Goal: Task Accomplishment & Management: Manage account settings

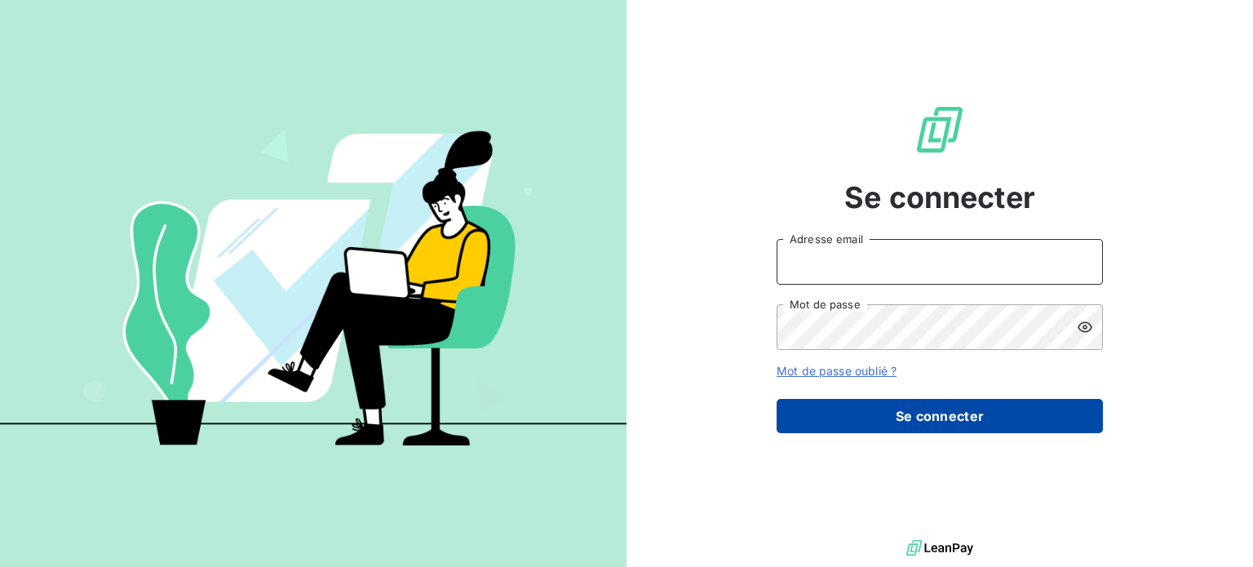
type input "[EMAIL_ADDRESS][DOMAIN_NAME]"
click at [855, 414] on button "Se connecter" at bounding box center [939, 416] width 326 height 34
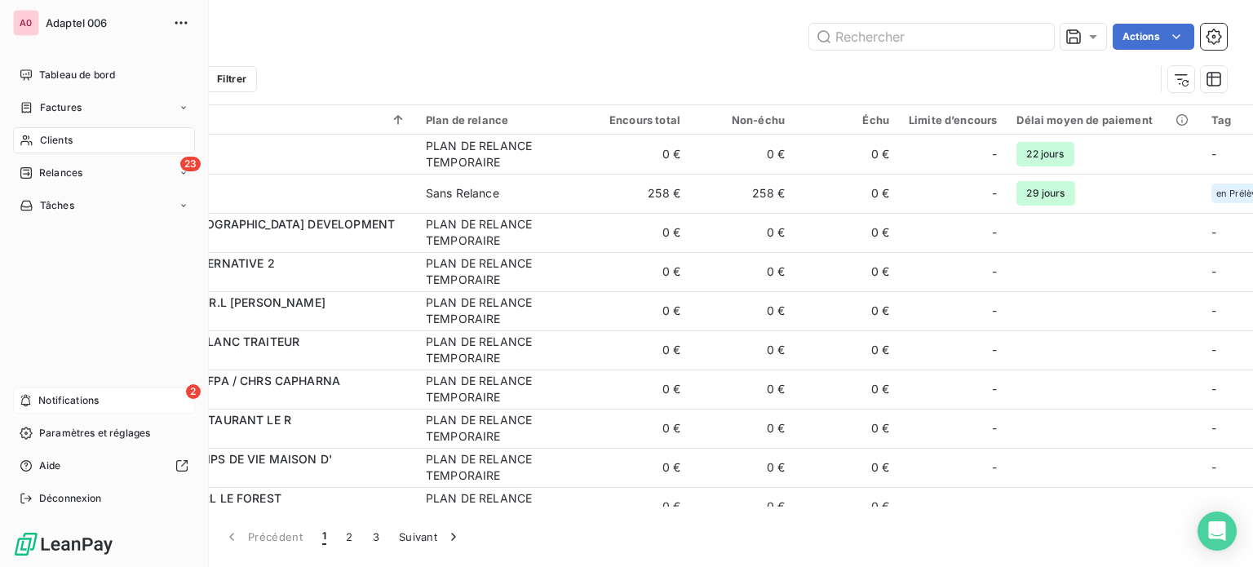
click at [75, 400] on span "Notifications" at bounding box center [68, 400] width 60 height 15
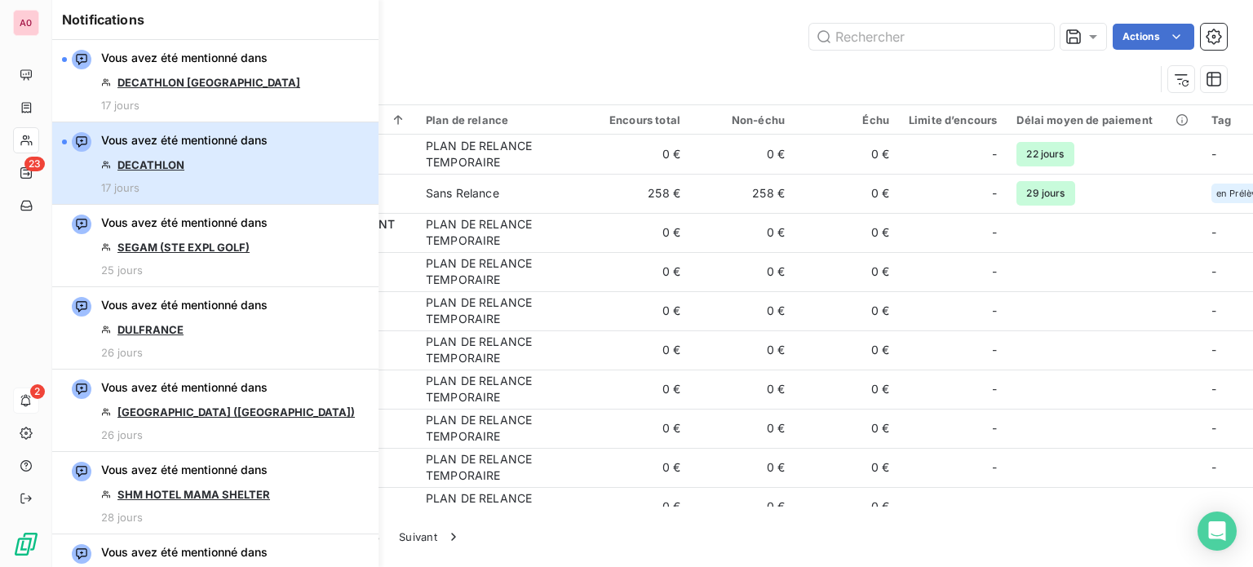
click at [262, 170] on div "Vous avez été mentionné dans DECATHLON 17 jours" at bounding box center [184, 163] width 166 height 62
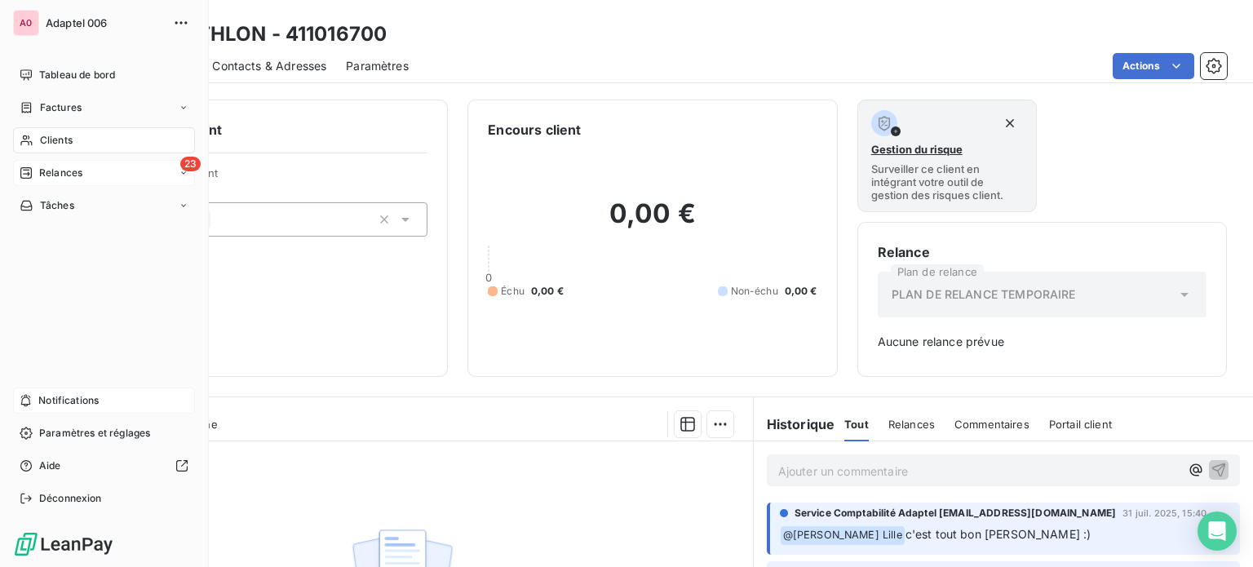
click at [39, 175] on span "Relances" at bounding box center [60, 173] width 43 height 15
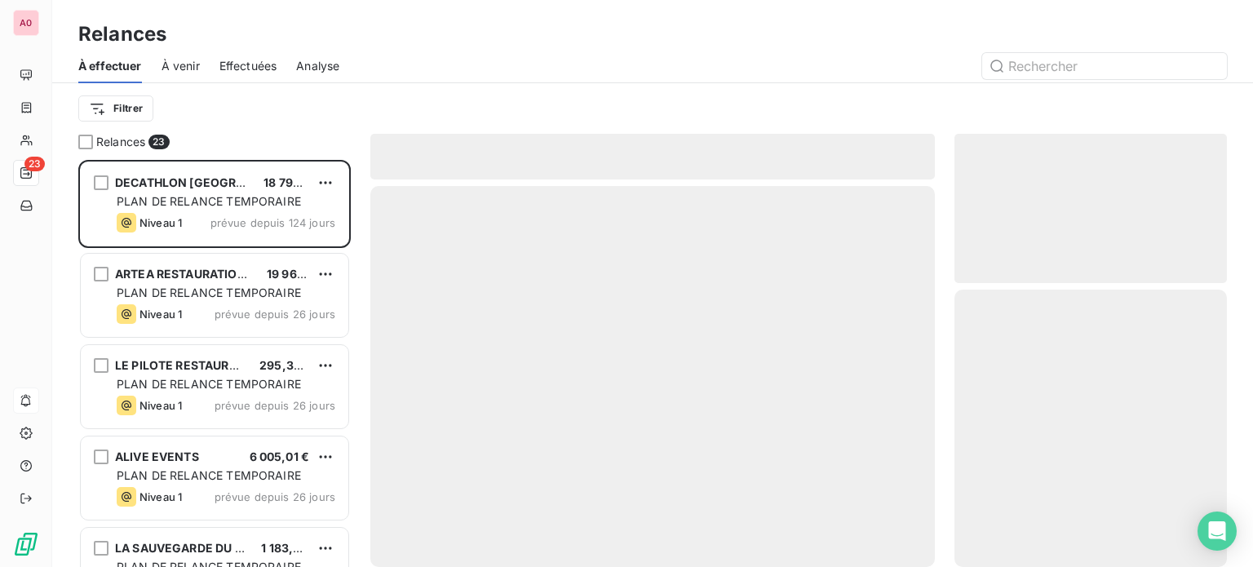
scroll to position [395, 259]
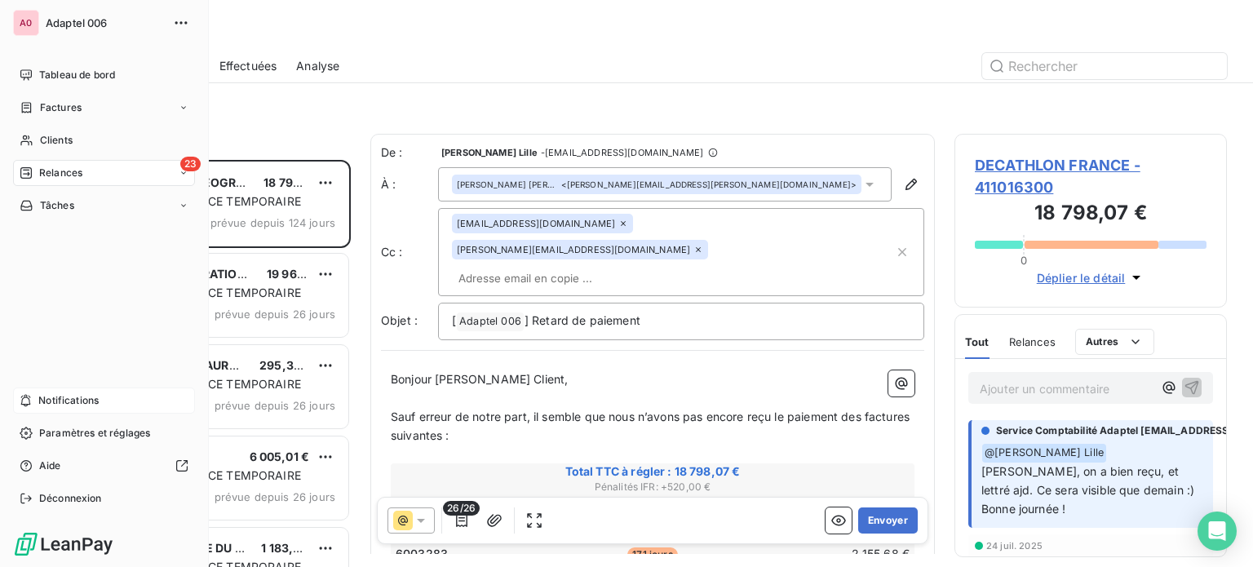
click at [37, 396] on div "Notifications" at bounding box center [104, 400] width 182 height 26
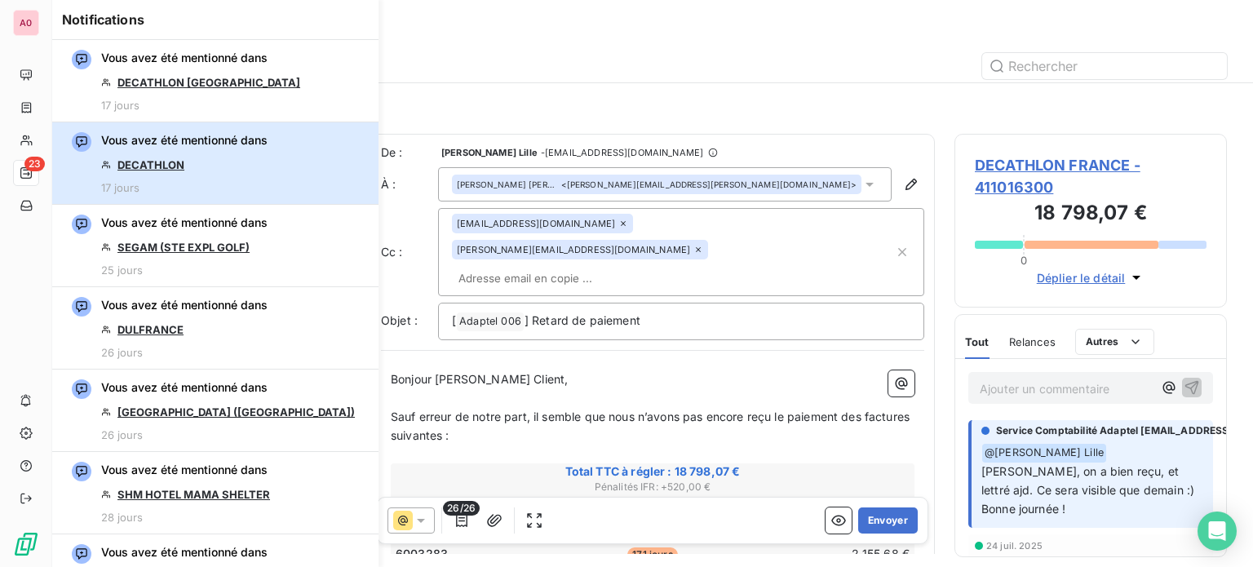
click at [275, 168] on button "Vous avez été mentionné dans DECATHLON 17 jours" at bounding box center [215, 163] width 326 height 82
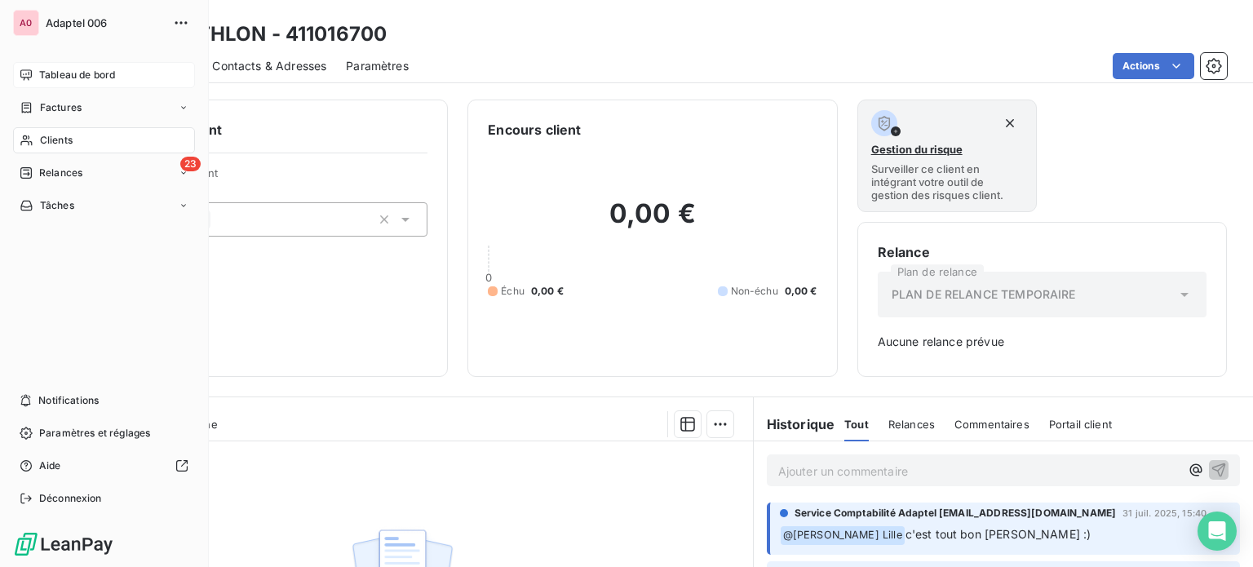
click at [77, 72] on span "Tableau de bord" at bounding box center [77, 75] width 76 height 15
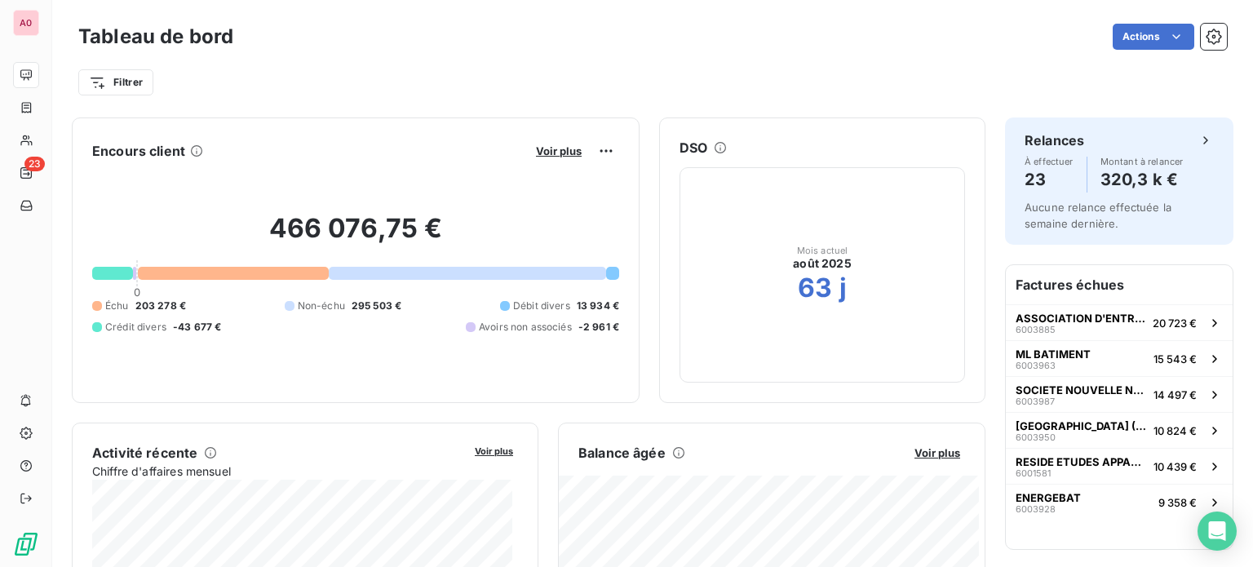
click at [222, 107] on div "Tableau de bord Actions Filtrer" at bounding box center [652, 54] width 1200 height 108
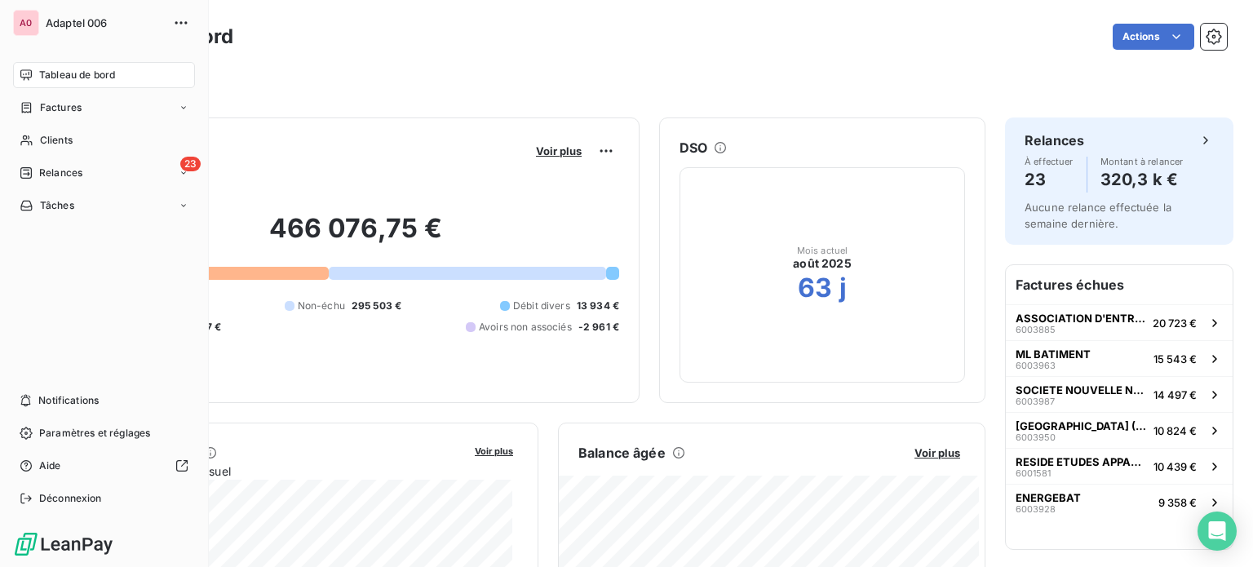
click at [33, 79] on div "Tableau de bord" at bounding box center [104, 75] width 182 height 26
click at [42, 143] on span "Clients" at bounding box center [56, 140] width 33 height 15
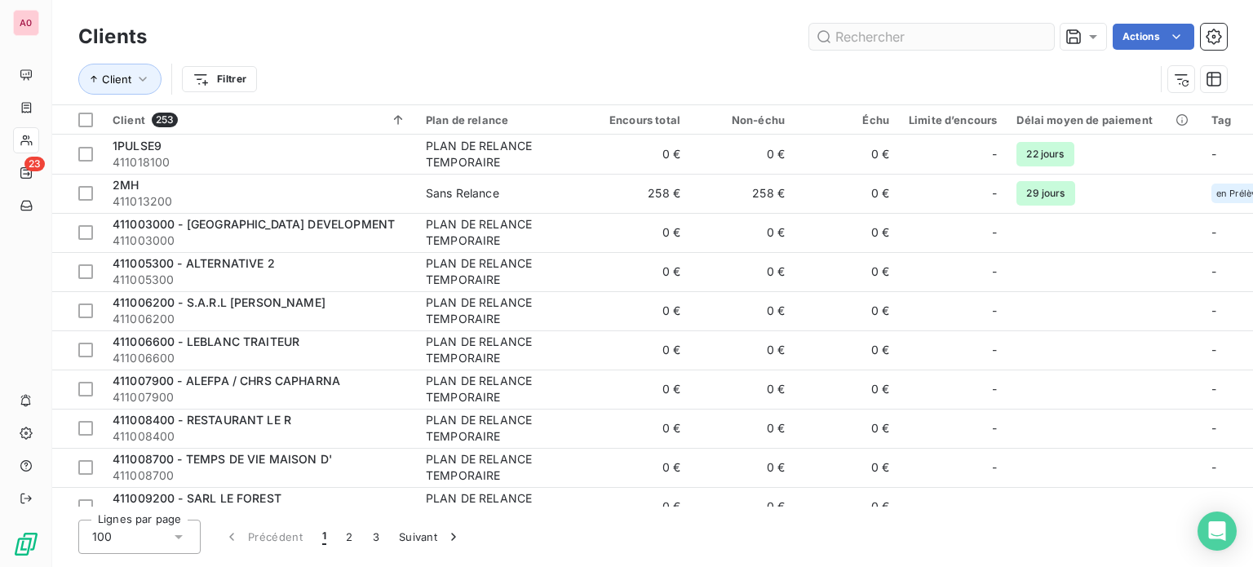
click at [943, 29] on input "text" at bounding box center [931, 37] width 245 height 26
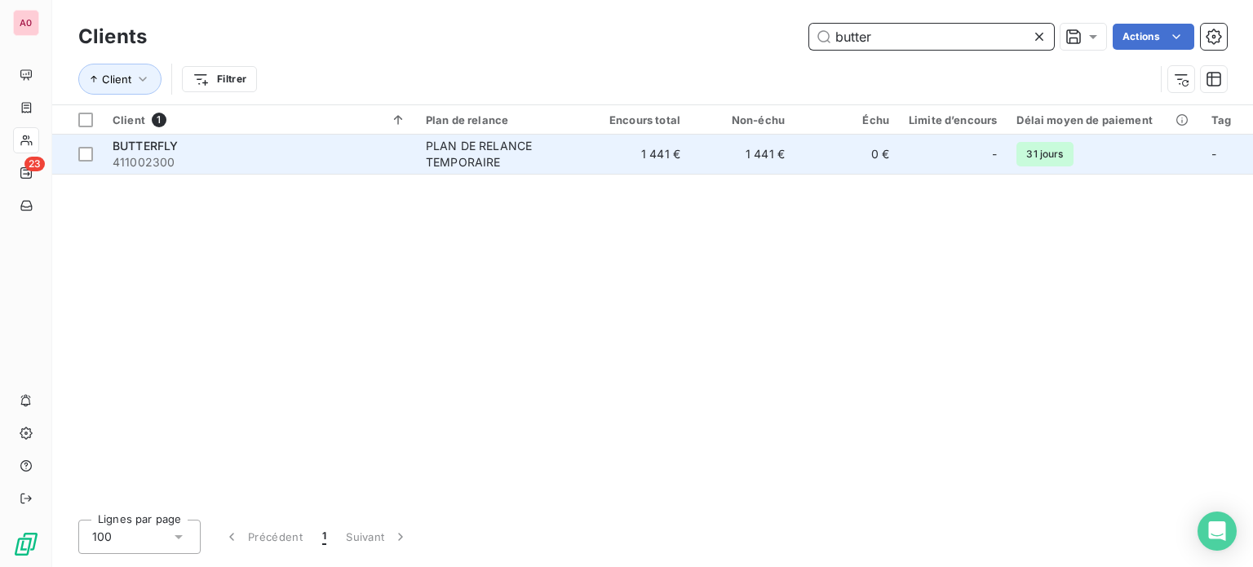
type input "butter"
click at [388, 157] on span "411002300" at bounding box center [260, 162] width 294 height 16
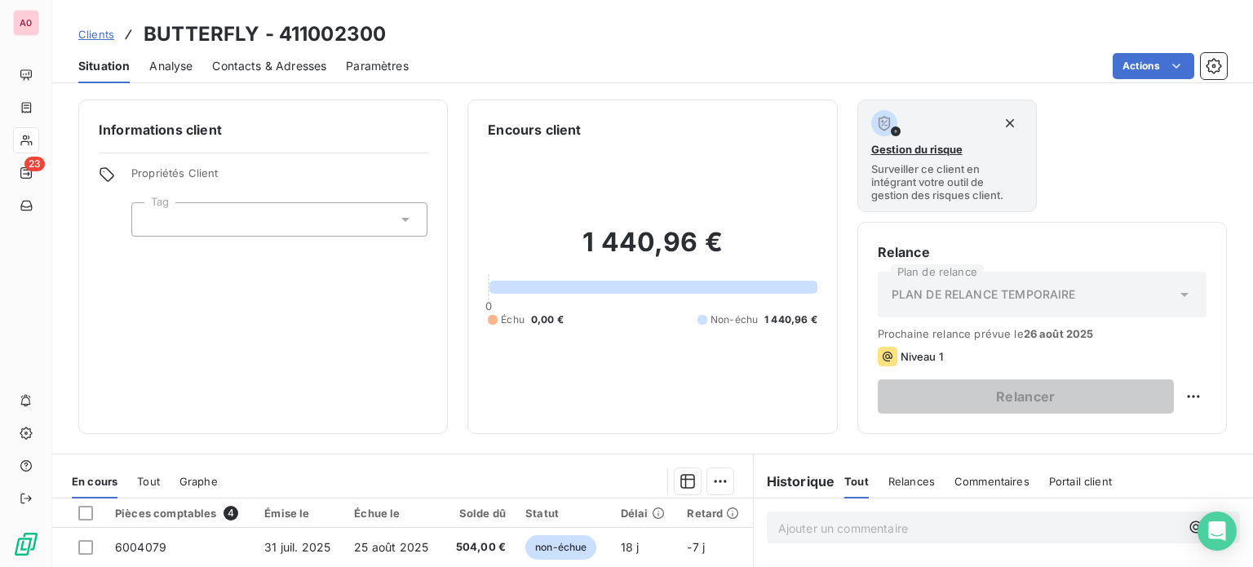
scroll to position [163, 0]
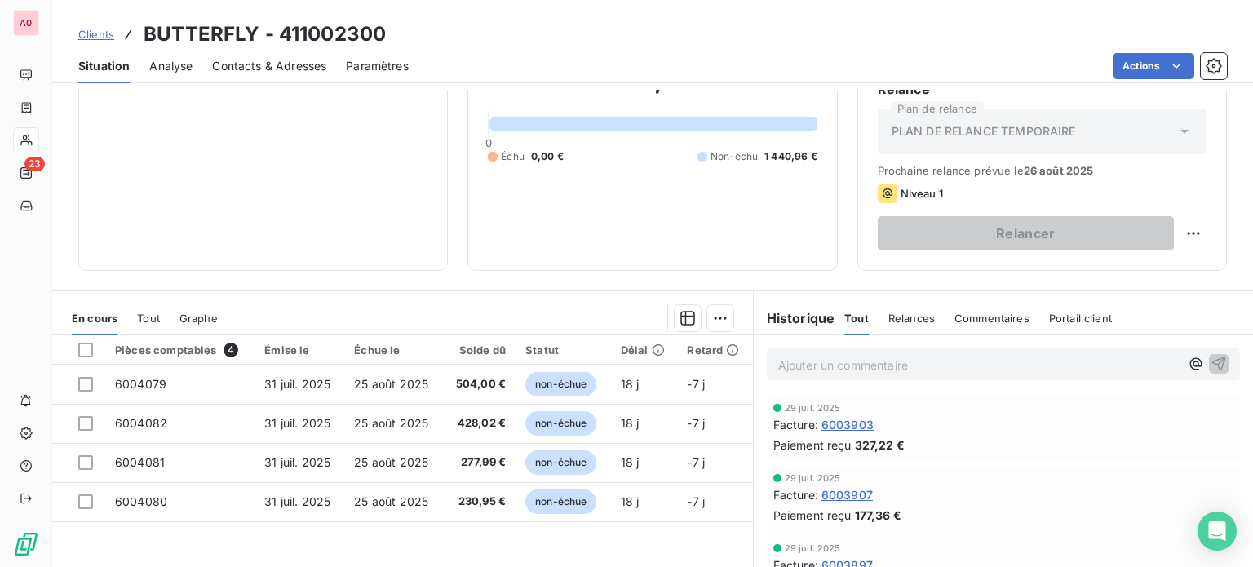
click at [1094, 286] on div "Informations client Propriétés Client Tag Encours client 1 440,96 € 0 Échu 0,00…" at bounding box center [652, 328] width 1200 height 477
click at [881, 365] on p "Ajouter un commentaire ﻿" at bounding box center [978, 365] width 401 height 20
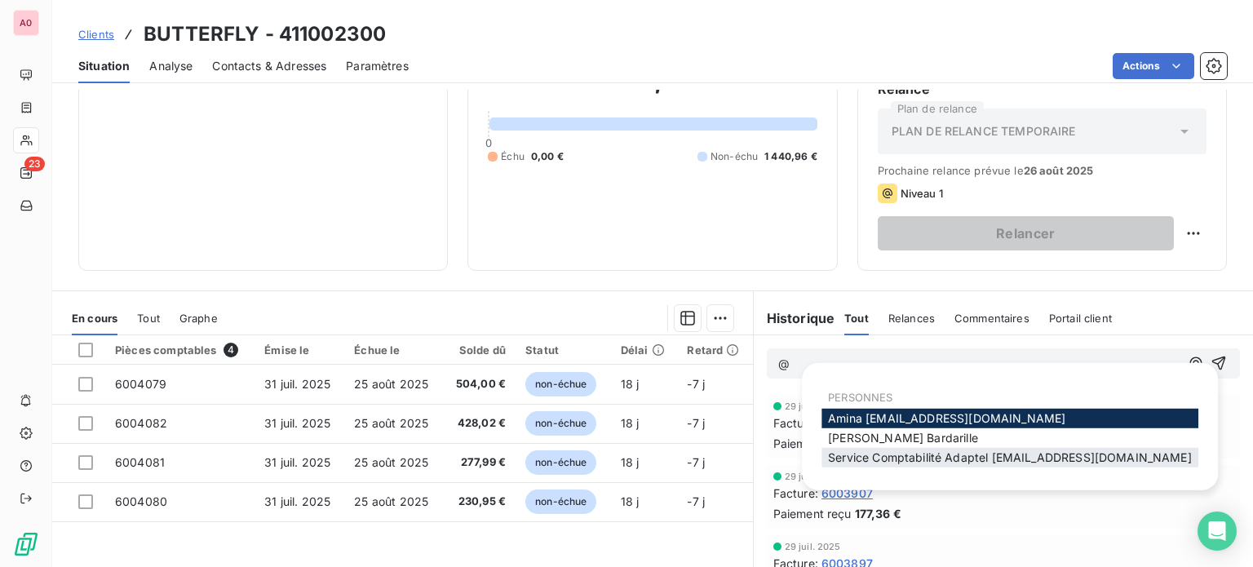
click at [888, 452] on span "Service Comptabilité Adaptel [EMAIL_ADDRESS][DOMAIN_NAME]" at bounding box center [1010, 457] width 364 height 14
click at [889, 461] on span "Service Comptabilité Adaptel [EMAIL_ADDRESS][DOMAIN_NAME]" at bounding box center [1010, 457] width 364 height 14
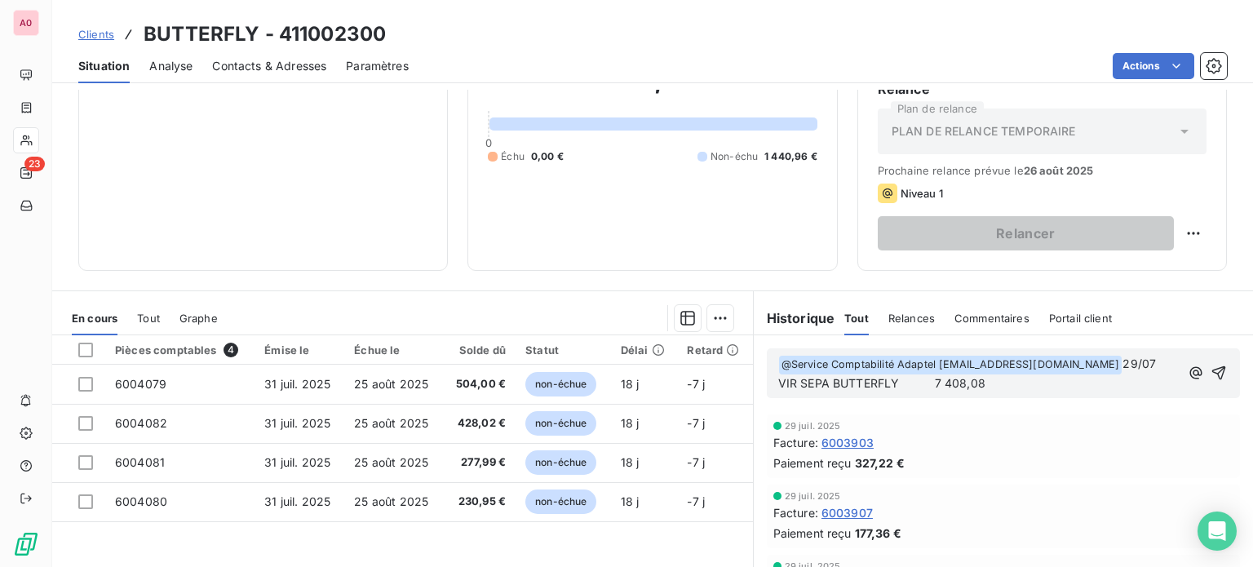
click at [922, 379] on span "VIR SEPA BUTTERFLY 7 408,08" at bounding box center [881, 383] width 207 height 14
click at [1043, 387] on p "VIR SEPA BUTTERFLY 7 408,08" at bounding box center [978, 383] width 401 height 19
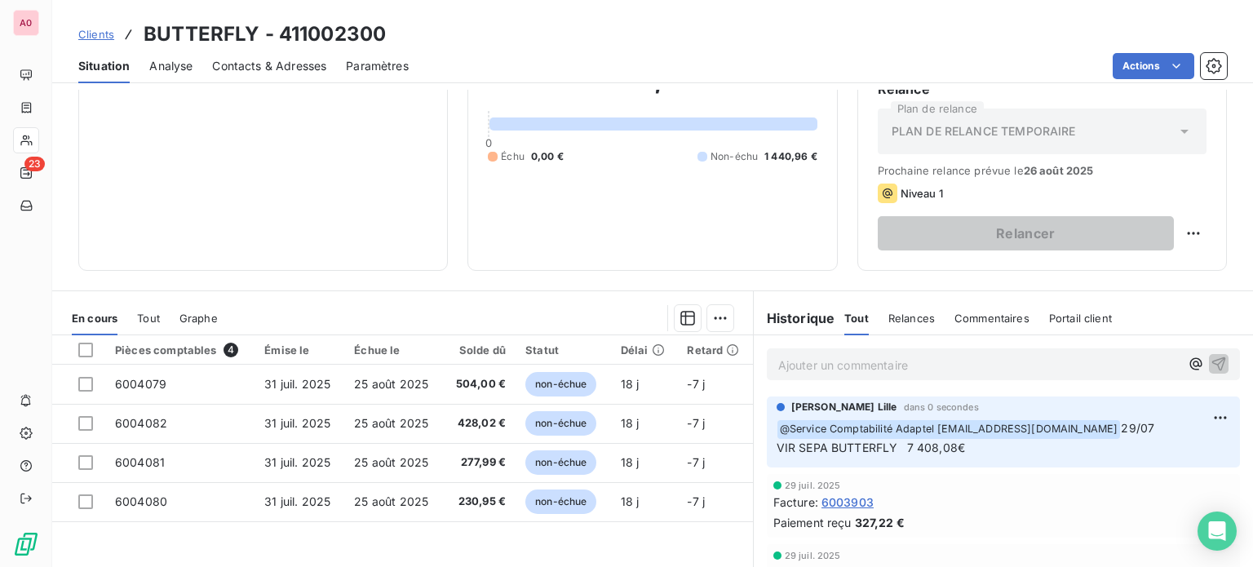
click at [242, 12] on div "Clients BUTTERFLY - 411002300 Situation Analyse Contacts & Adresses Paramètres …" at bounding box center [652, 41] width 1200 height 83
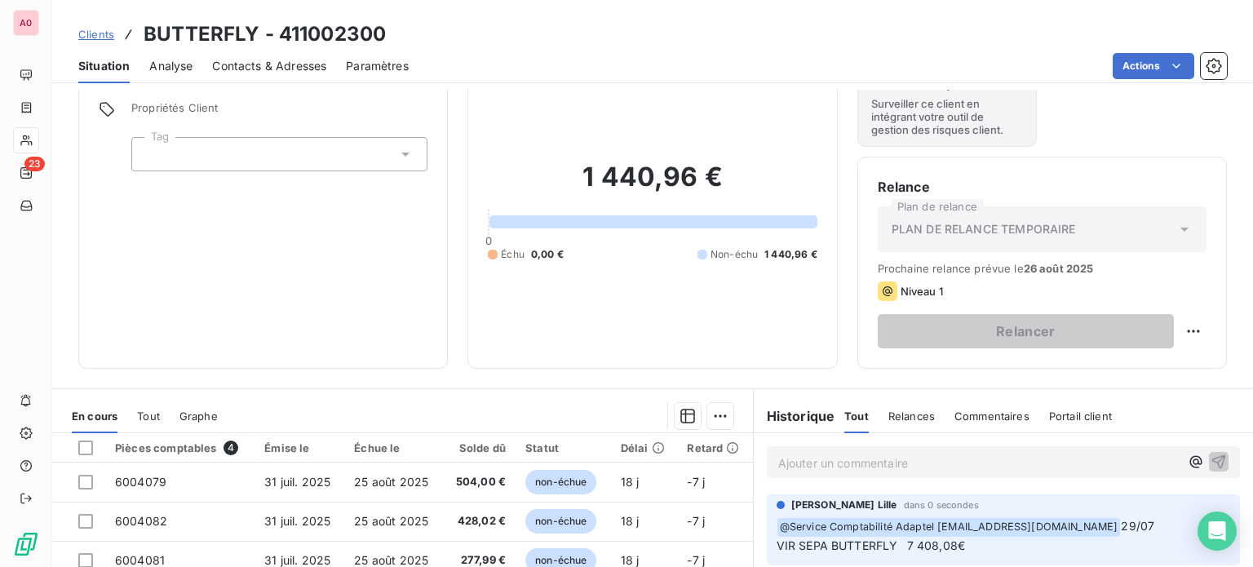
scroll to position [0, 0]
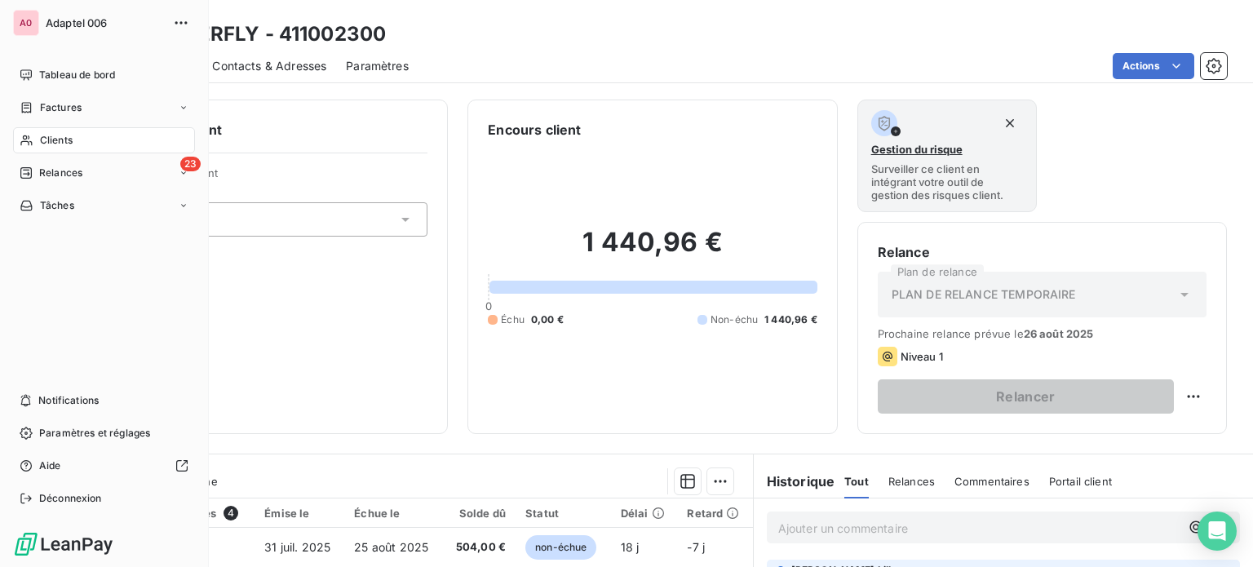
click at [45, 142] on span "Clients" at bounding box center [56, 140] width 33 height 15
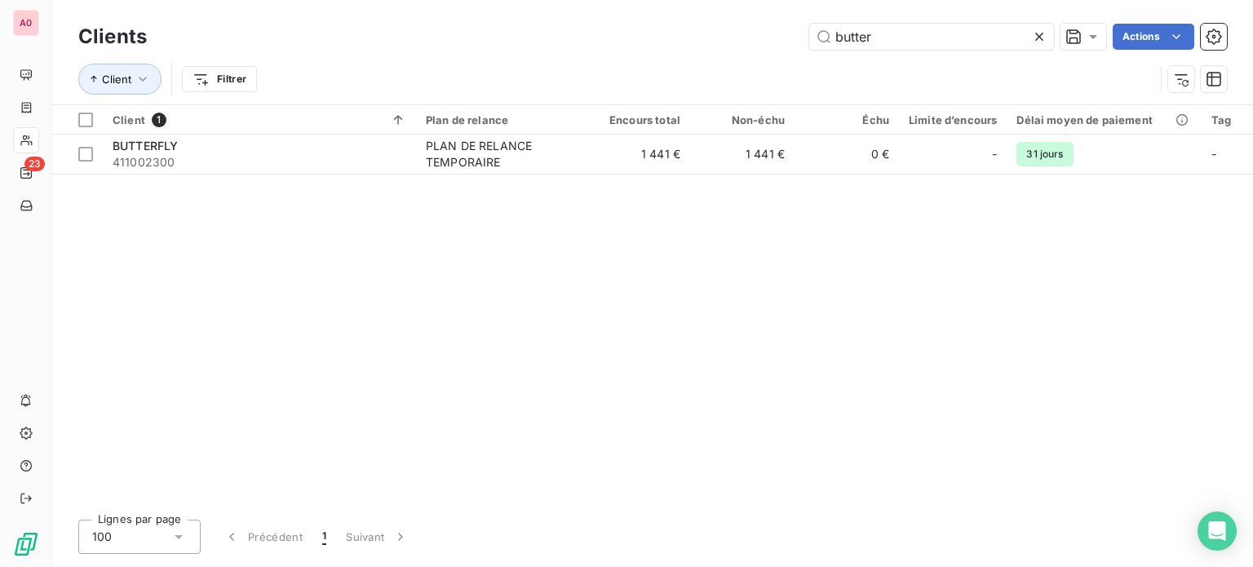
click at [1033, 33] on icon at bounding box center [1039, 37] width 16 height 16
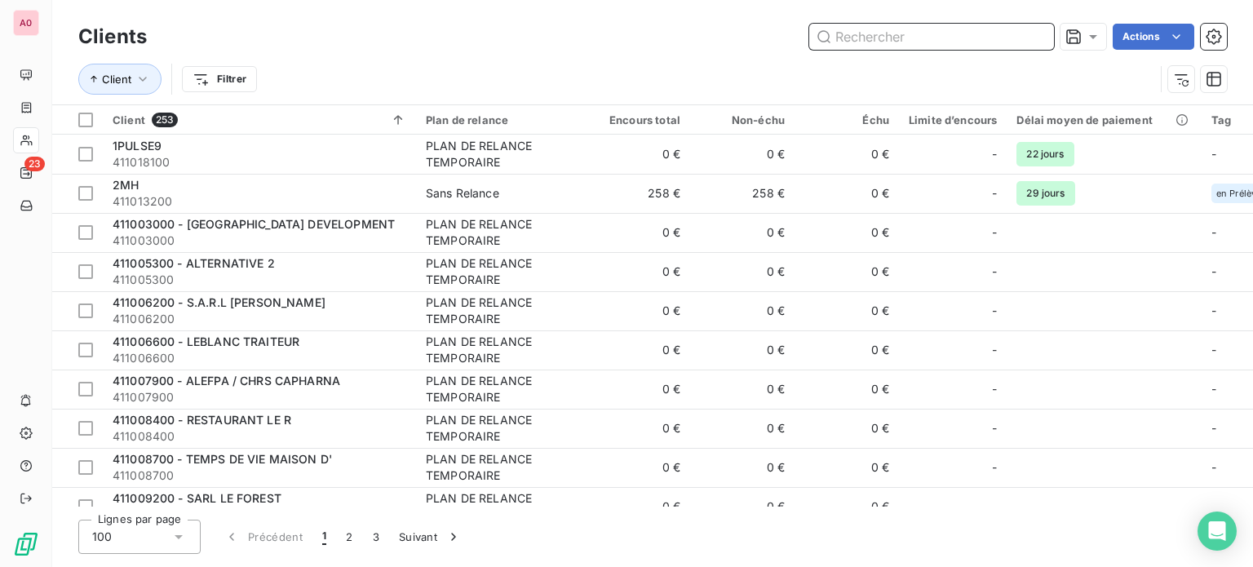
click at [1031, 31] on input "text" at bounding box center [931, 37] width 245 height 26
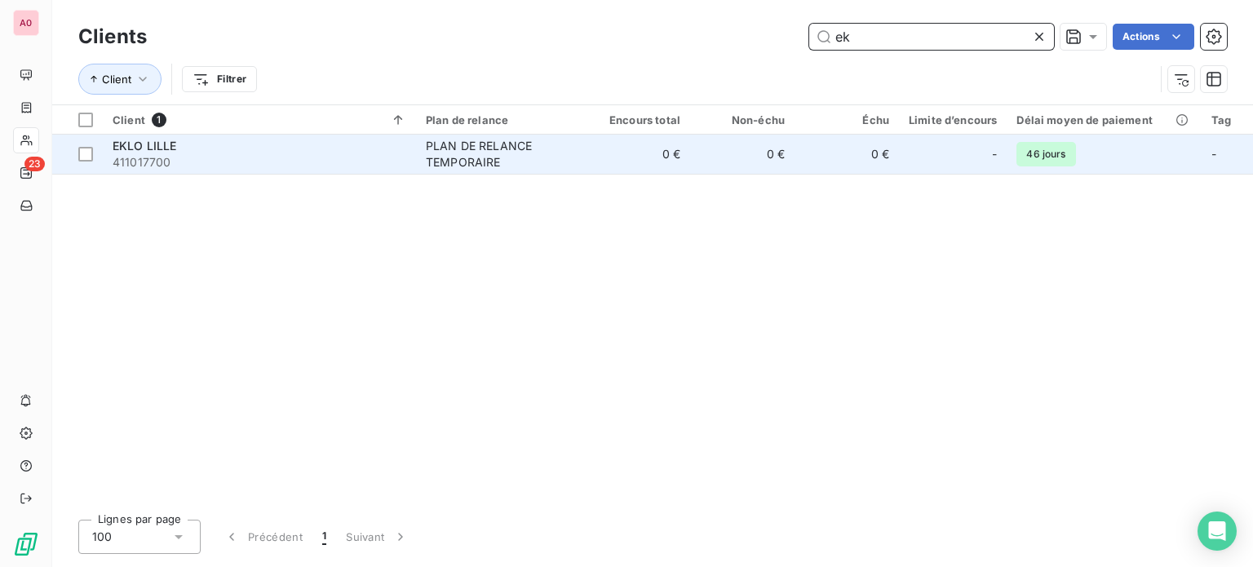
type input "ek"
click at [362, 159] on span "411017700" at bounding box center [260, 162] width 294 height 16
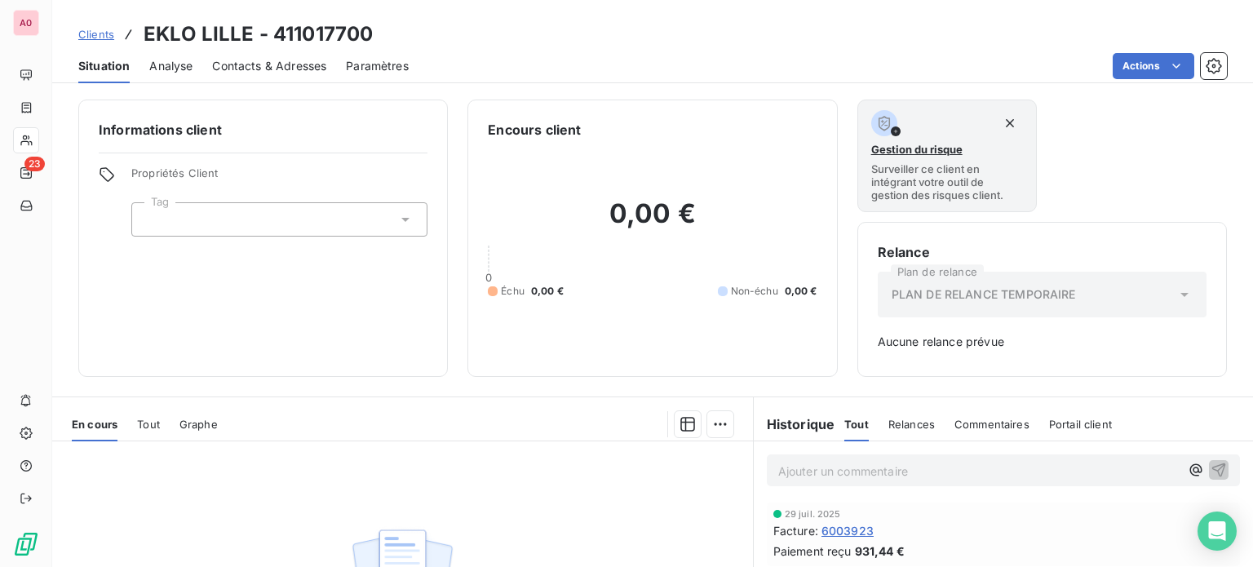
click at [820, 468] on p "Ajouter un commentaire ﻿" at bounding box center [978, 471] width 401 height 20
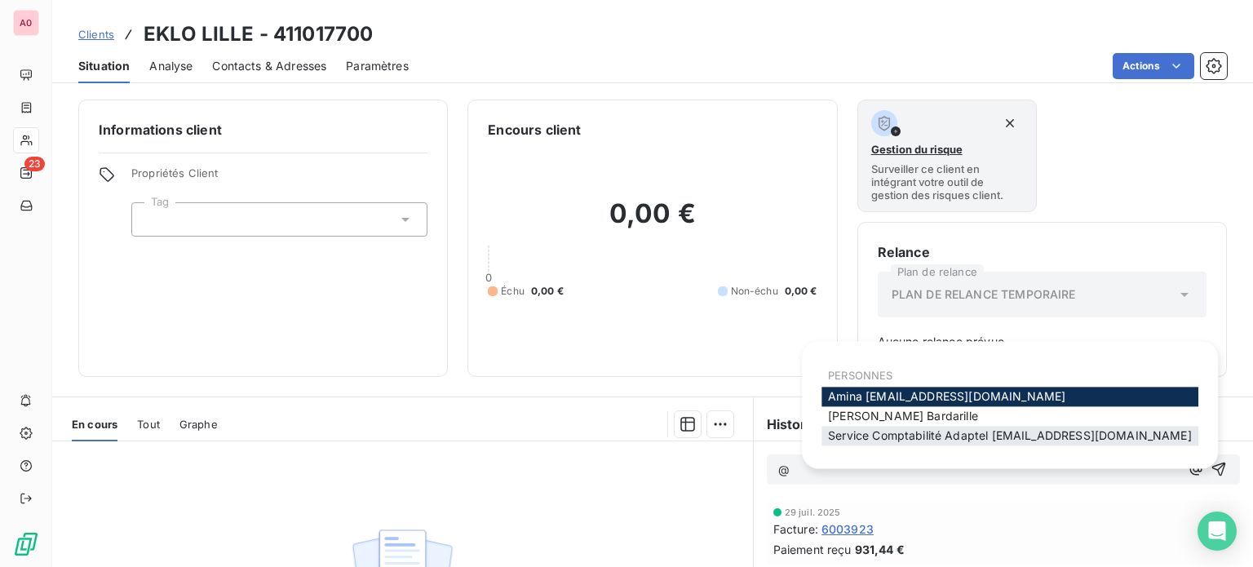
click at [842, 440] on span "Service Comptabilité Adaptel [EMAIL_ADDRESS][DOMAIN_NAME]" at bounding box center [1010, 435] width 364 height 14
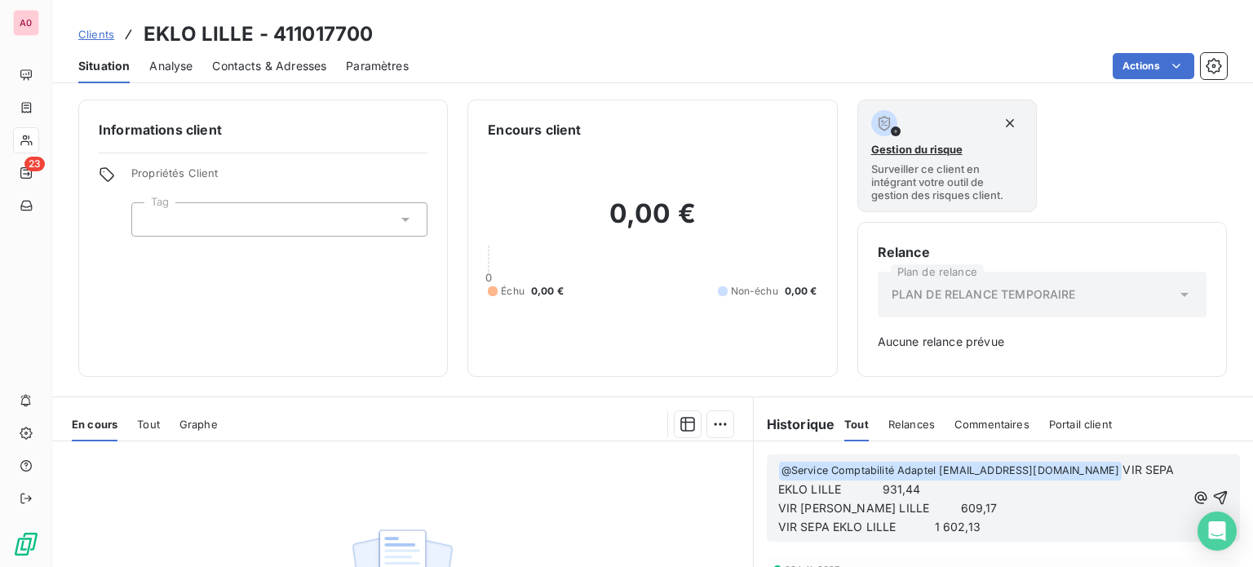
click at [1063, 467] on span "VIR SEPA EKLO LILLE 931,44" at bounding box center [978, 478] width 400 height 33
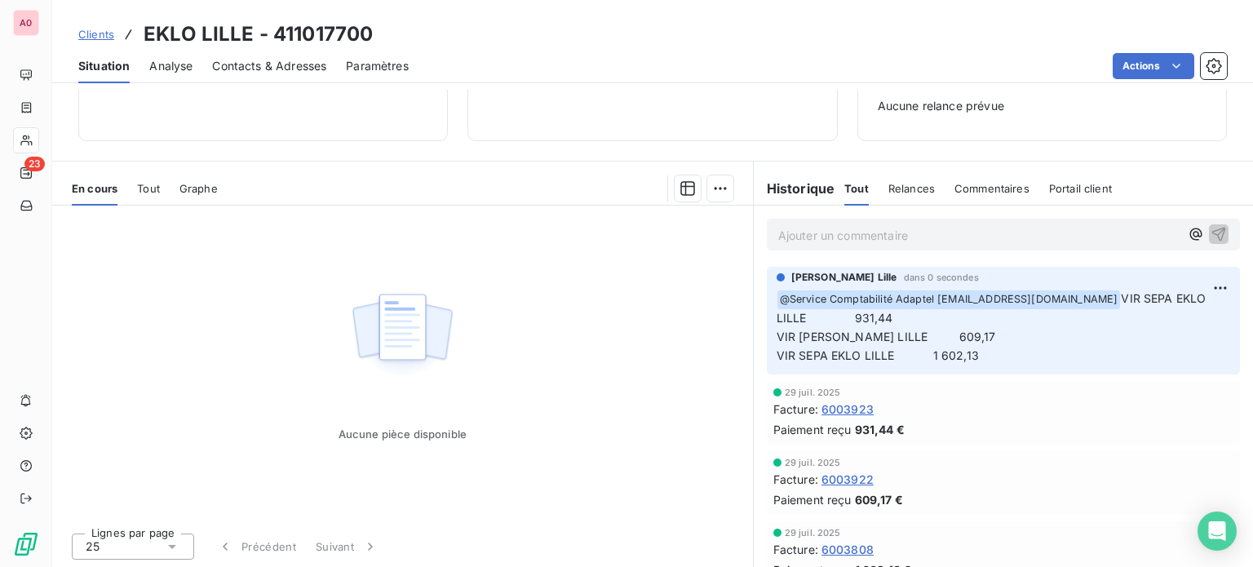
click at [1065, 295] on span "VIR SEPA EKLO LILLE 931,44" at bounding box center [992, 307] width 433 height 33
click at [1062, 296] on span "VIR SEPA EKLO LILLE 931,44" at bounding box center [992, 307] width 433 height 33
click at [1063, 294] on span "VIR SEPA EKLO LILLE 931,44" at bounding box center [992, 307] width 433 height 33
click at [1046, 325] on p "﻿ @ Service Comptabilité Adaptel [EMAIL_ADDRESS][DOMAIN_NAME] VIR SEPA EKLO LIL…" at bounding box center [1002, 328] width 453 height 76
click at [992, 351] on p "﻿ @ Service Comptabilité Adaptel [EMAIL_ADDRESS][DOMAIN_NAME] VIR SEPA EKLO LIL…" at bounding box center [1002, 328] width 453 height 76
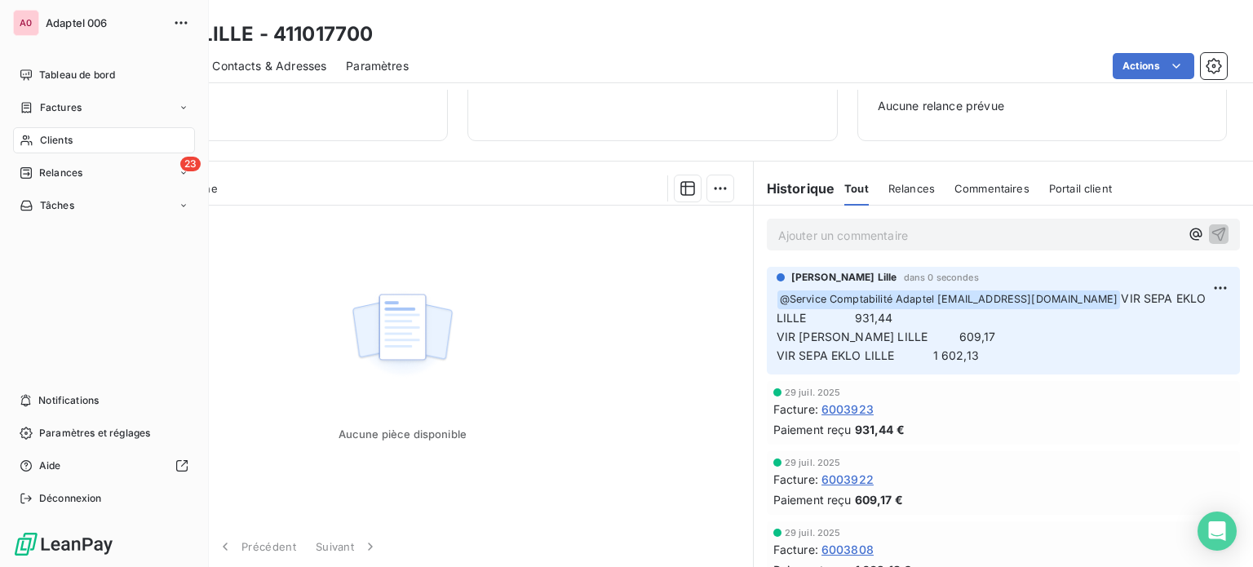
click at [42, 143] on span "Clients" at bounding box center [56, 140] width 33 height 15
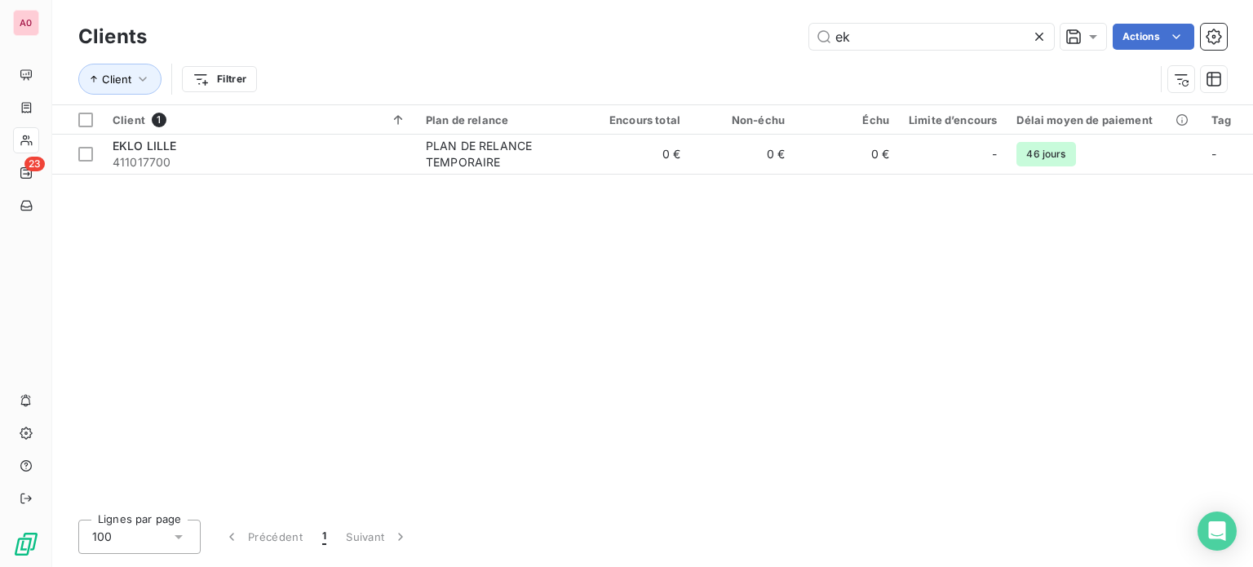
click at [248, 235] on div "Client 1 Plan de relance Encours total Non-échu Échu Limite d’encours Délai moy…" at bounding box center [652, 305] width 1200 height 401
click at [856, 42] on input "ek" at bounding box center [931, 37] width 245 height 26
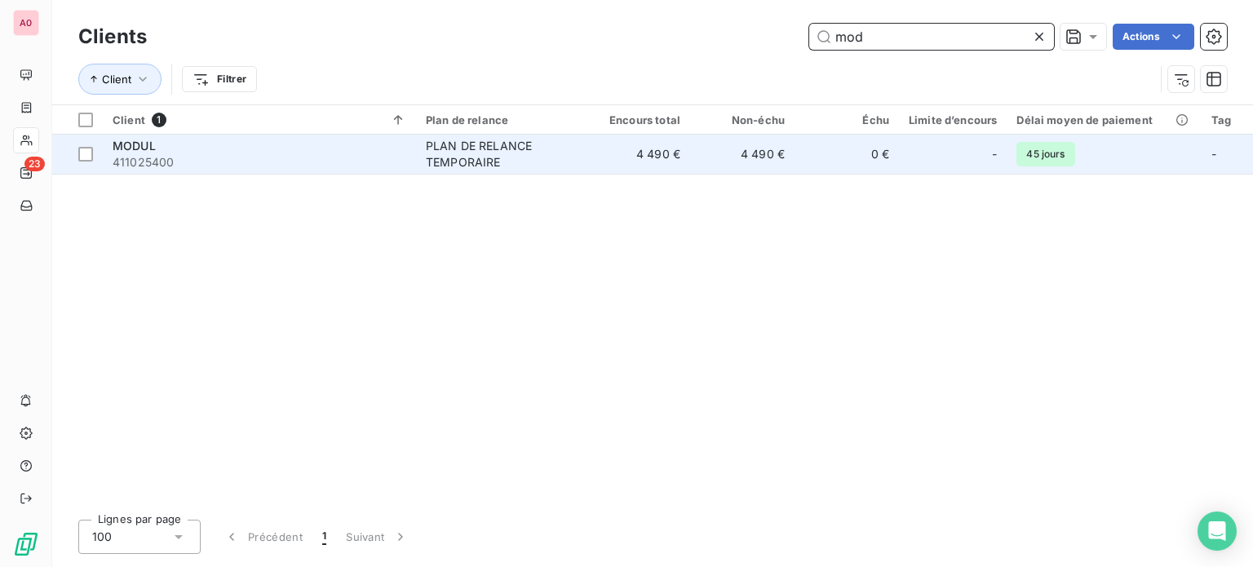
type input "mod"
click at [290, 144] on div "MODUL" at bounding box center [260, 146] width 294 height 16
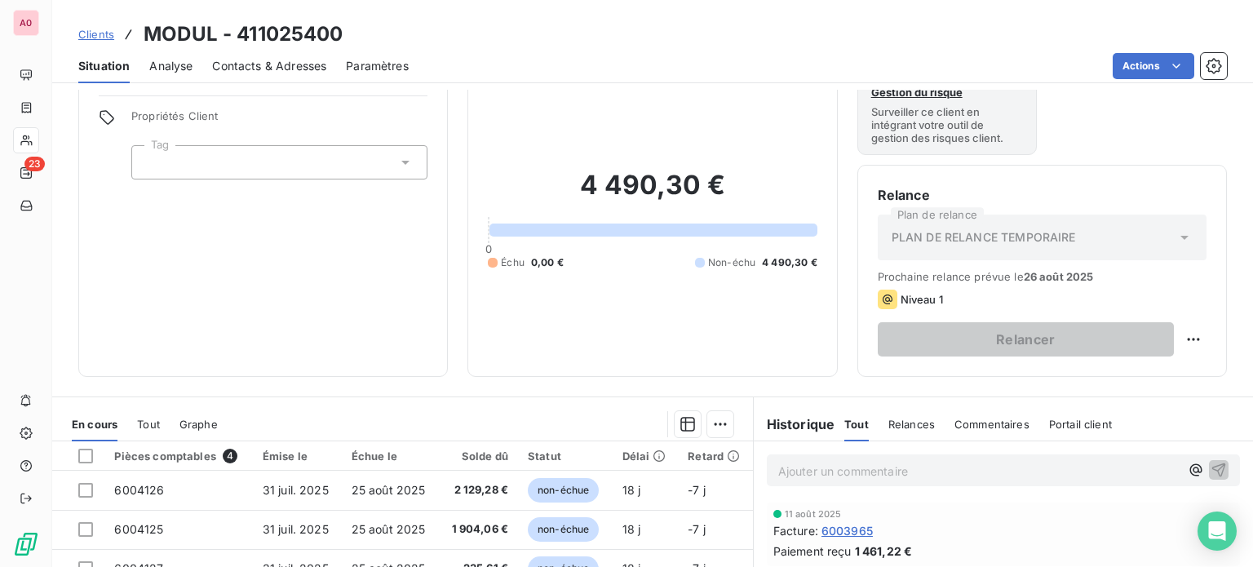
scroll to position [82, 0]
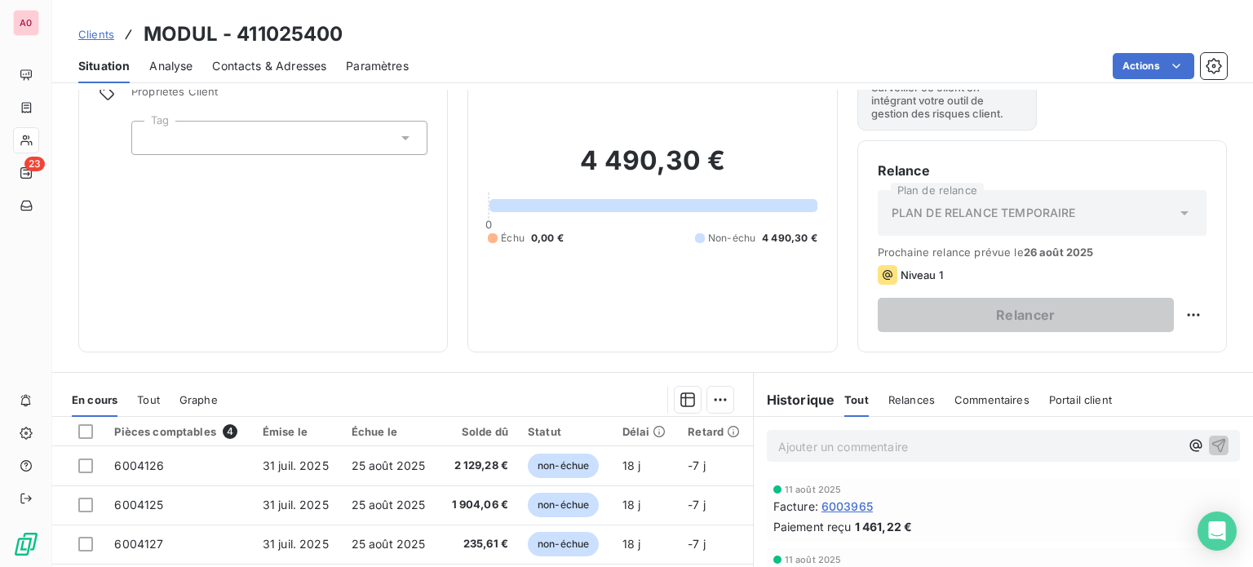
click at [913, 440] on p "Ajouter un commentaire ﻿" at bounding box center [978, 446] width 401 height 20
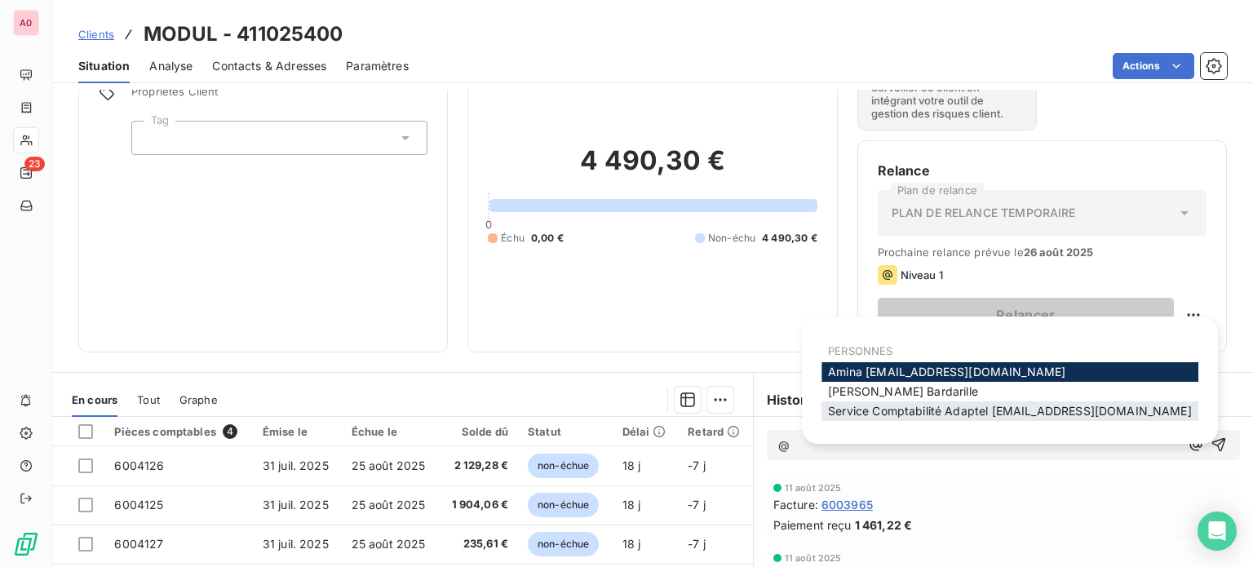
click at [913, 410] on span "Service Comptabilité Adaptel [EMAIL_ADDRESS][DOMAIN_NAME]" at bounding box center [1010, 411] width 364 height 14
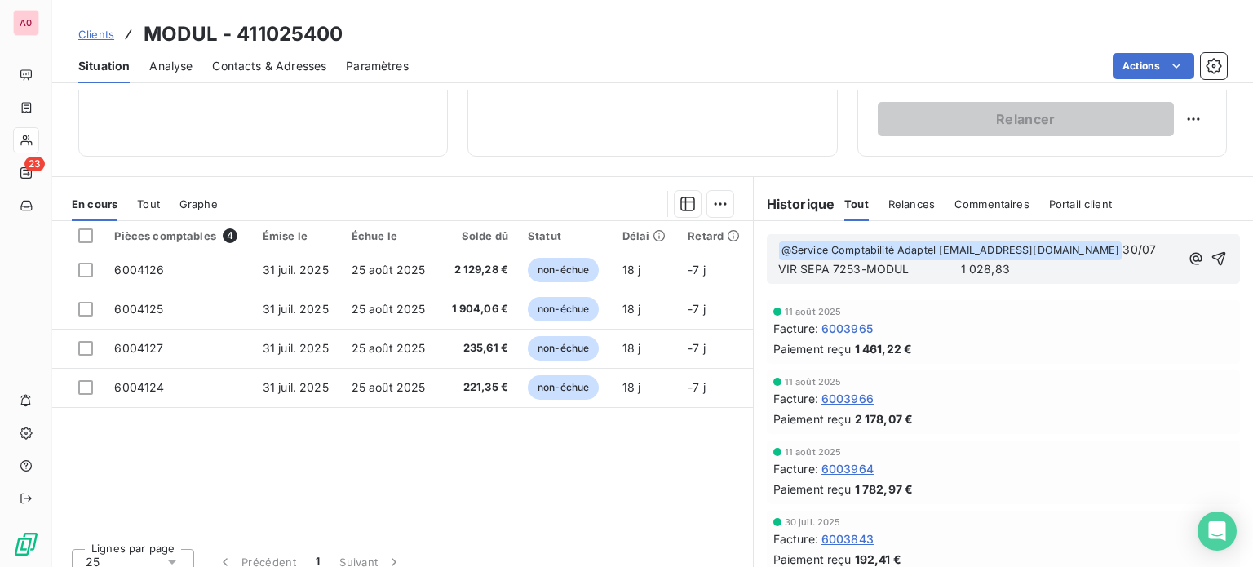
scroll to position [294, 0]
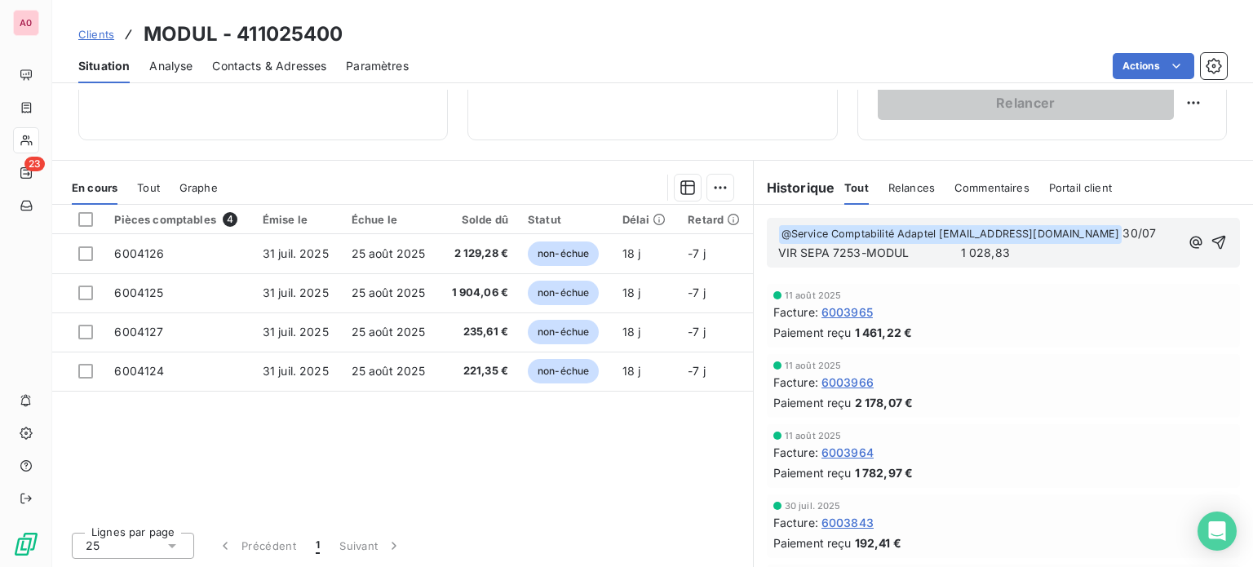
click at [949, 254] on span "VIR SEPA 7253-MODUL 1 028,83" at bounding box center [894, 252] width 232 height 14
click at [957, 250] on p "VIR SEPA 7253-MODUL 1 028,83" at bounding box center [978, 253] width 401 height 19
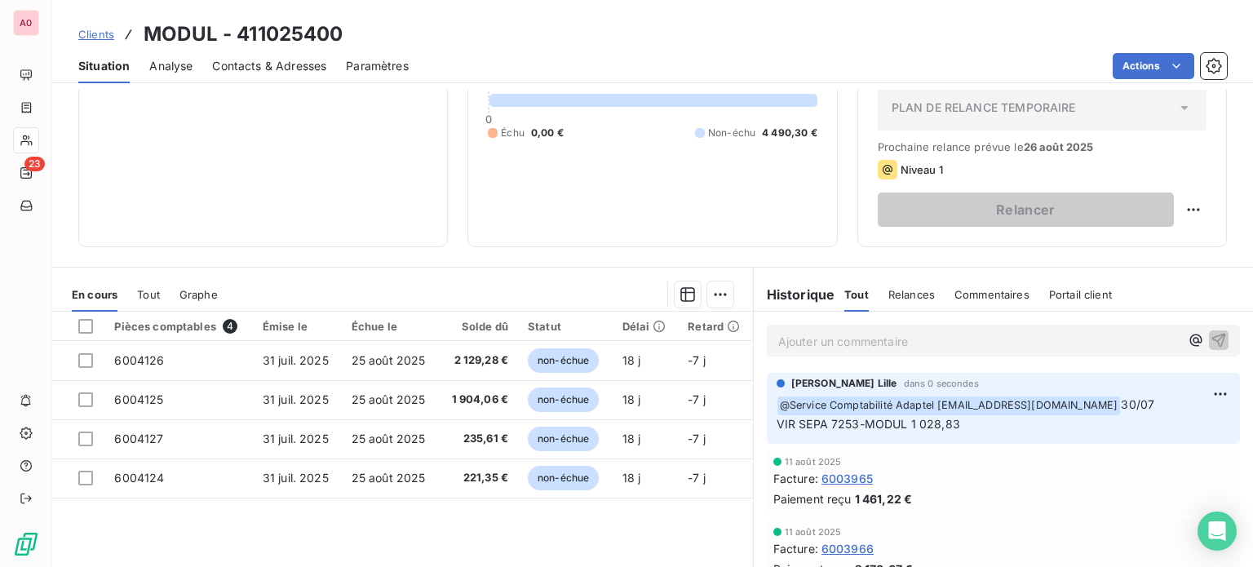
scroll to position [0, 0]
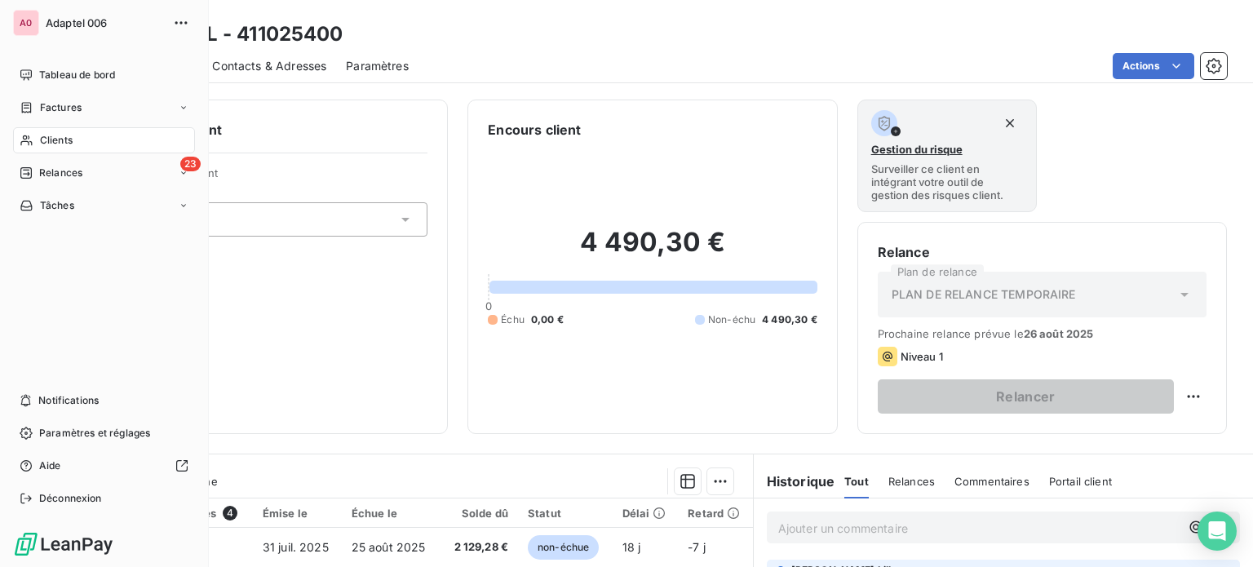
click at [67, 133] on span "Clients" at bounding box center [56, 140] width 33 height 15
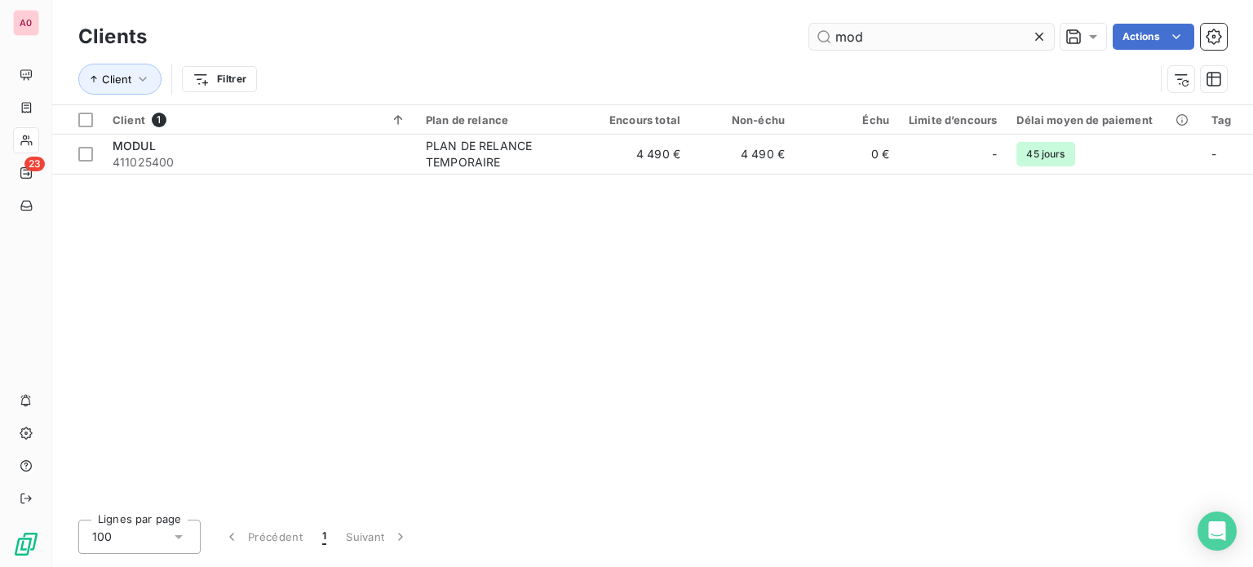
click at [887, 34] on input "mod" at bounding box center [931, 37] width 245 height 26
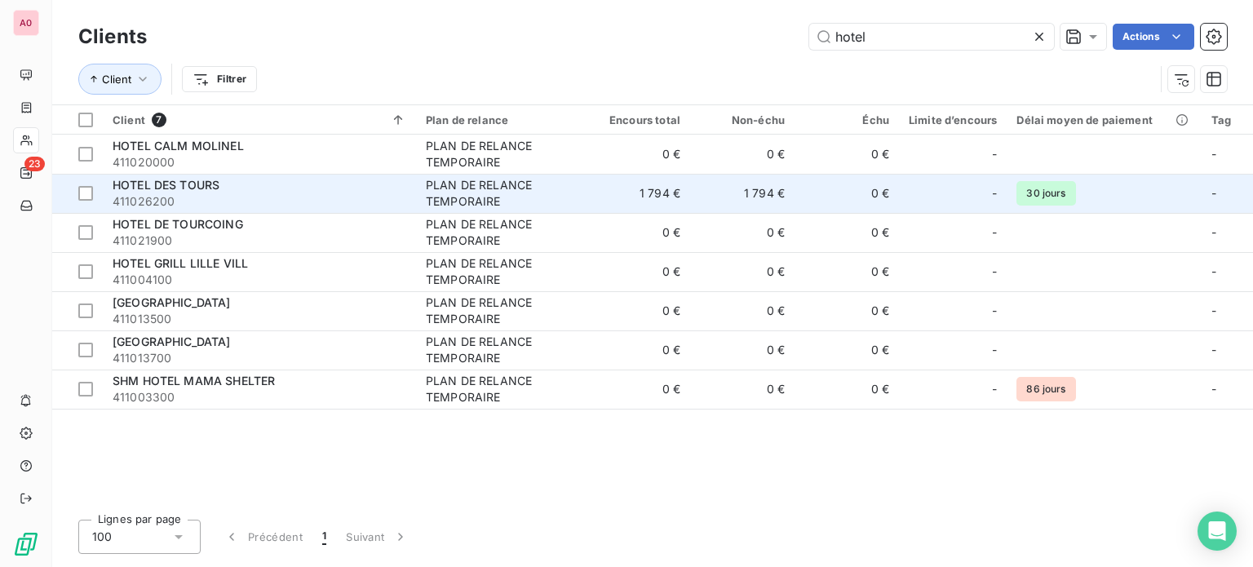
type input "hotel"
click at [303, 196] on span "411026200" at bounding box center [260, 201] width 294 height 16
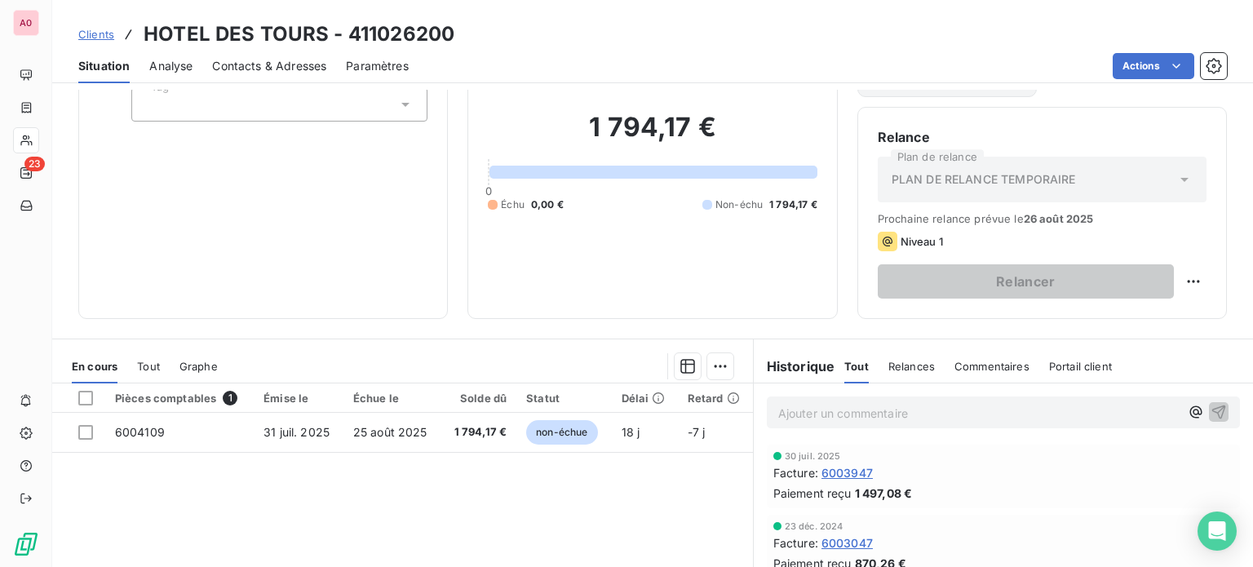
scroll to position [163, 0]
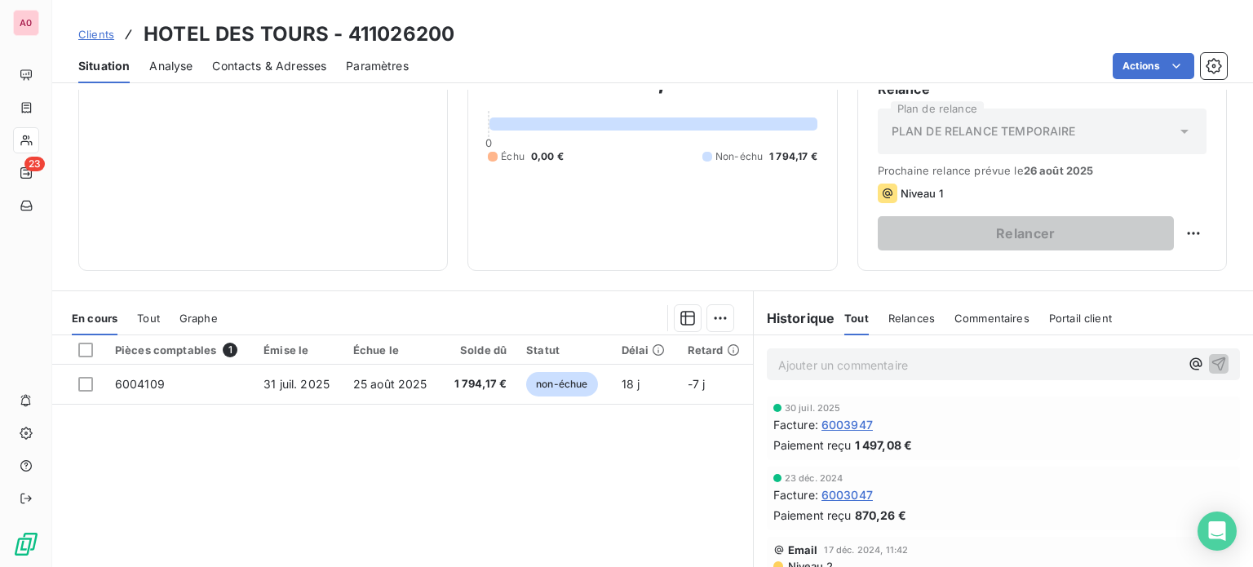
click at [929, 363] on p "Ajouter un commentaire ﻿" at bounding box center [978, 365] width 401 height 20
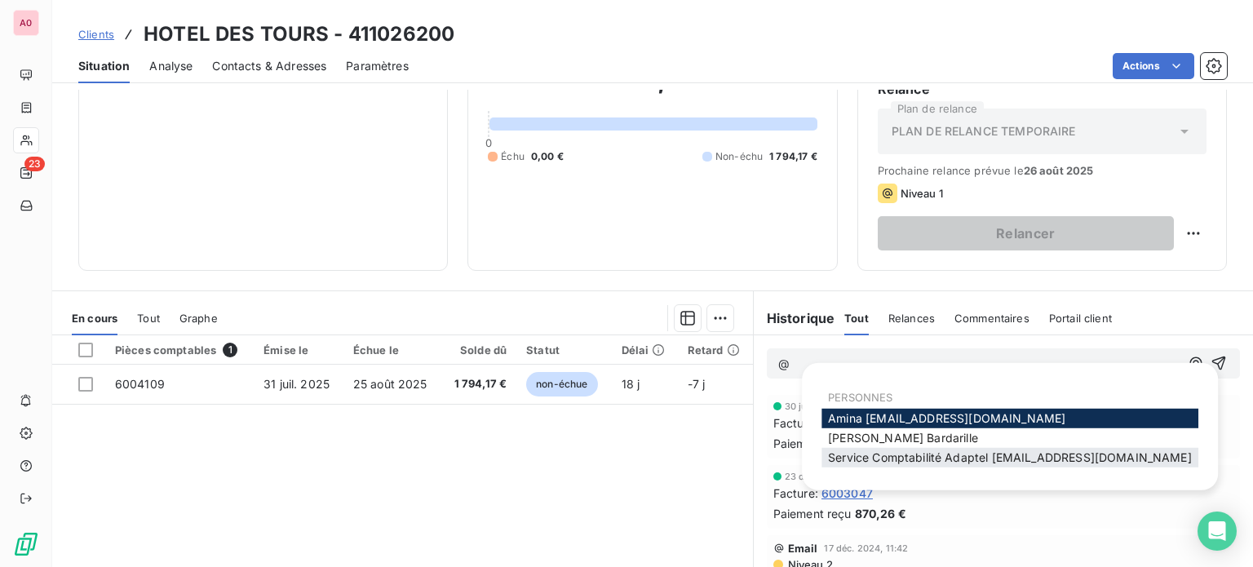
click at [926, 453] on span "Service Comptabilité Adaptel [EMAIL_ADDRESS][DOMAIN_NAME]" at bounding box center [1010, 457] width 364 height 14
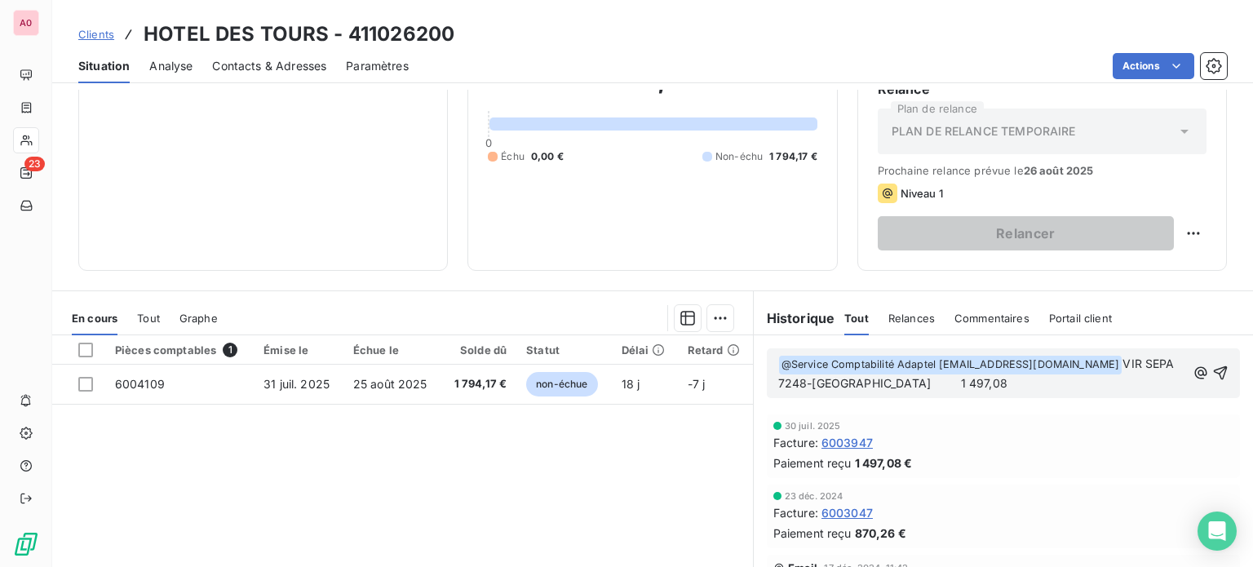
click at [924, 376] on span "VIR SEPA 7248-[GEOGRAPHIC_DATA] 1 497,08" at bounding box center [978, 372] width 400 height 33
click at [933, 378] on p "﻿ @ Service Comptabilité Adaptel [EMAIL_ADDRESS][DOMAIN_NAME] ﻿ VIR SEPA 7248-[…" at bounding box center [982, 374] width 408 height 38
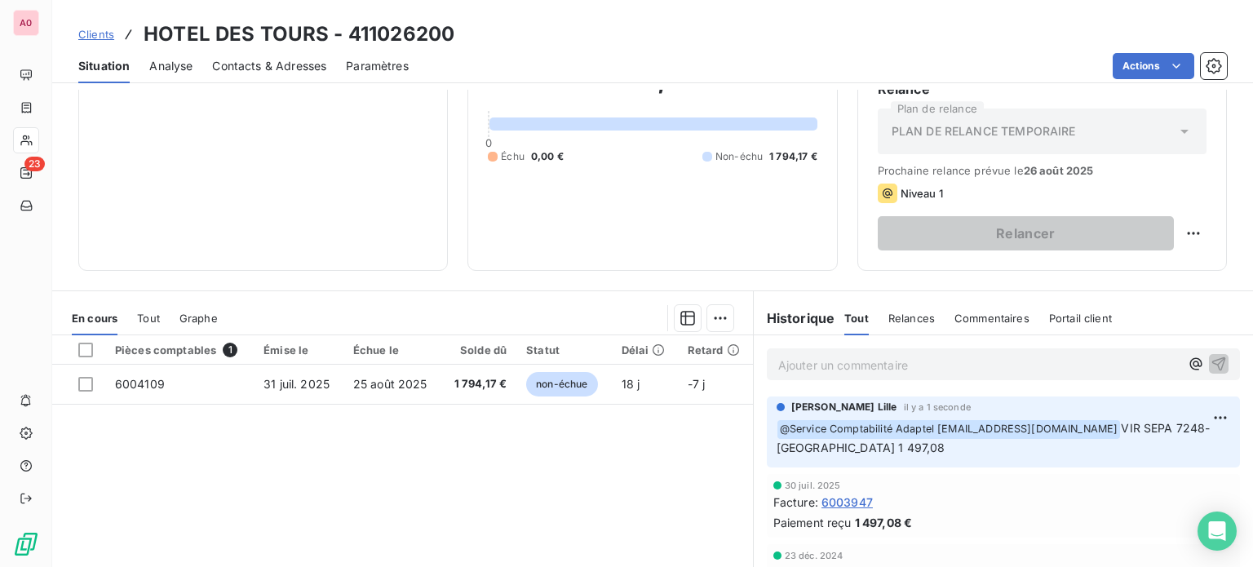
click at [170, 146] on div "Informations client Propriétés Client Tag" at bounding box center [262, 103] width 369 height 334
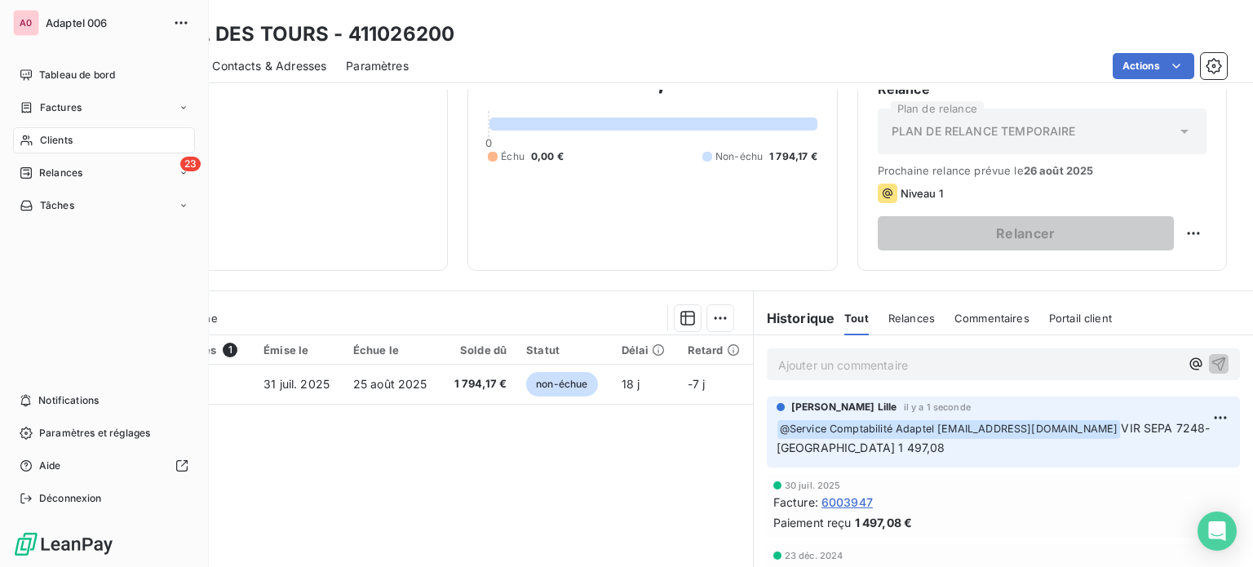
click at [51, 136] on span "Clients" at bounding box center [56, 140] width 33 height 15
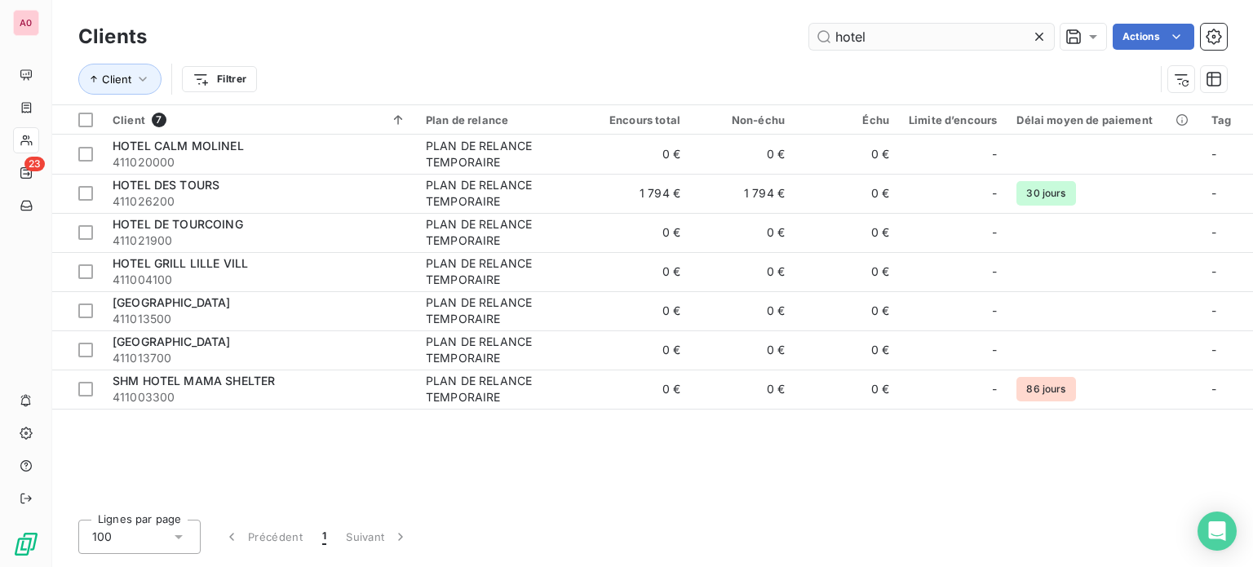
click at [913, 32] on input "hotel" at bounding box center [931, 37] width 245 height 26
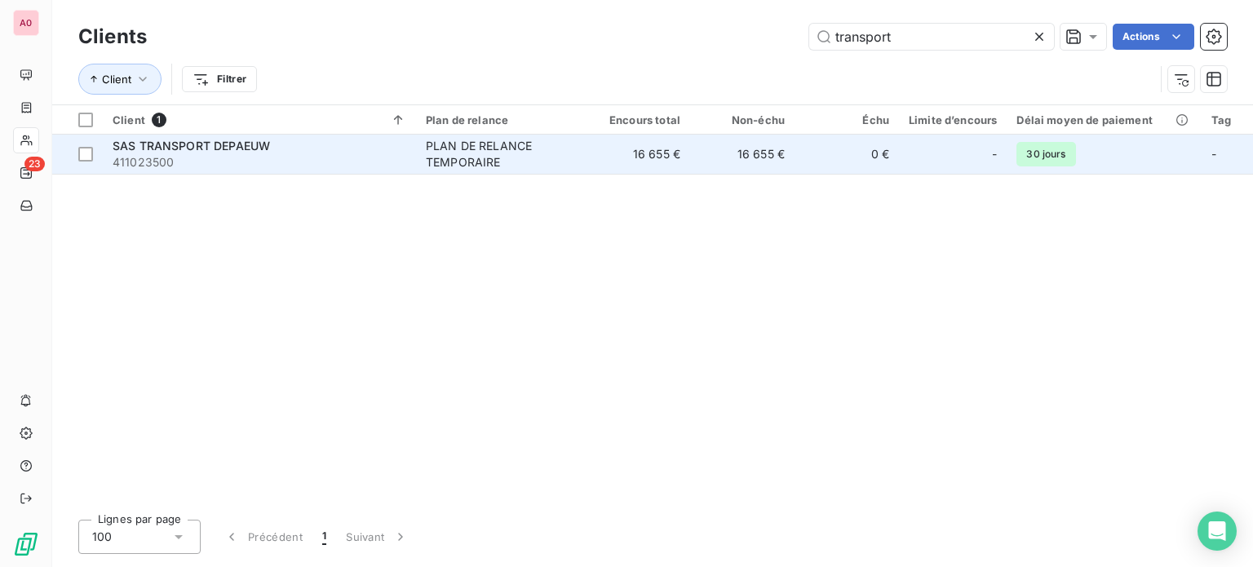
type input "transport"
click at [313, 146] on div "SAS TRANSPORT DEPAEUW" at bounding box center [260, 146] width 294 height 16
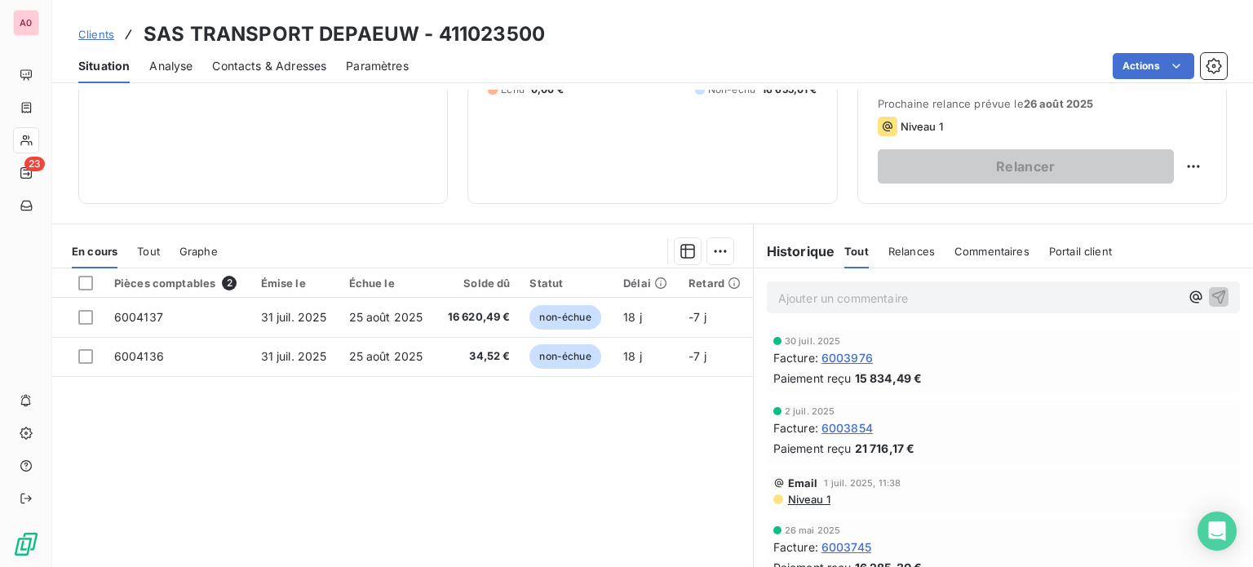
scroll to position [245, 0]
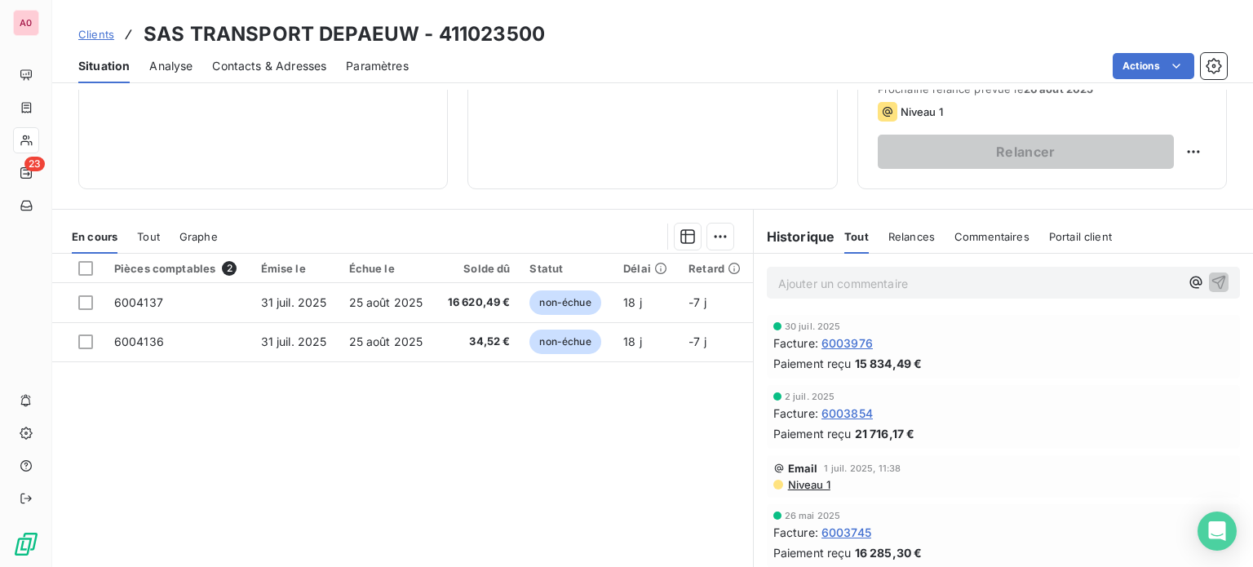
click at [816, 279] on p "Ajouter un commentaire ﻿" at bounding box center [978, 283] width 401 height 20
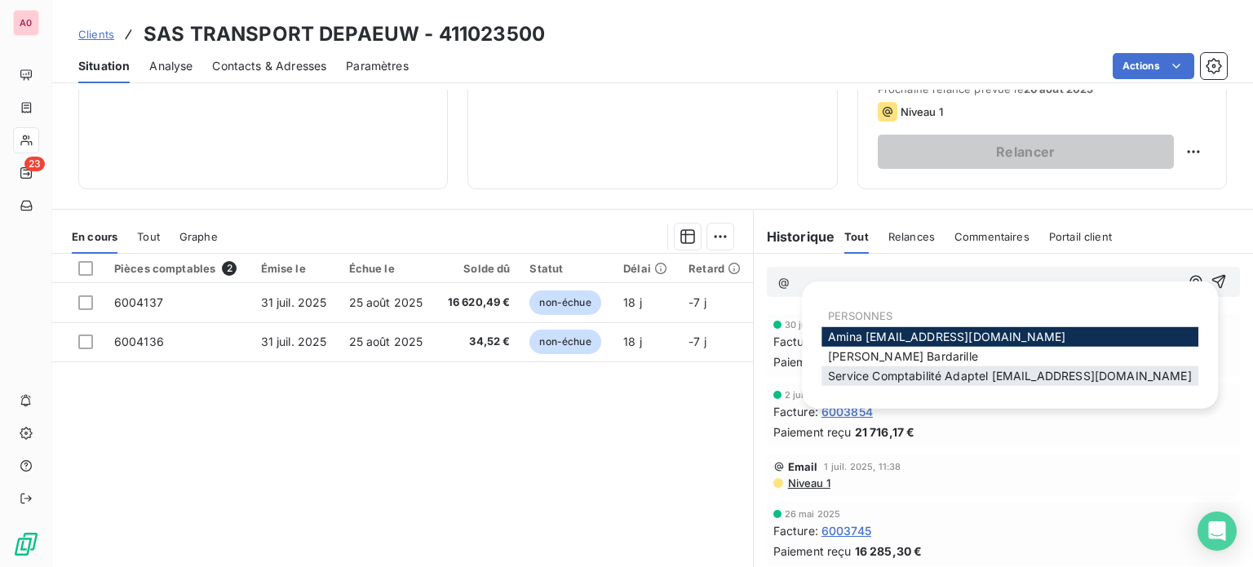
click at [898, 374] on span "Service Comptabilité Adaptel [EMAIL_ADDRESS][DOMAIN_NAME]" at bounding box center [1010, 376] width 364 height 14
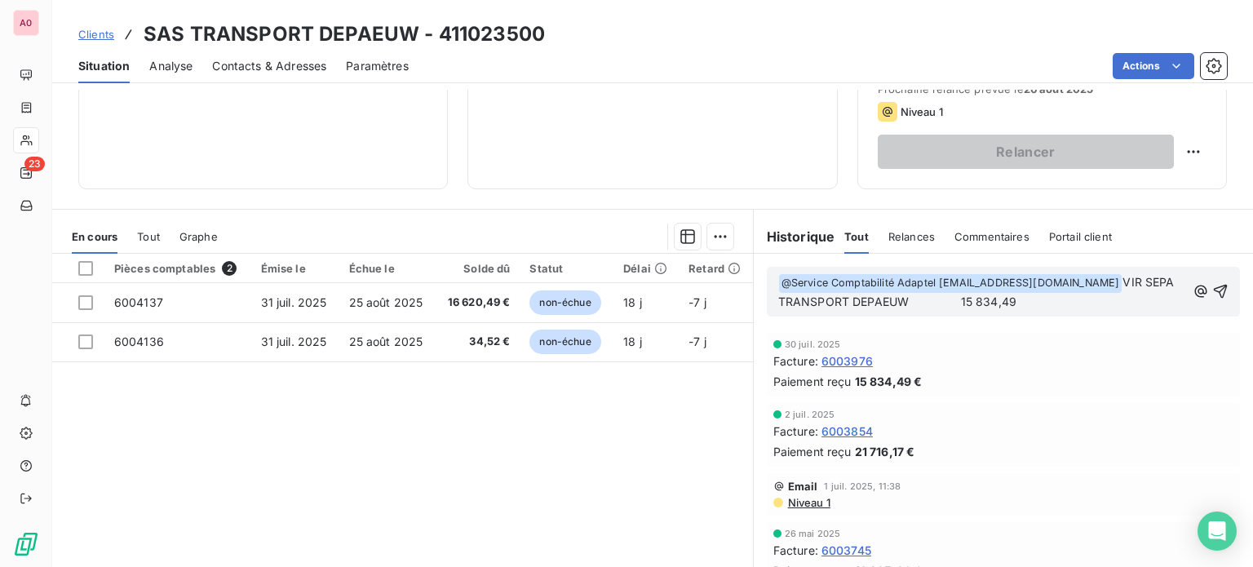
click at [951, 297] on span "VIR SEPA TRANSPORT DEPAEUW 15 834,49" at bounding box center [978, 291] width 400 height 33
click at [982, 303] on p "﻿ @ Service Comptabilité Adaptel [EMAIL_ADDRESS][DOMAIN_NAME] ﻿ VIR SEPA TRANSP…" at bounding box center [982, 292] width 408 height 38
click at [1137, 283] on p "﻿ @ Service Comptabilité Adaptel [EMAIL_ADDRESS][DOMAIN_NAME] ﻿ VIR SEPA TRANSP…" at bounding box center [982, 292] width 408 height 38
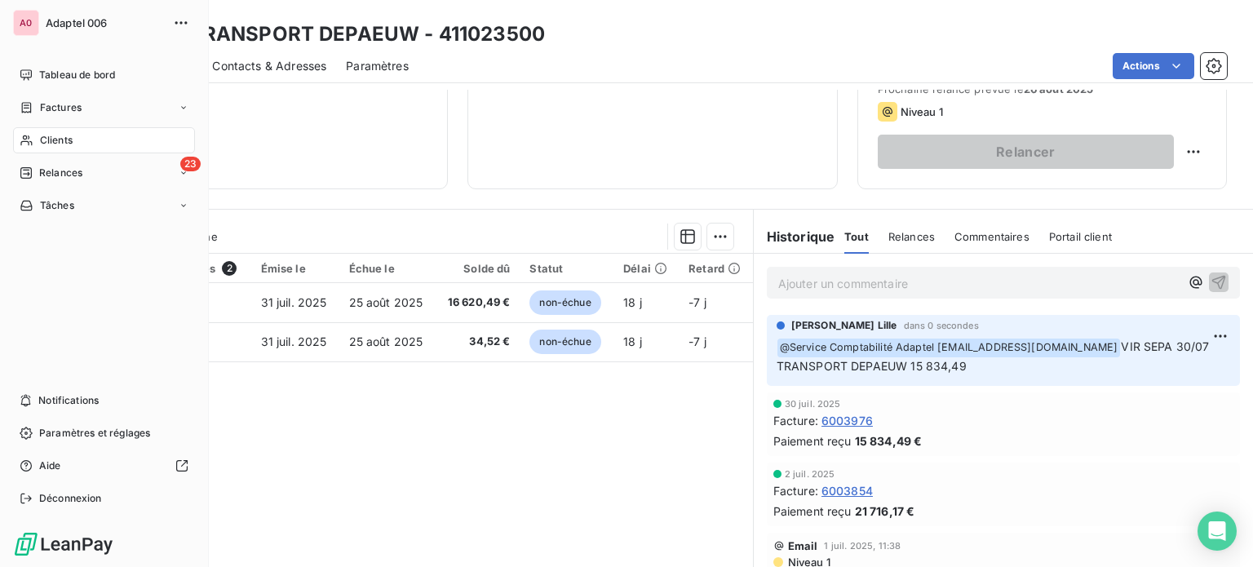
click at [46, 137] on span "Clients" at bounding box center [56, 140] width 33 height 15
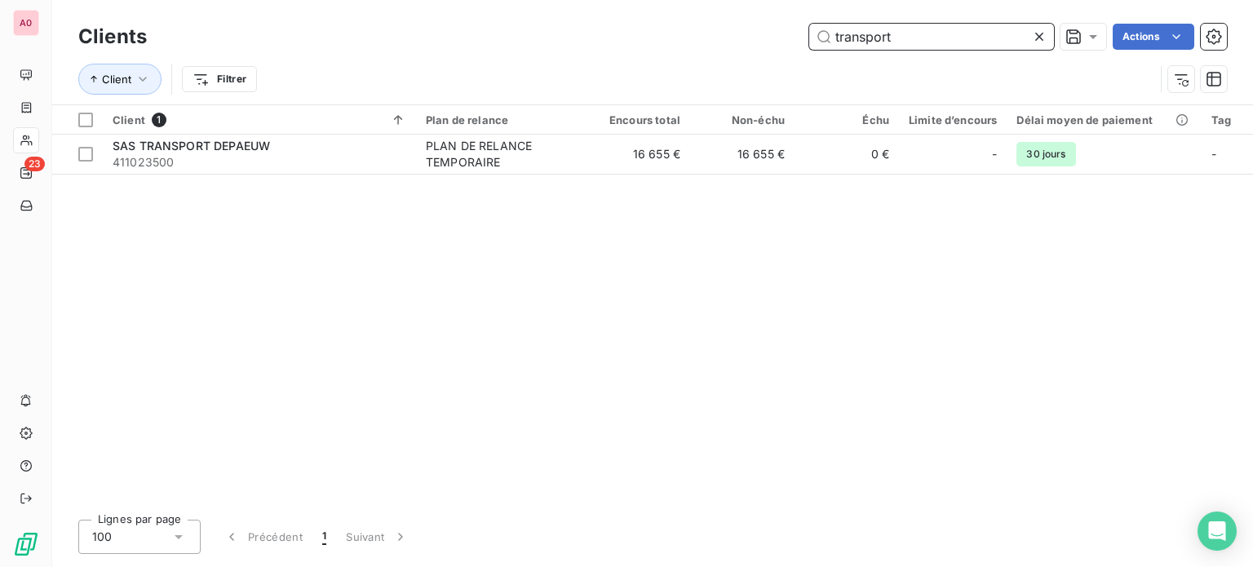
click at [952, 36] on input "transport" at bounding box center [931, 37] width 245 height 26
click at [952, 37] on input "transport" at bounding box center [931, 37] width 245 height 26
type input "c"
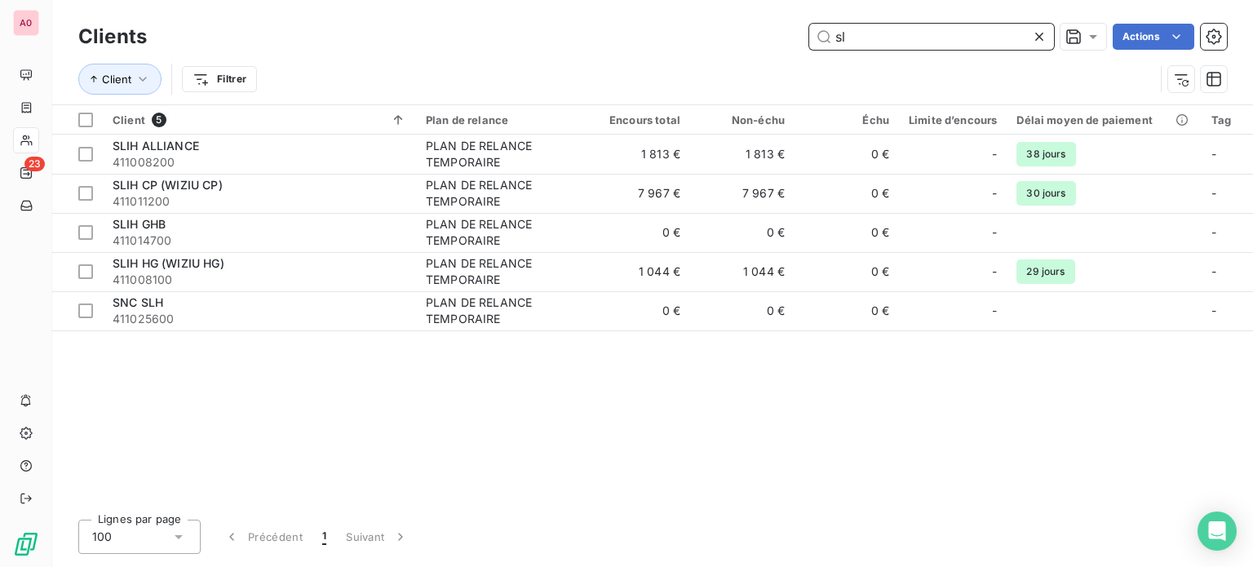
type input "sl"
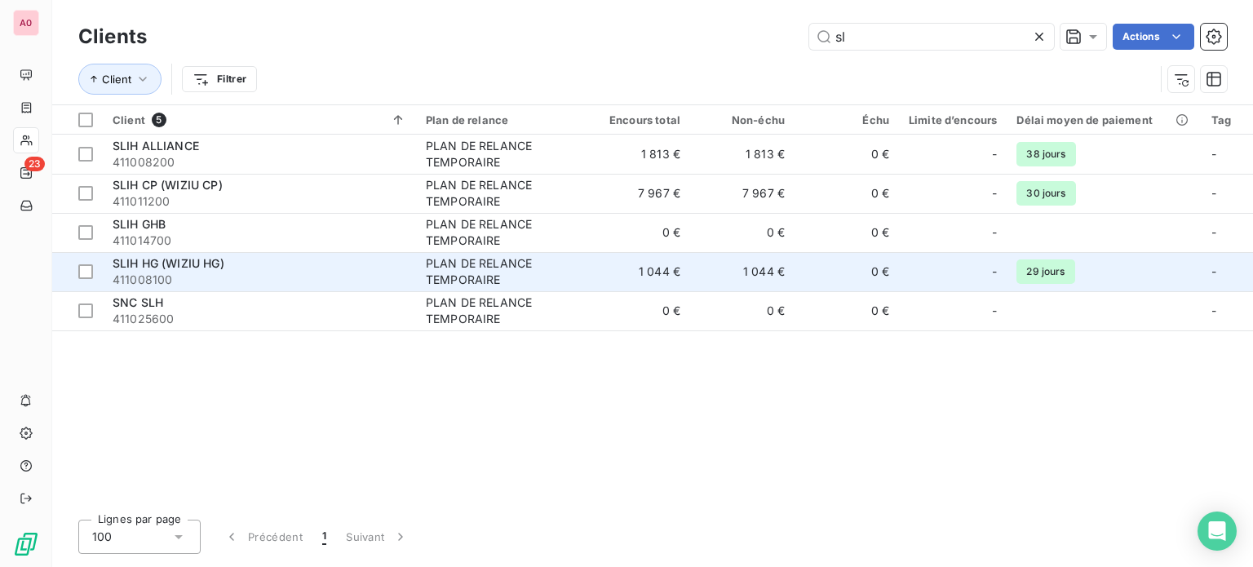
click at [343, 274] on span "411008100" at bounding box center [260, 280] width 294 height 16
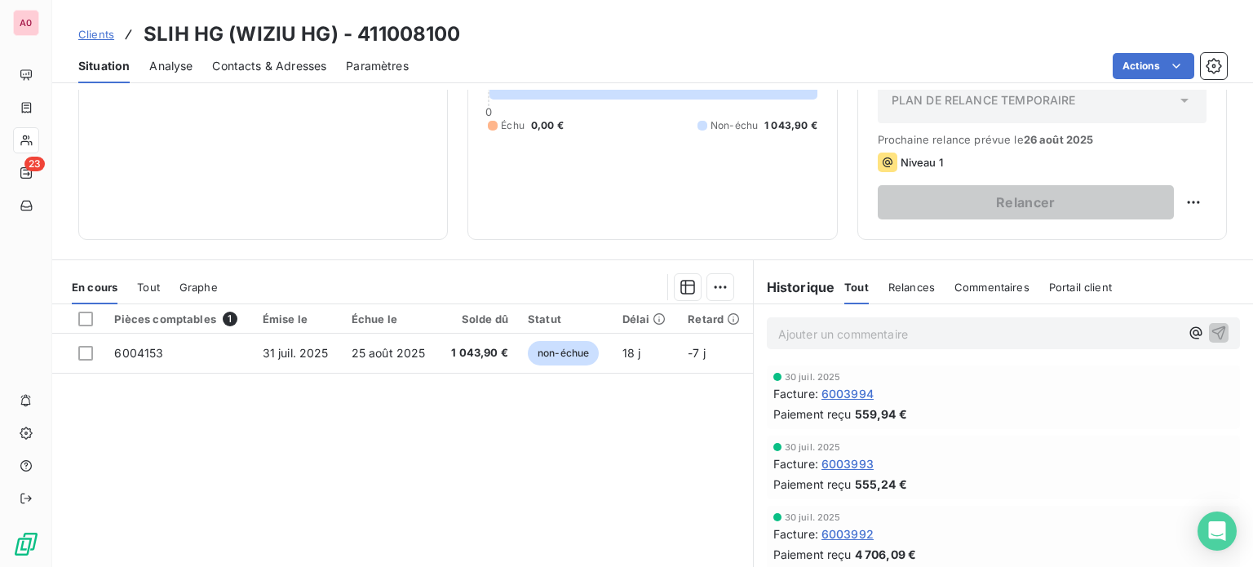
scroll to position [245, 0]
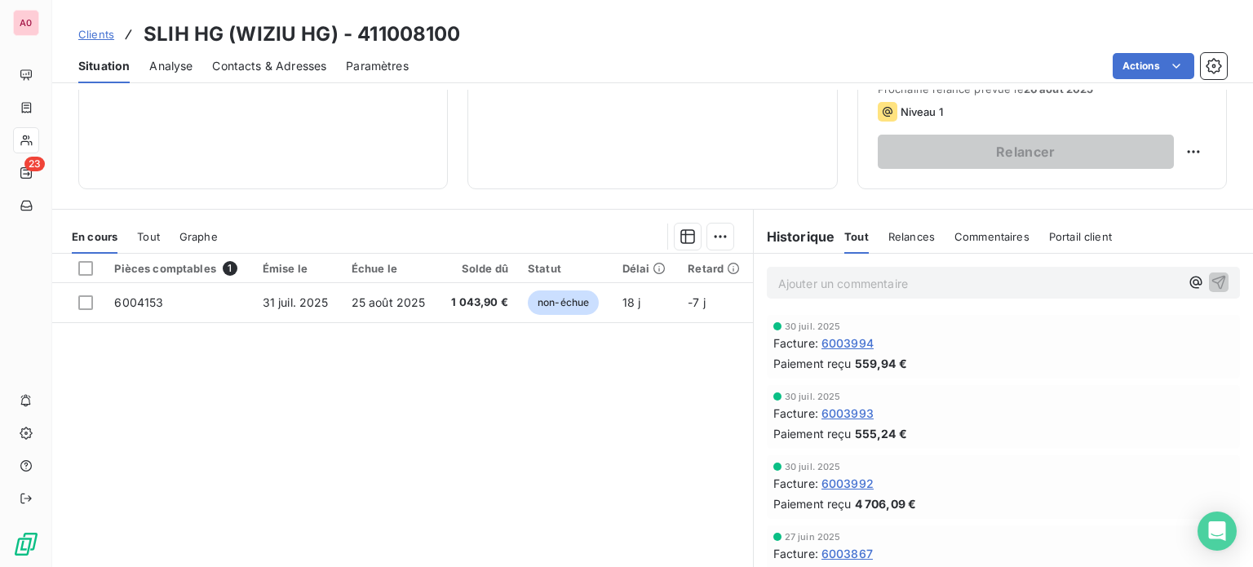
click at [880, 286] on p "Ajouter un commentaire ﻿" at bounding box center [978, 283] width 401 height 20
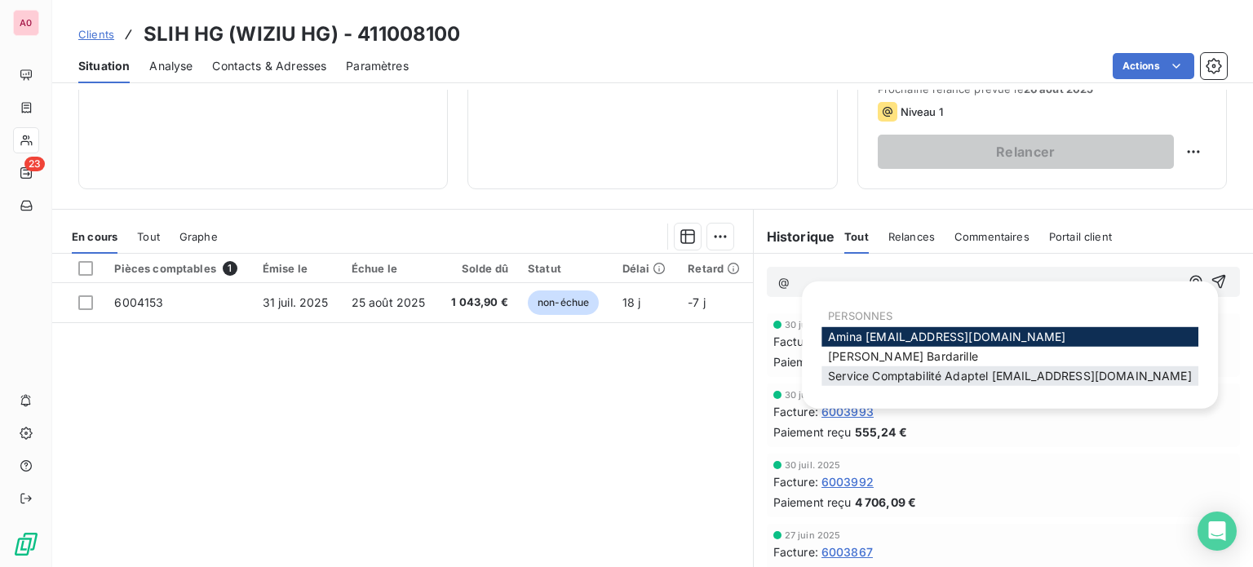
click at [882, 380] on span "Service Comptabilité Adaptel [EMAIL_ADDRESS][DOMAIN_NAME]" at bounding box center [1010, 376] width 364 height 14
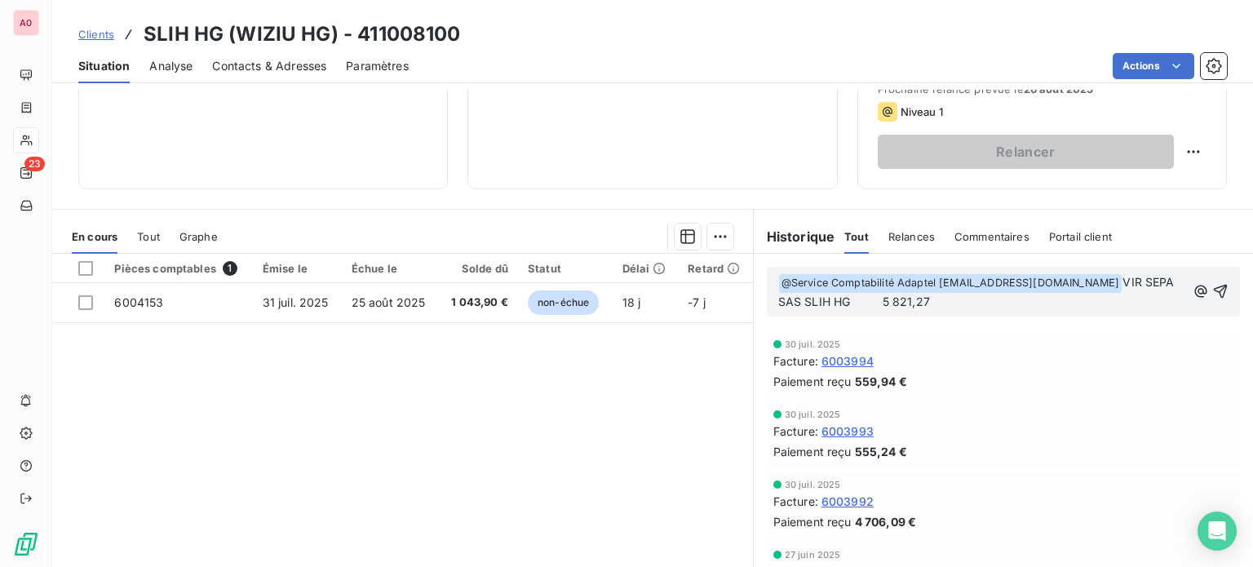
click at [851, 299] on span "VIR SEPA SAS SLIH HG 5 821,27" at bounding box center [978, 291] width 400 height 33
click at [944, 305] on p "﻿ @ Service Comptabilité Adaptel [EMAIL_ADDRESS][DOMAIN_NAME] ﻿ VIR SEPA SAS SL…" at bounding box center [982, 292] width 408 height 38
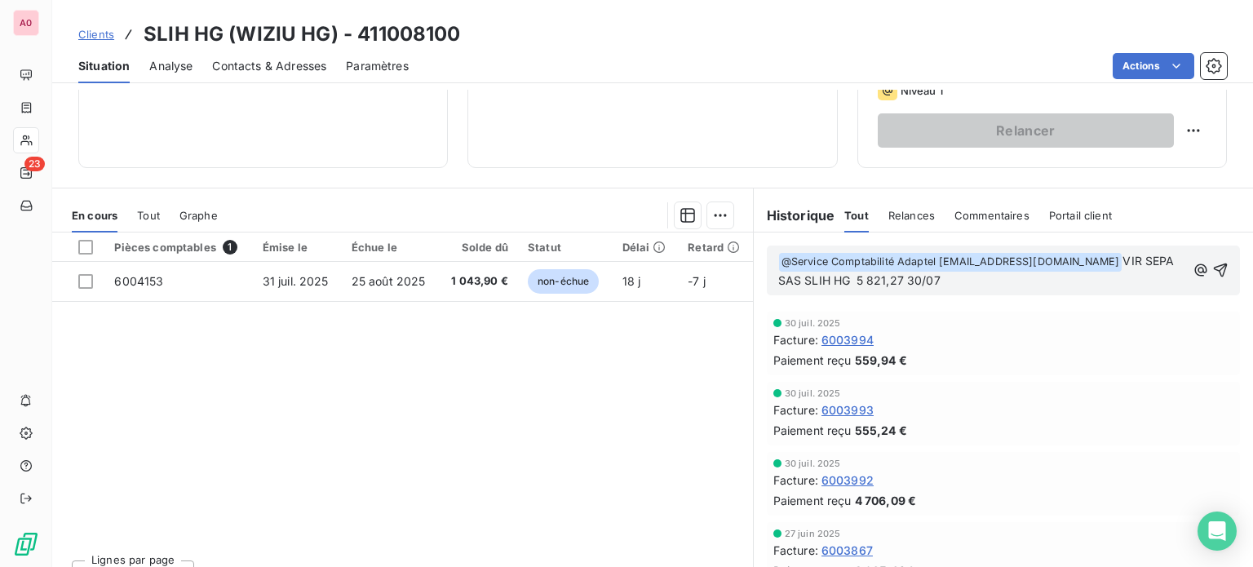
scroll to position [294, 0]
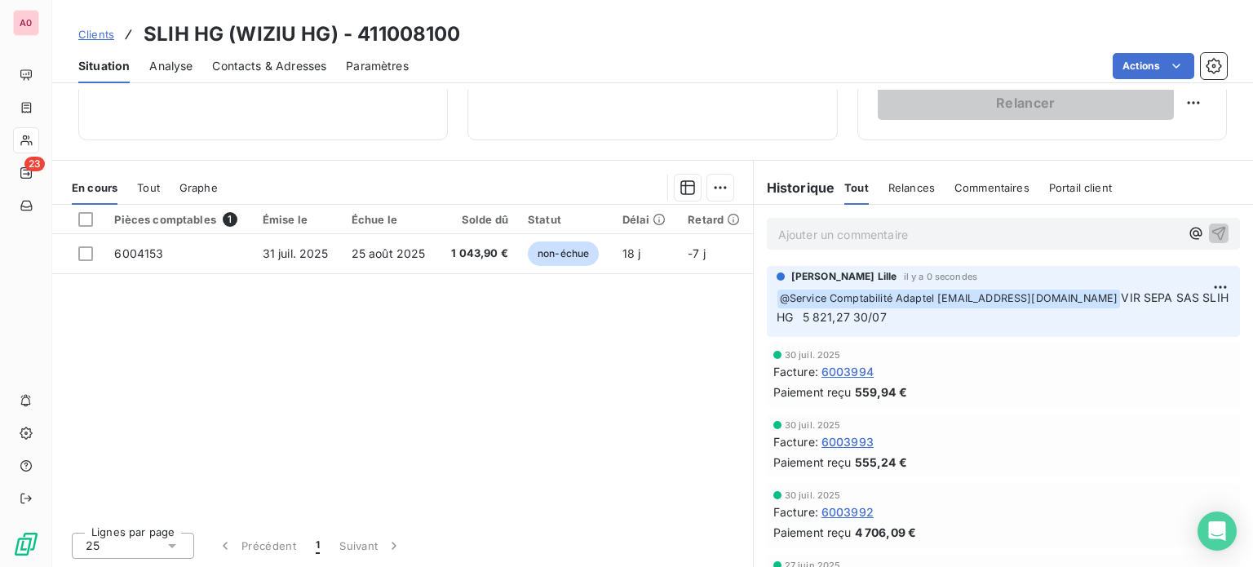
click at [212, 325] on div "Pièces comptables 1 Émise le Échue le Solde dû Statut Délai Retard 6004153 31 j…" at bounding box center [402, 362] width 701 height 314
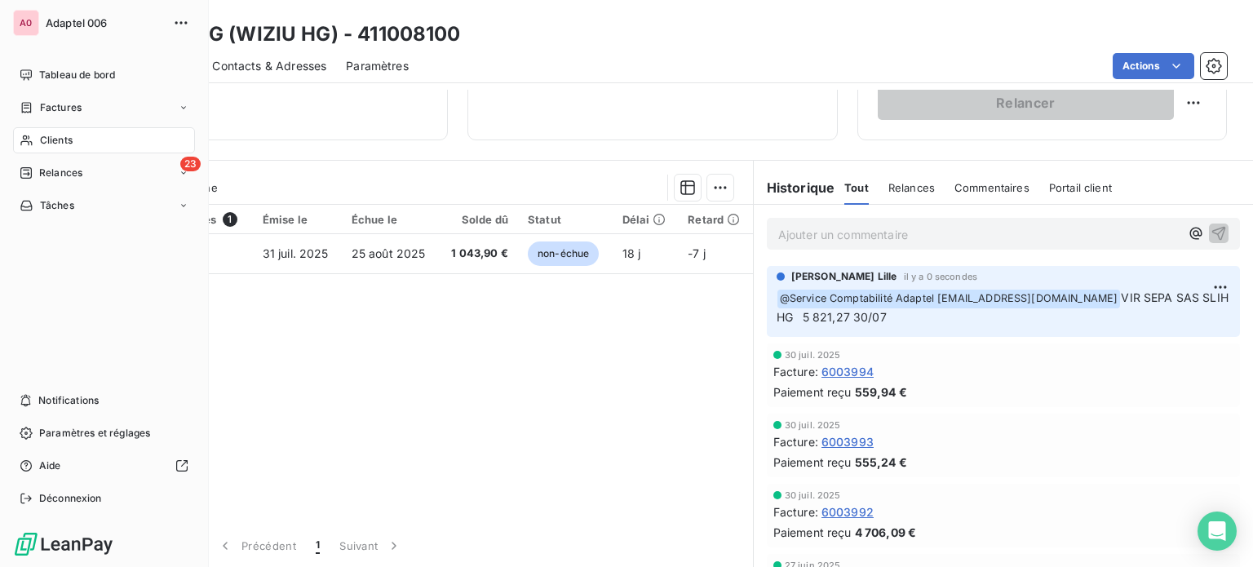
click at [51, 143] on span "Clients" at bounding box center [56, 140] width 33 height 15
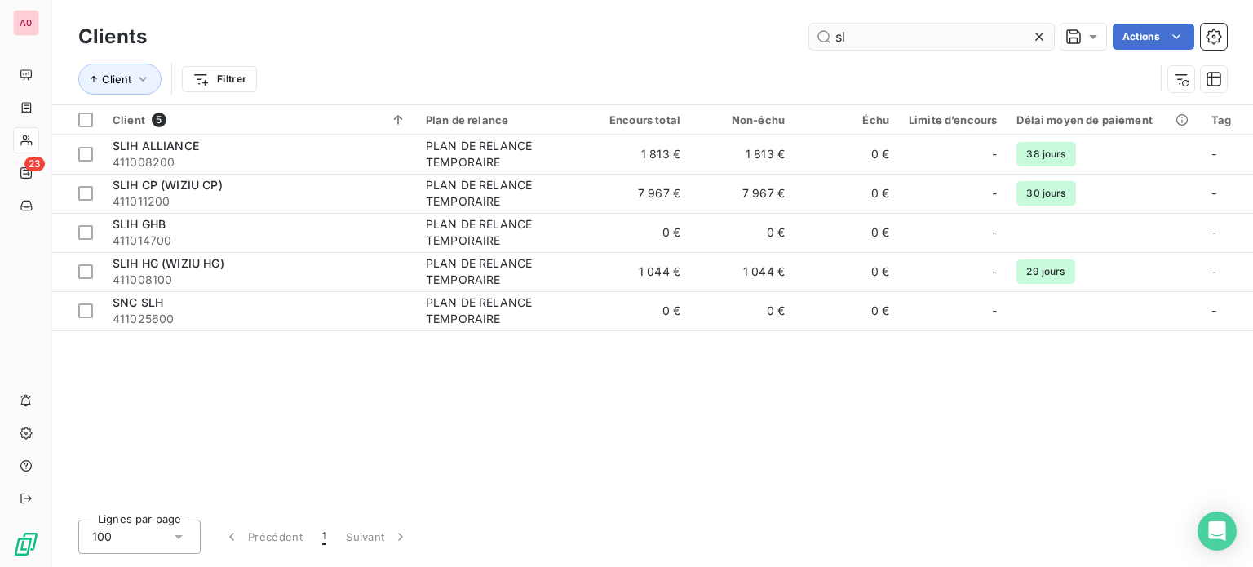
click at [845, 40] on input "sl" at bounding box center [931, 37] width 245 height 26
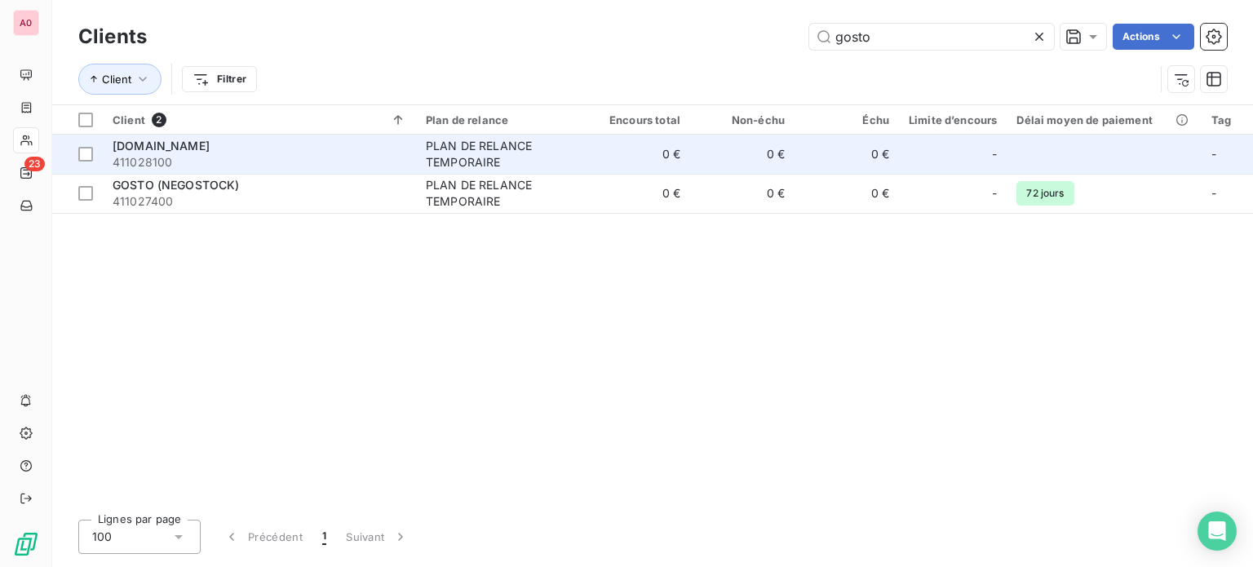
type input "gosto"
click at [329, 159] on span "411028100" at bounding box center [260, 162] width 294 height 16
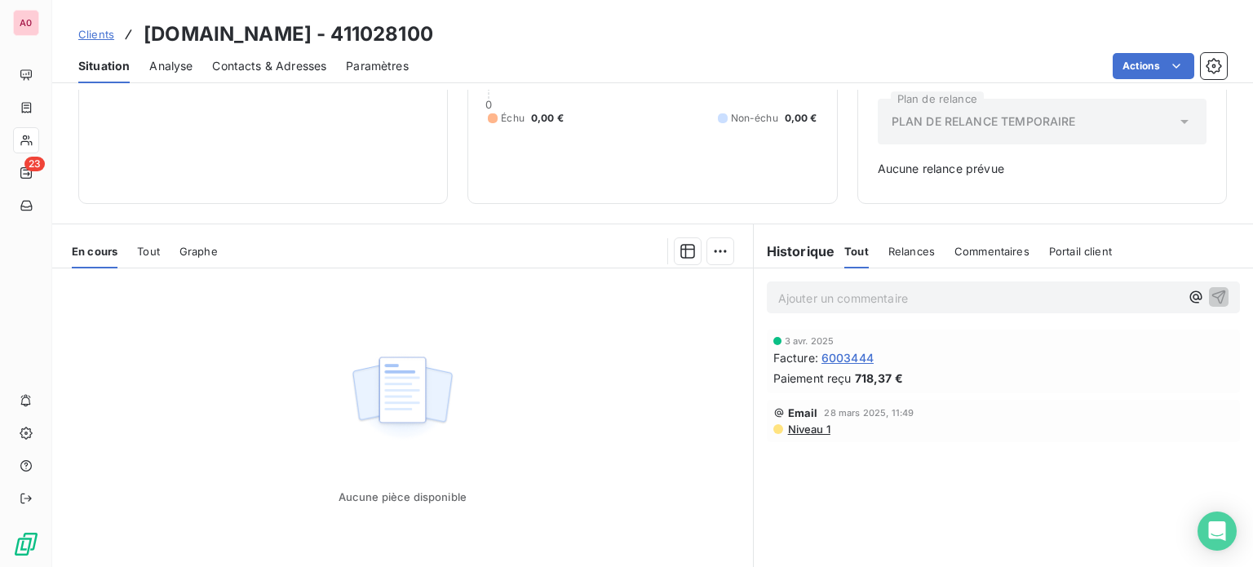
scroll to position [73, 0]
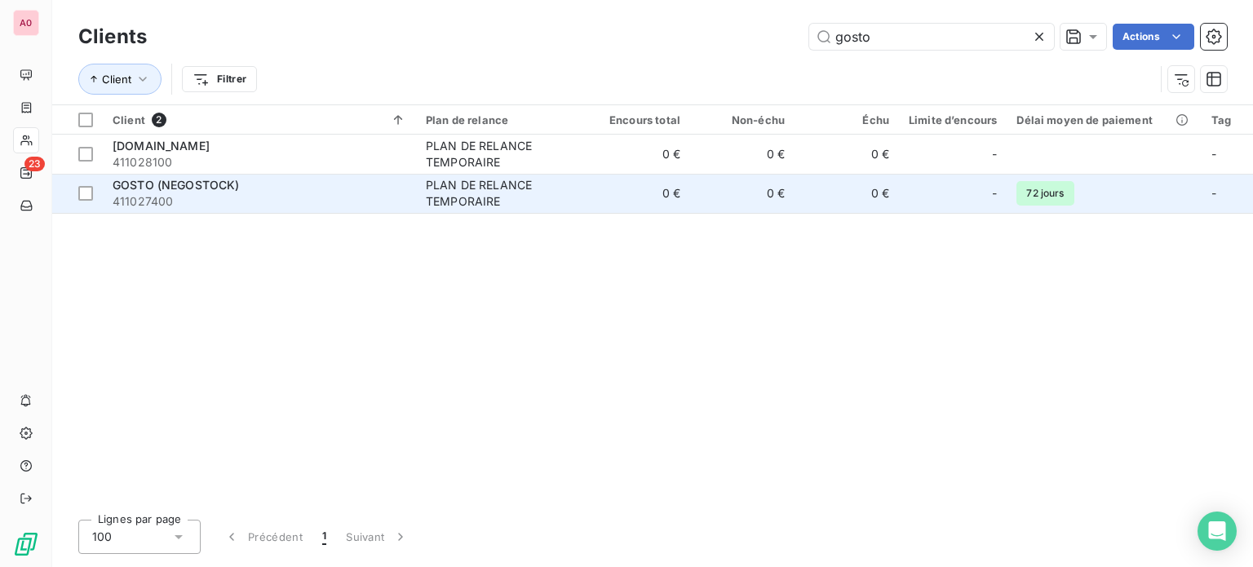
click at [296, 205] on span "411027400" at bounding box center [260, 201] width 294 height 16
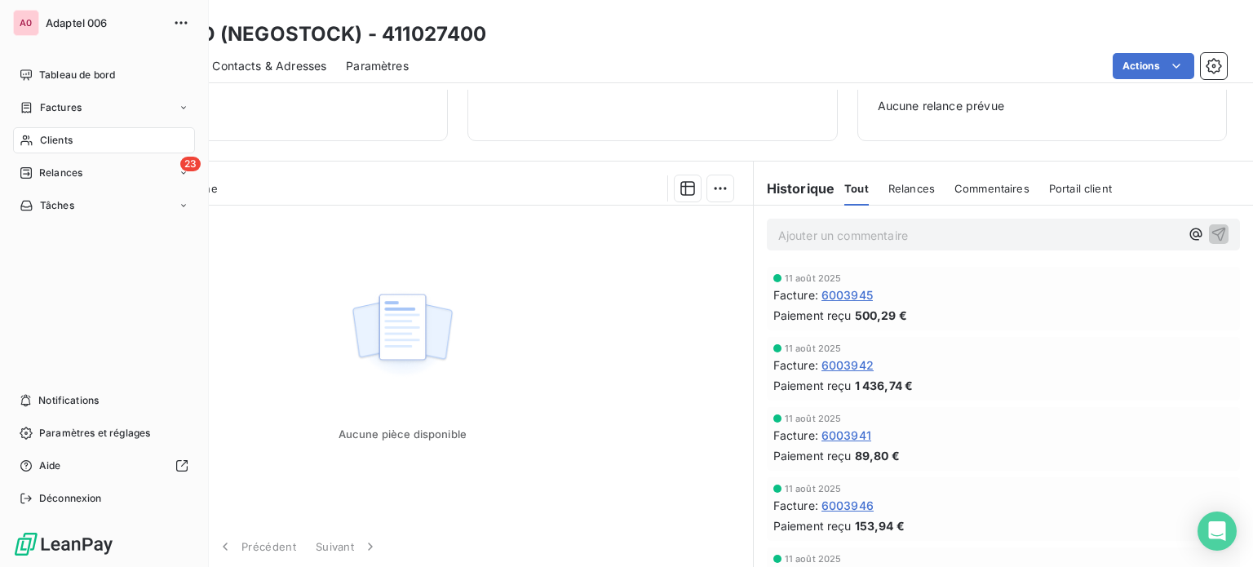
click at [50, 136] on span "Clients" at bounding box center [56, 140] width 33 height 15
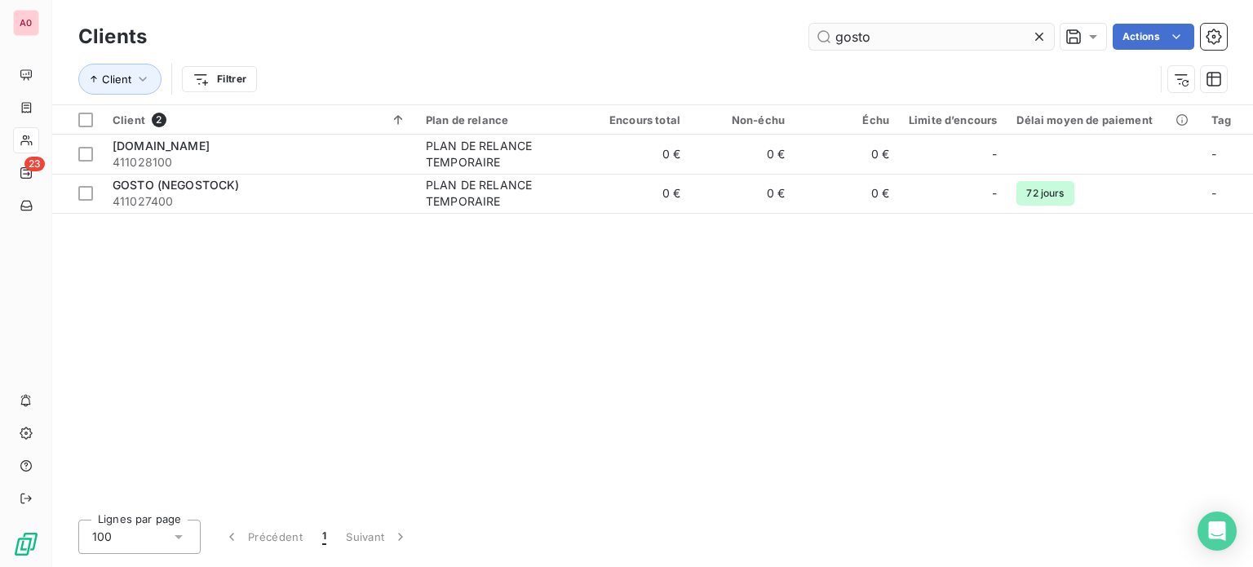
click at [884, 29] on input "gosto" at bounding box center [931, 37] width 245 height 26
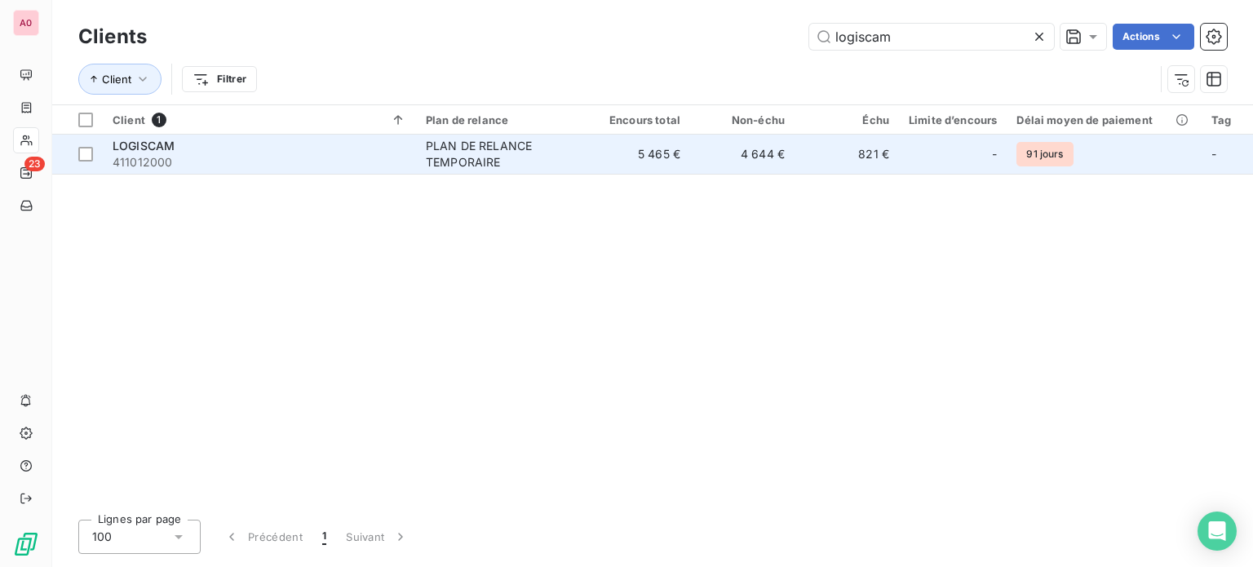
type input "logiscam"
click at [519, 146] on div "PLAN DE RELANCE TEMPORAIRE" at bounding box center [501, 154] width 150 height 33
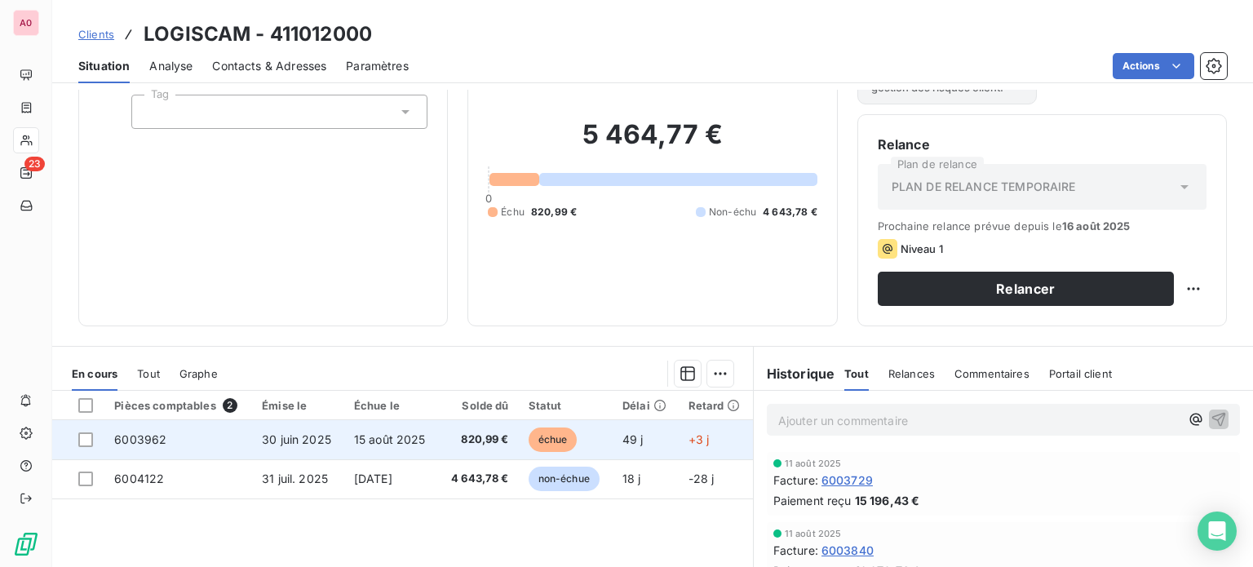
scroll to position [163, 0]
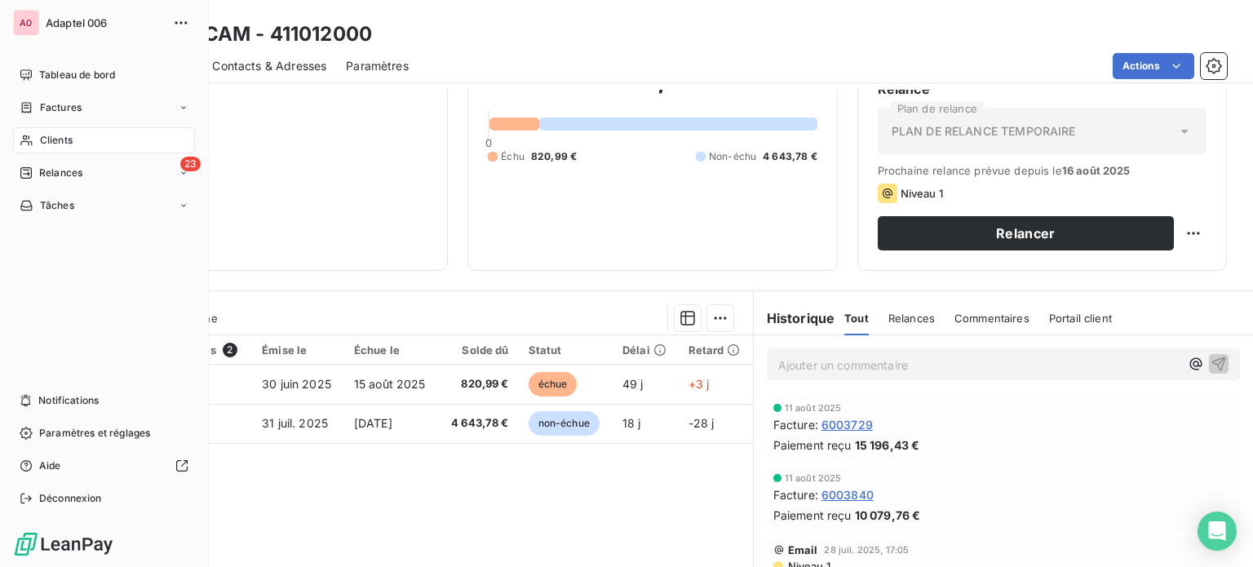
click at [62, 143] on span "Clients" at bounding box center [56, 140] width 33 height 15
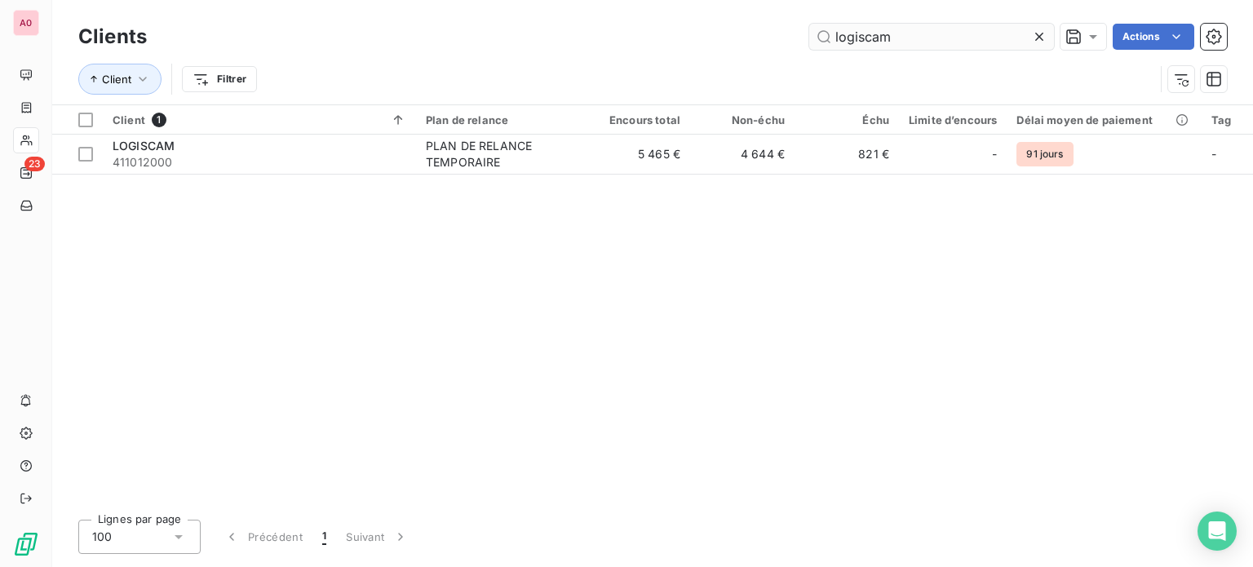
click at [894, 38] on input "logiscam" at bounding box center [931, 37] width 245 height 26
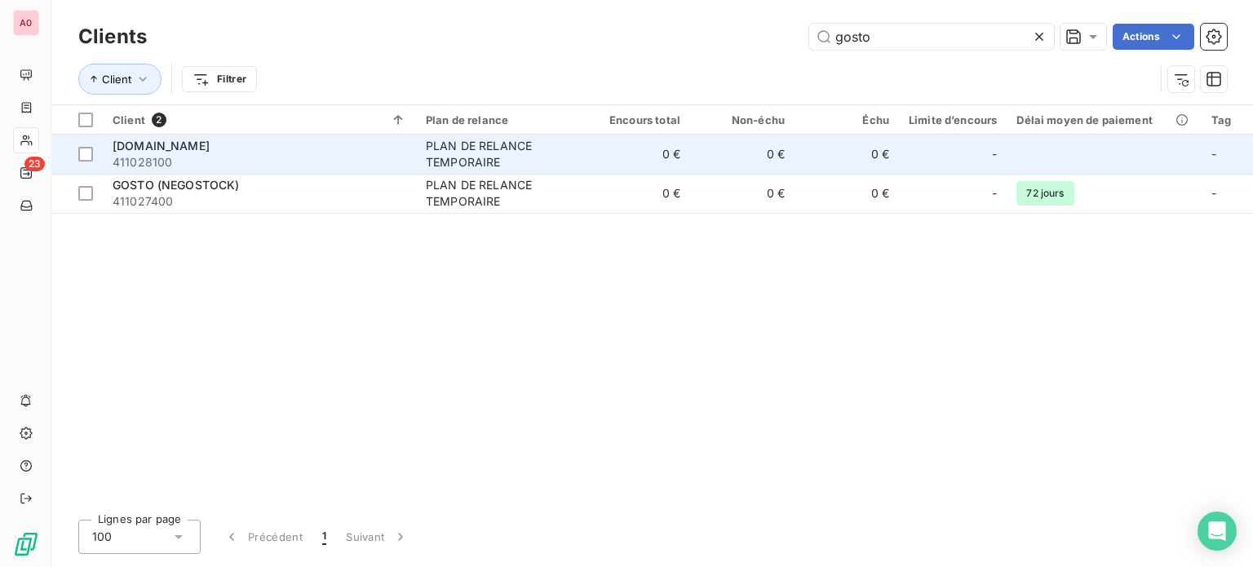
type input "gosto"
click at [523, 153] on div "PLAN DE RELANCE TEMPORAIRE" at bounding box center [501, 154] width 150 height 33
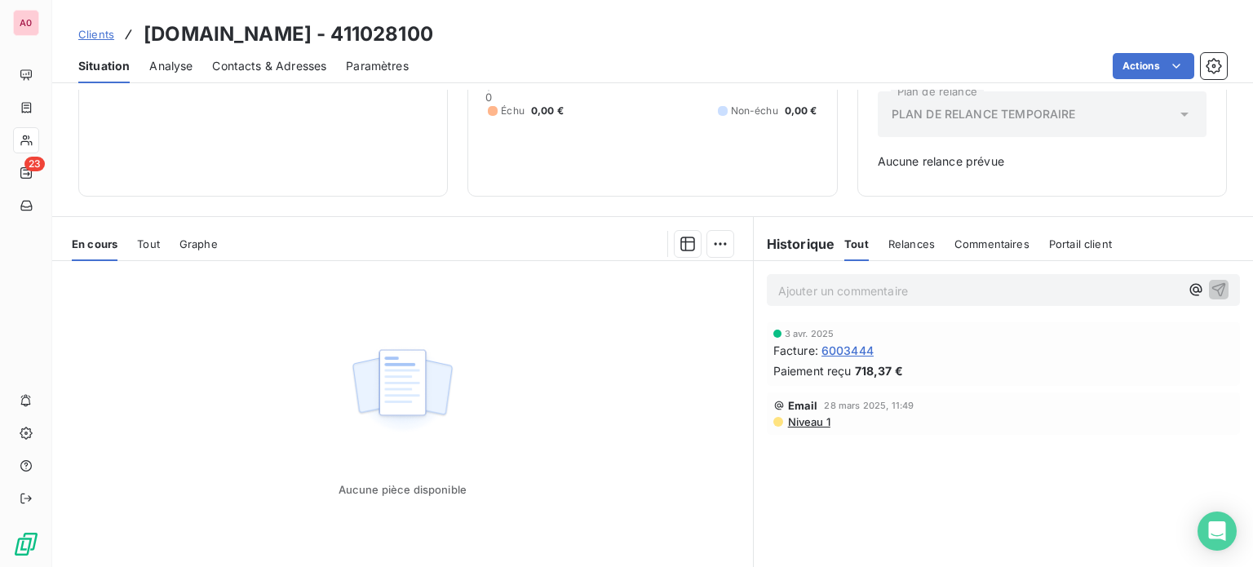
scroll to position [155, 0]
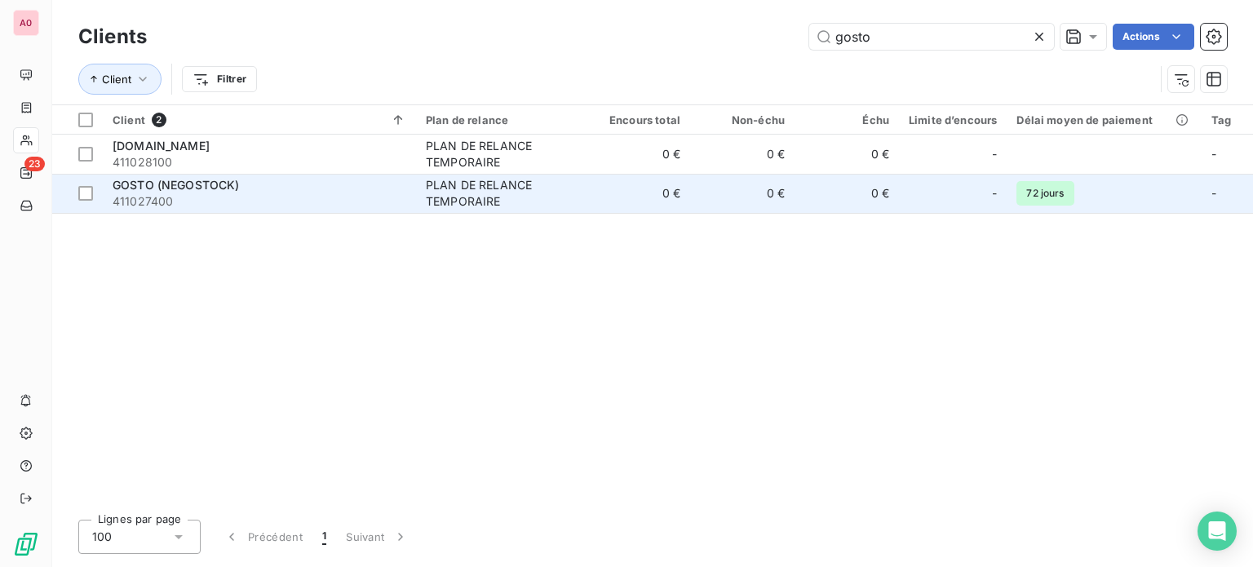
click at [284, 192] on div "GOSTO (NEGOSTOCK)" at bounding box center [260, 185] width 294 height 16
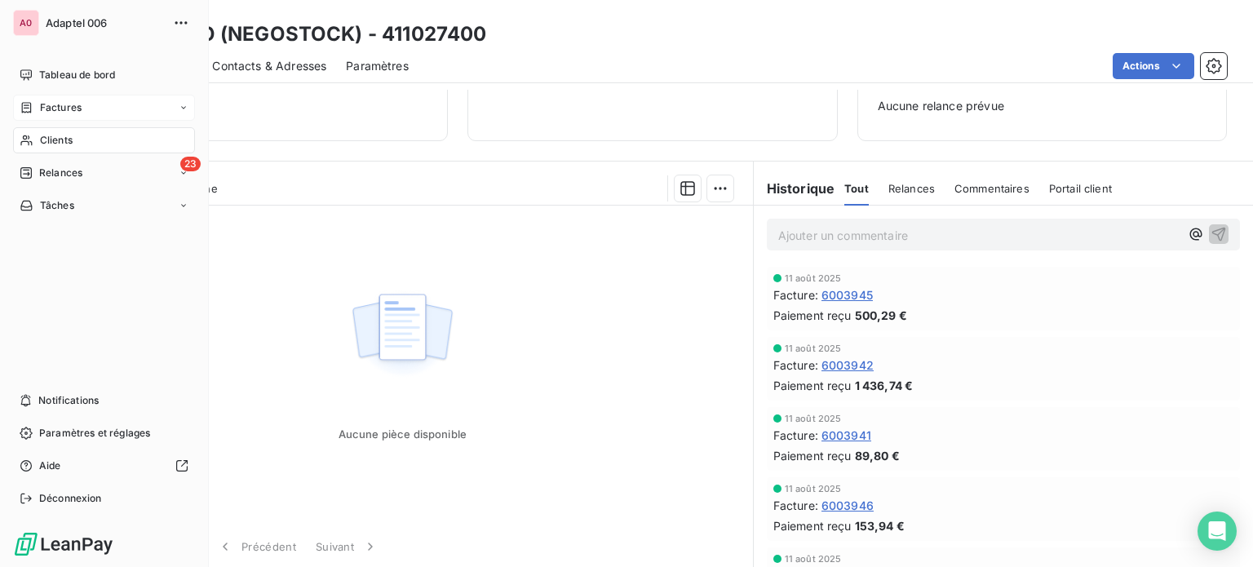
click at [59, 115] on div "Factures" at bounding box center [104, 108] width 182 height 26
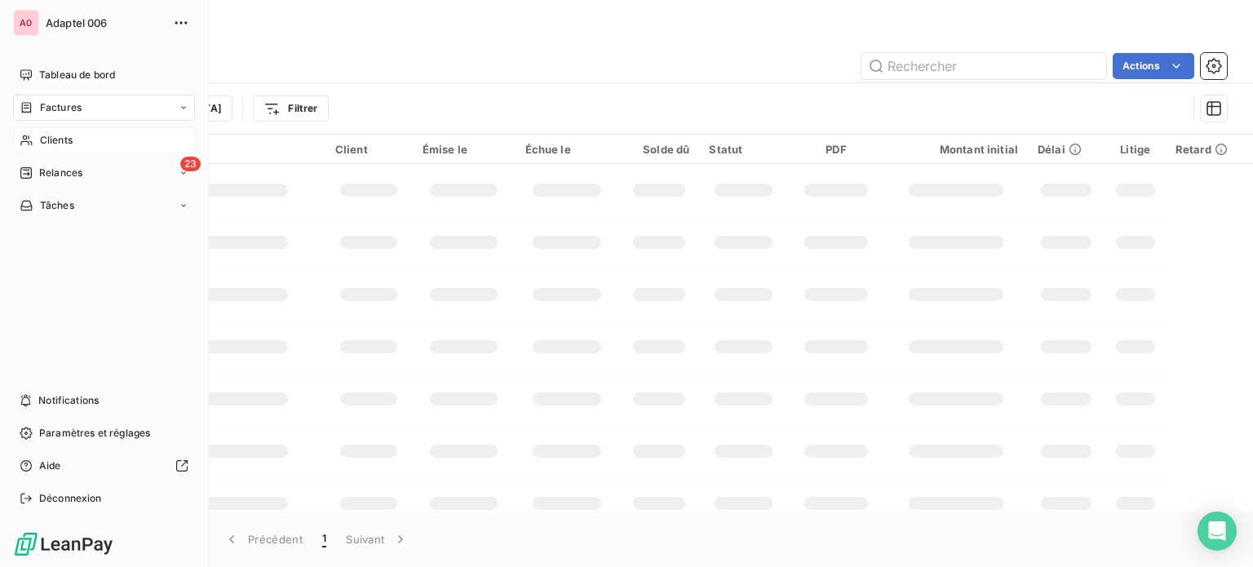
click at [56, 138] on span "Clients" at bounding box center [56, 140] width 33 height 15
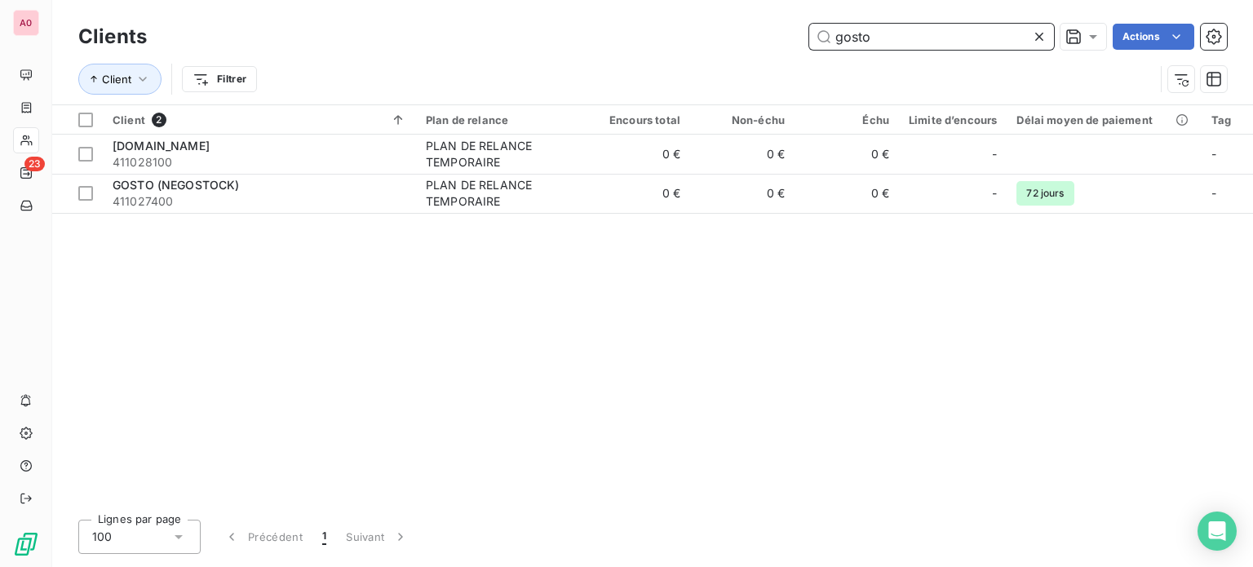
click at [870, 38] on input "gosto" at bounding box center [931, 37] width 245 height 26
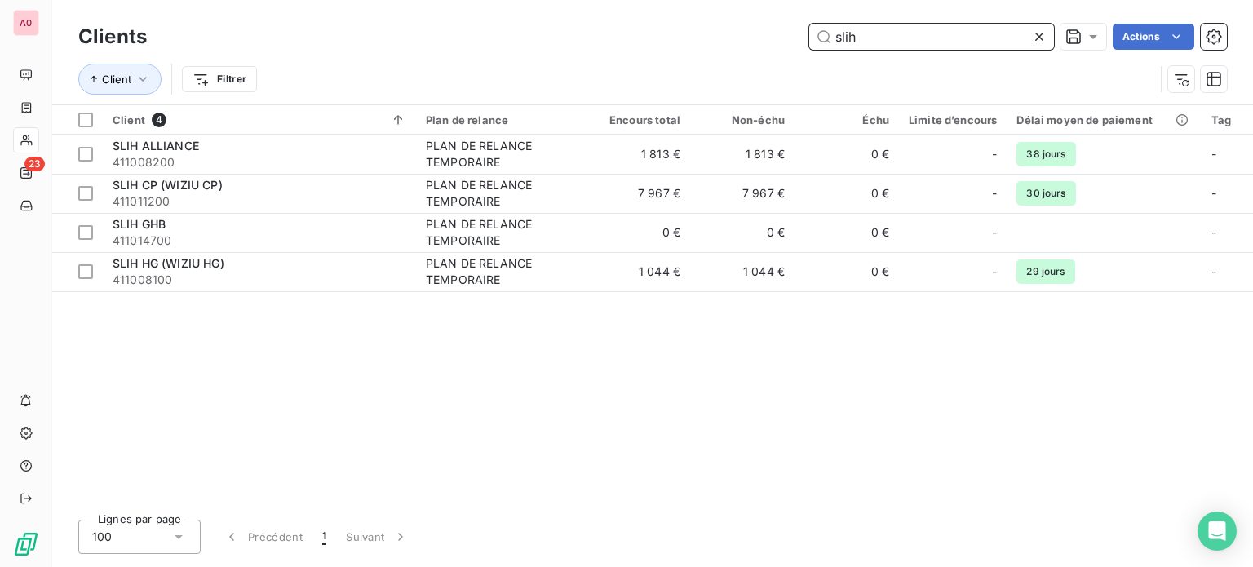
type input "slih"
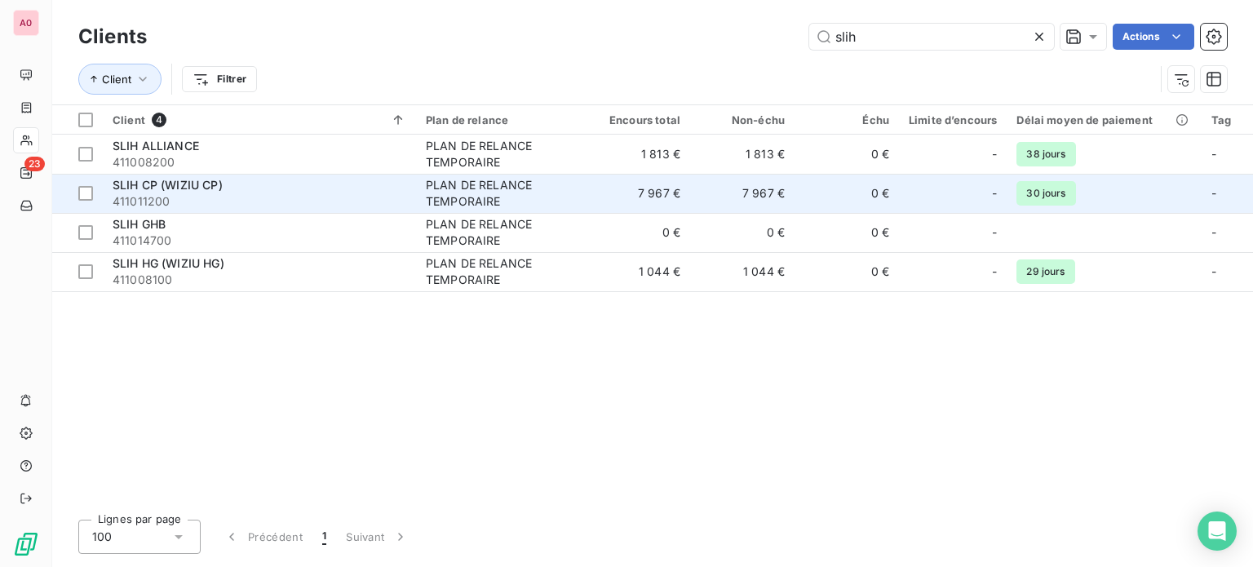
click at [197, 201] on span "411011200" at bounding box center [260, 201] width 294 height 16
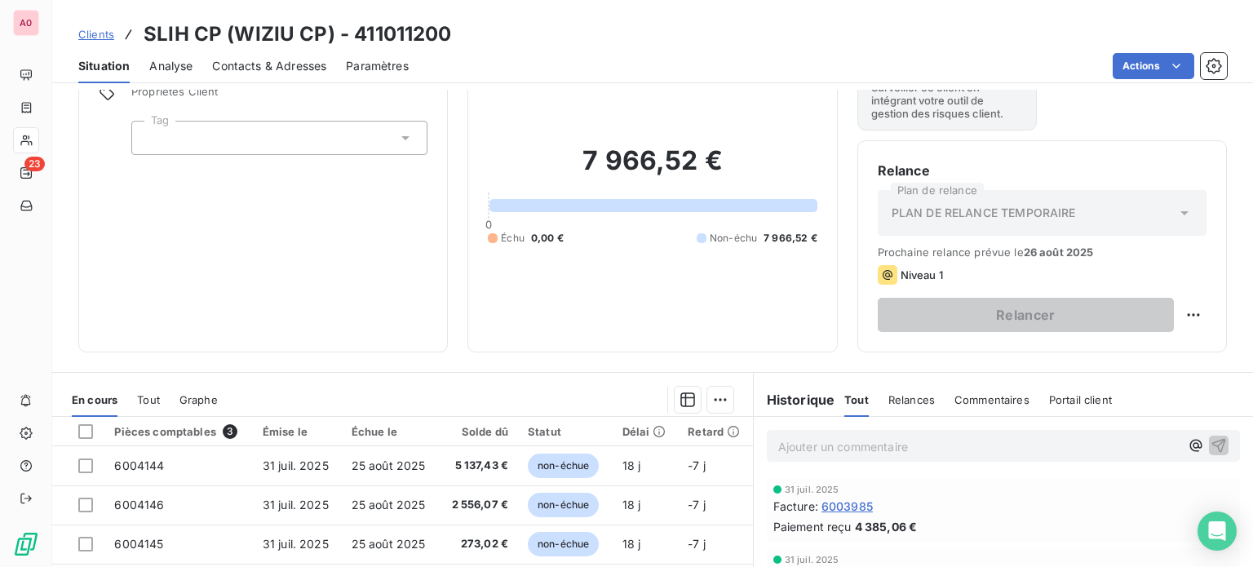
scroll to position [163, 0]
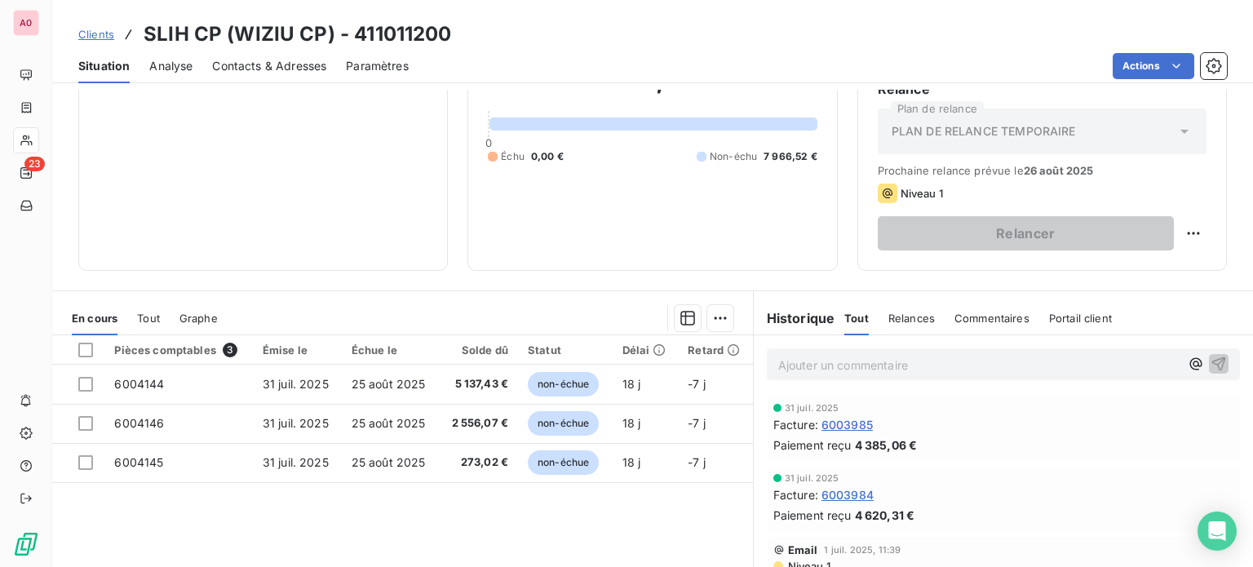
click at [785, 367] on p "Ajouter un commentaire ﻿" at bounding box center [978, 365] width 401 height 20
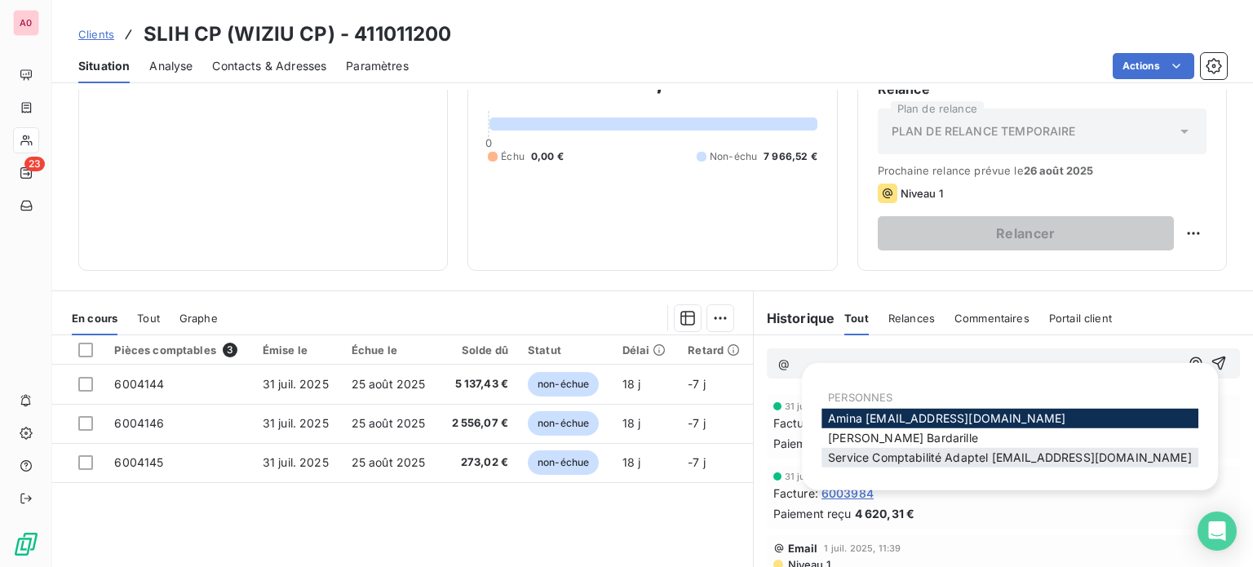
click at [913, 453] on span "Service Comptabilité Adaptel [EMAIL_ADDRESS][DOMAIN_NAME]" at bounding box center [1010, 457] width 364 height 14
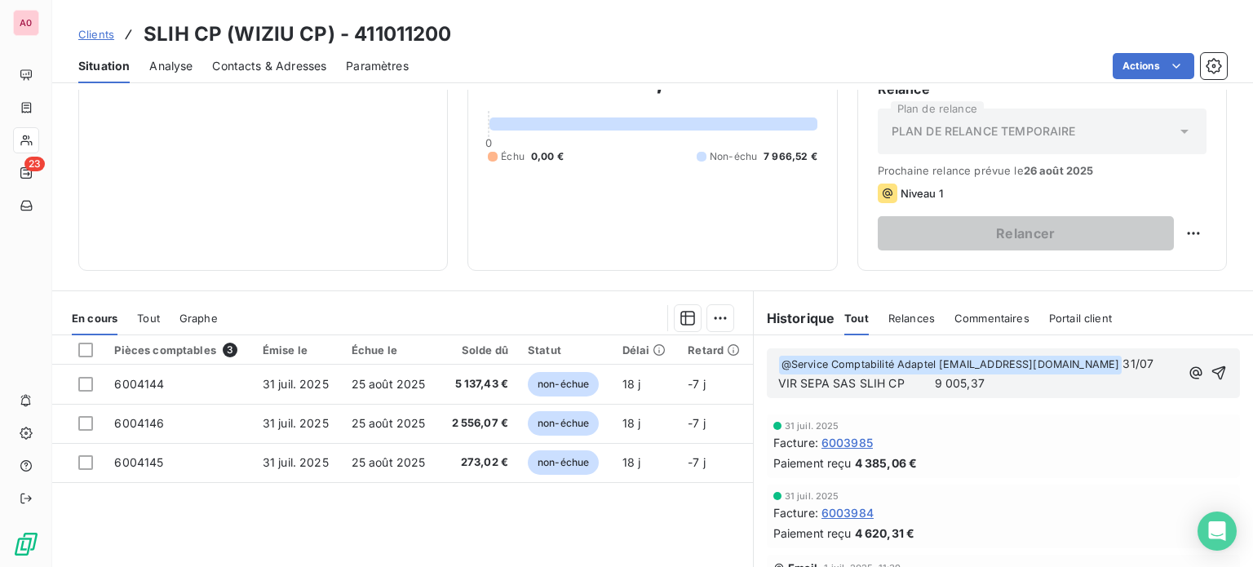
click at [926, 382] on span "VIR SEPA SAS SLIH CP 9 005,37" at bounding box center [881, 383] width 206 height 14
click at [984, 377] on p "VIR SEPA SAS SLIH CP 9 005,37" at bounding box center [978, 383] width 401 height 19
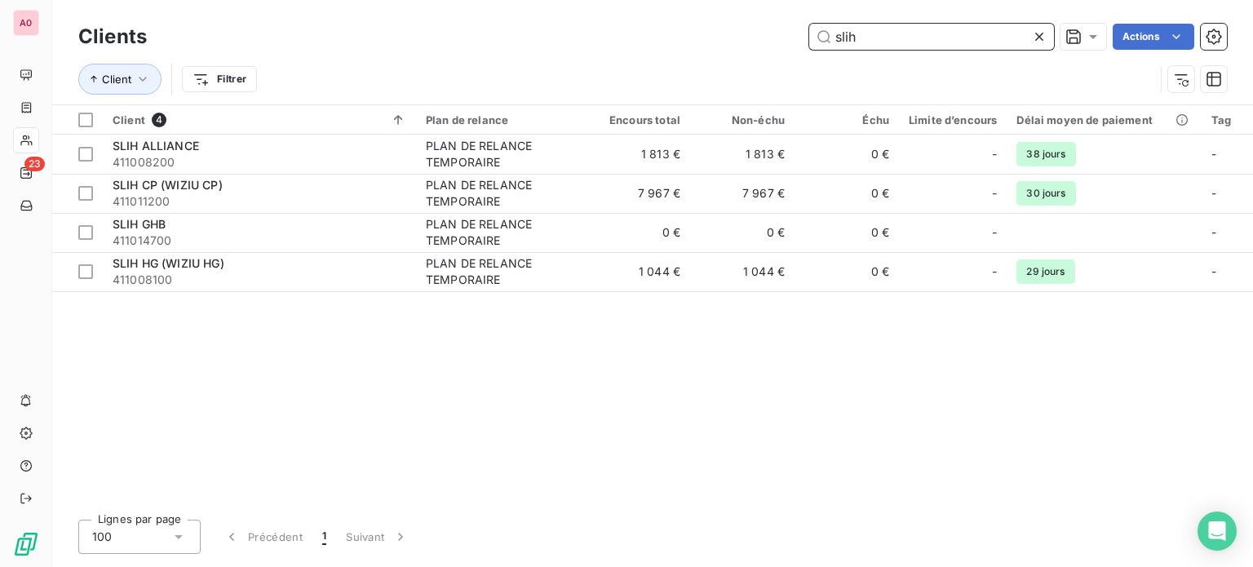
click at [919, 42] on input "slih" at bounding box center [931, 37] width 245 height 26
click at [918, 41] on input "slih" at bounding box center [931, 37] width 245 height 26
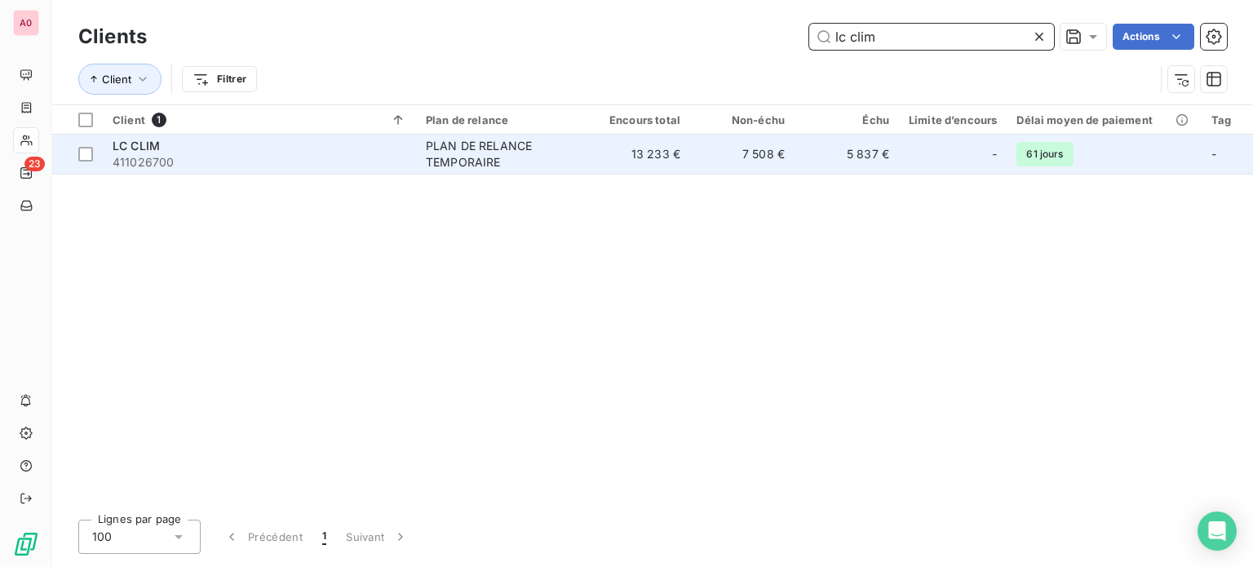
type input "lc clim"
click at [499, 155] on div "PLAN DE RELANCE TEMPORAIRE" at bounding box center [501, 154] width 150 height 33
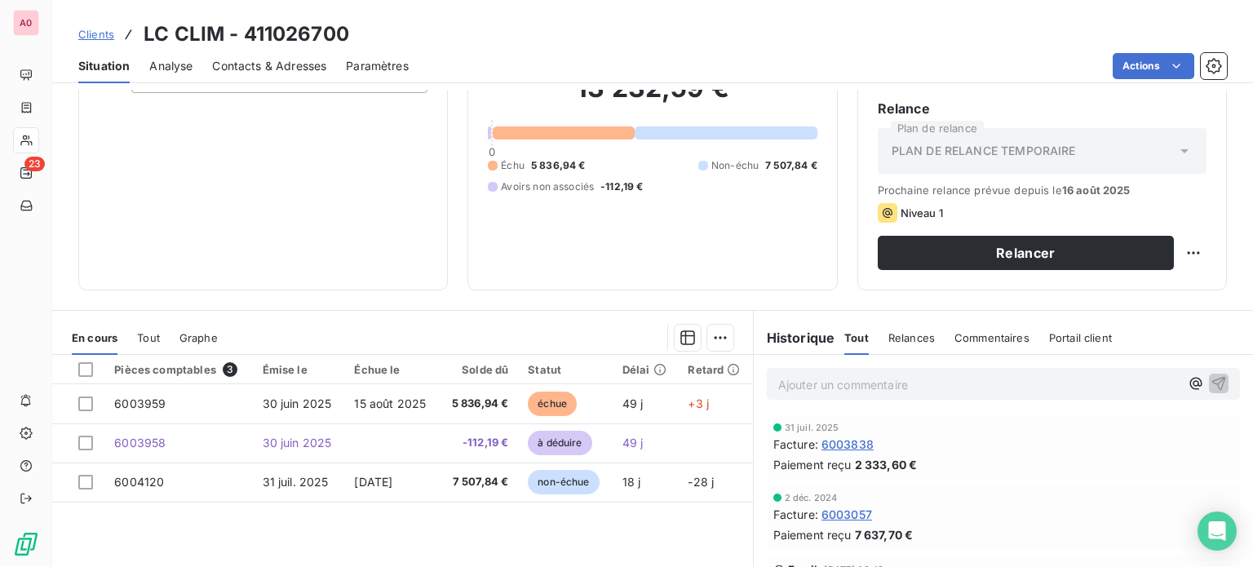
scroll to position [245, 0]
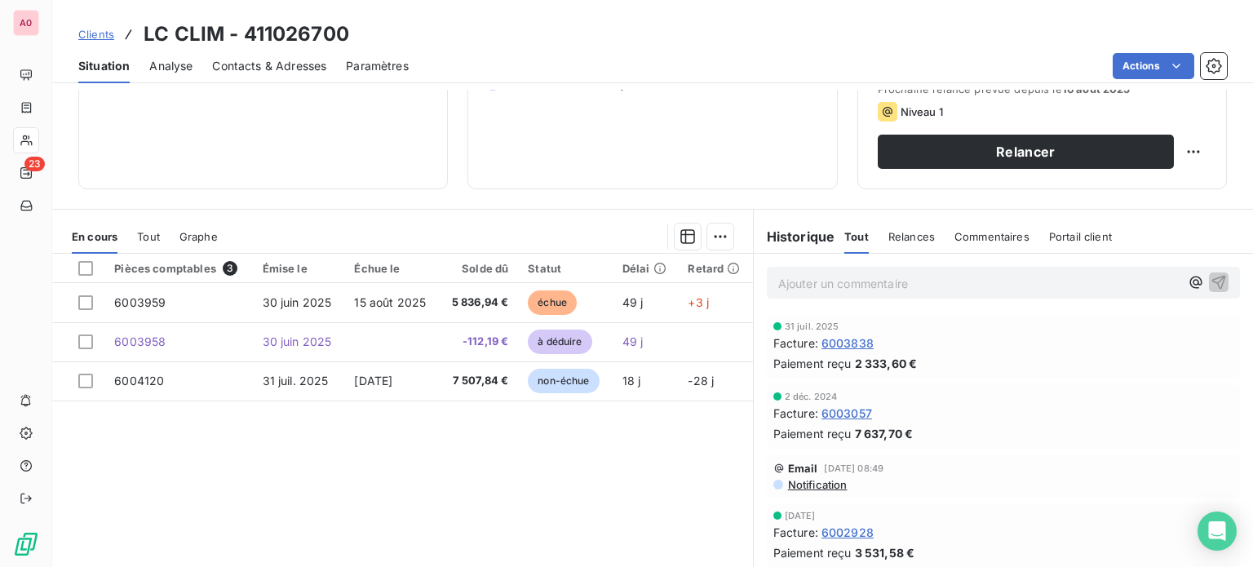
click at [858, 285] on p "Ajouter un commentaire ﻿" at bounding box center [978, 283] width 401 height 20
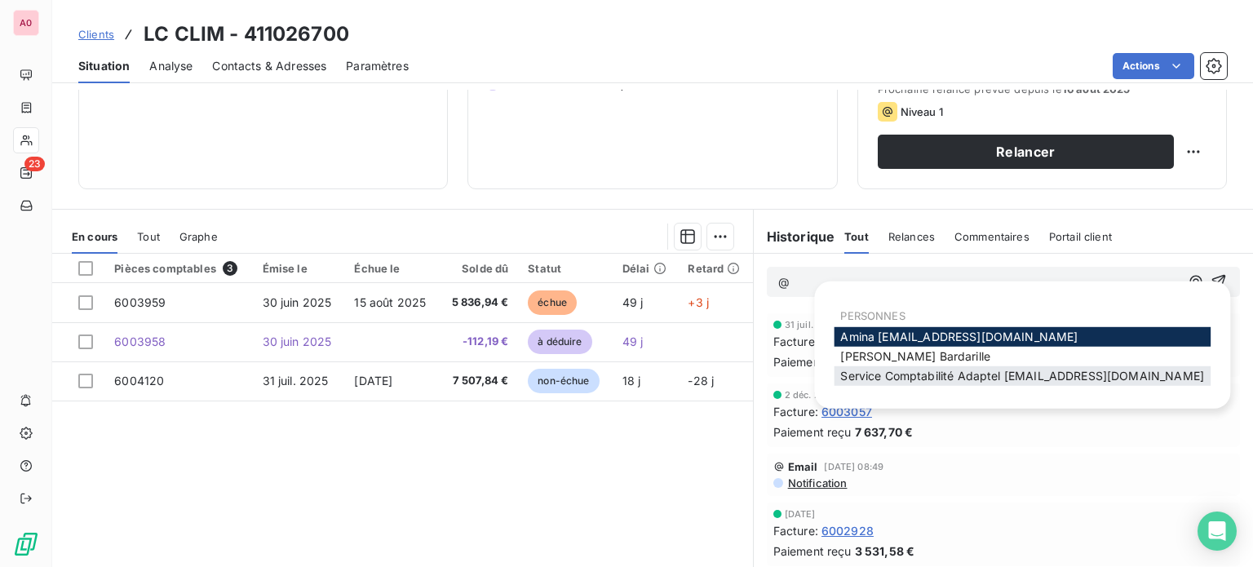
click at [881, 381] on span "Service Comptabilité Adaptel [EMAIL_ADDRESS][DOMAIN_NAME]" at bounding box center [1022, 376] width 364 height 14
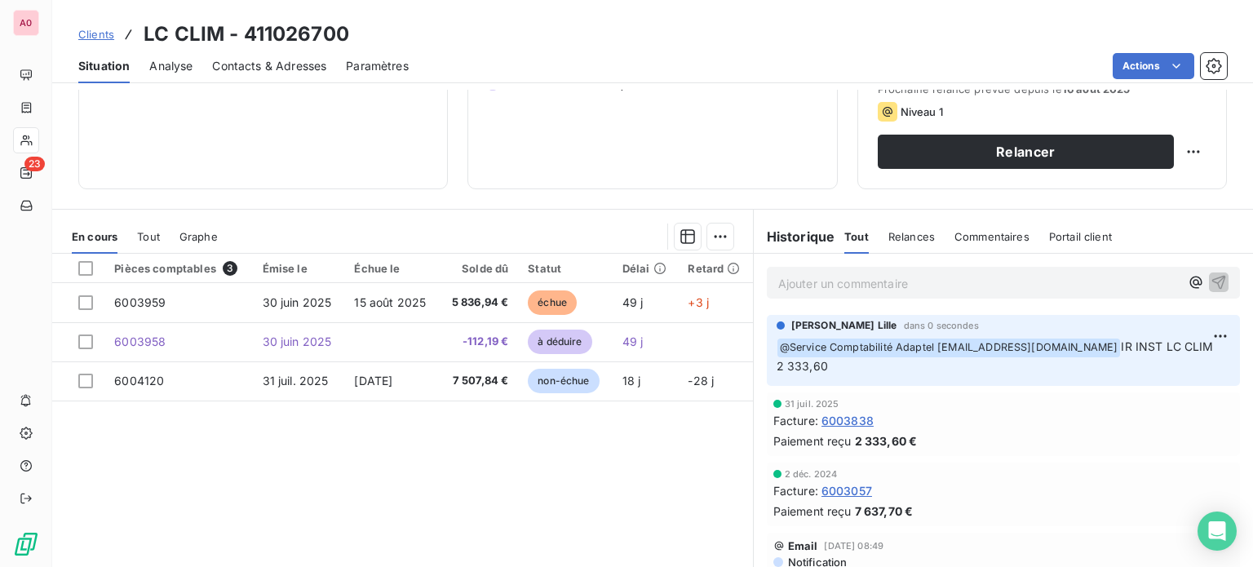
scroll to position [0, 0]
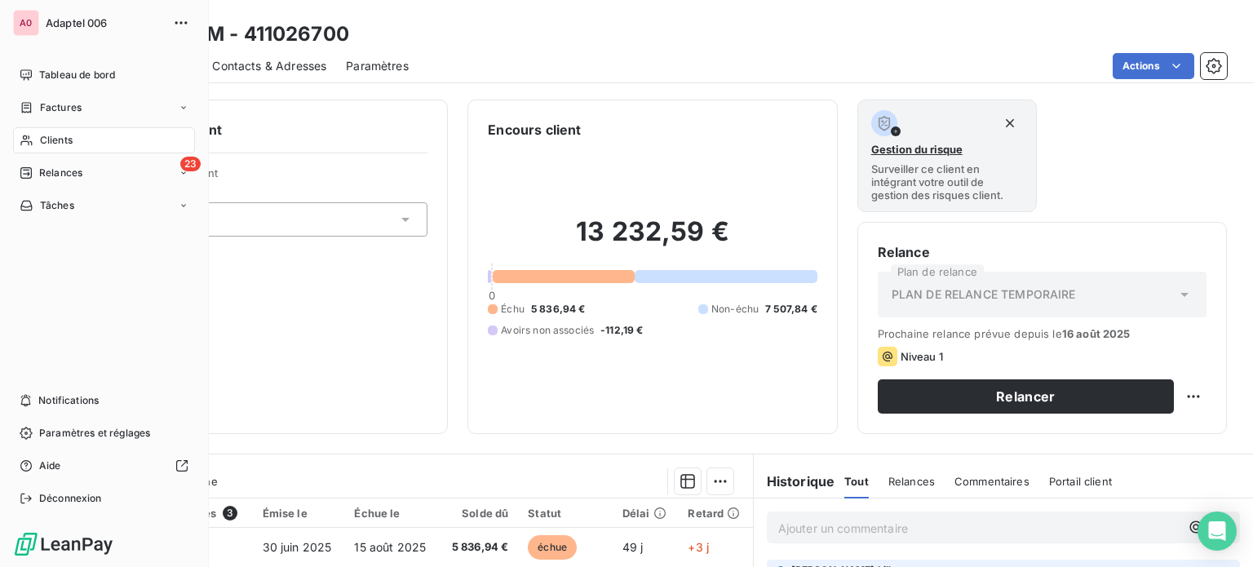
click at [65, 139] on span "Clients" at bounding box center [56, 140] width 33 height 15
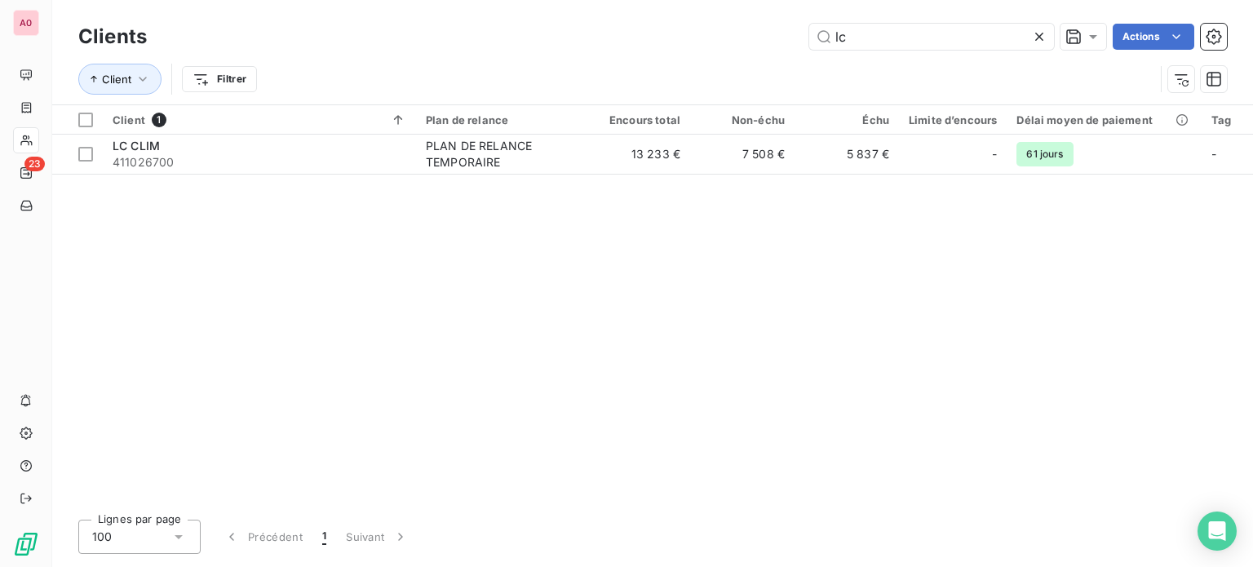
type input "l"
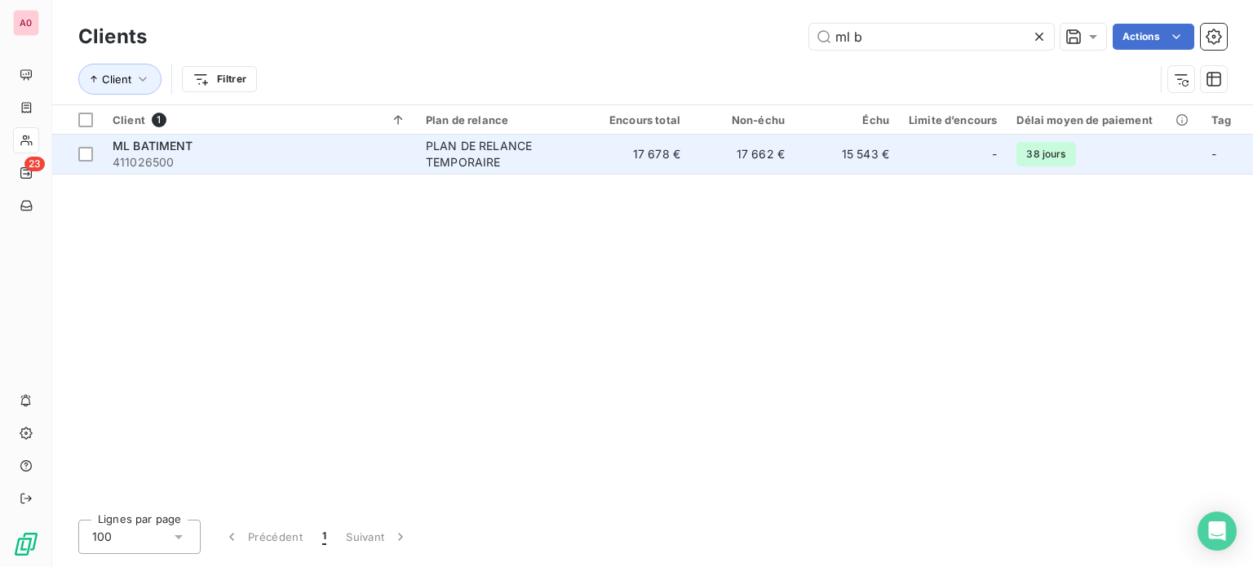
type input "ml b"
click at [280, 161] on span "411026500" at bounding box center [260, 162] width 294 height 16
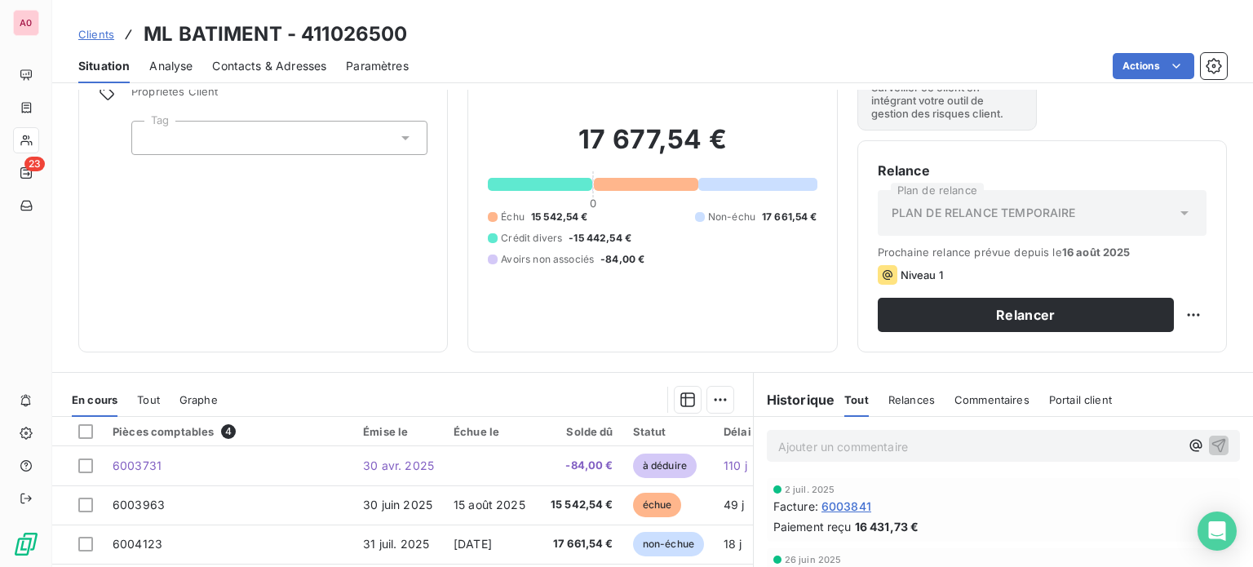
scroll to position [163, 0]
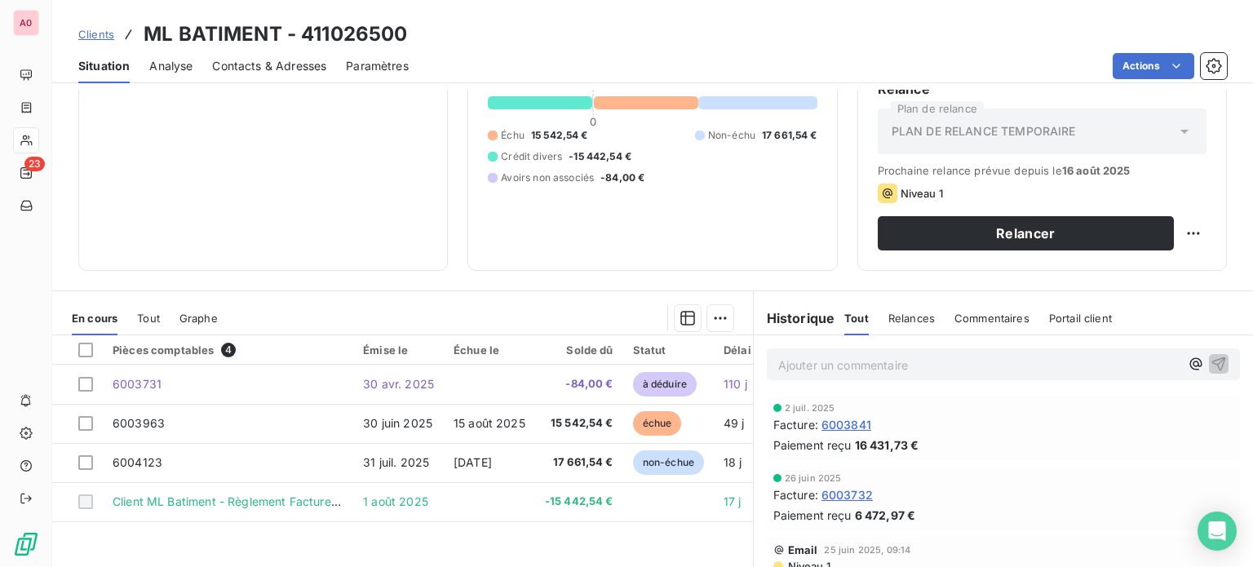
click at [848, 363] on p "Ajouter un commentaire ﻿" at bounding box center [978, 365] width 401 height 20
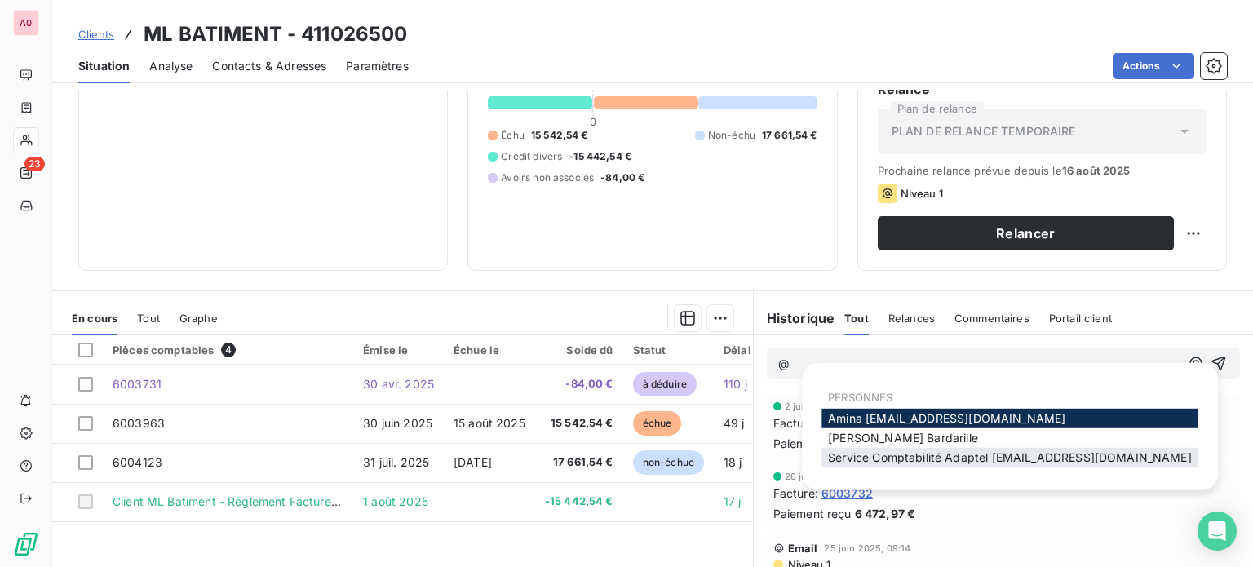
click at [887, 459] on span "Service Comptabilité Adaptel [EMAIL_ADDRESS][DOMAIN_NAME]" at bounding box center [1010, 457] width 364 height 14
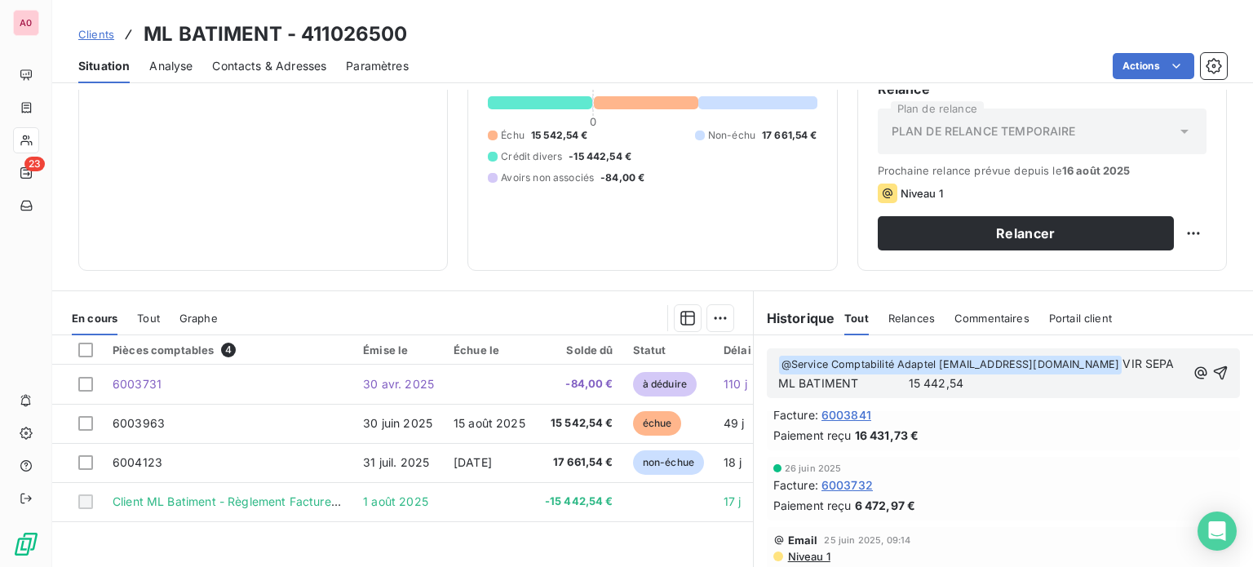
scroll to position [0, 0]
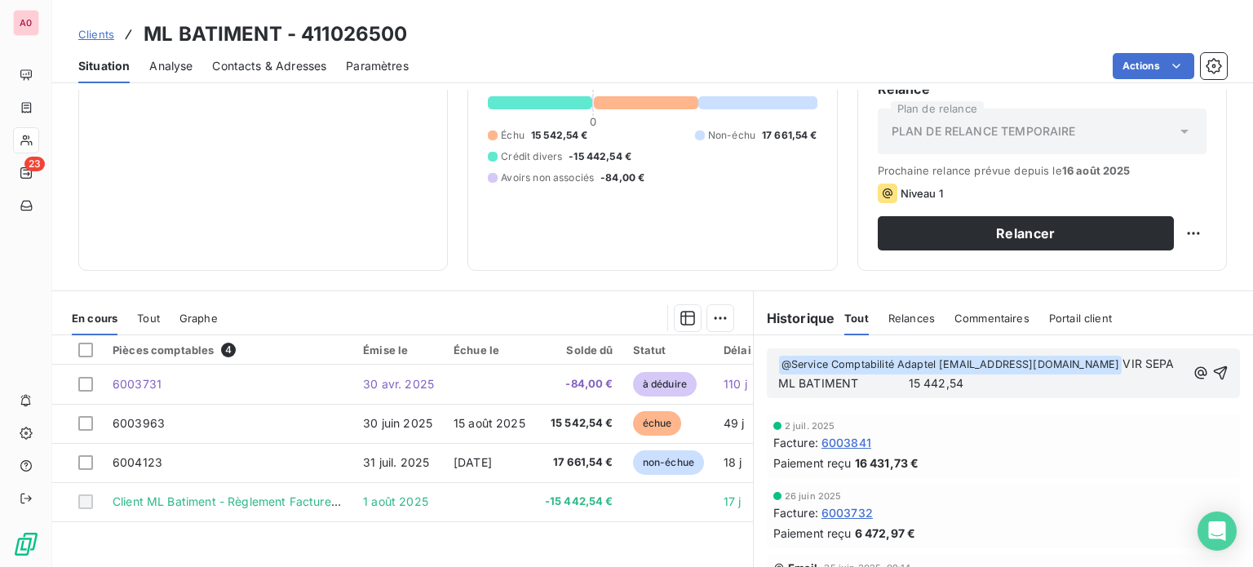
click at [874, 387] on span "VIR SEPA ML BATIMENT 15 442,54" at bounding box center [978, 372] width 400 height 33
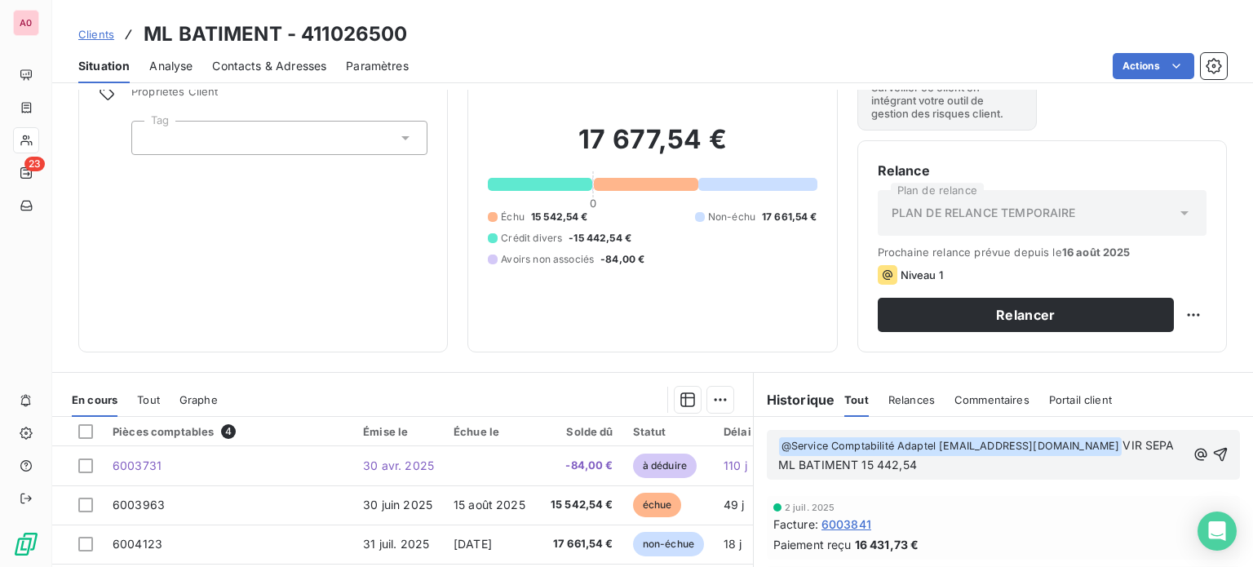
click at [892, 470] on p "﻿ @ Service Comptabilité Adaptel [EMAIL_ADDRESS][DOMAIN_NAME] ﻿ VIR SEPA ML BAT…" at bounding box center [982, 455] width 408 height 38
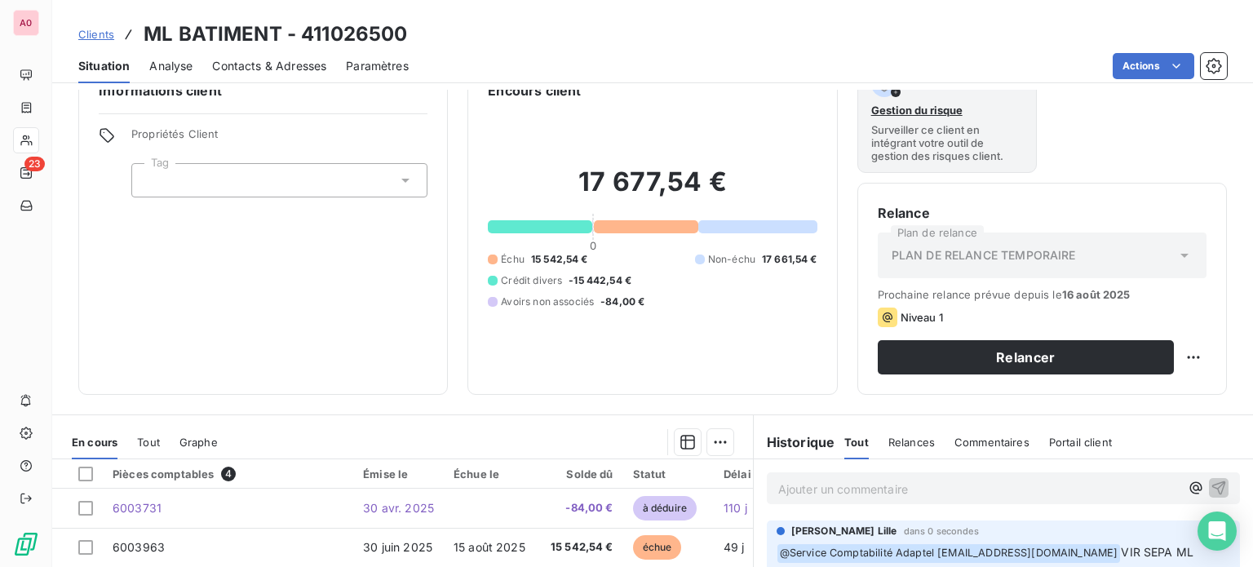
scroll to position [0, 0]
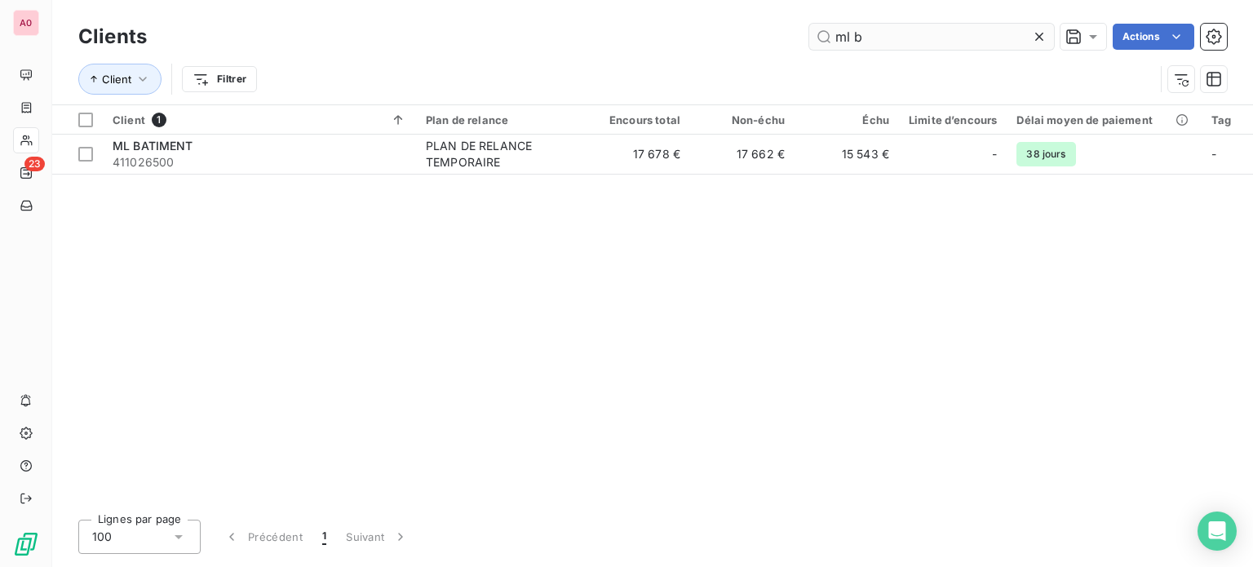
click at [881, 30] on input "ml b" at bounding box center [931, 37] width 245 height 26
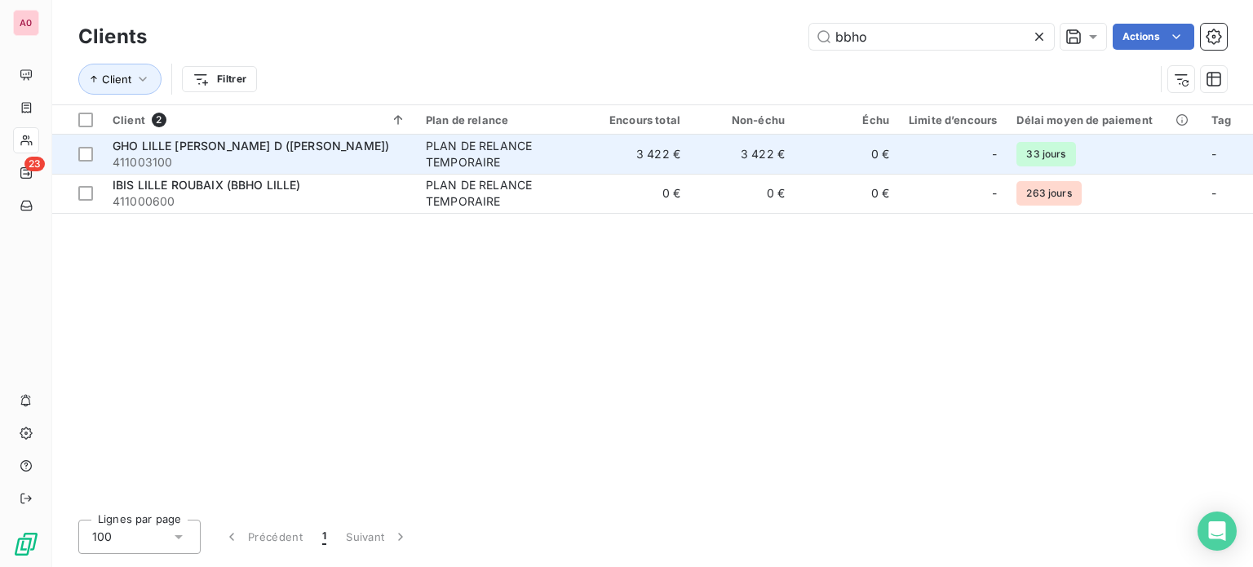
type input "bbho"
click at [364, 149] on span "GHO LILLE [PERSON_NAME] D ([PERSON_NAME])" at bounding box center [251, 146] width 276 height 14
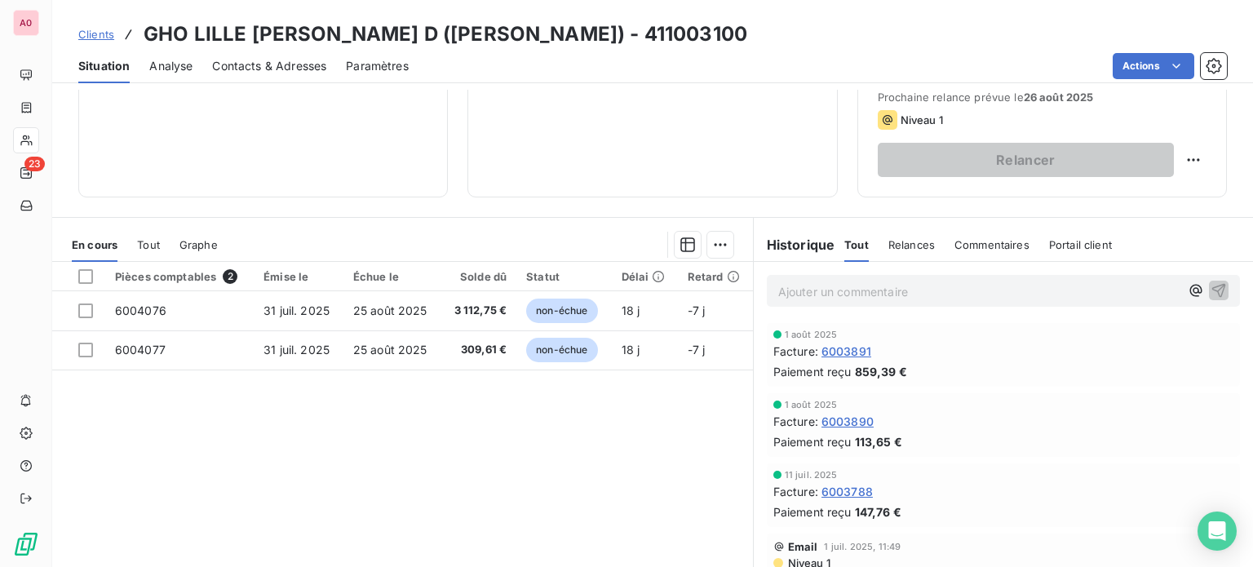
scroll to position [245, 0]
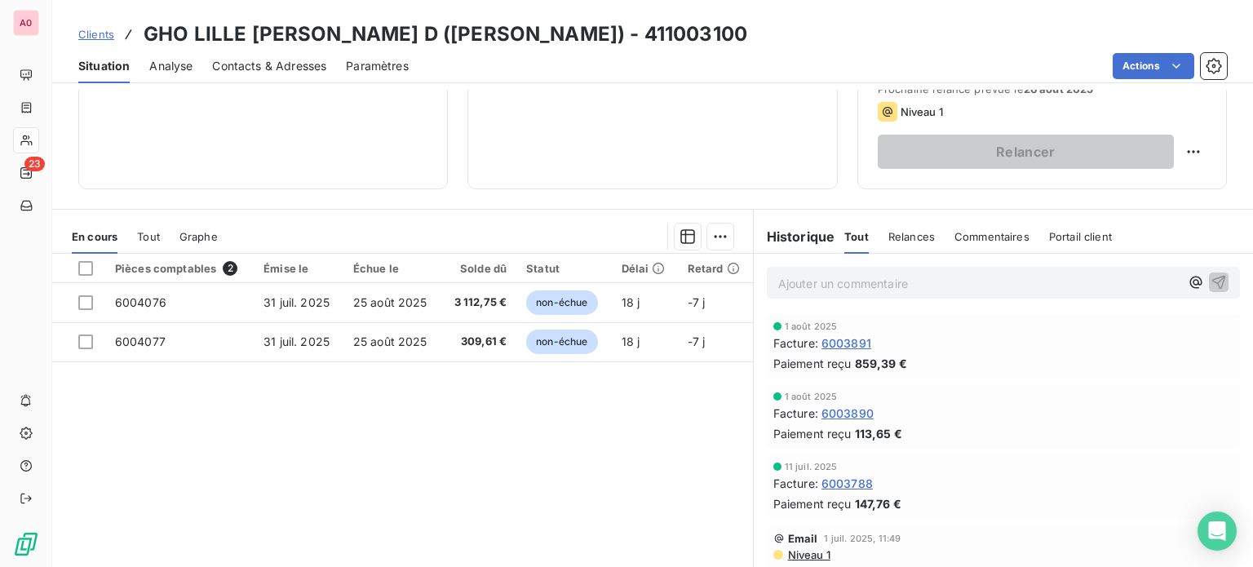
click at [826, 283] on p "Ajouter un commentaire ﻿" at bounding box center [978, 283] width 401 height 20
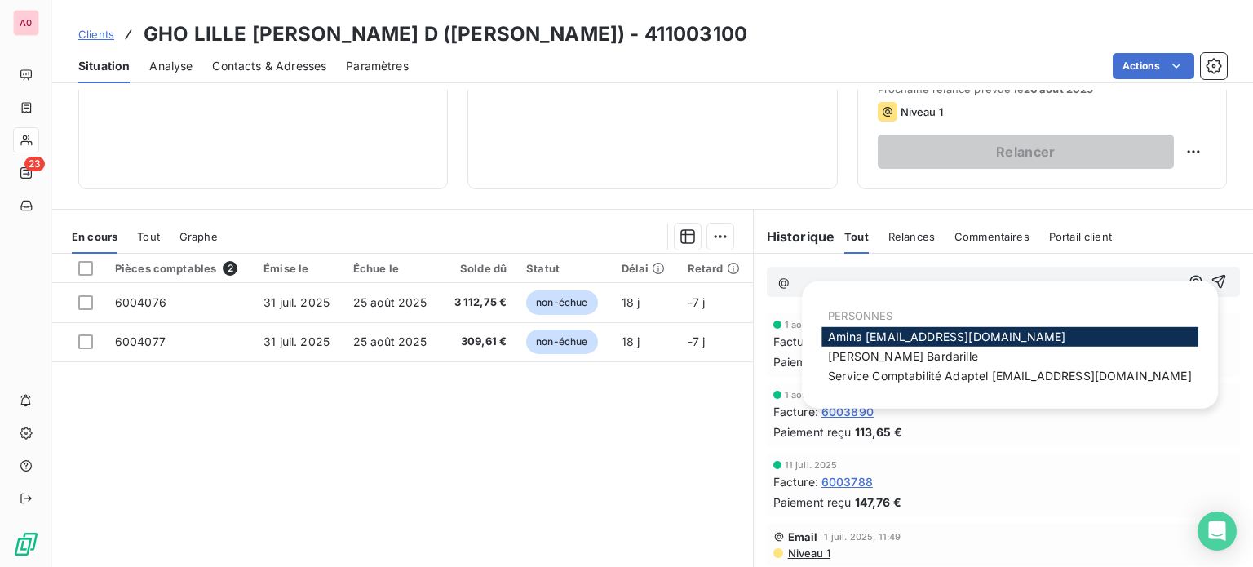
click at [842, 369] on span "Service Comptabilité Adaptel [EMAIL_ADDRESS][DOMAIN_NAME]" at bounding box center [1010, 376] width 364 height 14
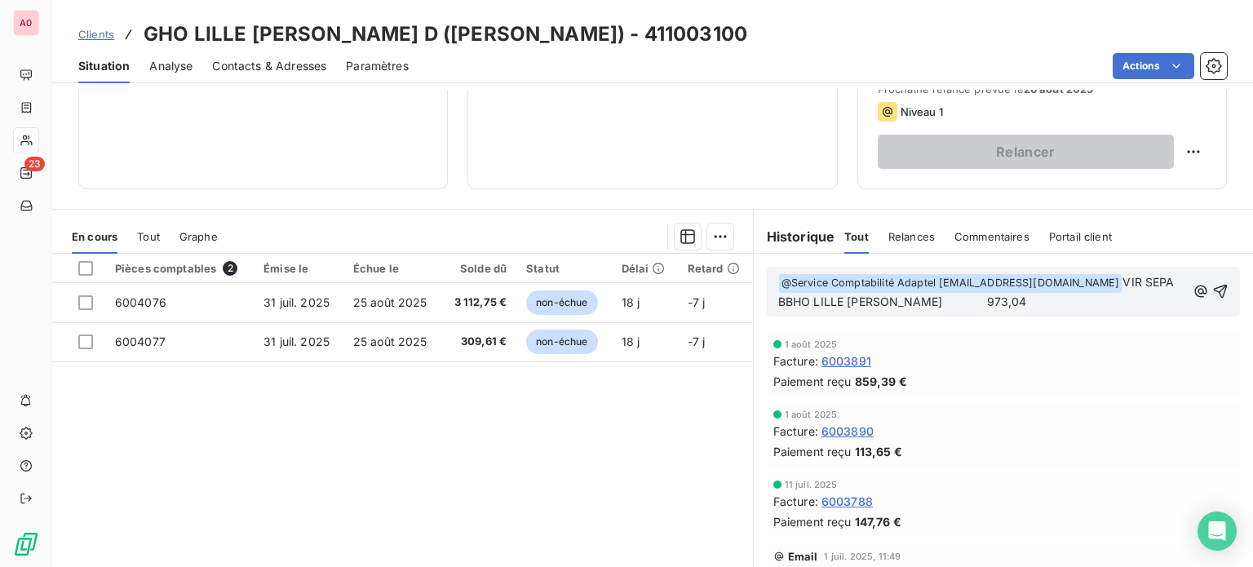
click at [926, 296] on span "VIR SEPA BBHO LILLE [PERSON_NAME] 973,04" at bounding box center [978, 291] width 400 height 33
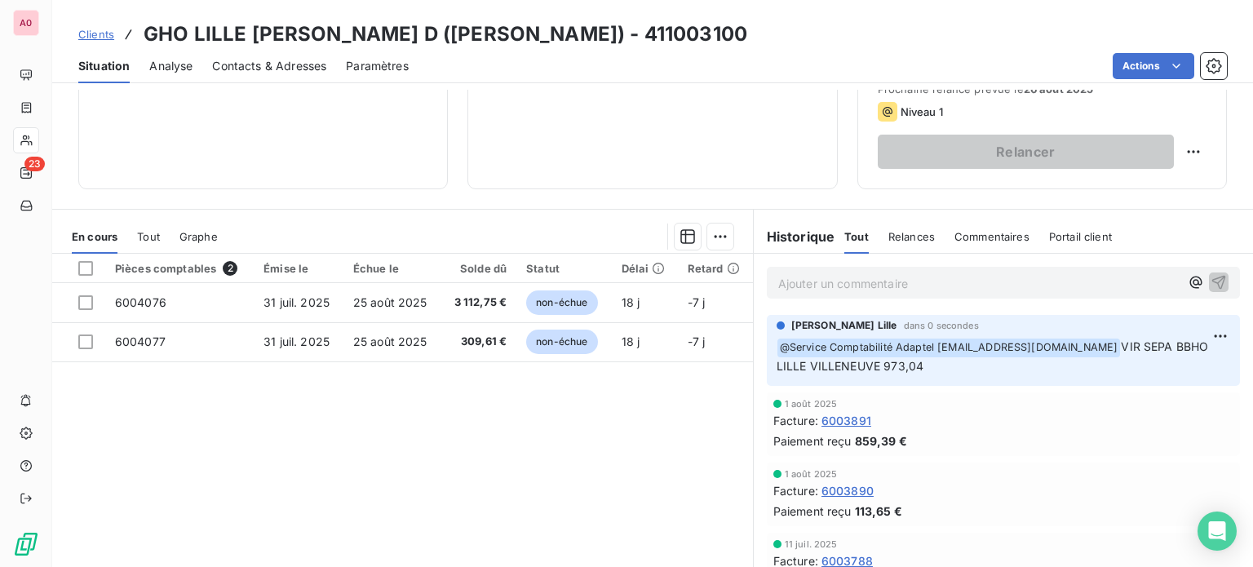
click at [106, 149] on div "Informations client Propriétés Client Tag" at bounding box center [262, 22] width 369 height 334
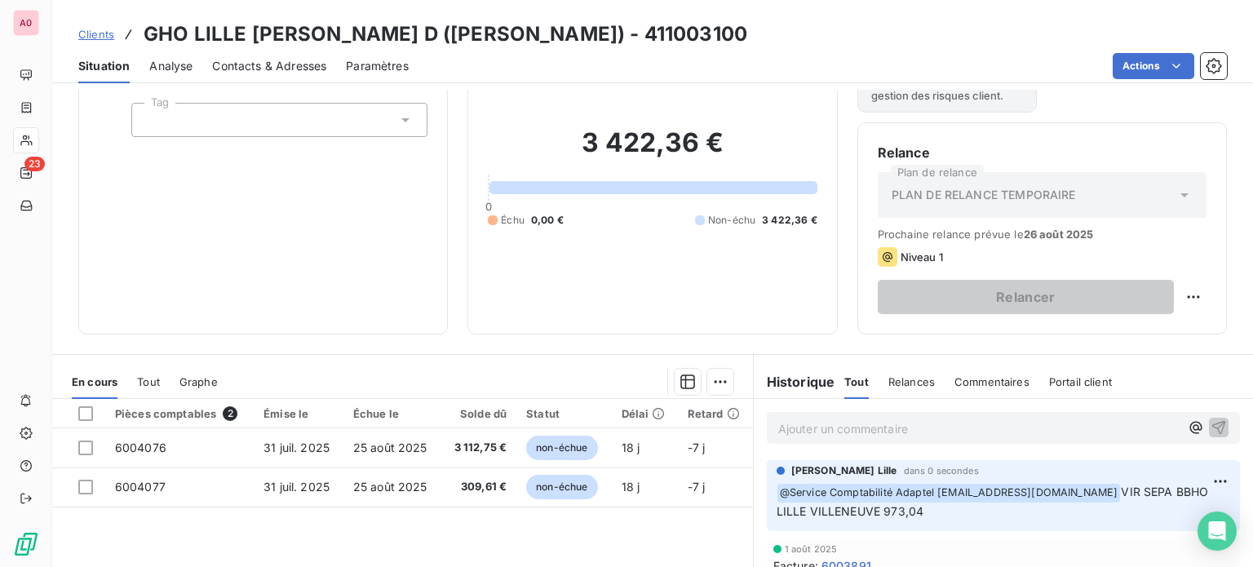
scroll to position [0, 0]
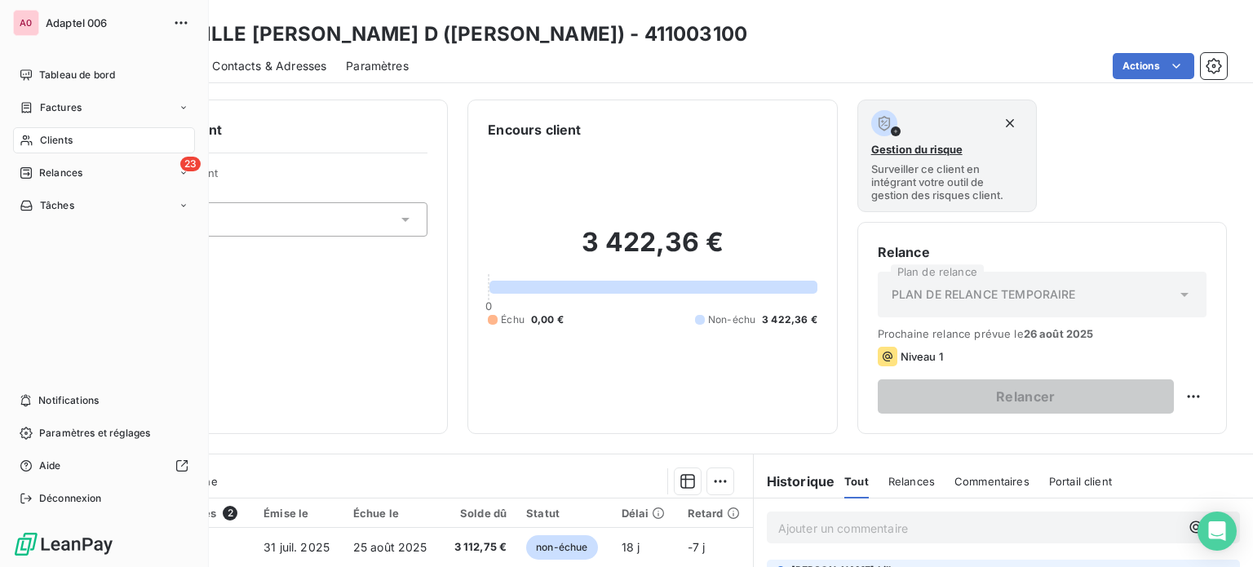
click at [40, 142] on span "Clients" at bounding box center [56, 140] width 33 height 15
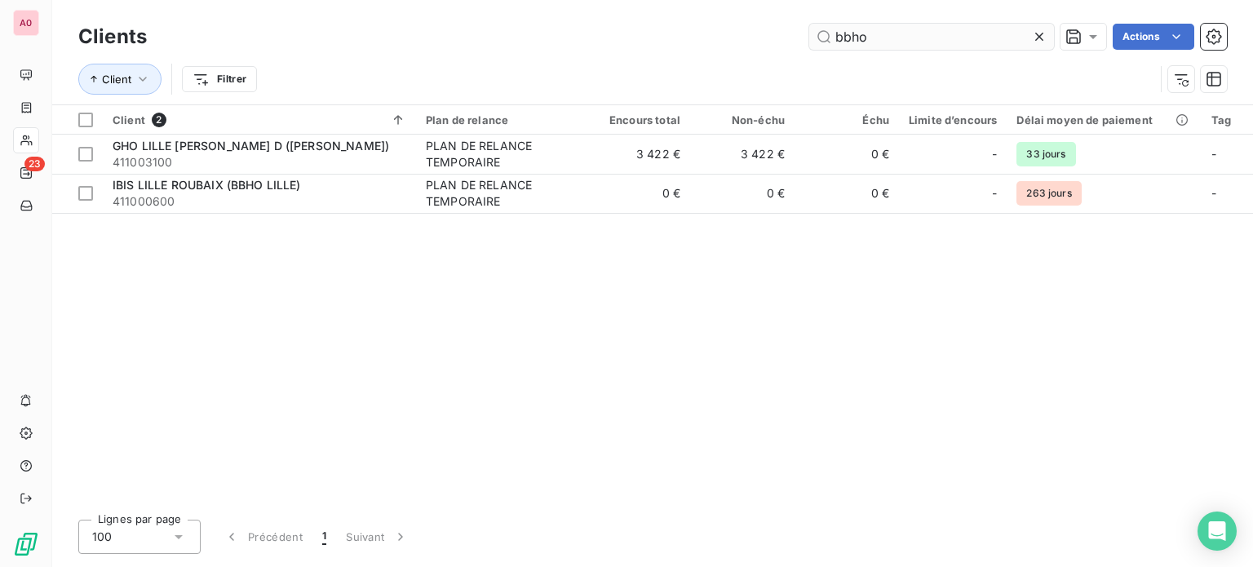
click at [881, 42] on input "bbho" at bounding box center [931, 37] width 245 height 26
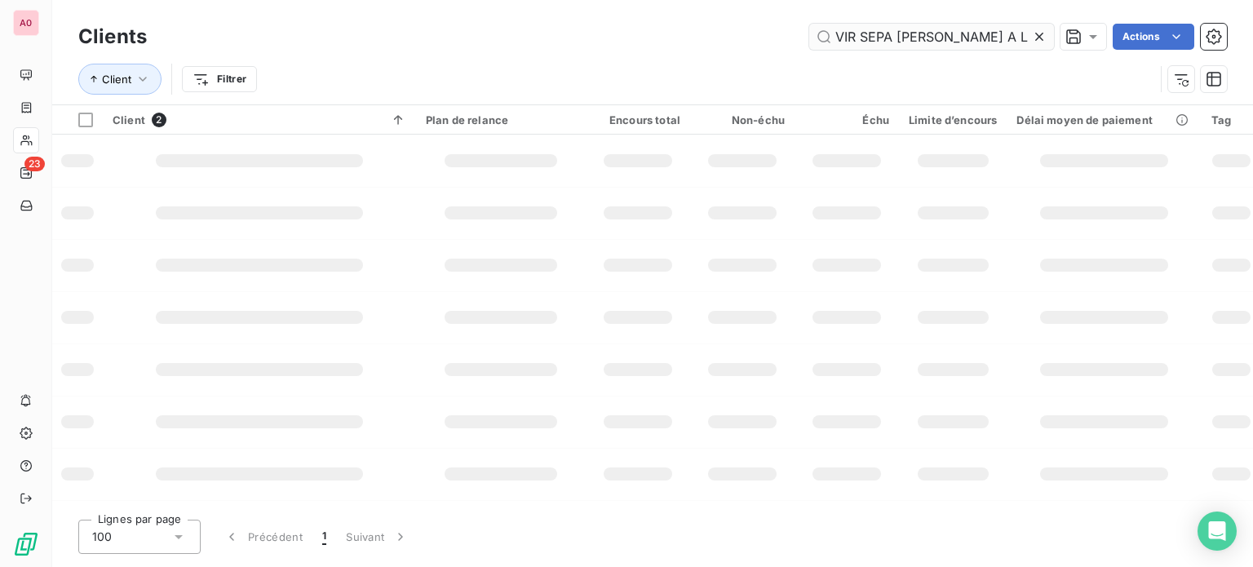
scroll to position [0, 68]
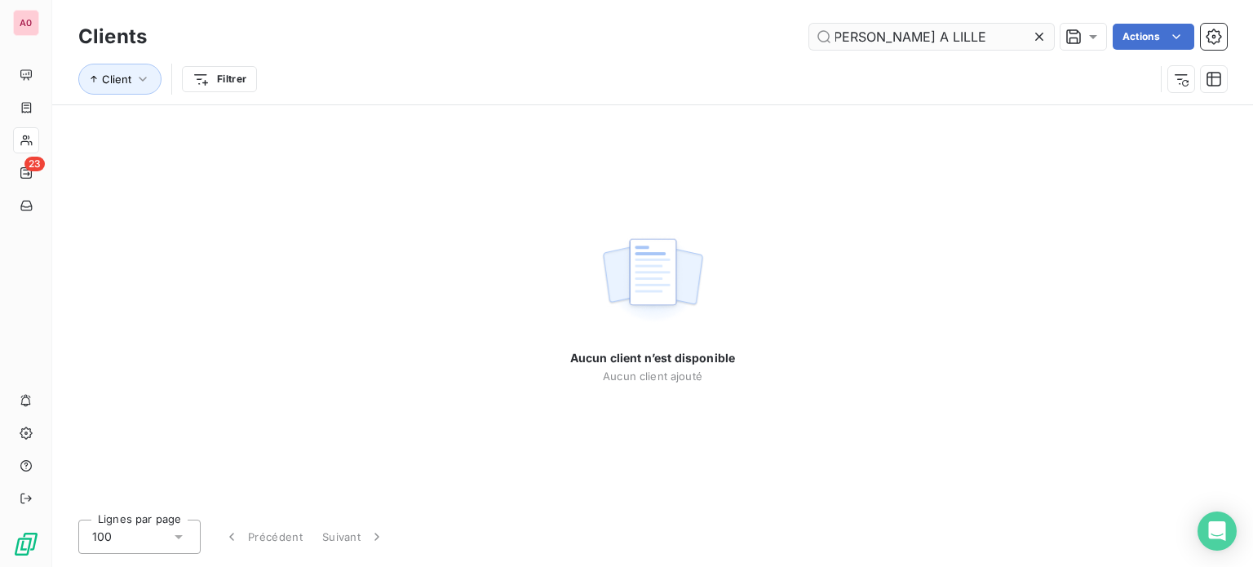
click at [939, 33] on input "VIR SEPA [PERSON_NAME] A LILLE 4 538,83" at bounding box center [931, 37] width 245 height 26
click at [917, 33] on input "VIR SEPA [PERSON_NAME] A LILLE 4 538,83" at bounding box center [931, 37] width 245 height 26
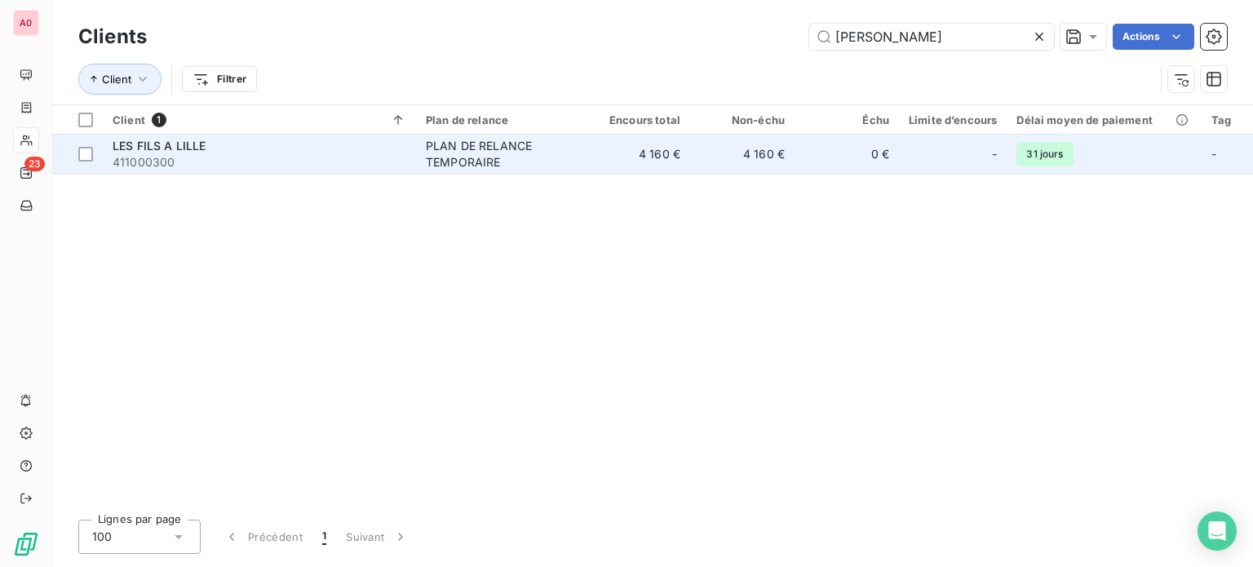
type input "[PERSON_NAME]"
click at [275, 148] on div "LES FILS A LILLE" at bounding box center [260, 146] width 294 height 16
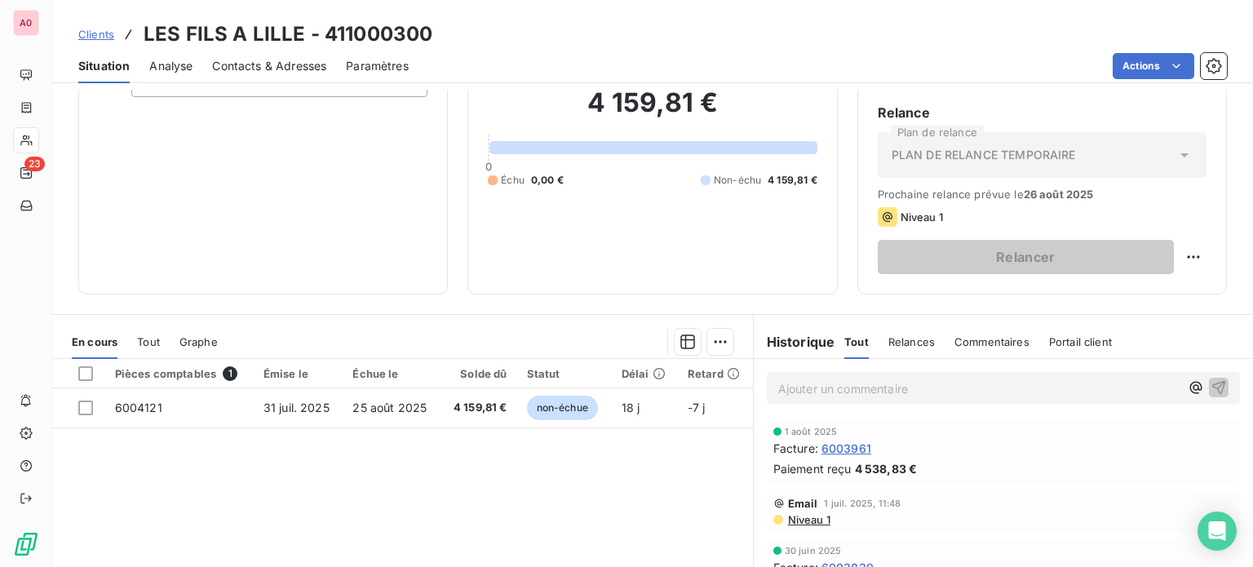
scroll to position [163, 0]
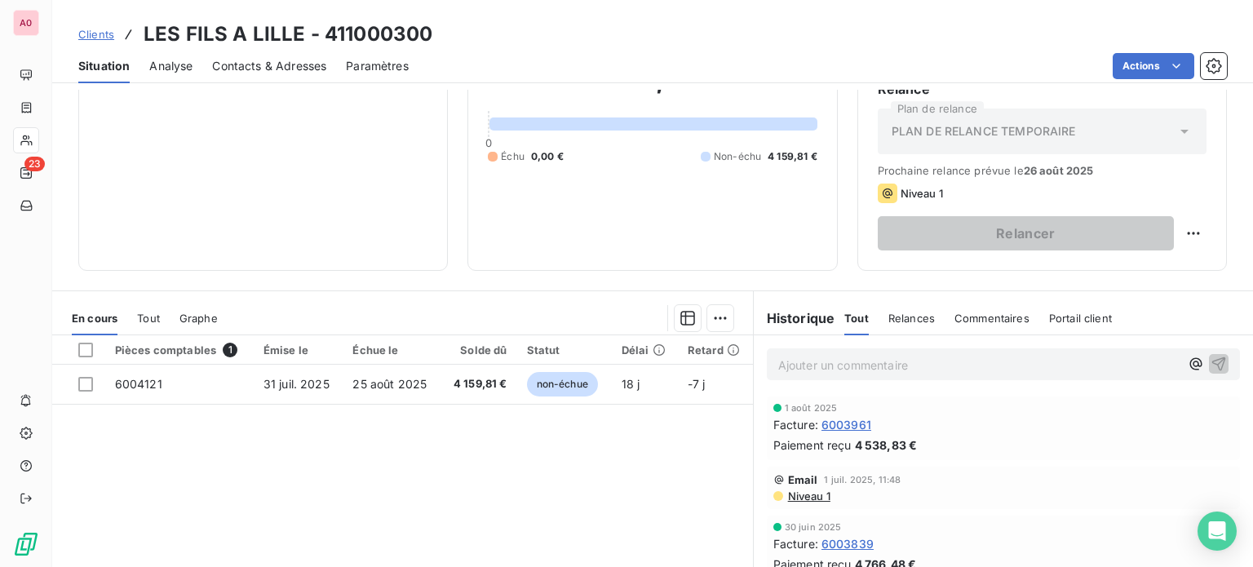
click at [958, 366] on p "Ajouter un commentaire ﻿" at bounding box center [978, 365] width 401 height 20
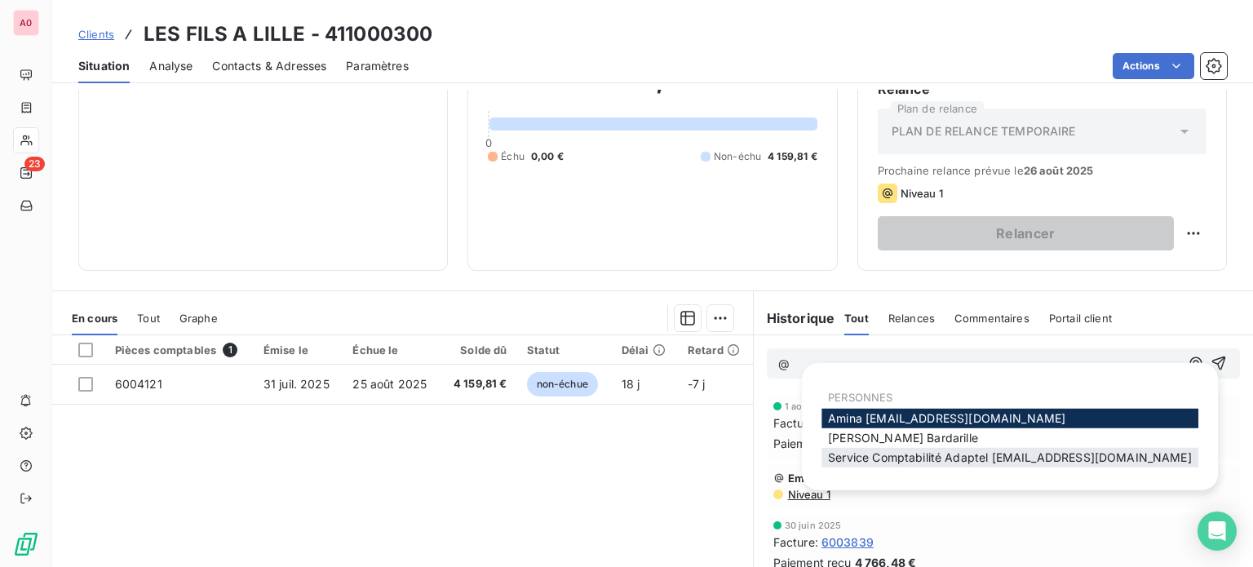
click at [927, 456] on span "Service Comptabilité Adaptel [EMAIL_ADDRESS][DOMAIN_NAME]" at bounding box center [1010, 457] width 364 height 14
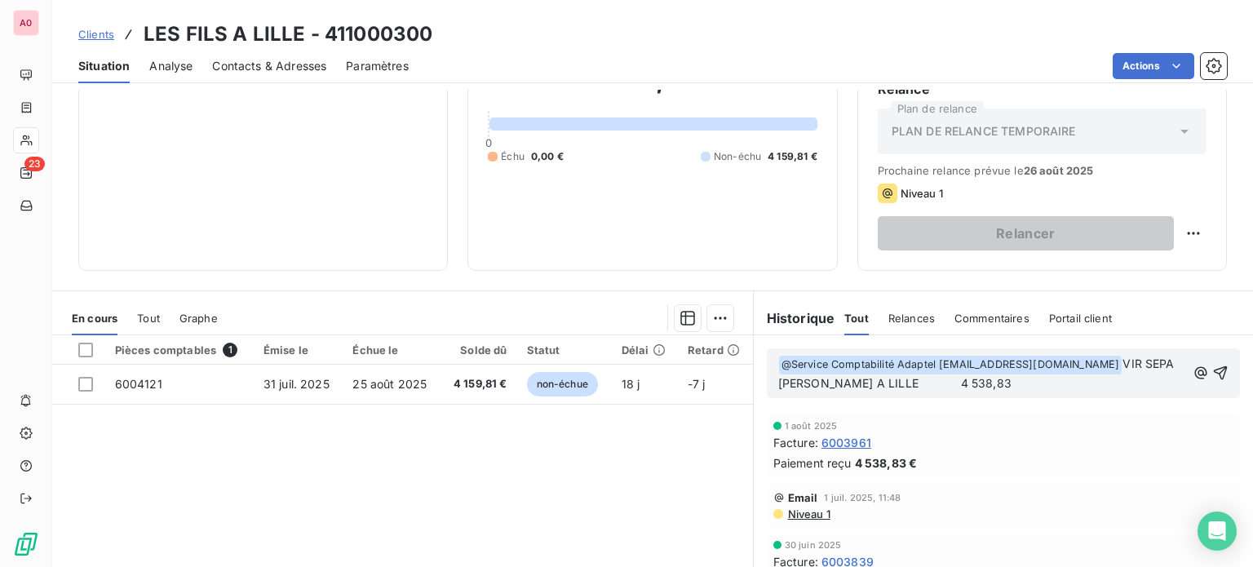
click at [873, 380] on span "VIR SEPA [PERSON_NAME] A LILLE 4 538,83" at bounding box center [978, 372] width 400 height 33
click at [918, 387] on p "﻿ @ Service Comptabilité Adaptel [EMAIL_ADDRESS][DOMAIN_NAME] ﻿ VIR SEPA [PERSO…" at bounding box center [982, 374] width 408 height 38
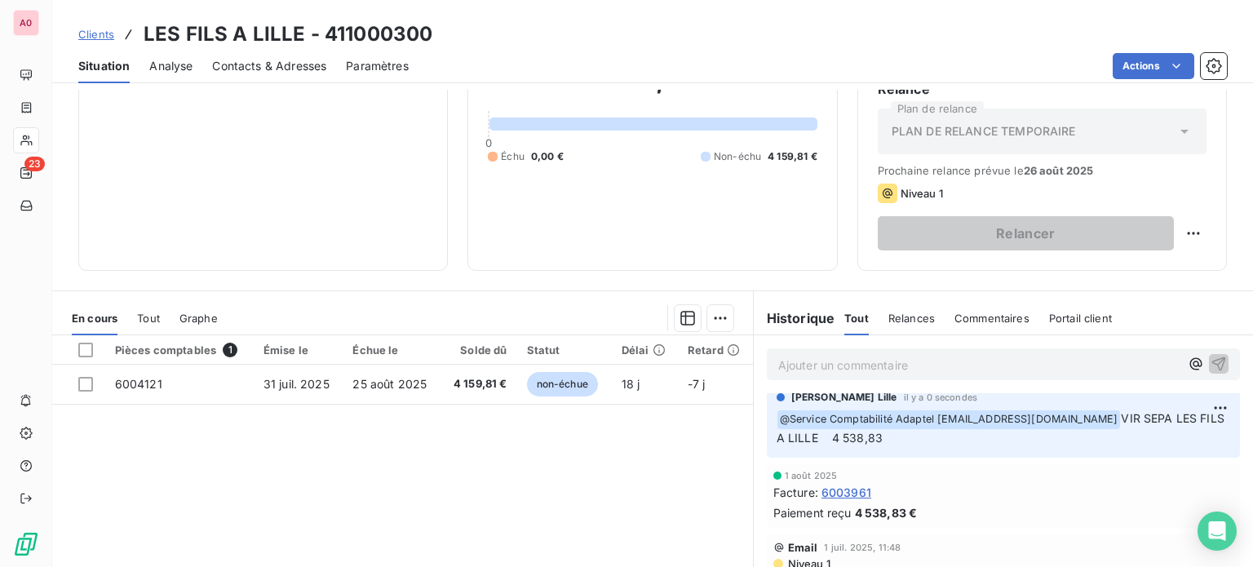
scroll to position [0, 0]
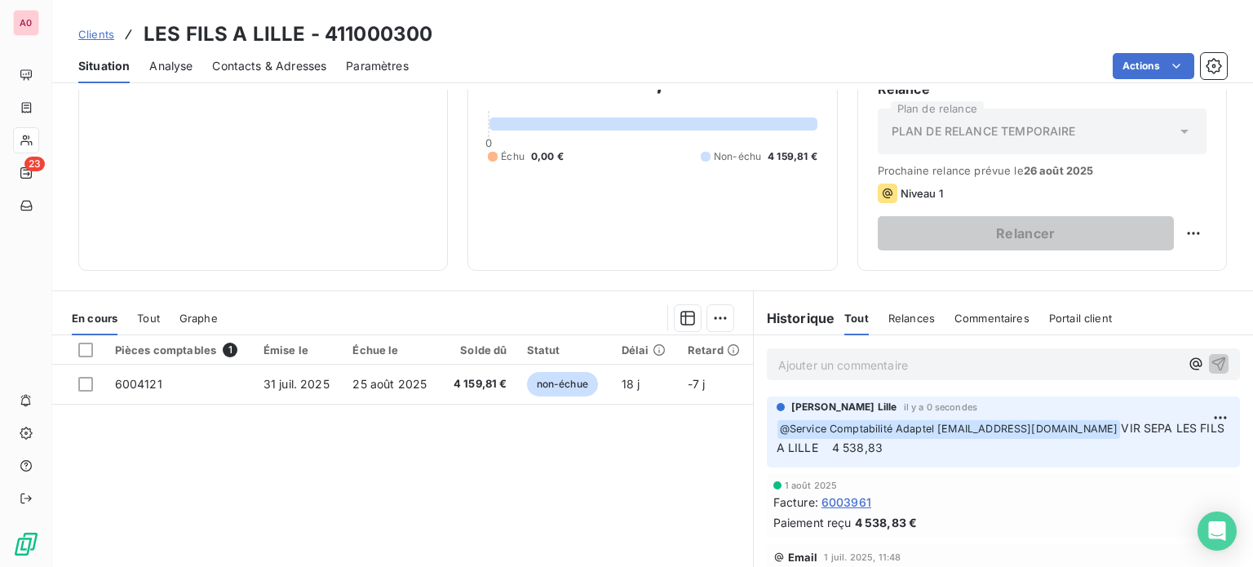
drag, startPoint x: 150, startPoint y: 145, endPoint x: 140, endPoint y: 101, distance: 45.1
click at [150, 145] on div "Informations client Propriétés Client Tag" at bounding box center [262, 103] width 369 height 334
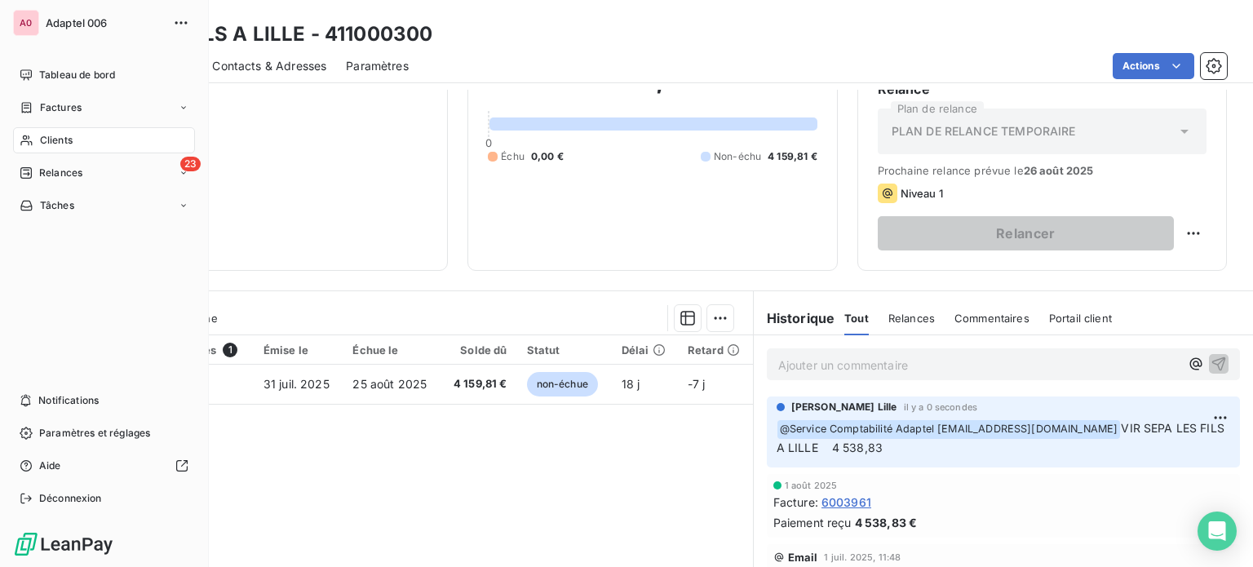
click at [65, 135] on span "Clients" at bounding box center [56, 140] width 33 height 15
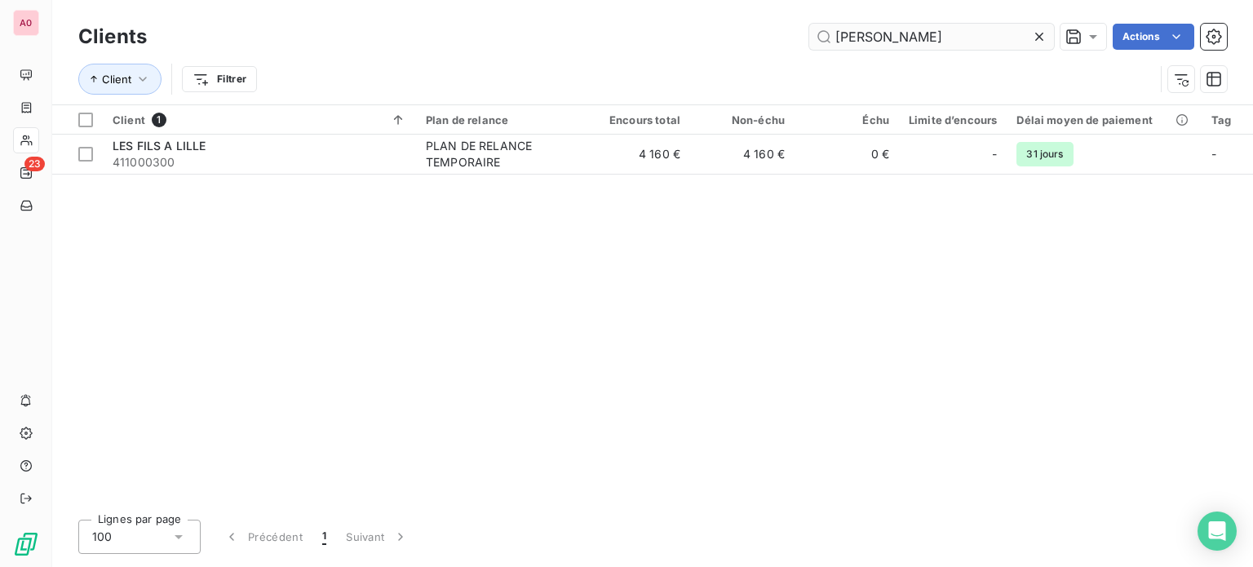
click at [907, 42] on input "[PERSON_NAME]" at bounding box center [931, 37] width 245 height 26
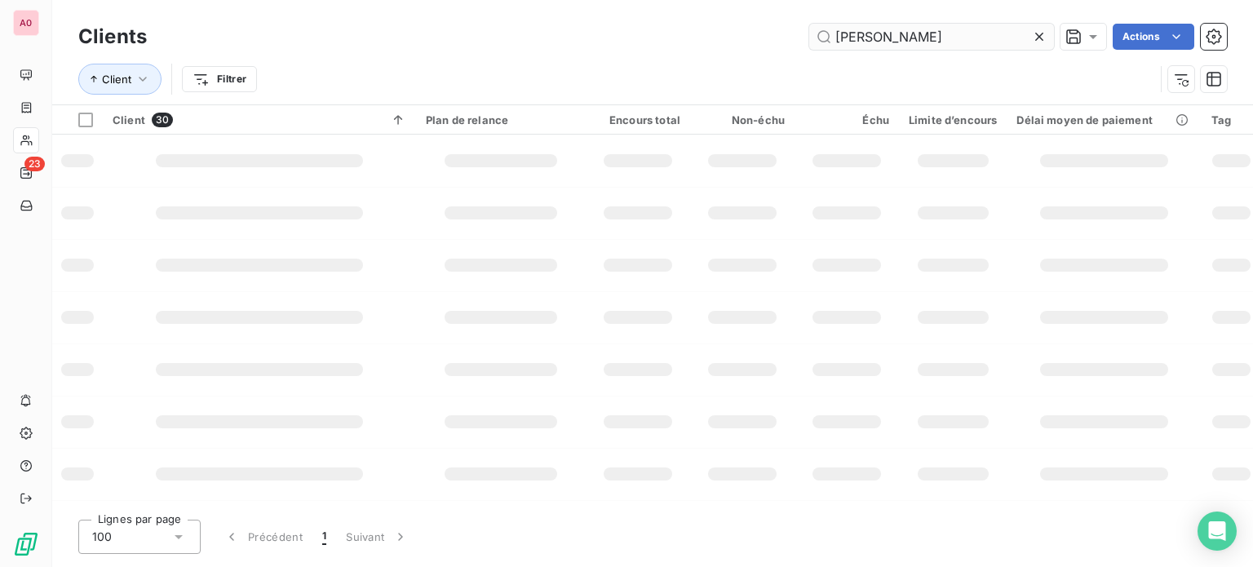
type input "armelle"
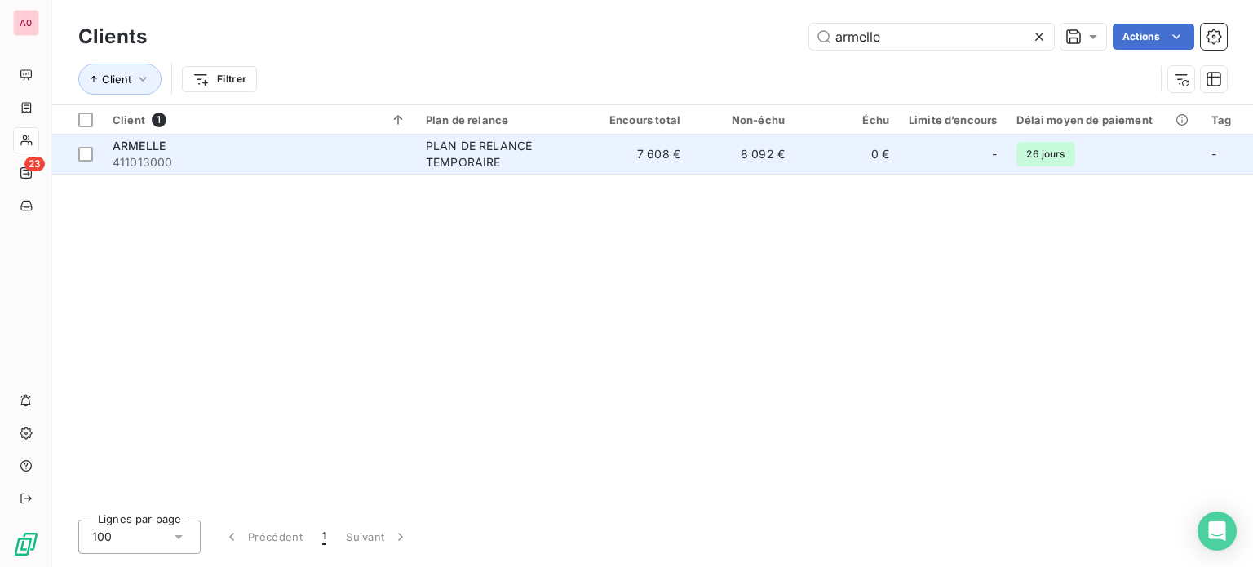
click at [363, 154] on span "411013000" at bounding box center [260, 162] width 294 height 16
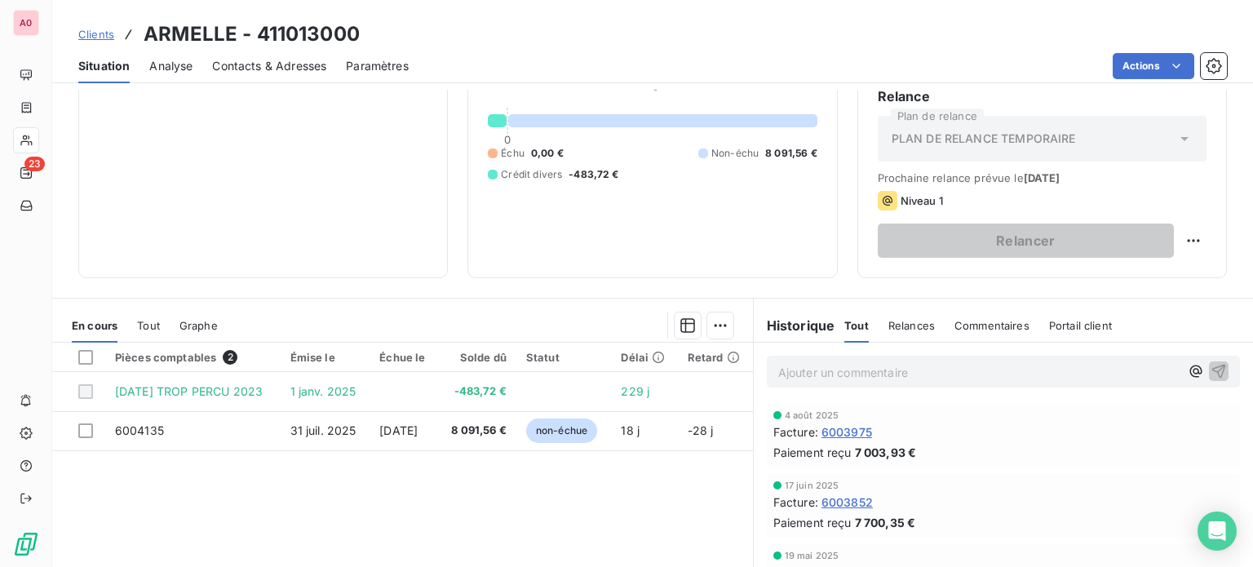
scroll to position [245, 0]
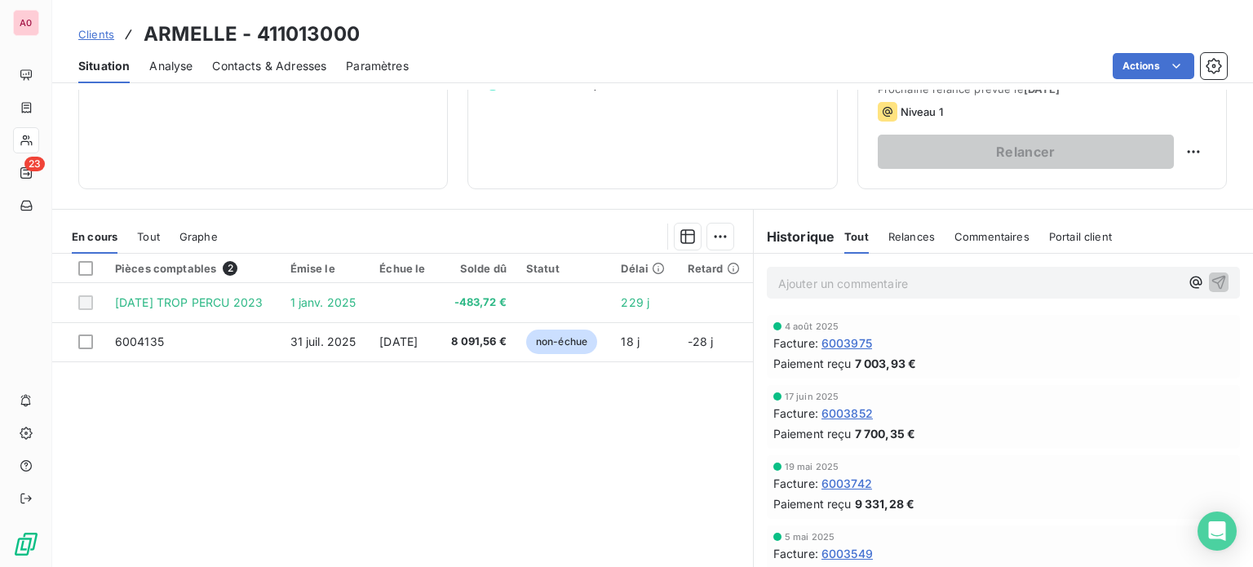
click at [962, 287] on p "Ajouter un commentaire ﻿" at bounding box center [978, 283] width 401 height 20
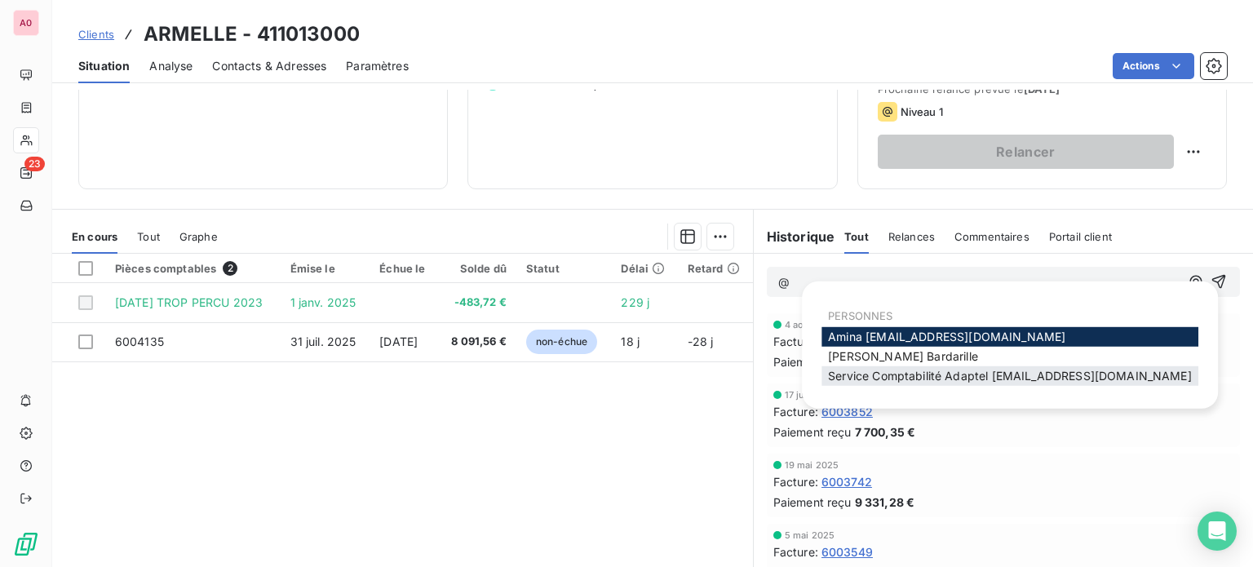
click at [951, 376] on span "Service Comptabilité Adaptel [EMAIL_ADDRESS][DOMAIN_NAME]" at bounding box center [1010, 376] width 364 height 14
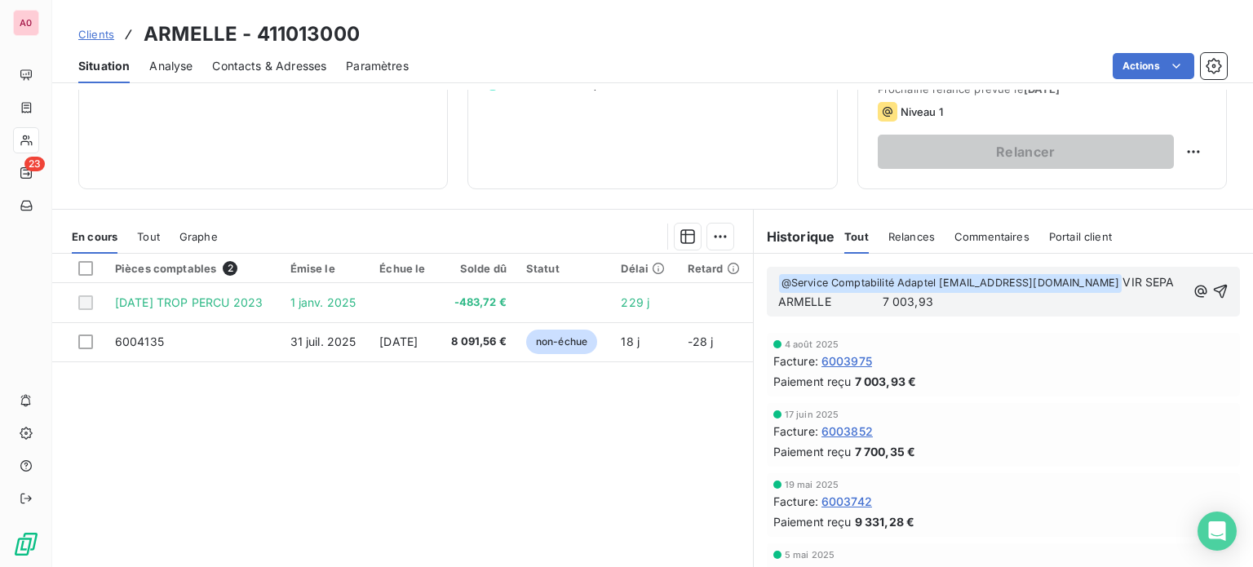
click at [873, 297] on span "VIR SEPA ARMELLE 7 003,93" at bounding box center [978, 291] width 400 height 33
click at [966, 294] on p "﻿ @ Service Comptabilité Adaptel [EMAIL_ADDRESS][DOMAIN_NAME] ﻿ VIR SEPA ARMELL…" at bounding box center [982, 292] width 408 height 38
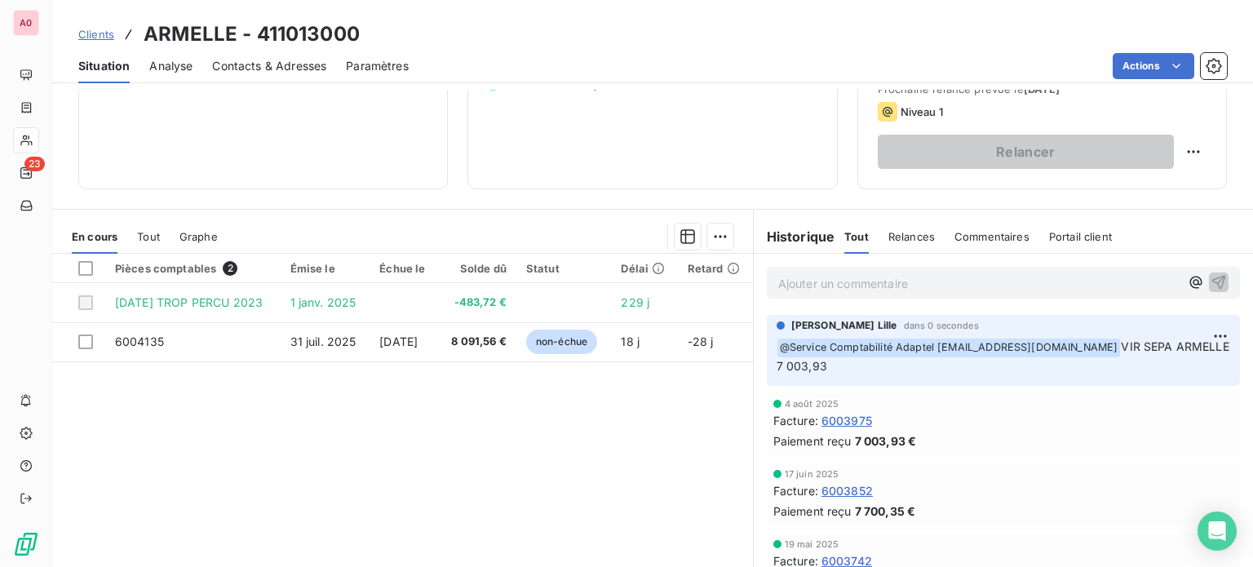
click at [265, 502] on div "Pièces comptables 2 Émise le Échue le Solde dû Statut Délai Retard [DATE] TROP …" at bounding box center [402, 411] width 701 height 314
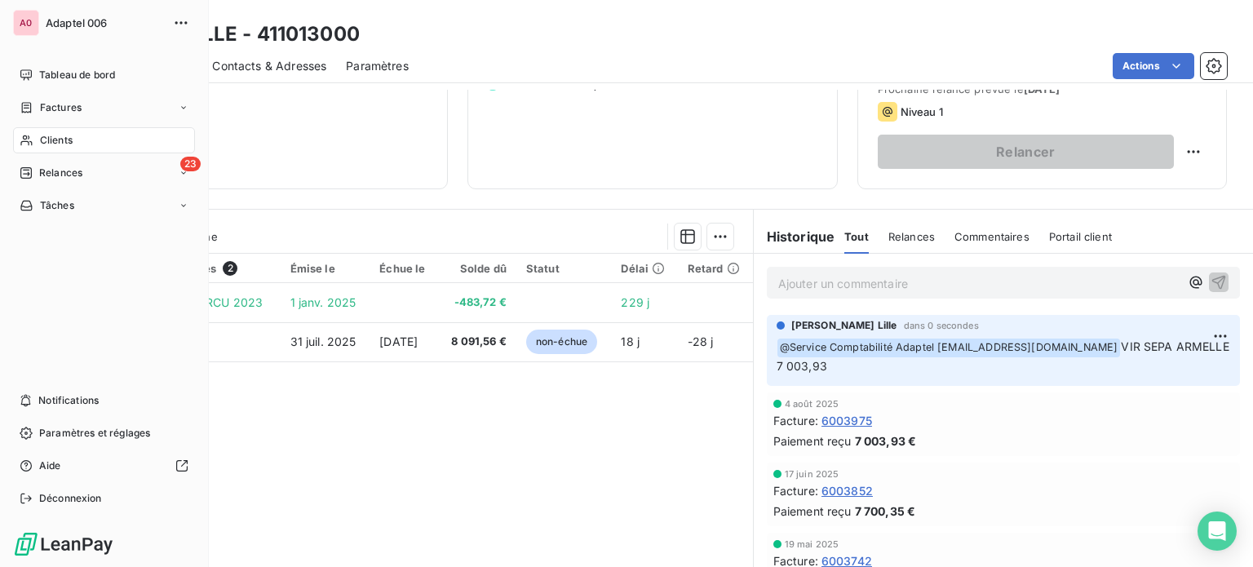
click at [33, 142] on icon at bounding box center [27, 140] width 14 height 13
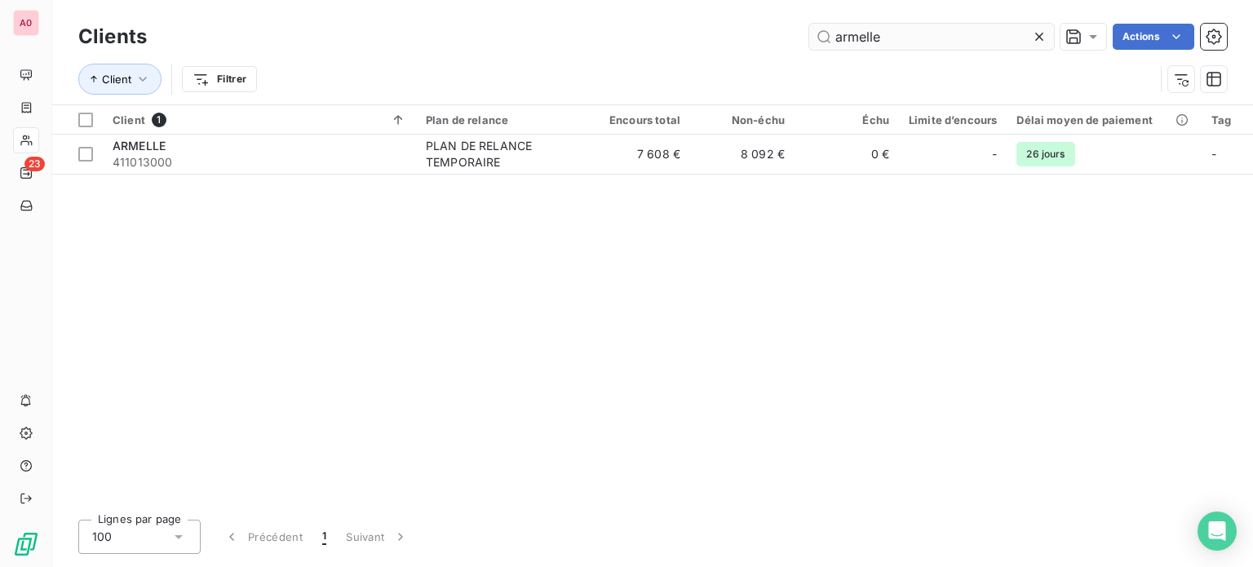
click at [900, 29] on input "armelle" at bounding box center [931, 37] width 245 height 26
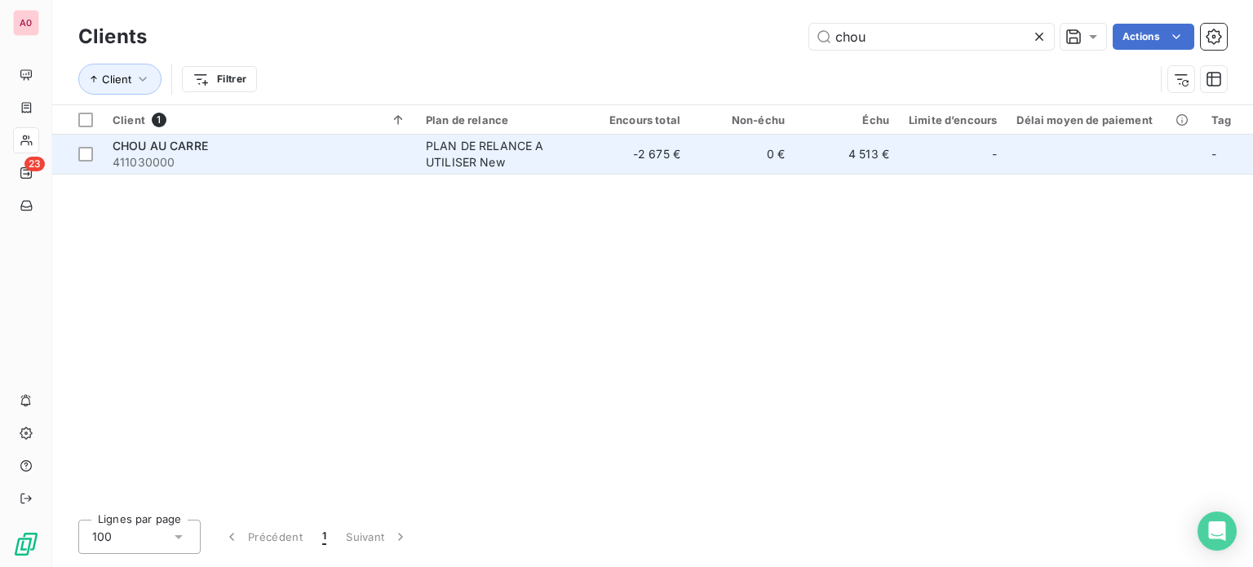
type input "chou"
click at [372, 161] on span "411030000" at bounding box center [260, 162] width 294 height 16
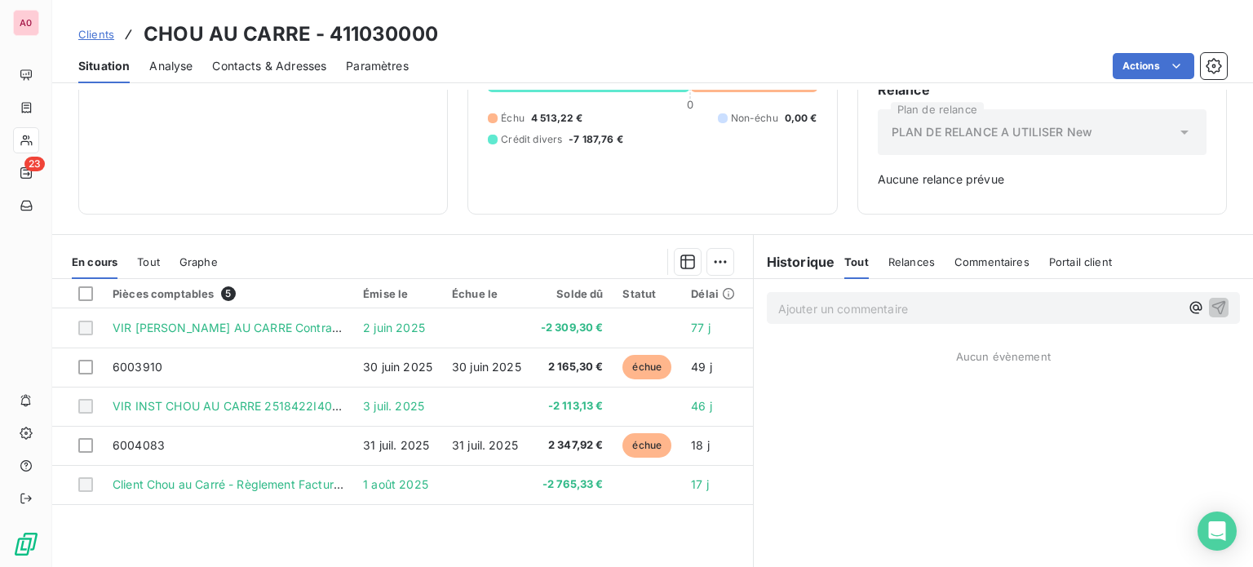
scroll to position [163, 0]
click at [829, 306] on p "Ajouter un commentaire ﻿" at bounding box center [978, 308] width 401 height 20
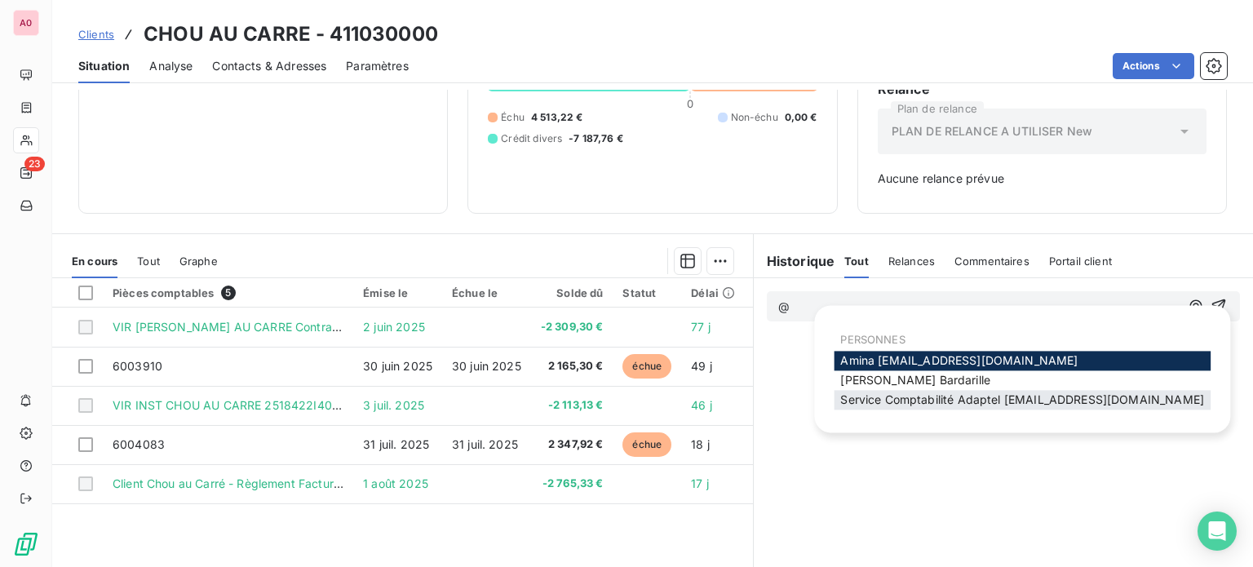
click at [873, 397] on span "Service Comptabilité Adaptel [EMAIL_ADDRESS][DOMAIN_NAME]" at bounding box center [1022, 399] width 364 height 14
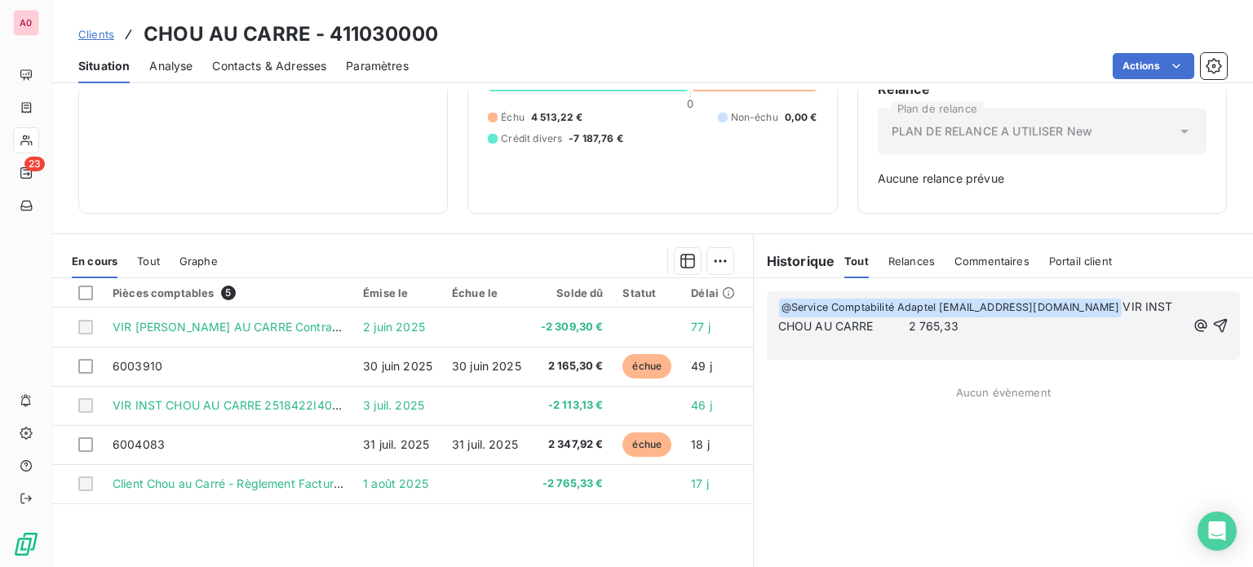
click at [845, 323] on span "VIR INST CHOU AU CARRE 2 765,33" at bounding box center [977, 315] width 398 height 33
click at [884, 322] on p "﻿ @ Service Comptabilité Adaptel [EMAIL_ADDRESS][DOMAIN_NAME] ﻿ VIR INST CHOU A…" at bounding box center [982, 317] width 408 height 38
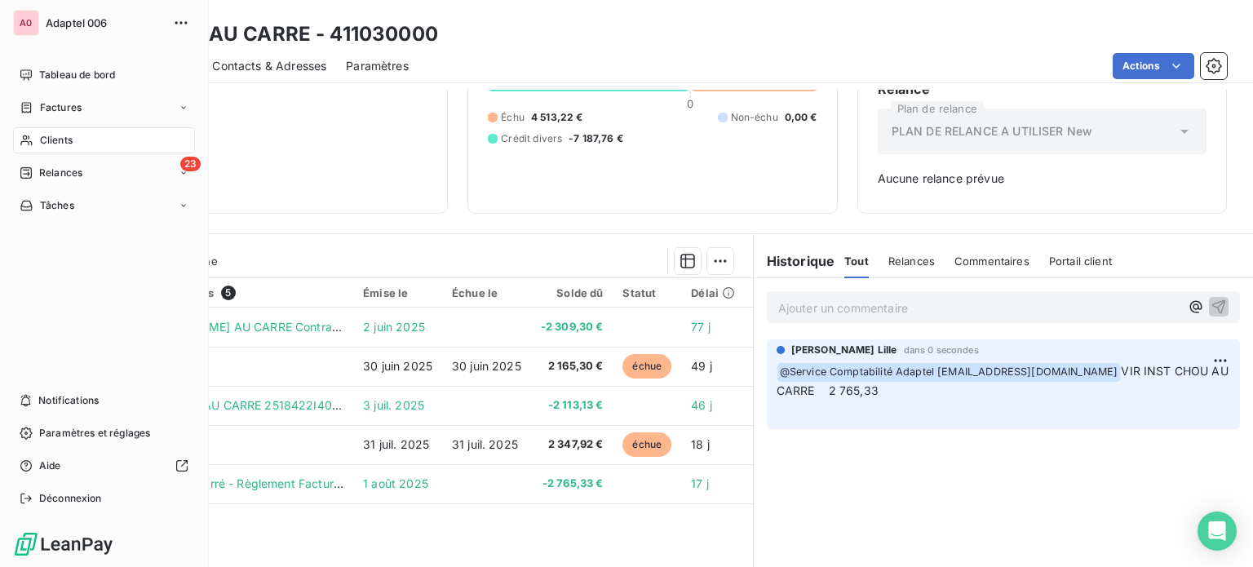
click at [75, 136] on div "Clients" at bounding box center [104, 140] width 182 height 26
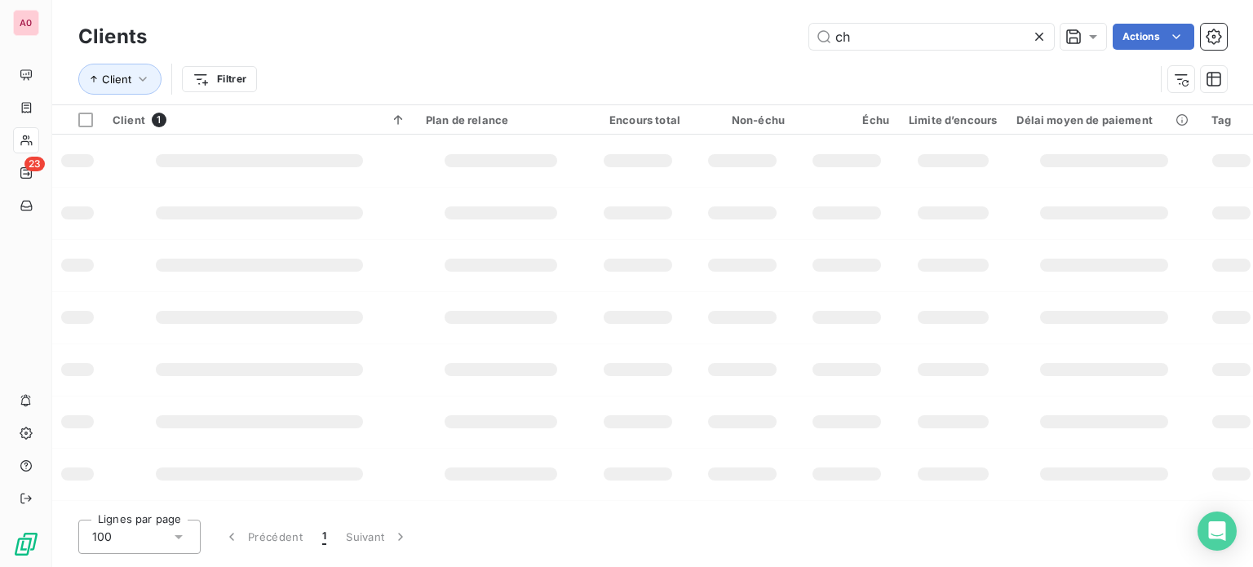
type input "c"
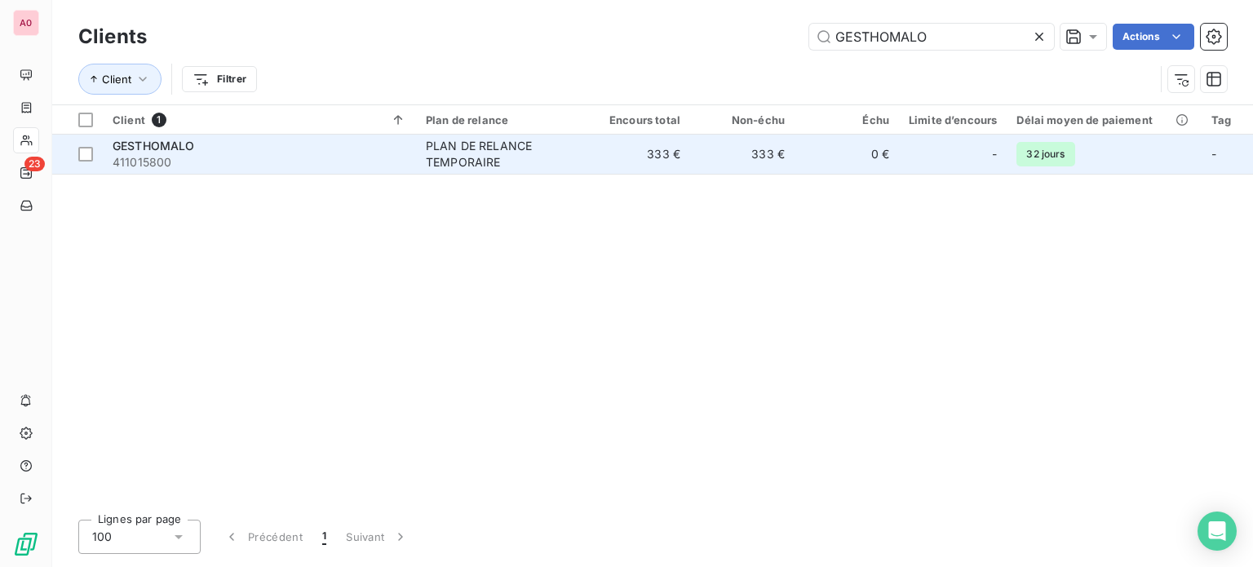
type input "GESTHOMALO"
click at [411, 150] on td "GESTHOMALO 411015800" at bounding box center [259, 154] width 313 height 39
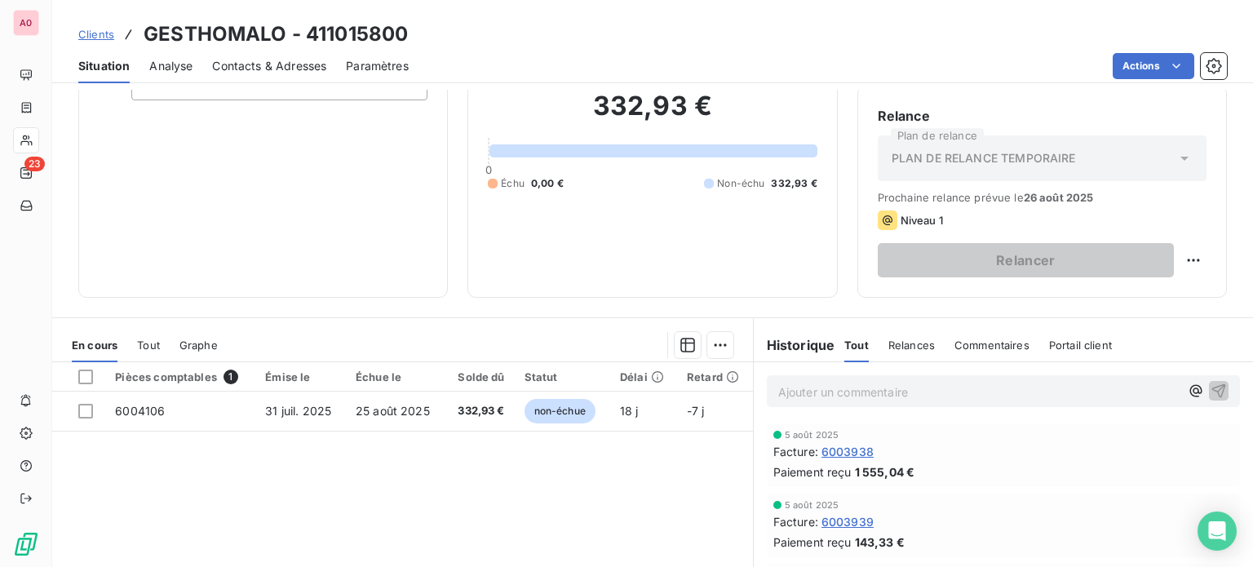
scroll to position [163, 0]
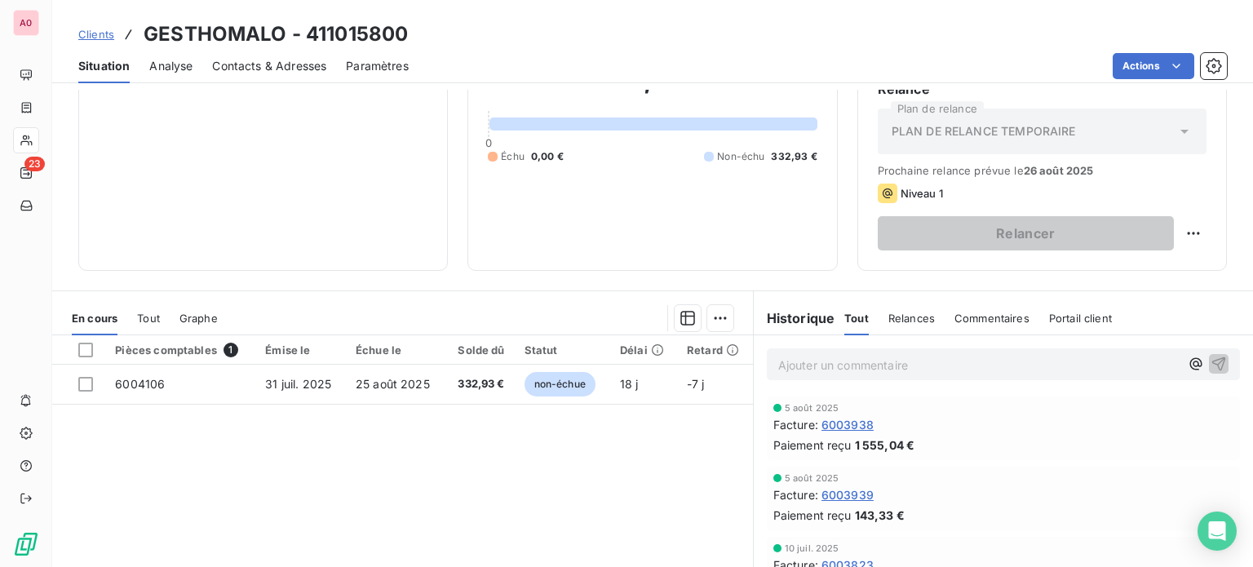
click at [1090, 394] on div "5 août 2025 Facture : 6003938 Paiement reçu 1 555,04 €" at bounding box center [1003, 428] width 499 height 70
click at [992, 360] on p "Ajouter un commentaire ﻿" at bounding box center [978, 365] width 401 height 20
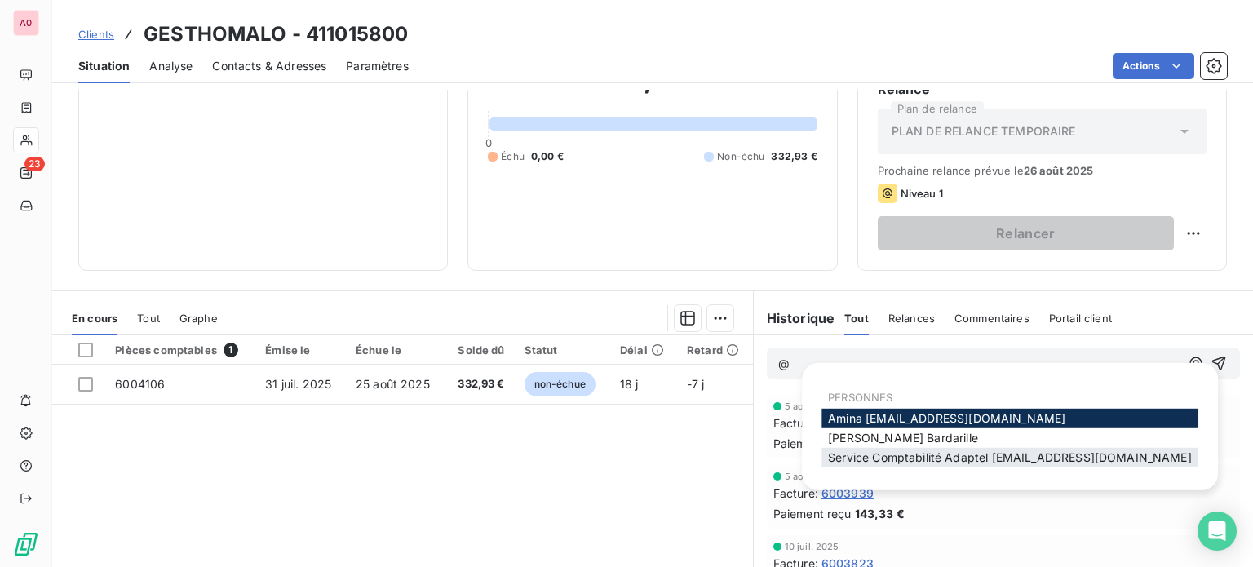
click at [979, 454] on span "Service Comptabilité Adaptel [EMAIL_ADDRESS][DOMAIN_NAME]" at bounding box center [1010, 457] width 364 height 14
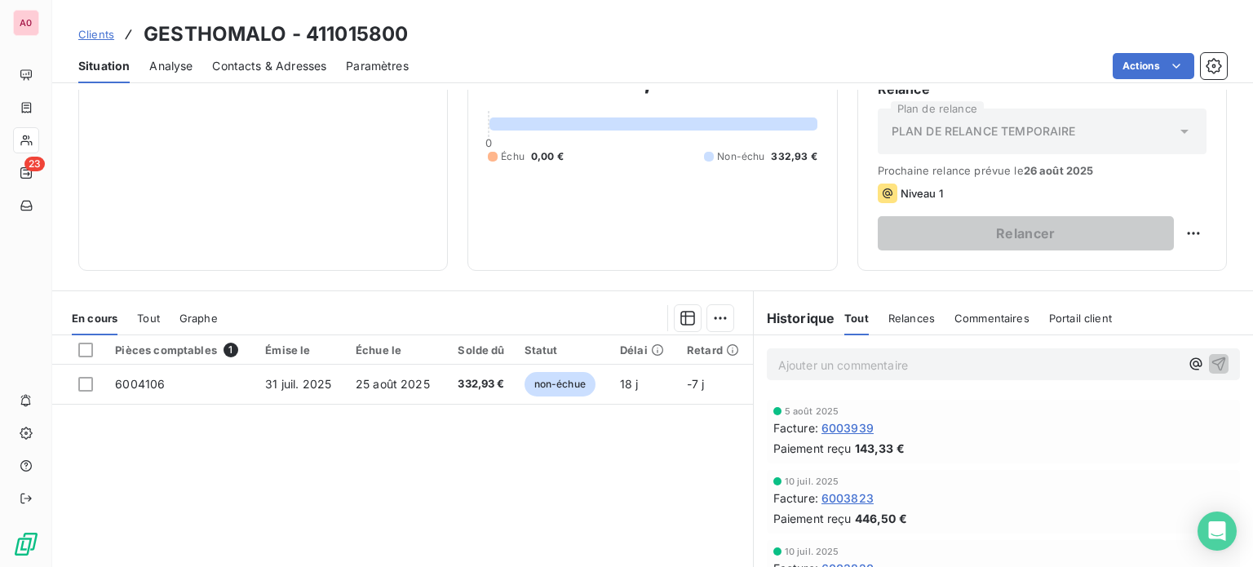
scroll to position [0, 0]
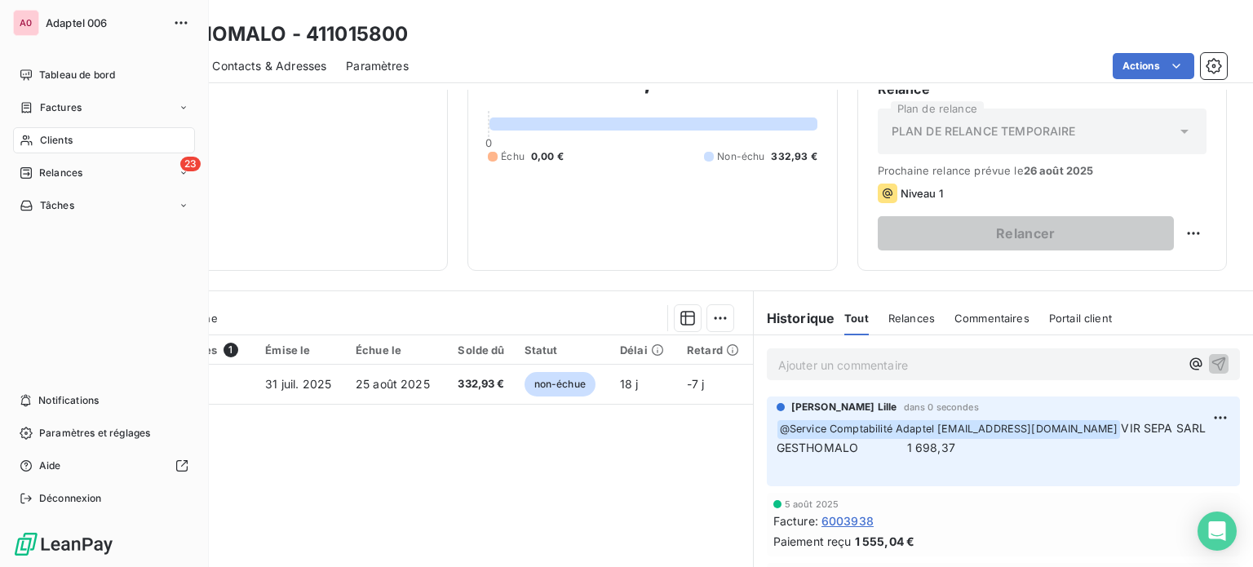
click at [49, 139] on span "Clients" at bounding box center [56, 140] width 33 height 15
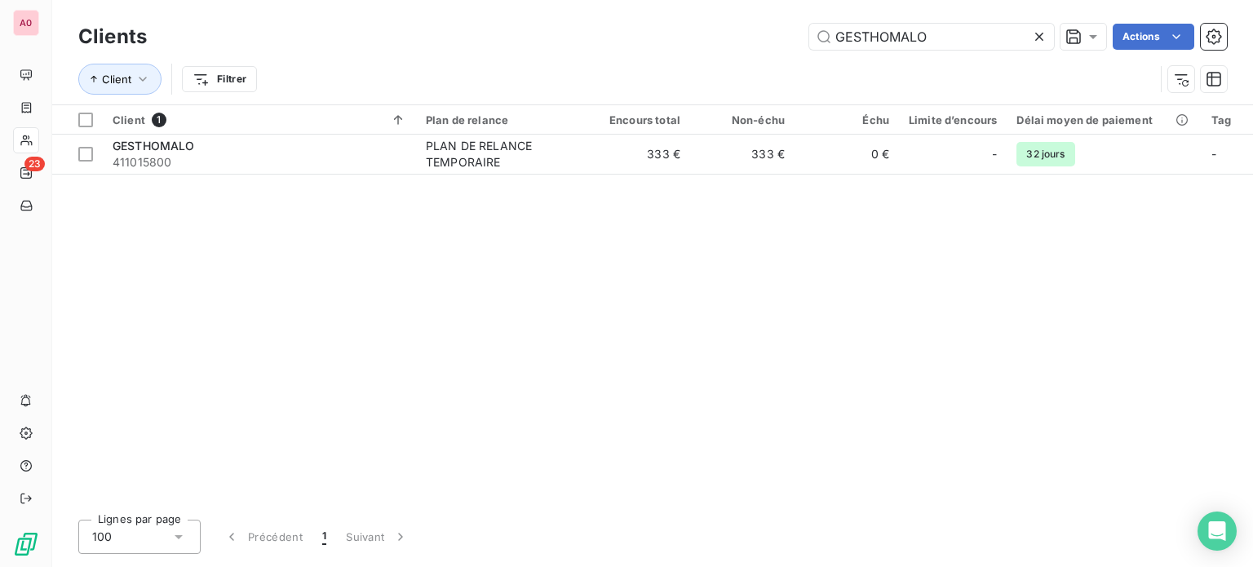
click at [235, 29] on div "GESTHOMALO Actions" at bounding box center [696, 37] width 1060 height 26
click at [909, 37] on input "GESTHOMALO" at bounding box center [931, 37] width 245 height 26
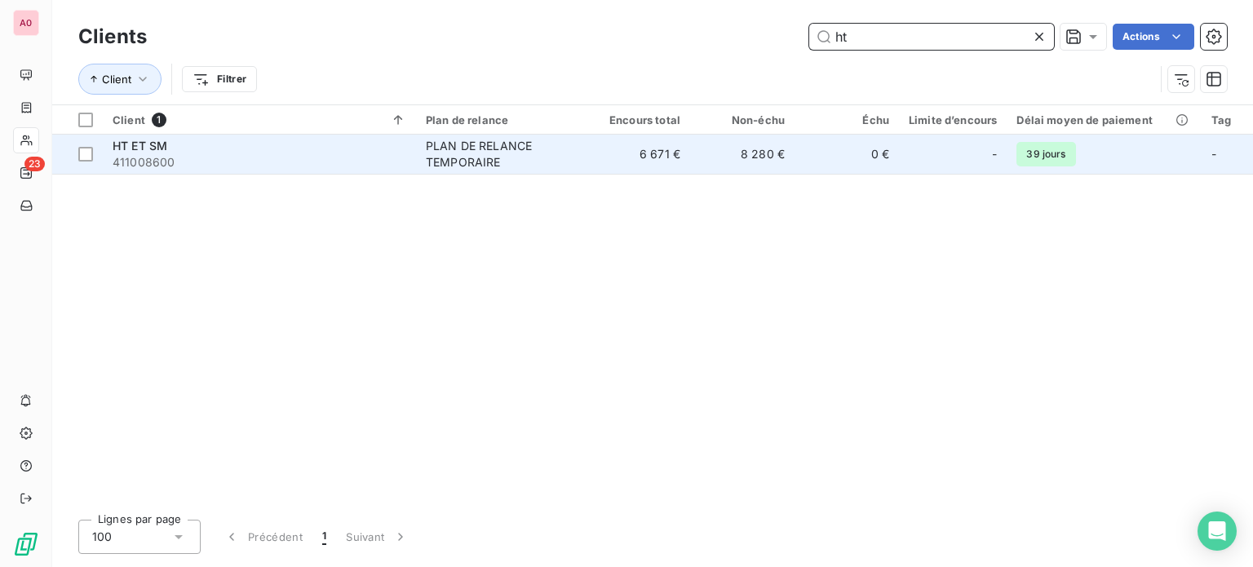
type input "ht"
click at [307, 153] on div "HT ET SM" at bounding box center [260, 146] width 294 height 16
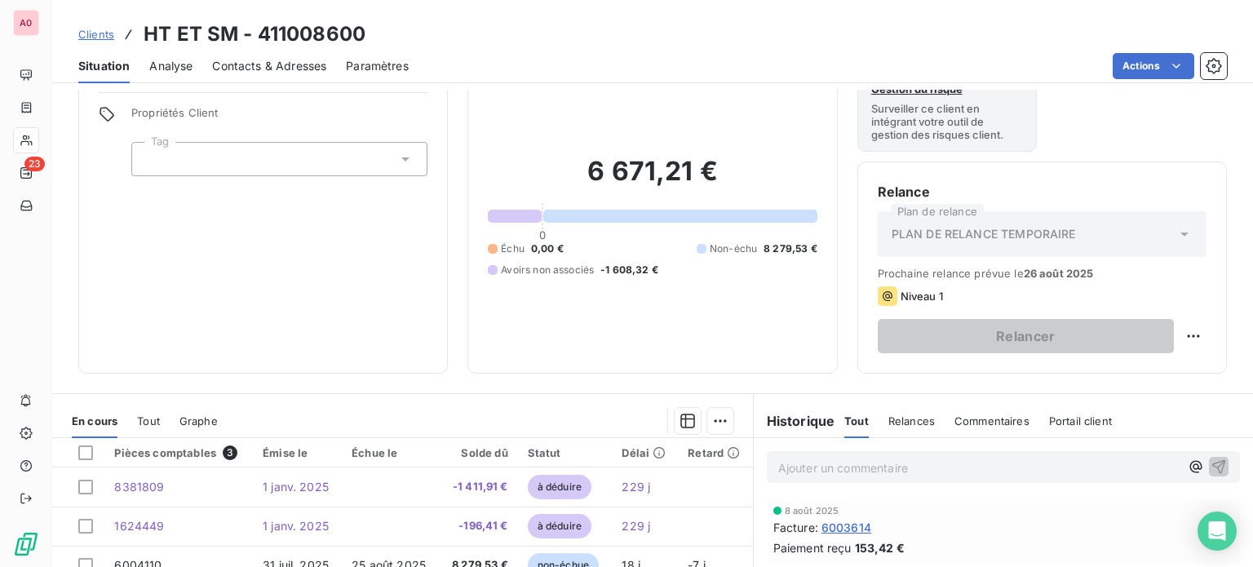
scroll to position [82, 0]
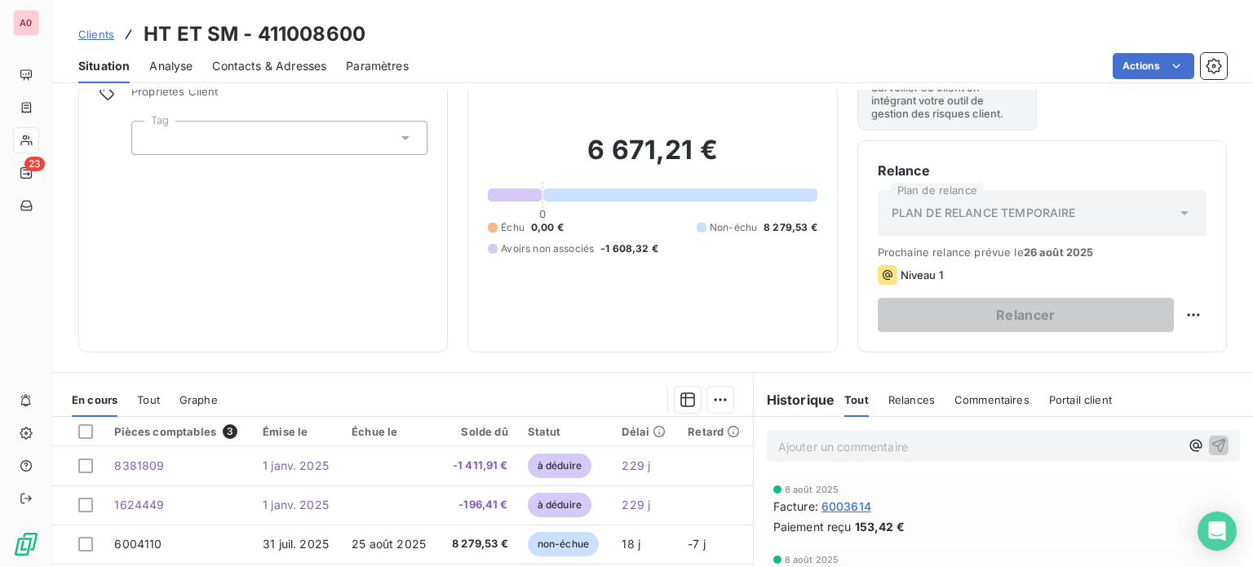
click at [943, 444] on p "Ajouter un commentaire ﻿" at bounding box center [978, 446] width 401 height 20
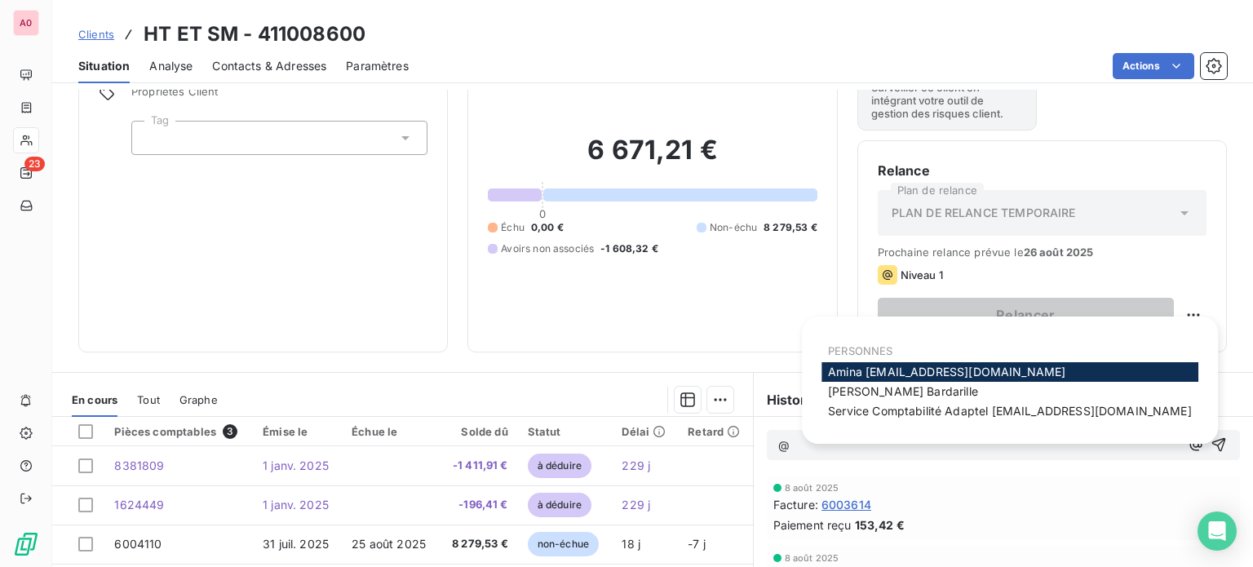
click at [970, 416] on span "Service Comptabilité Adaptel [EMAIL_ADDRESS][DOMAIN_NAME]" at bounding box center [1010, 411] width 364 height 14
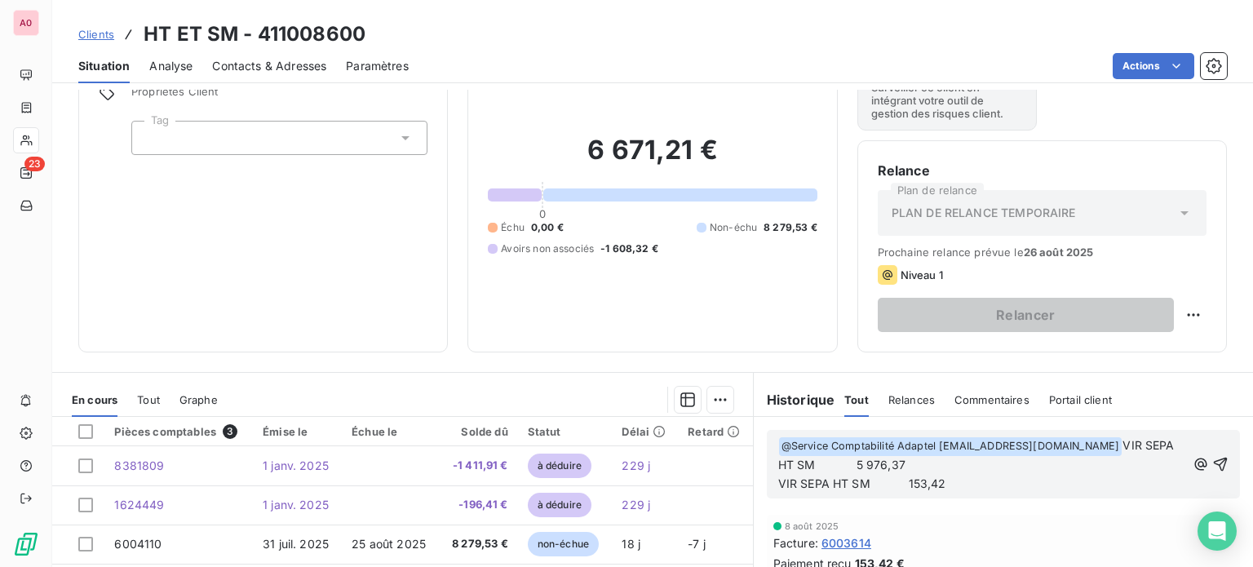
click at [1065, 445] on span "VIR SEPA HT SM 5 976,37" at bounding box center [978, 454] width 400 height 33
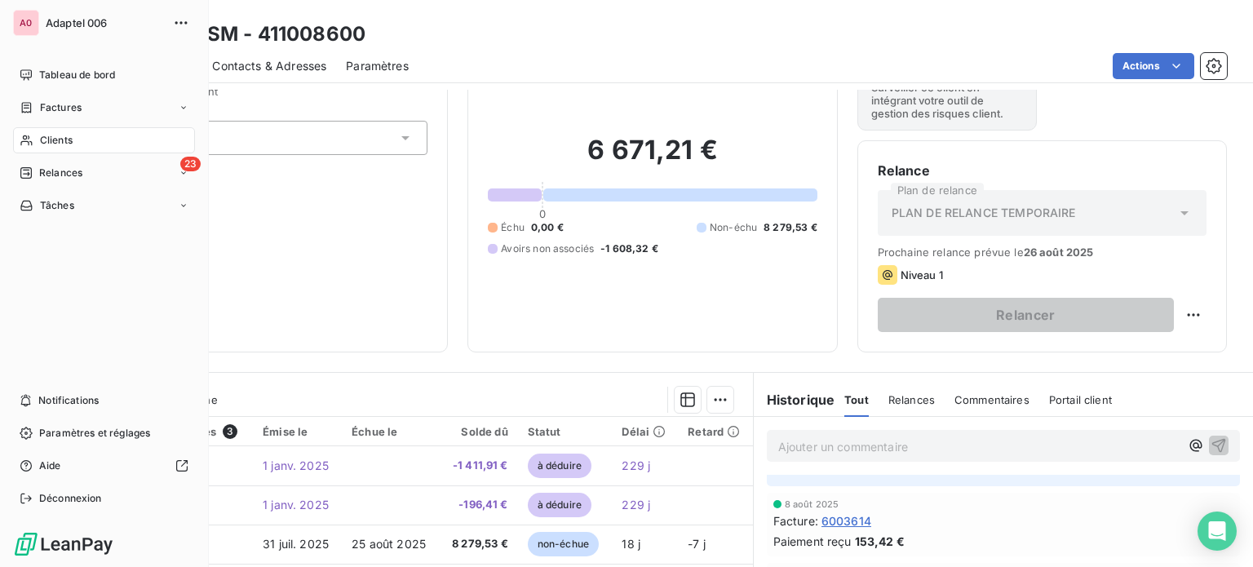
click at [95, 139] on div "Clients" at bounding box center [104, 140] width 182 height 26
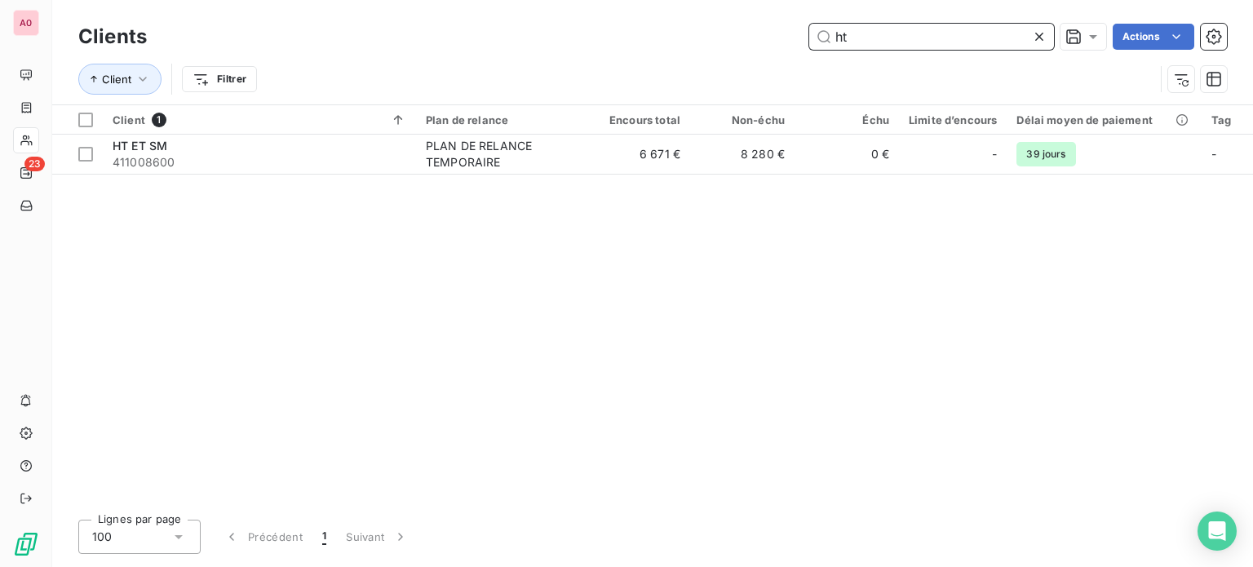
click at [899, 39] on input "ht" at bounding box center [931, 37] width 245 height 26
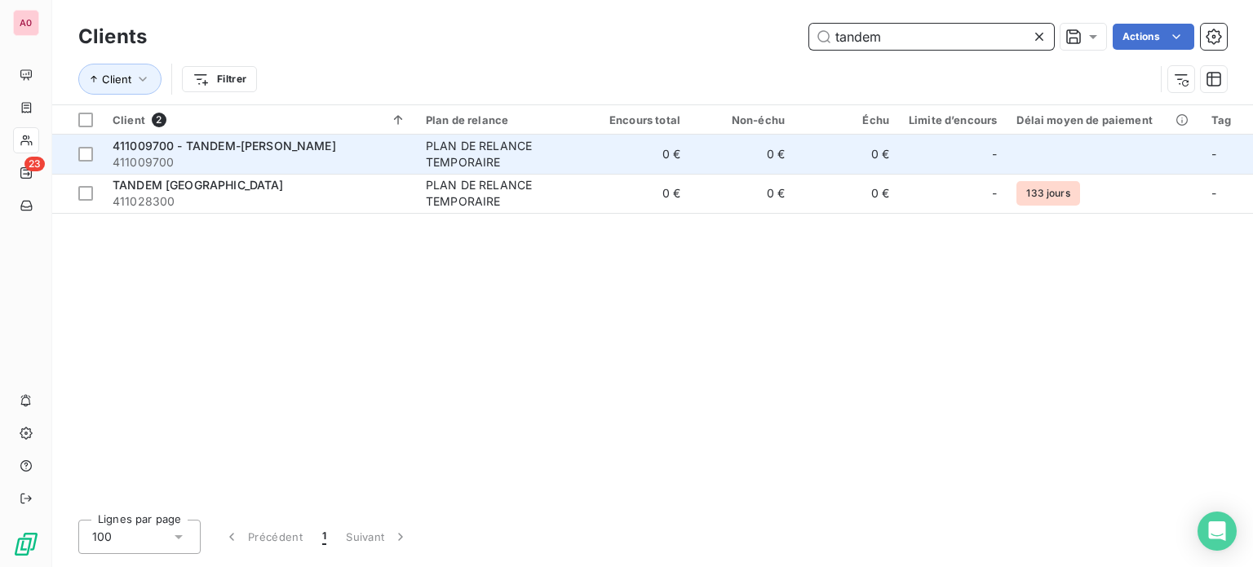
type input "tandem"
click at [349, 161] on span "411009700" at bounding box center [260, 162] width 294 height 16
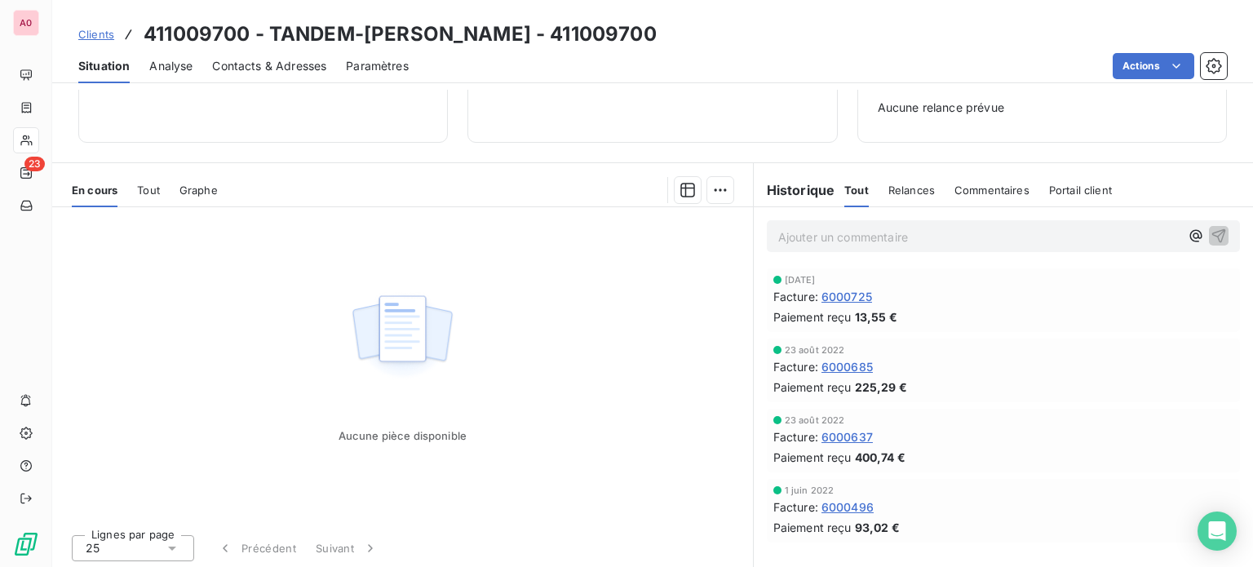
scroll to position [236, 0]
click at [900, 231] on p "Ajouter un commentaire ﻿" at bounding box center [978, 235] width 401 height 20
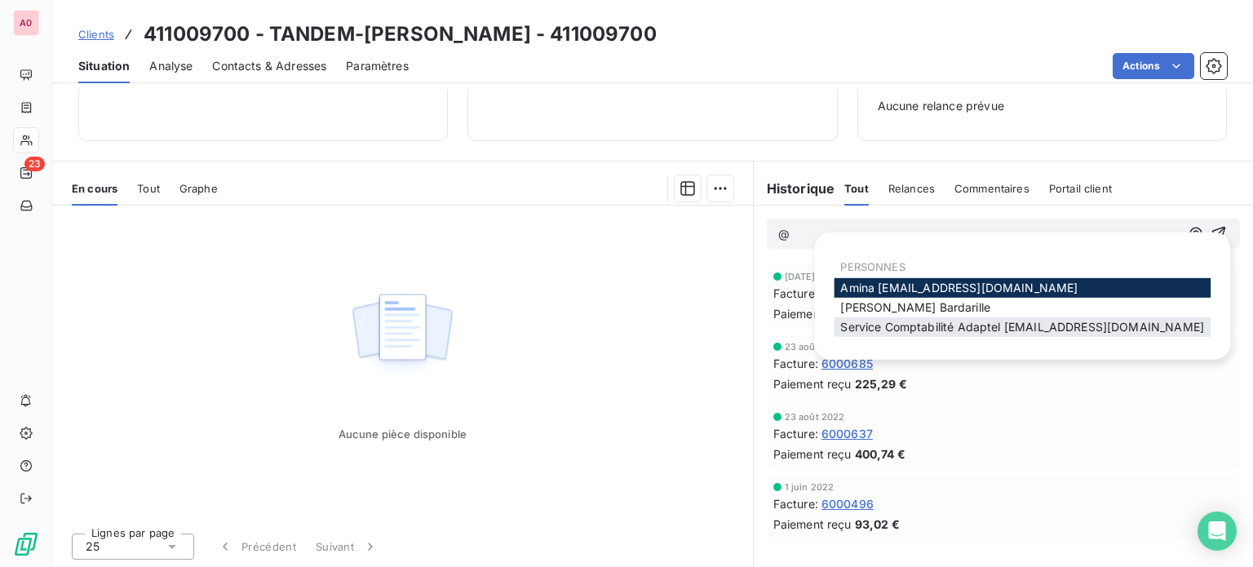
click at [916, 328] on span "Service Comptabilité Adaptel [EMAIL_ADDRESS][DOMAIN_NAME]" at bounding box center [1022, 327] width 364 height 14
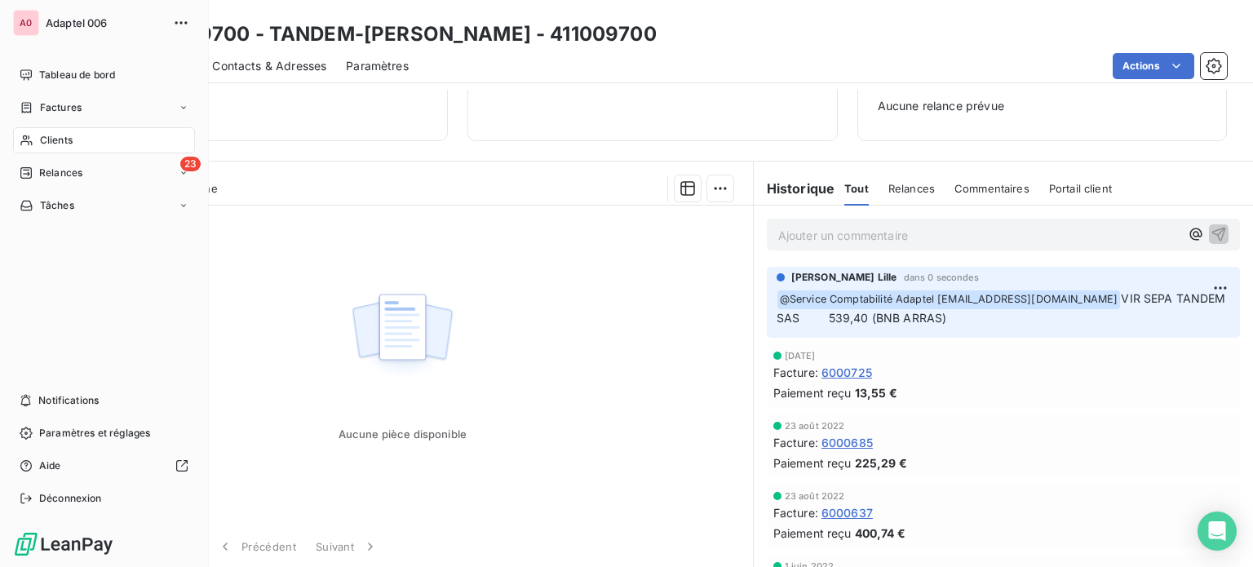
click at [76, 140] on div "Clients" at bounding box center [104, 140] width 182 height 26
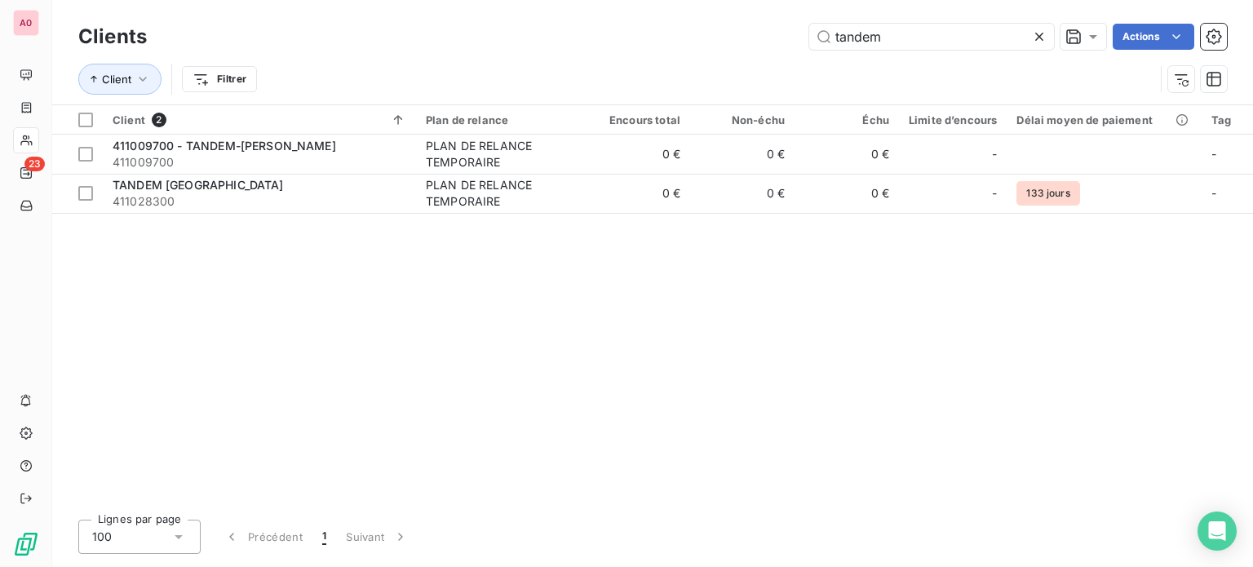
click at [202, 257] on div "Client 2 Plan de relance Encours total Non-échu Échu Limite d’encours Délai moy…" at bounding box center [652, 305] width 1200 height 401
click at [913, 40] on input "tandem" at bounding box center [931, 37] width 245 height 26
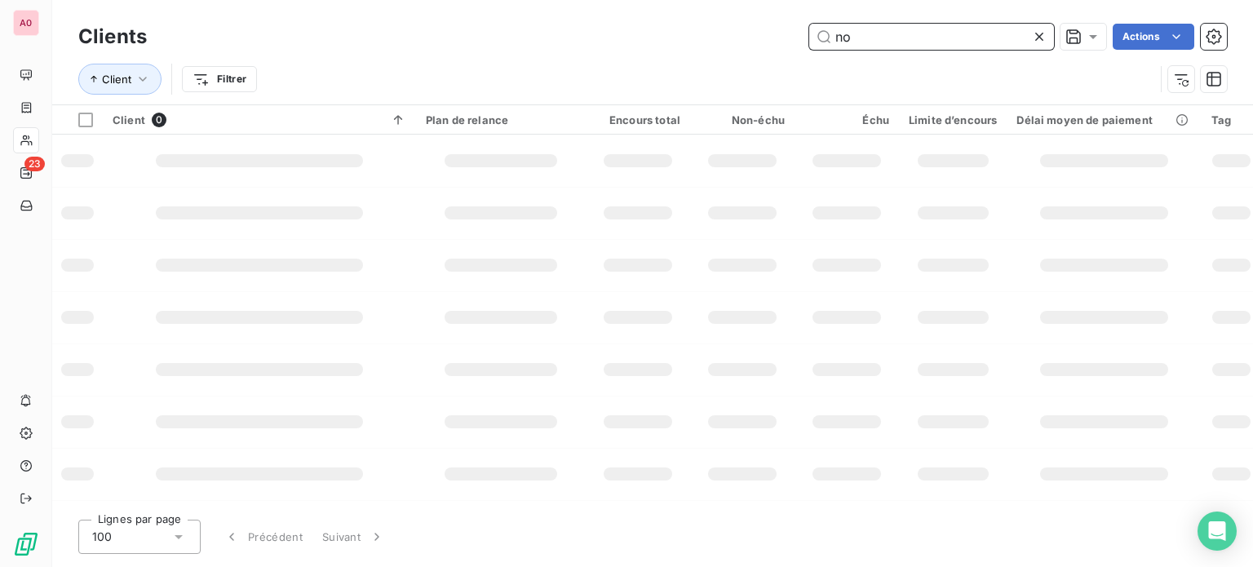
type input "n"
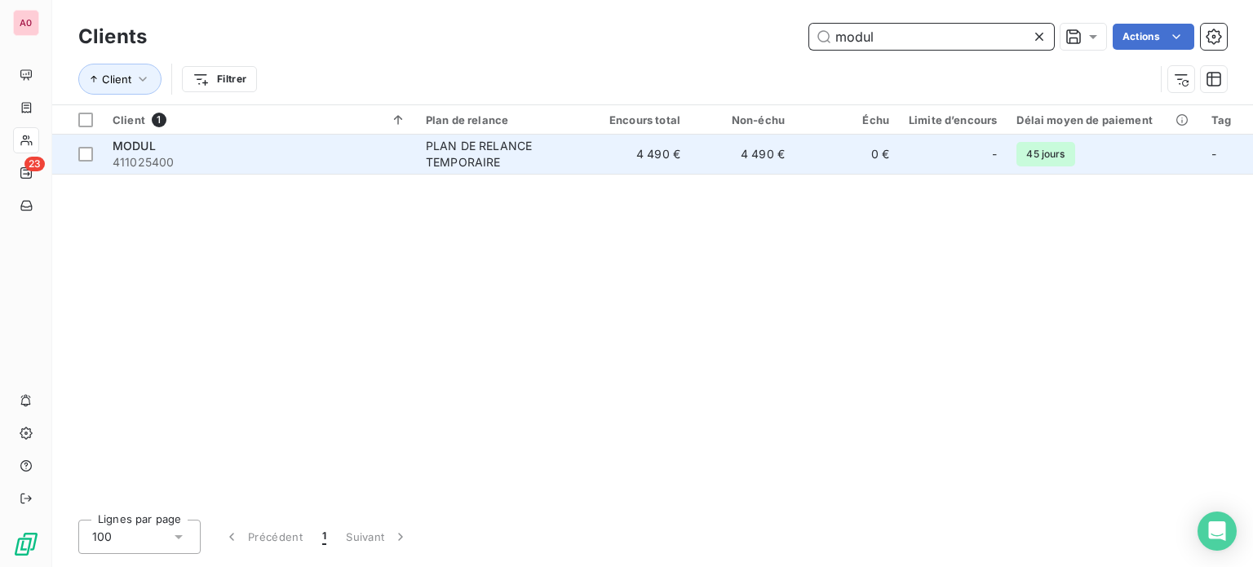
type input "modul"
click at [235, 151] on div "MODUL" at bounding box center [260, 146] width 294 height 16
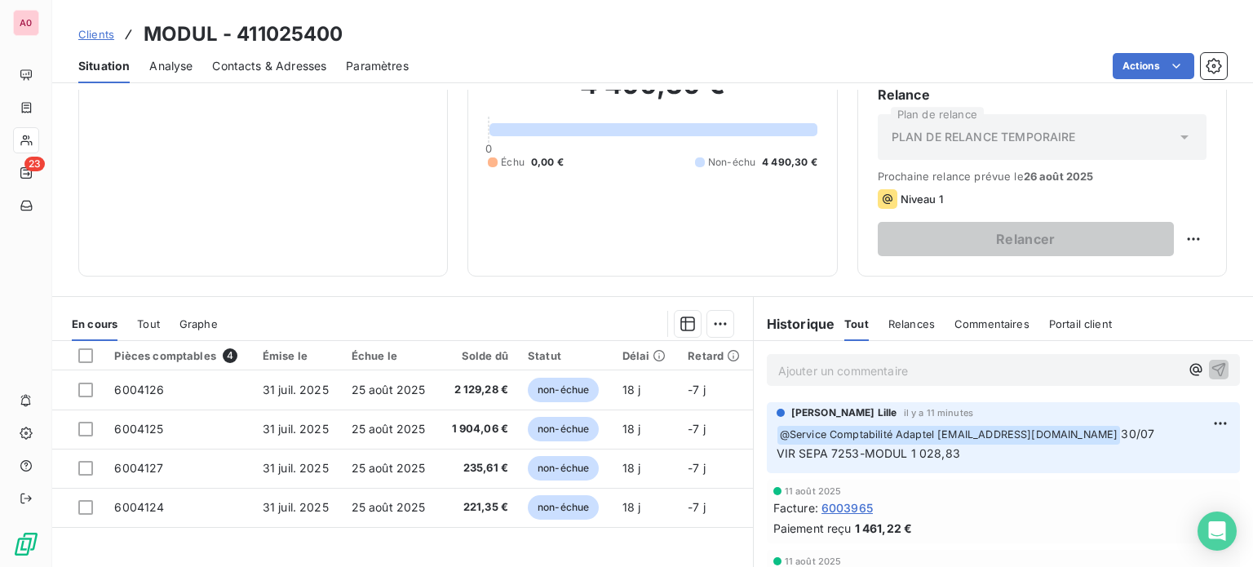
scroll to position [163, 0]
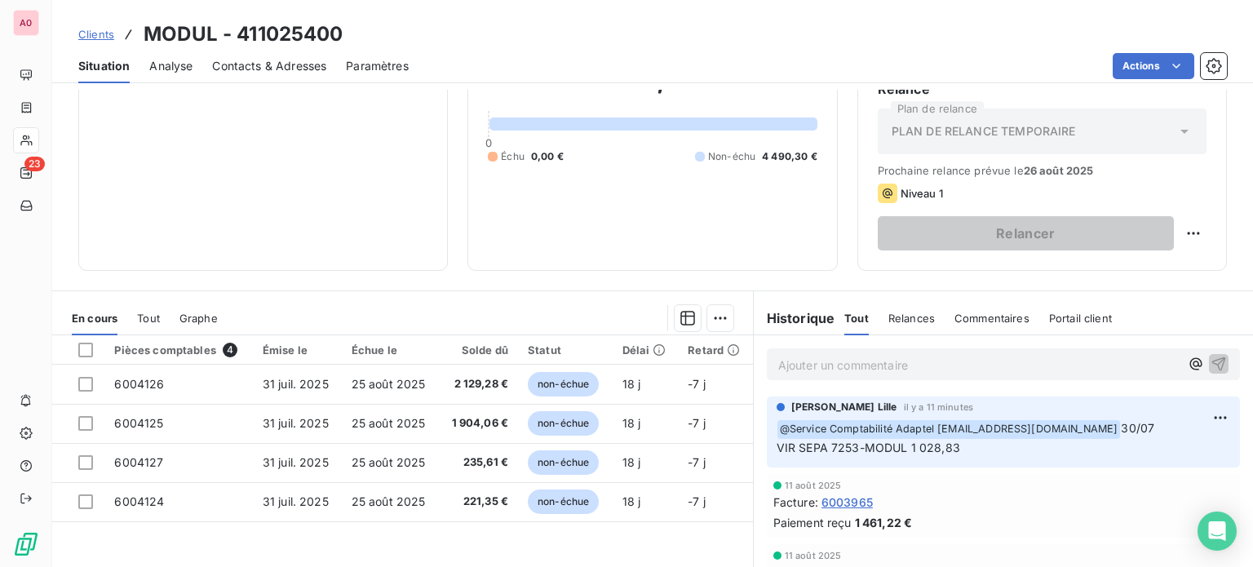
click at [914, 359] on p "Ajouter un commentaire ﻿" at bounding box center [978, 365] width 401 height 20
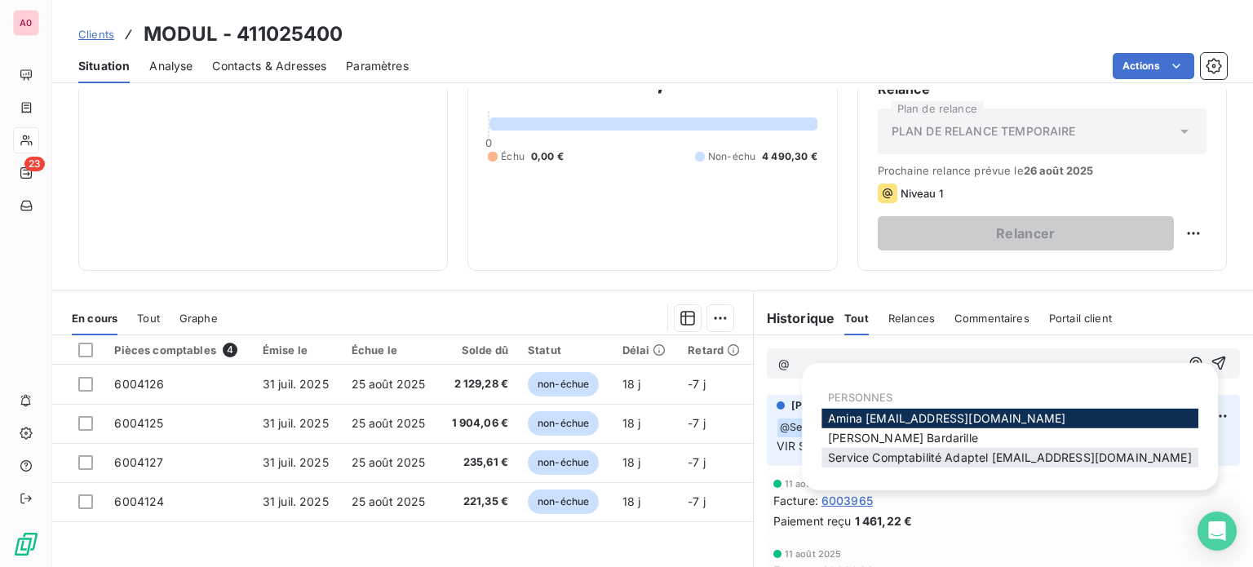
click at [887, 462] on span "Service Comptabilité Adaptel [EMAIL_ADDRESS][DOMAIN_NAME]" at bounding box center [1010, 457] width 364 height 14
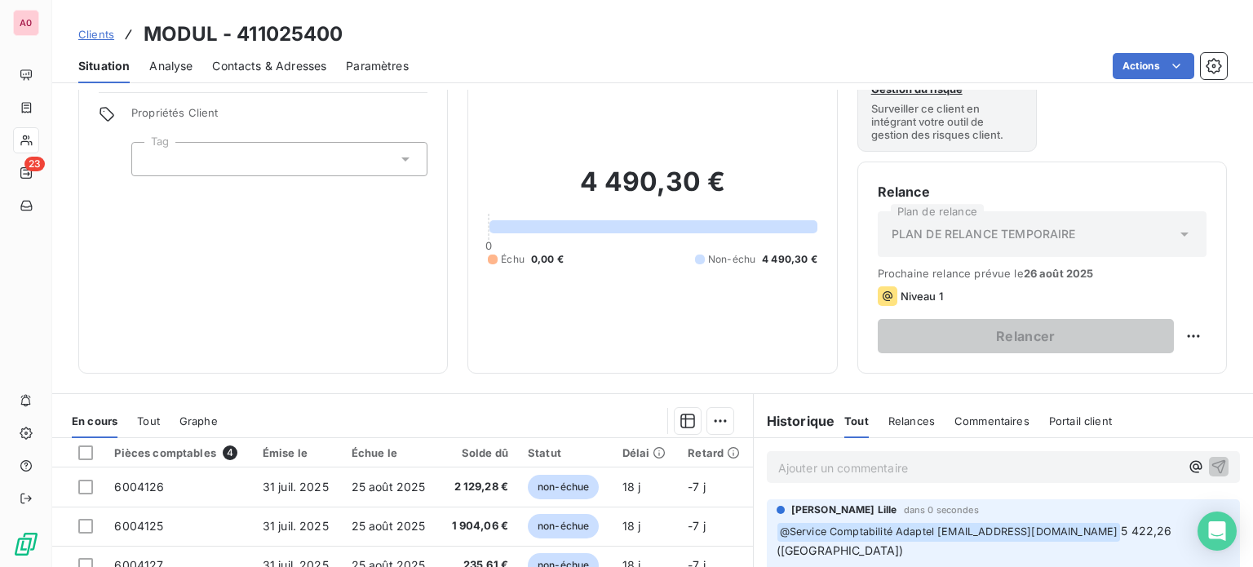
scroll to position [0, 0]
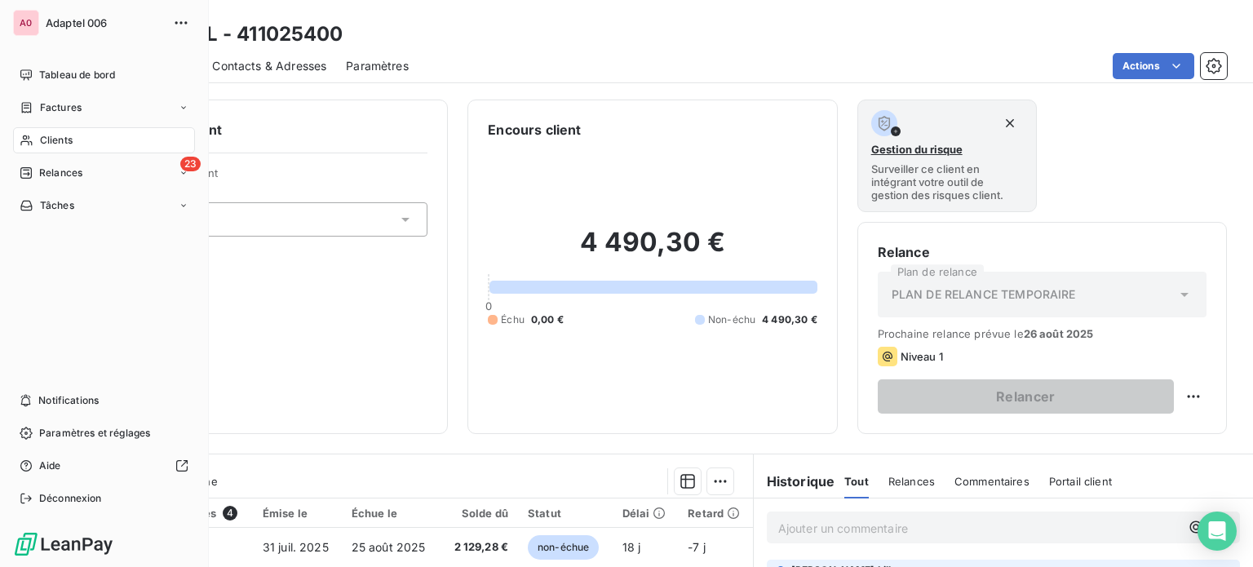
click at [59, 145] on span "Clients" at bounding box center [56, 140] width 33 height 15
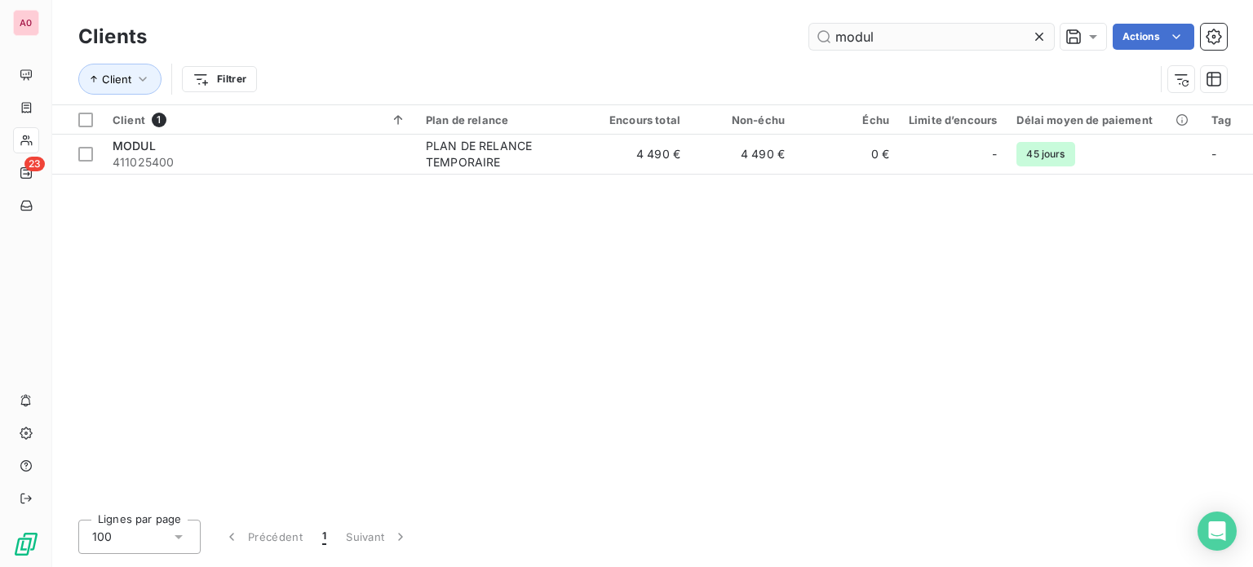
click at [880, 33] on input "modul" at bounding box center [931, 37] width 245 height 26
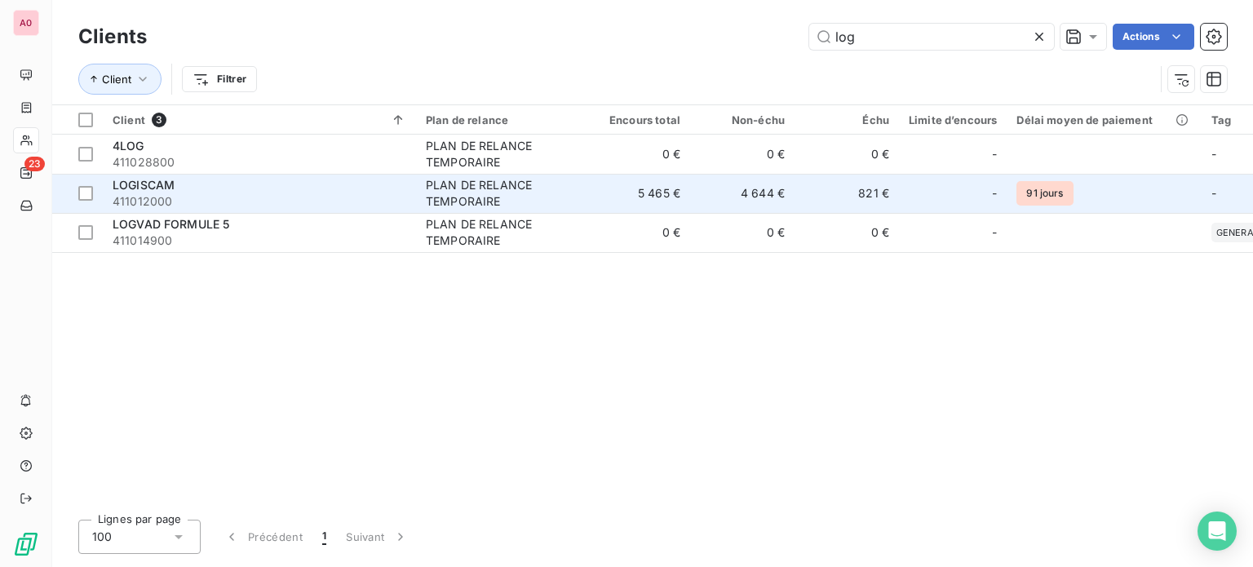
type input "log"
click at [276, 204] on span "411012000" at bounding box center [260, 201] width 294 height 16
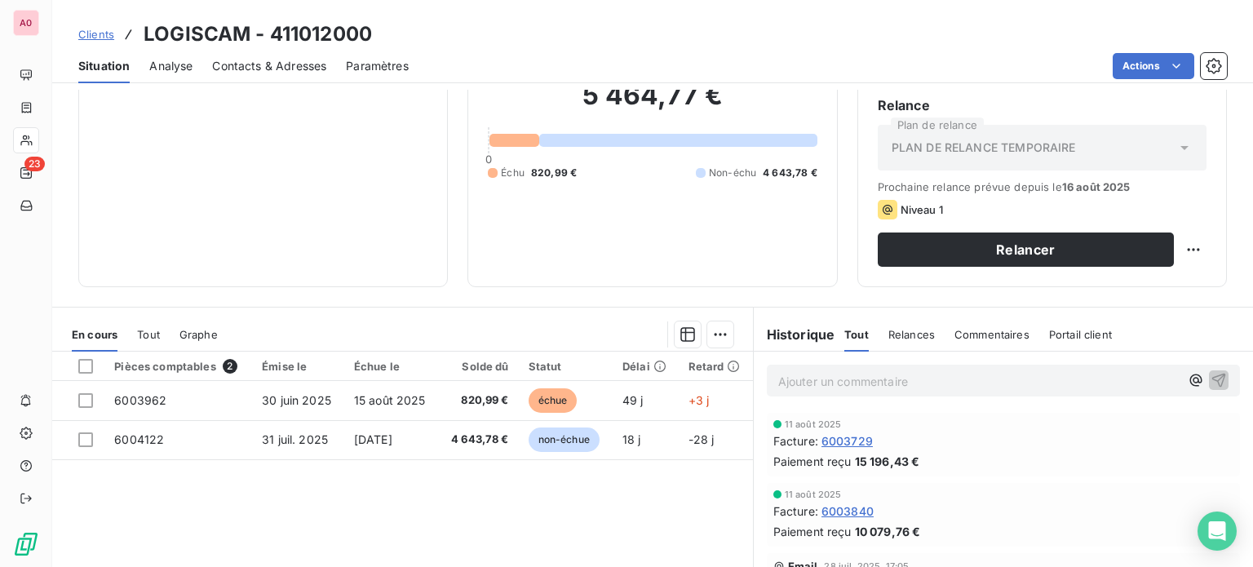
scroll to position [163, 0]
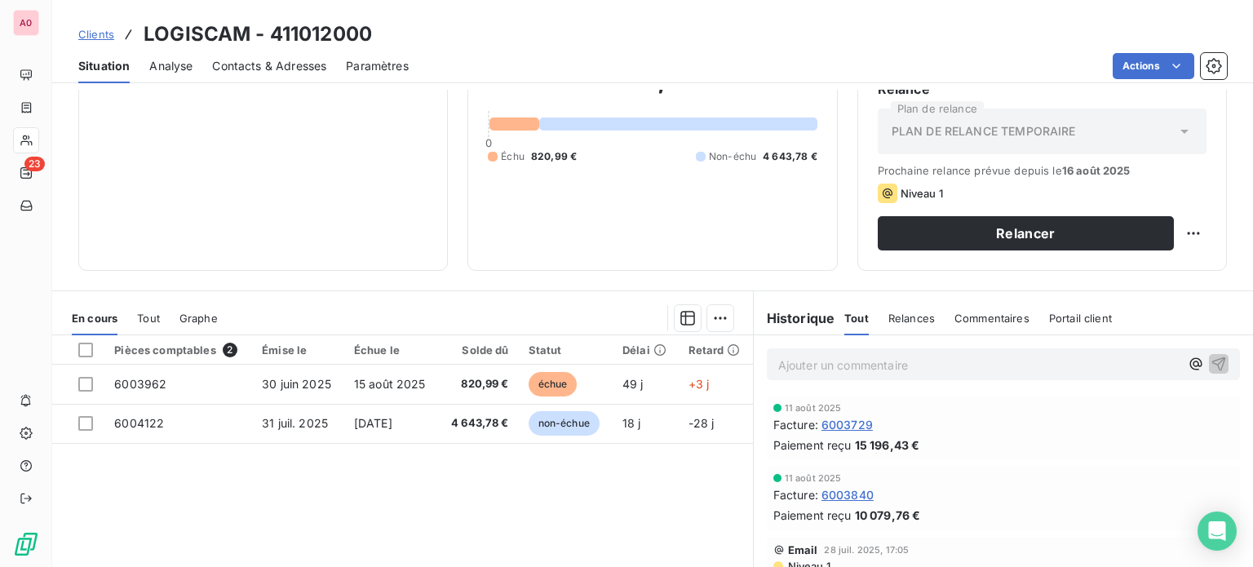
click at [914, 362] on p "Ajouter un commentaire ﻿" at bounding box center [978, 365] width 401 height 20
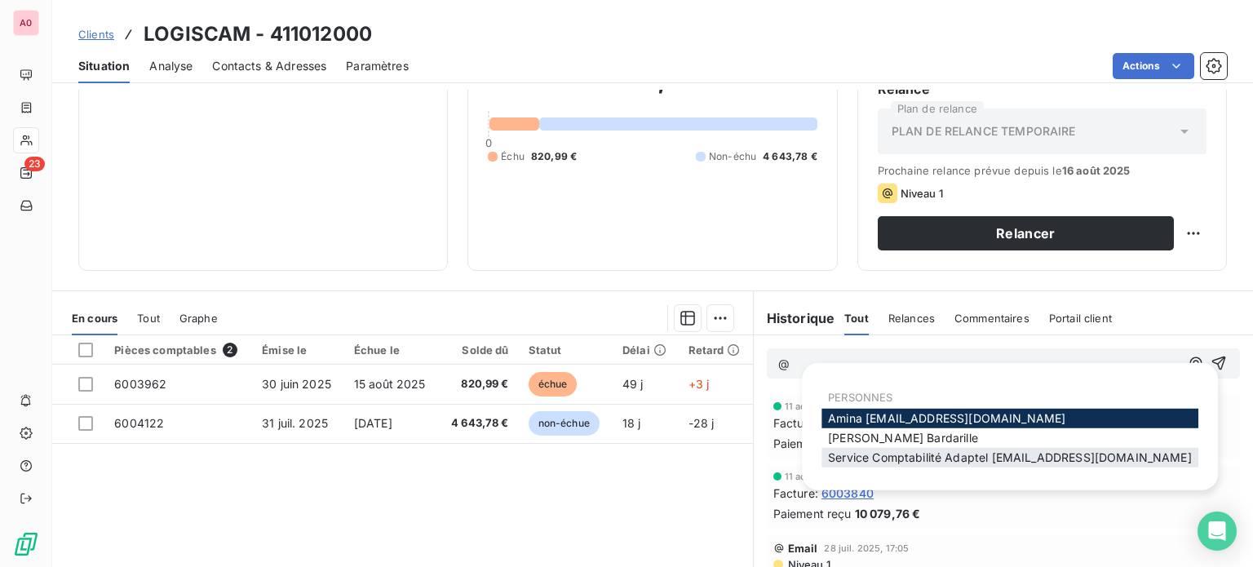
click at [972, 461] on span "Service Comptabilité Adaptel [EMAIL_ADDRESS][DOMAIN_NAME]" at bounding box center [1010, 457] width 364 height 14
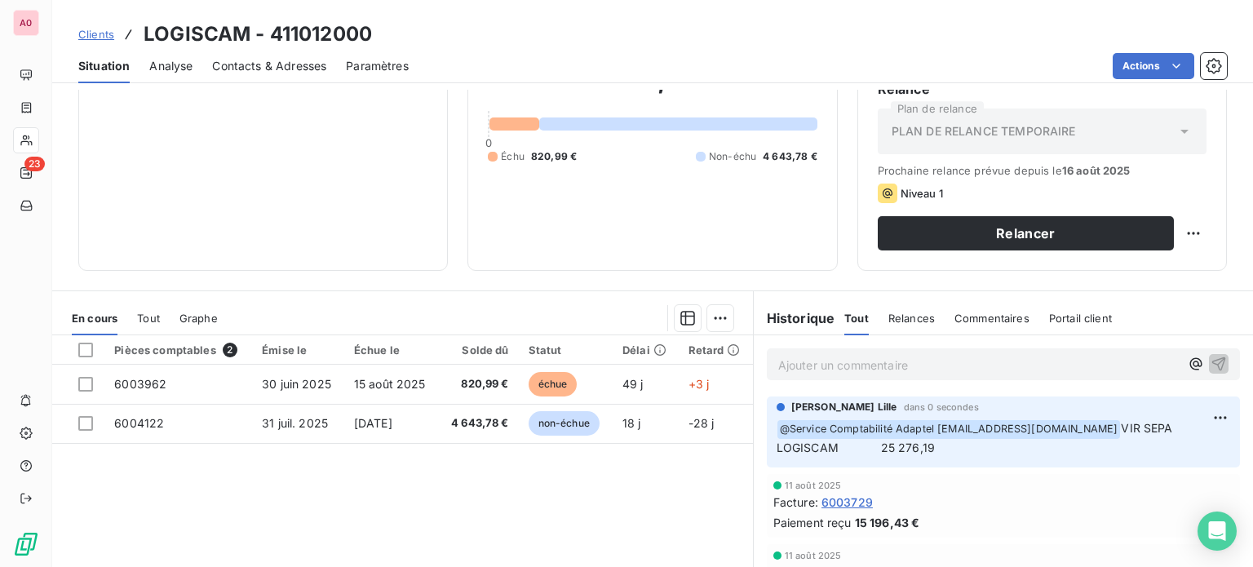
click at [207, 161] on div "Informations client Propriétés Client Tag" at bounding box center [262, 103] width 369 height 334
click at [309, 502] on div "Pièces comptables 2 Émise le Échue le Solde dû Statut Délai Retard 6003962 30 j…" at bounding box center [402, 492] width 701 height 314
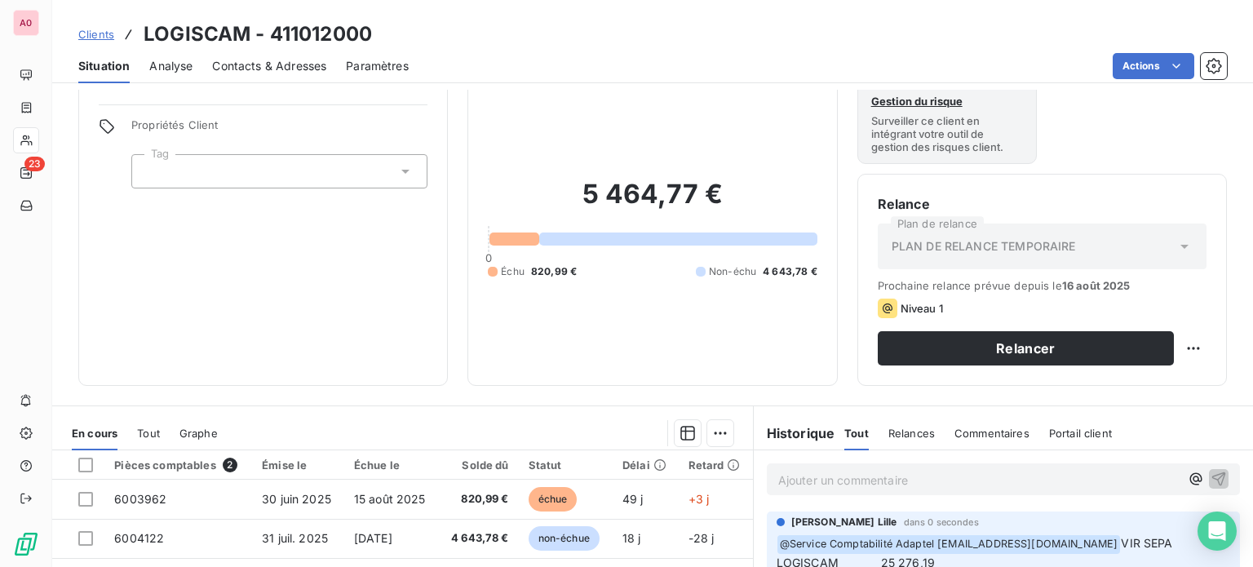
scroll to position [0, 0]
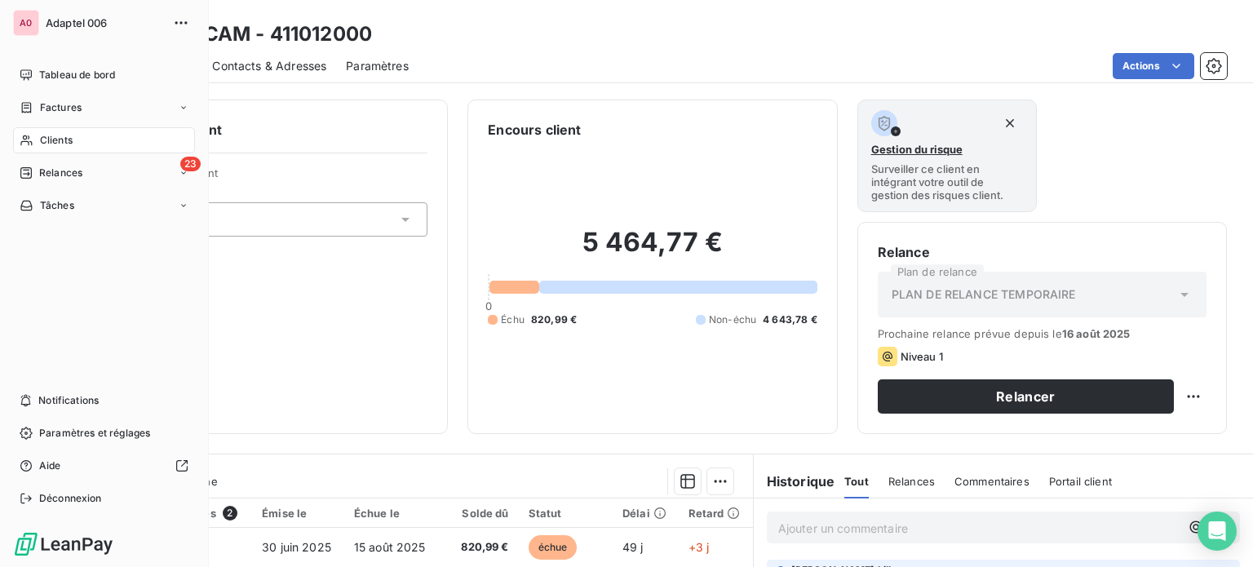
click at [33, 139] on icon at bounding box center [27, 140] width 14 height 13
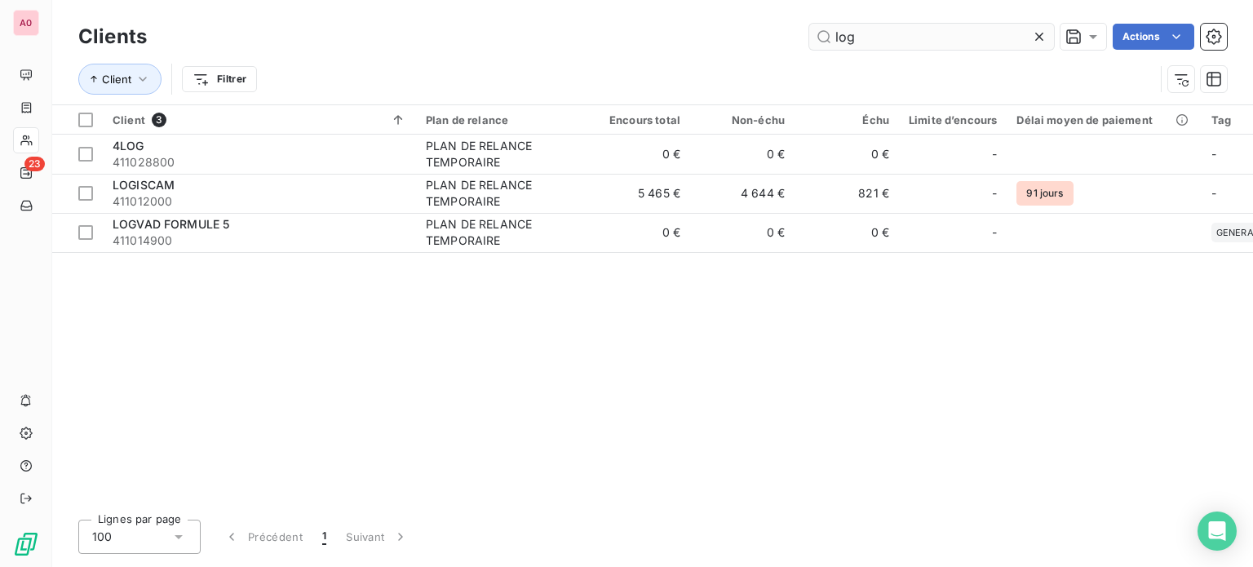
click at [882, 32] on input "log" at bounding box center [931, 37] width 245 height 26
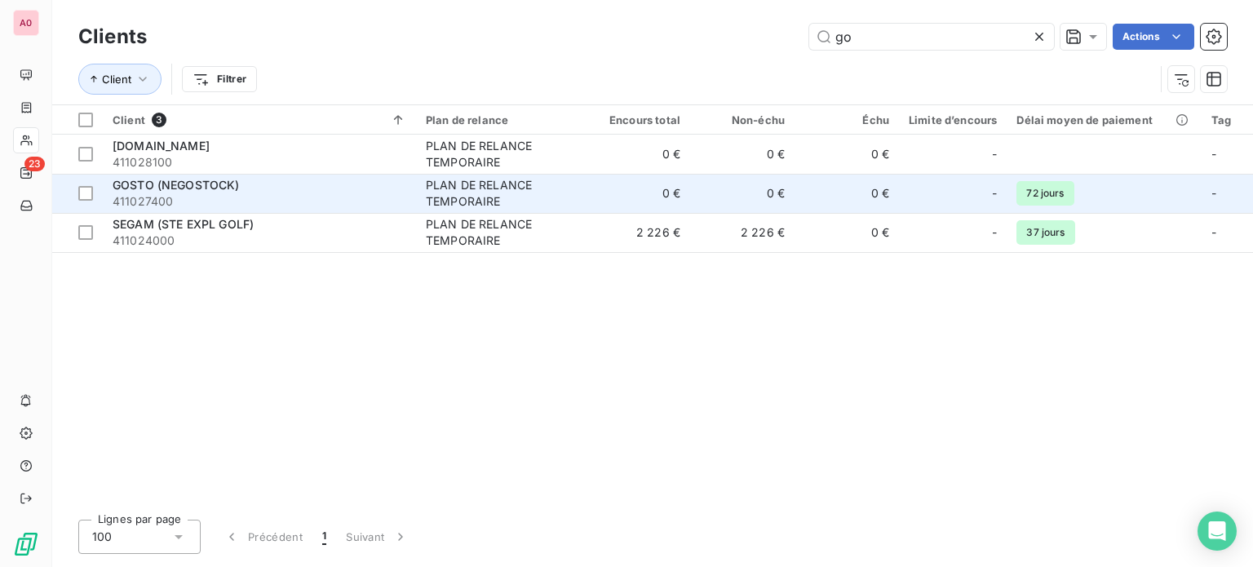
type input "go"
click at [219, 182] on span "GOSTO (NEGOSTOCK)" at bounding box center [176, 185] width 127 height 14
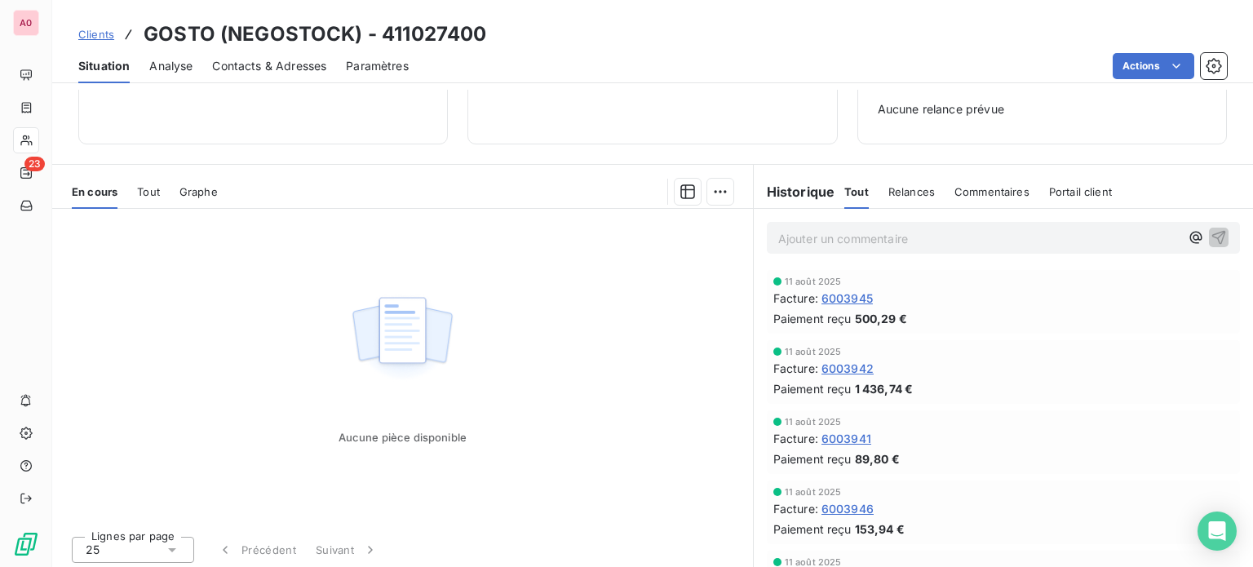
scroll to position [236, 0]
click at [891, 235] on p "Ajouter un commentaire ﻿" at bounding box center [978, 235] width 401 height 20
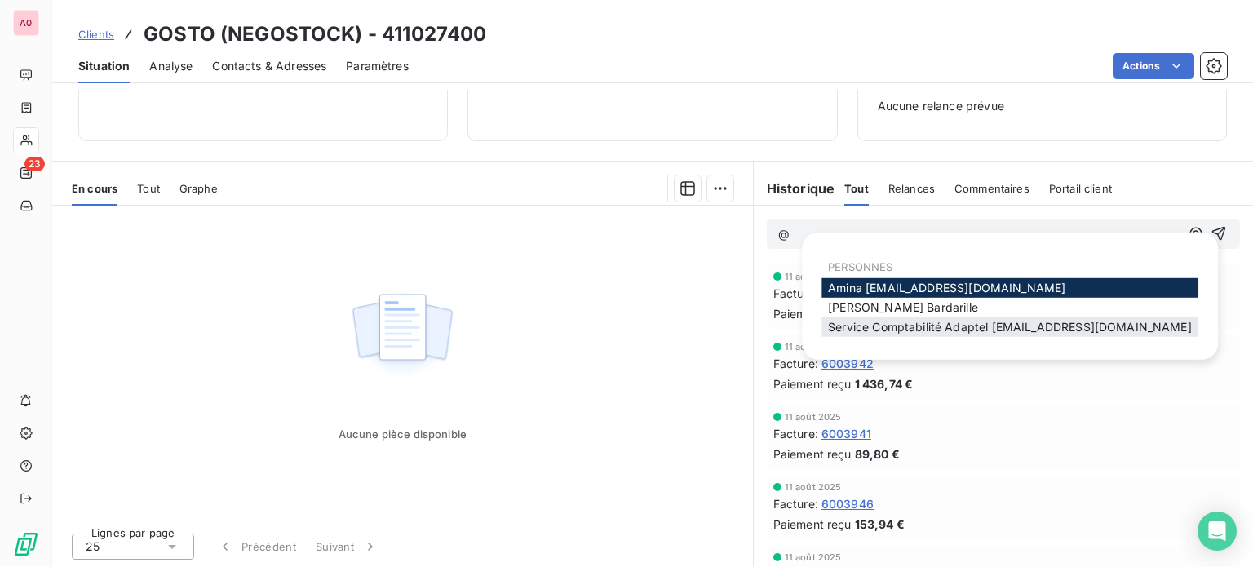
click at [904, 325] on span "Service Comptabilité Adaptel [EMAIL_ADDRESS][DOMAIN_NAME]" at bounding box center [1010, 327] width 364 height 14
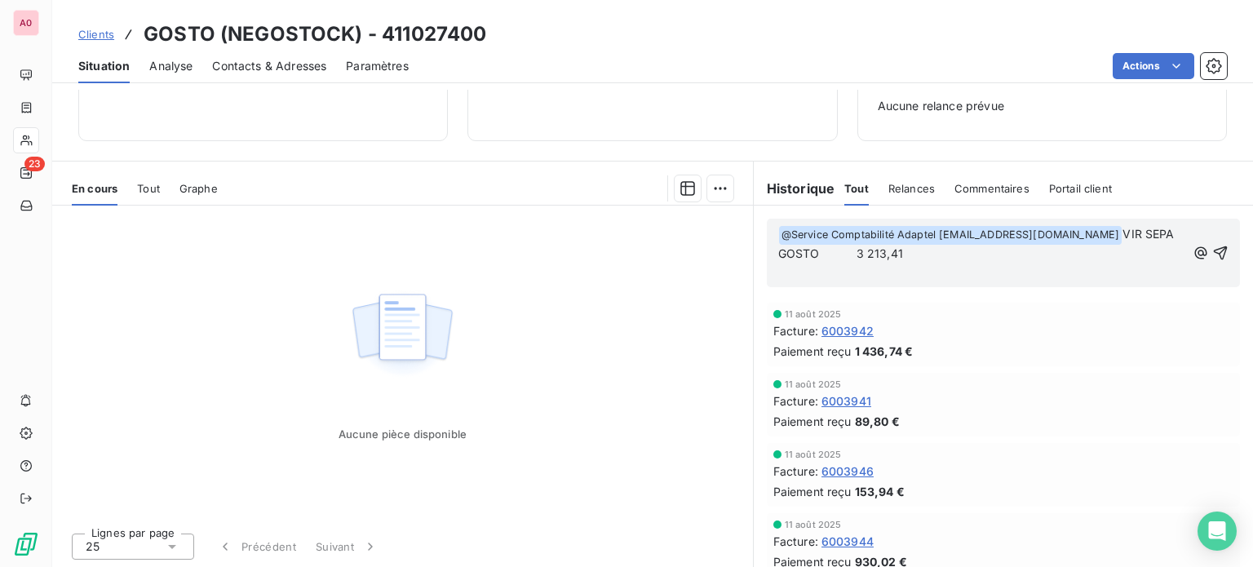
scroll to position [0, 0]
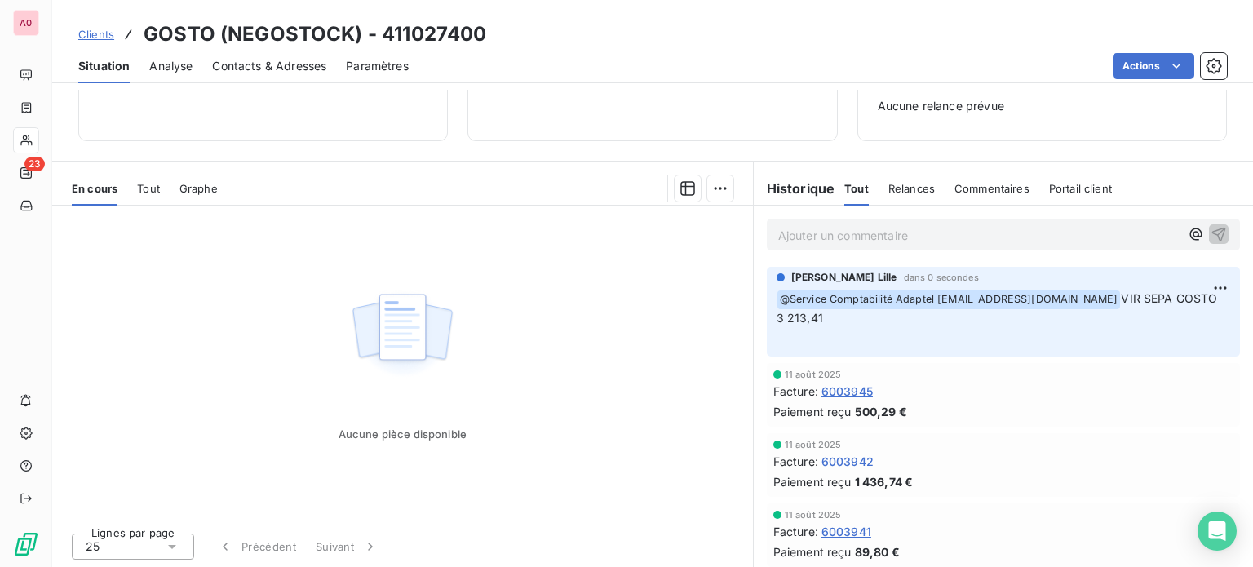
drag, startPoint x: 222, startPoint y: 265, endPoint x: 245, endPoint y: 251, distance: 26.7
click at [222, 265] on div "Aucune pièce disponible" at bounding box center [402, 363] width 701 height 314
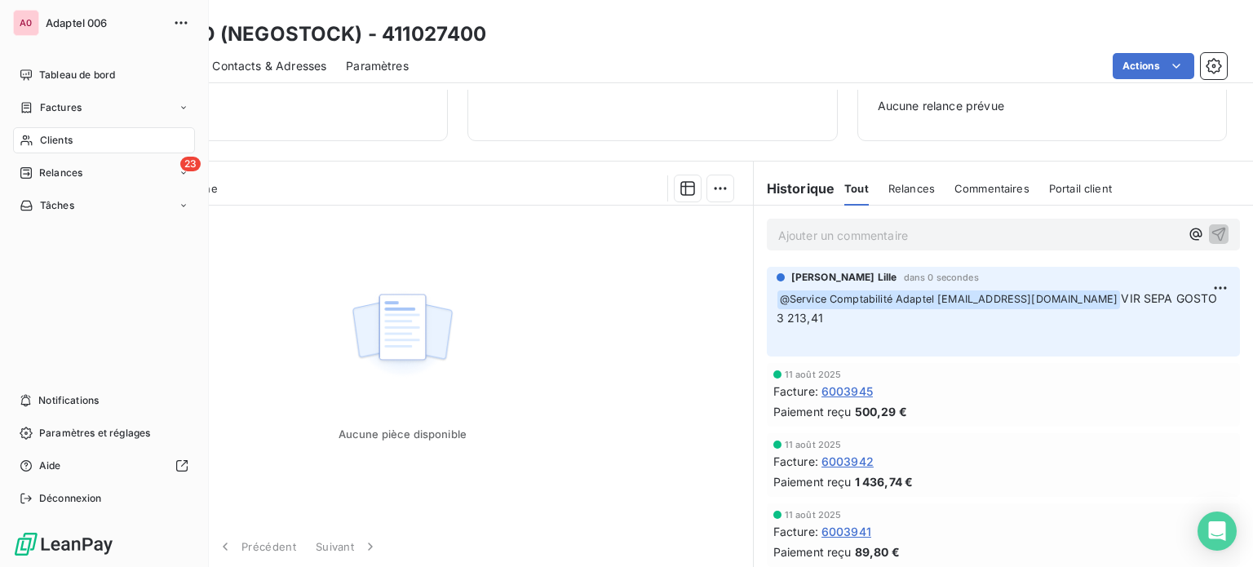
click at [42, 142] on span "Clients" at bounding box center [56, 140] width 33 height 15
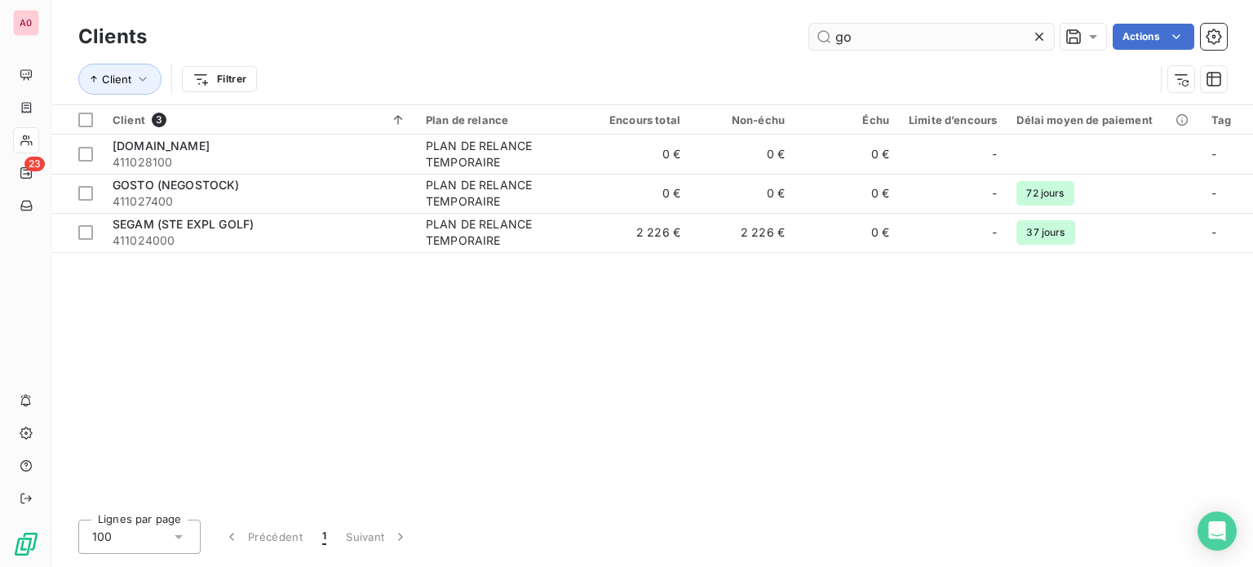
click at [878, 38] on input "go" at bounding box center [931, 37] width 245 height 26
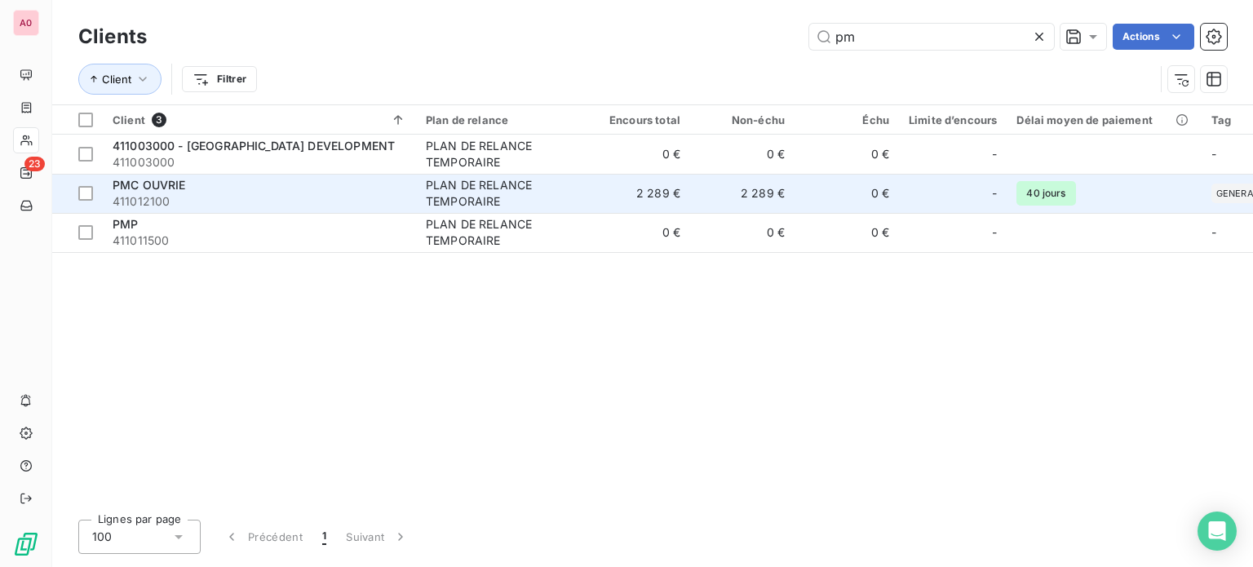
type input "pm"
click at [201, 188] on div "PMC OUVRIE" at bounding box center [260, 185] width 294 height 16
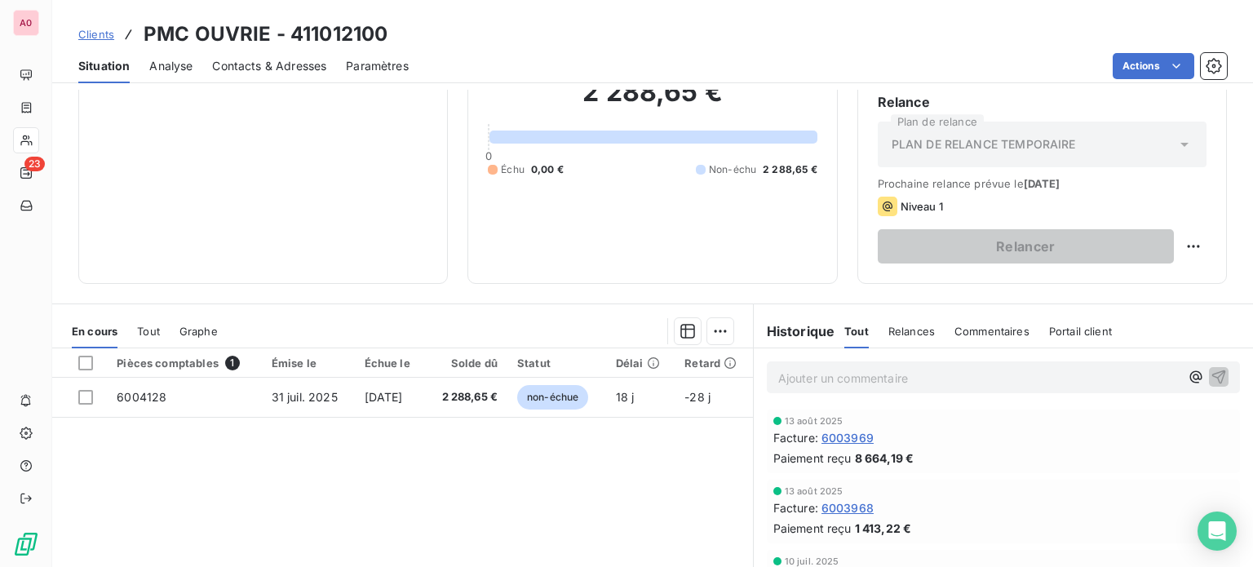
scroll to position [245, 0]
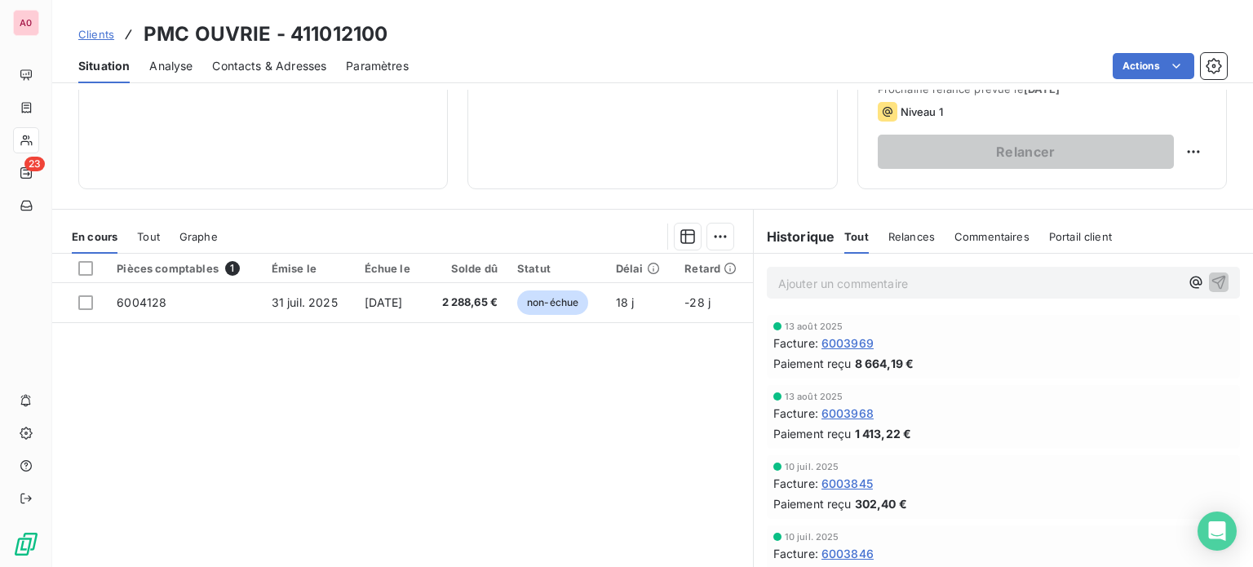
click at [907, 280] on p "Ajouter un commentaire ﻿" at bounding box center [978, 283] width 401 height 20
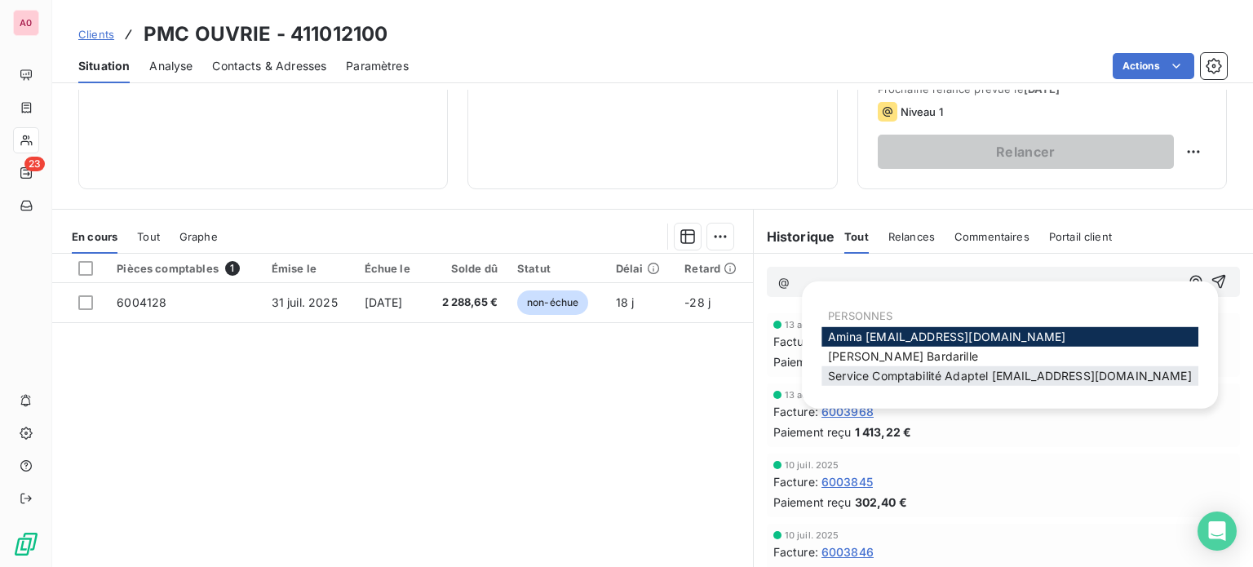
click at [919, 377] on span "Service Comptabilité Adaptel [EMAIL_ADDRESS][DOMAIN_NAME]" at bounding box center [1010, 376] width 364 height 14
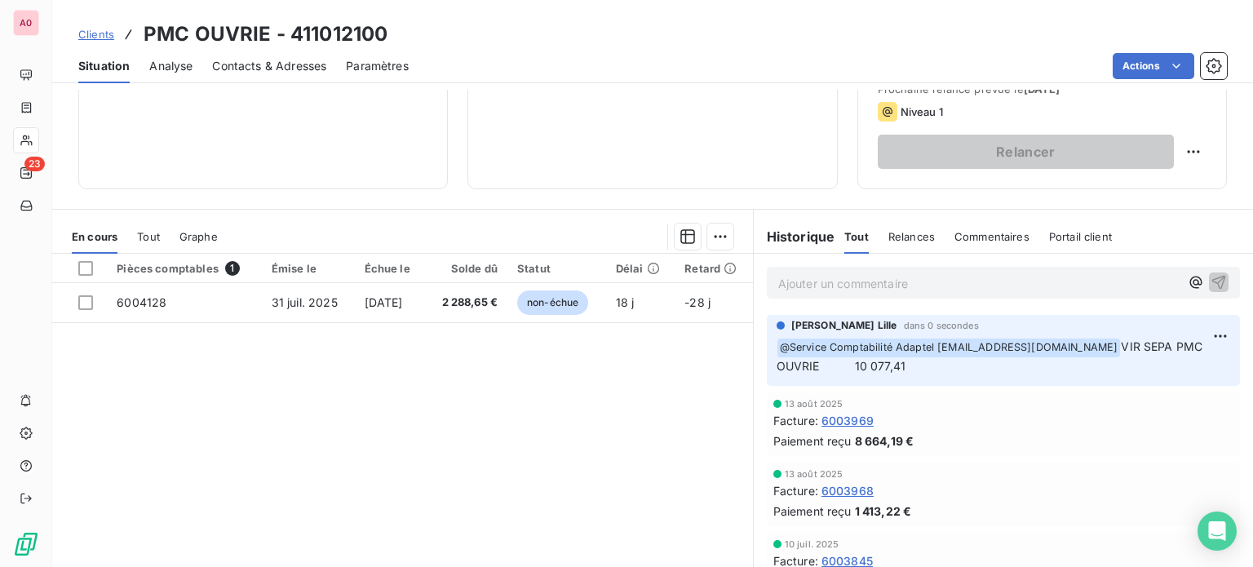
drag, startPoint x: 170, startPoint y: 162, endPoint x: 312, endPoint y: 64, distance: 172.8
click at [170, 161] on div "Informations client Propriétés Client Tag GENERAL" at bounding box center [262, 22] width 369 height 334
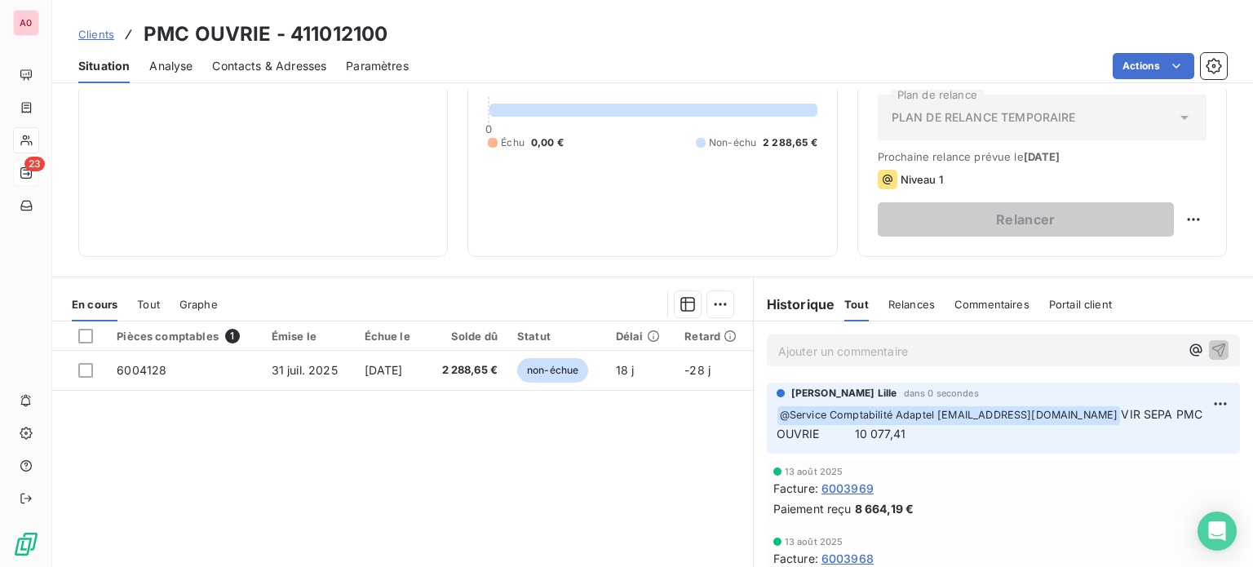
scroll to position [82, 0]
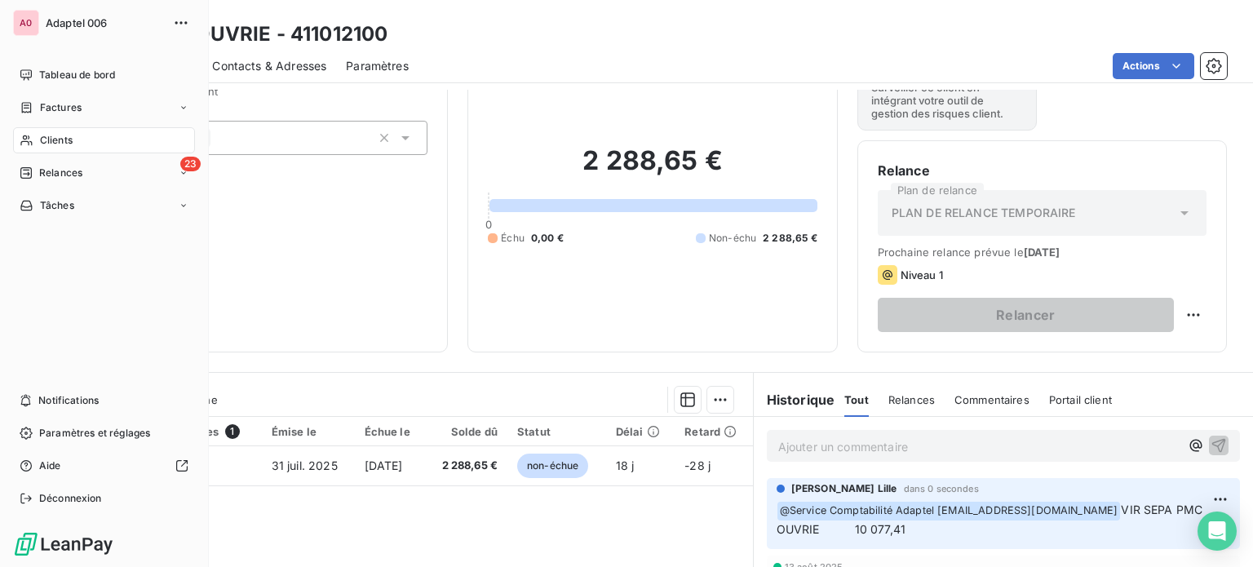
click at [72, 139] on span "Clients" at bounding box center [56, 140] width 33 height 15
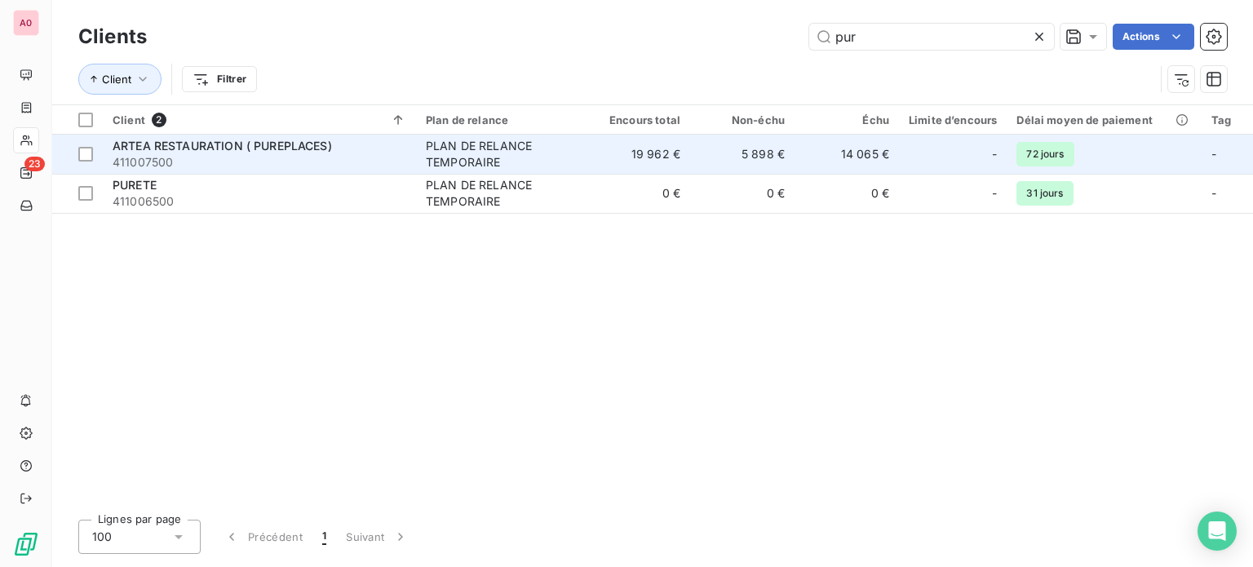
type input "pur"
click at [242, 156] on span "411007500" at bounding box center [260, 162] width 294 height 16
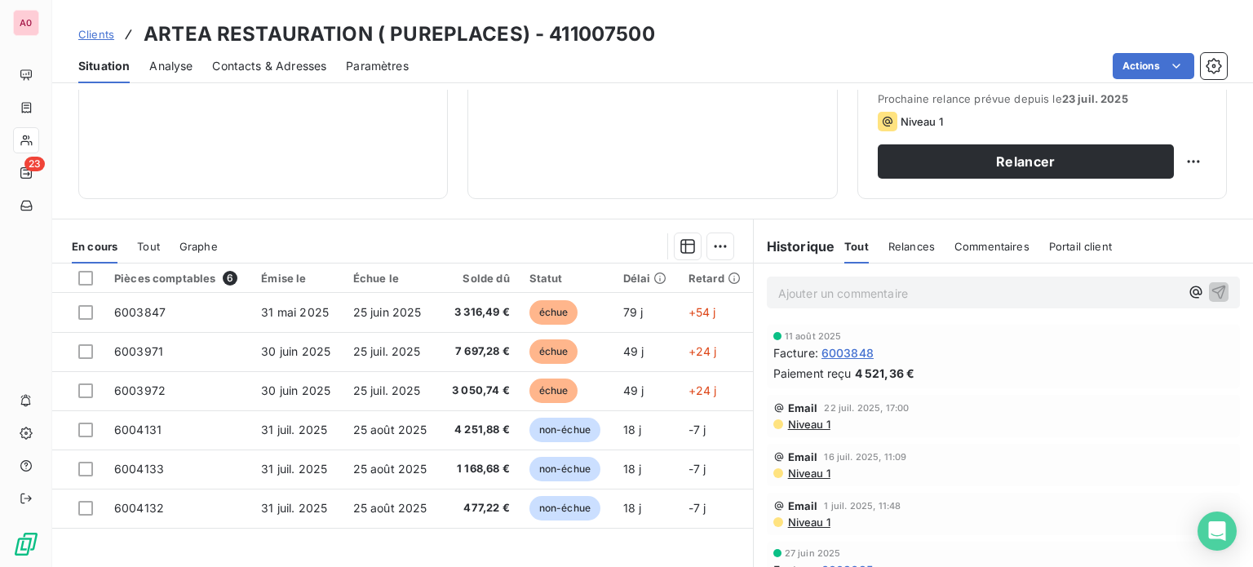
scroll to position [245, 0]
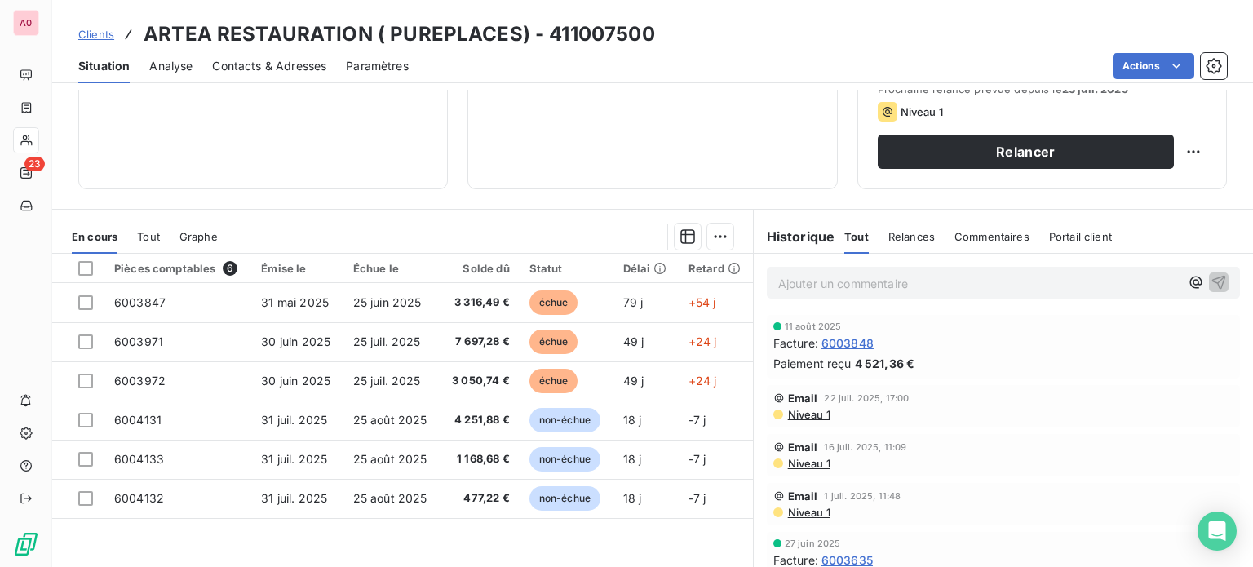
click at [808, 283] on p "Ajouter un commentaire ﻿" at bounding box center [978, 283] width 401 height 20
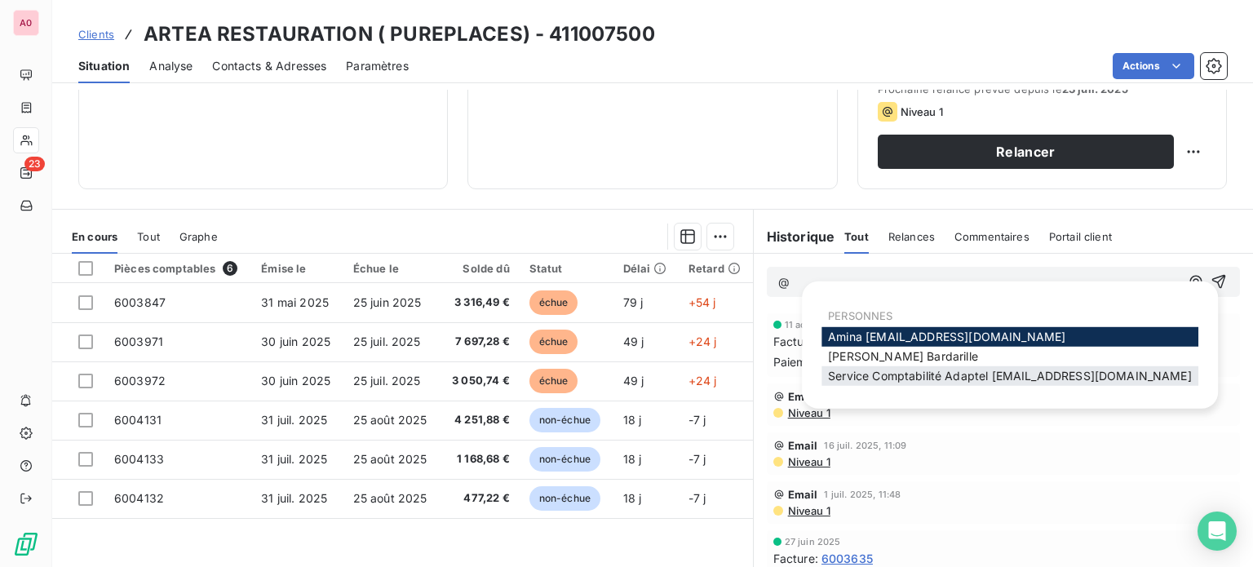
click at [842, 382] on span "Service Comptabilité Adaptel [EMAIL_ADDRESS][DOMAIN_NAME]" at bounding box center [1010, 376] width 364 height 14
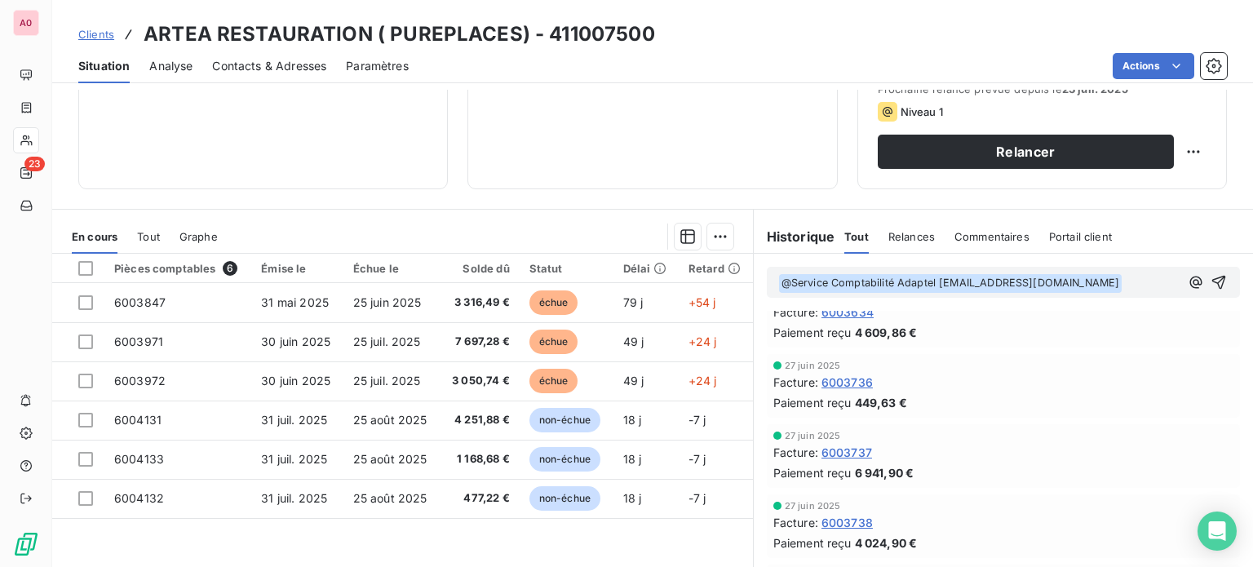
click at [1077, 272] on div "﻿ @ Service Comptabilité Adaptel [EMAIL_ADDRESS][DOMAIN_NAME] ﻿ ﻿" at bounding box center [978, 282] width 401 height 21
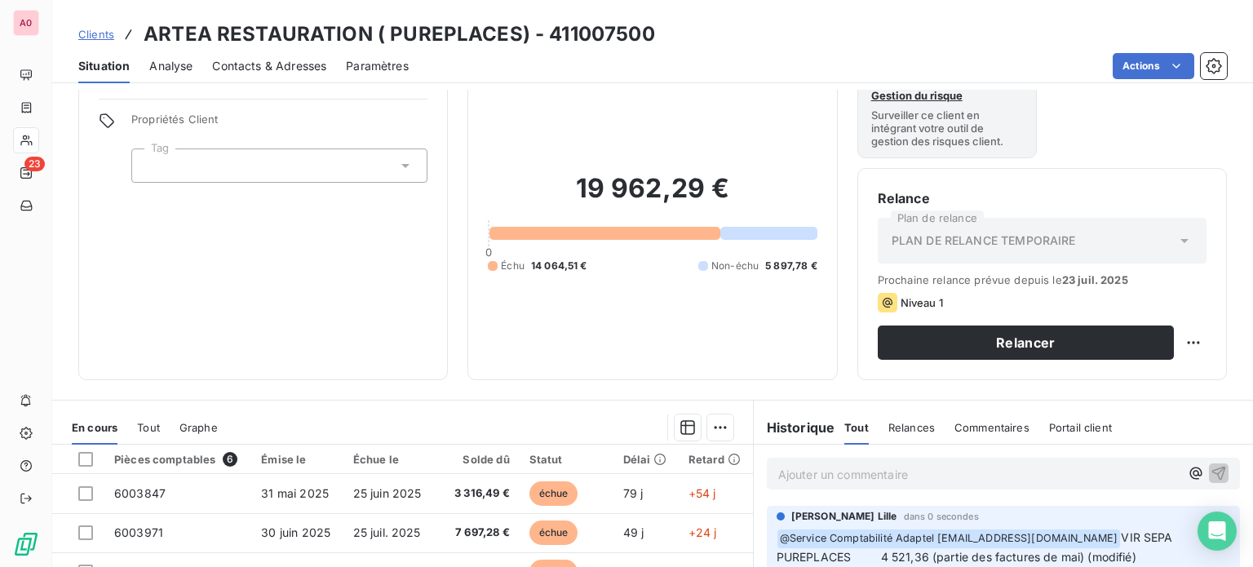
scroll to position [0, 0]
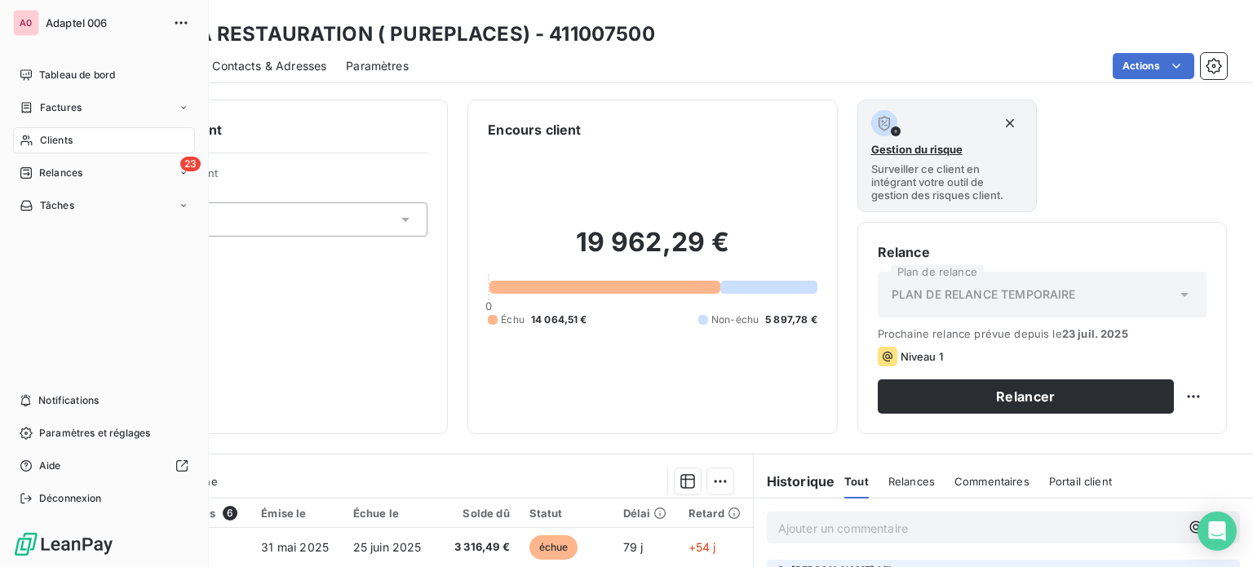
click at [51, 143] on span "Clients" at bounding box center [56, 140] width 33 height 15
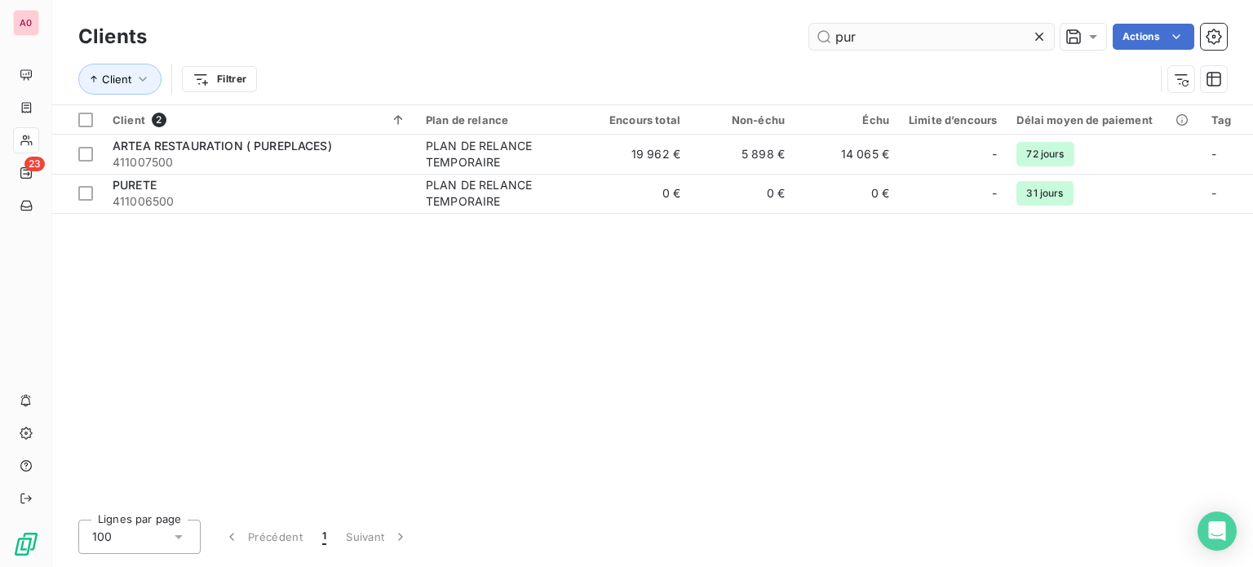
click at [855, 34] on input "pur" at bounding box center [931, 37] width 245 height 26
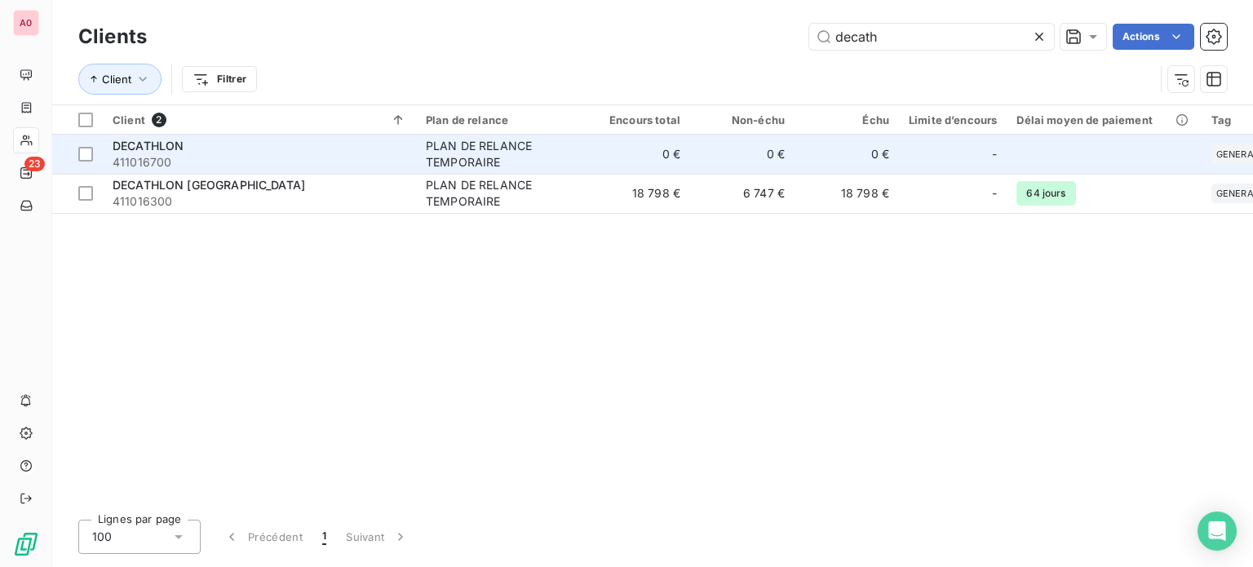
type input "decath"
click at [271, 164] on span "411016700" at bounding box center [260, 162] width 294 height 16
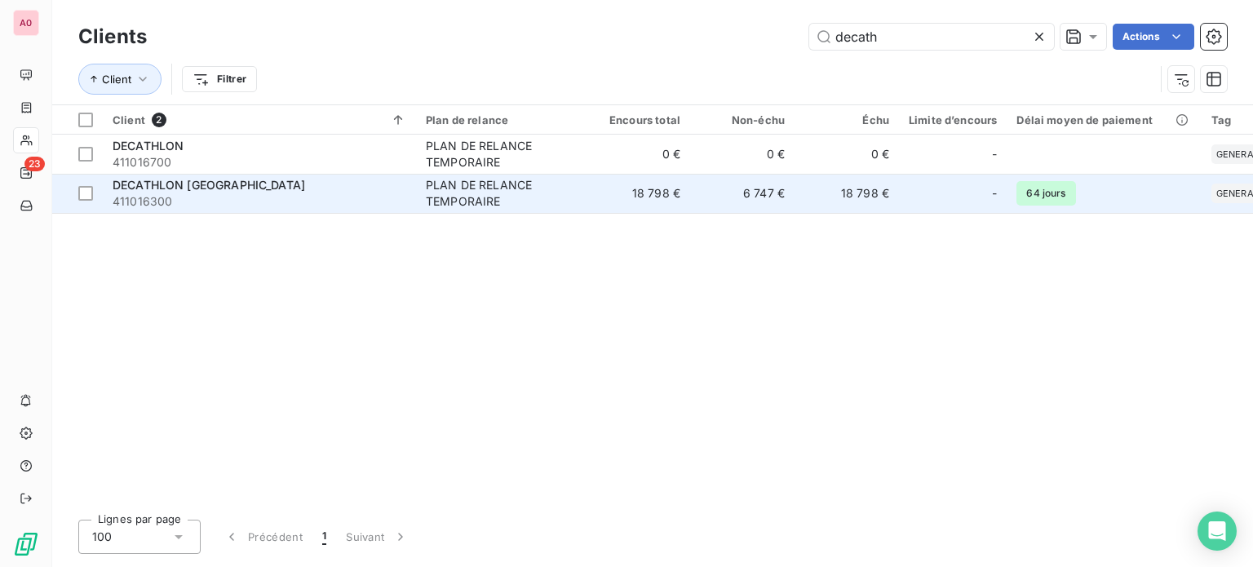
click at [281, 197] on span "411016300" at bounding box center [260, 201] width 294 height 16
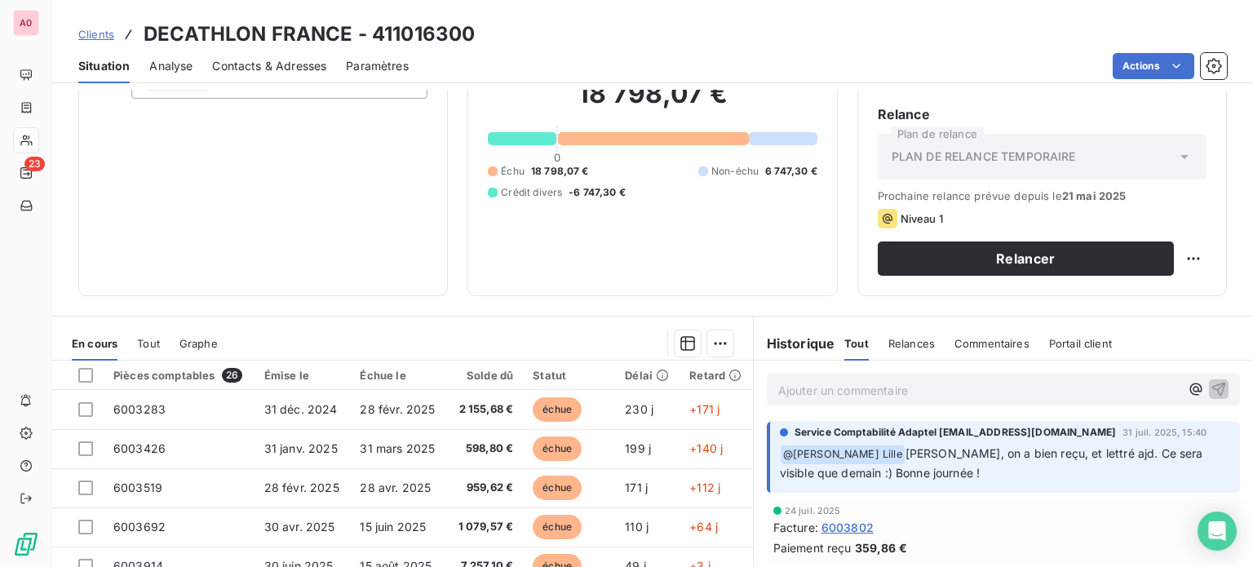
scroll to position [245, 0]
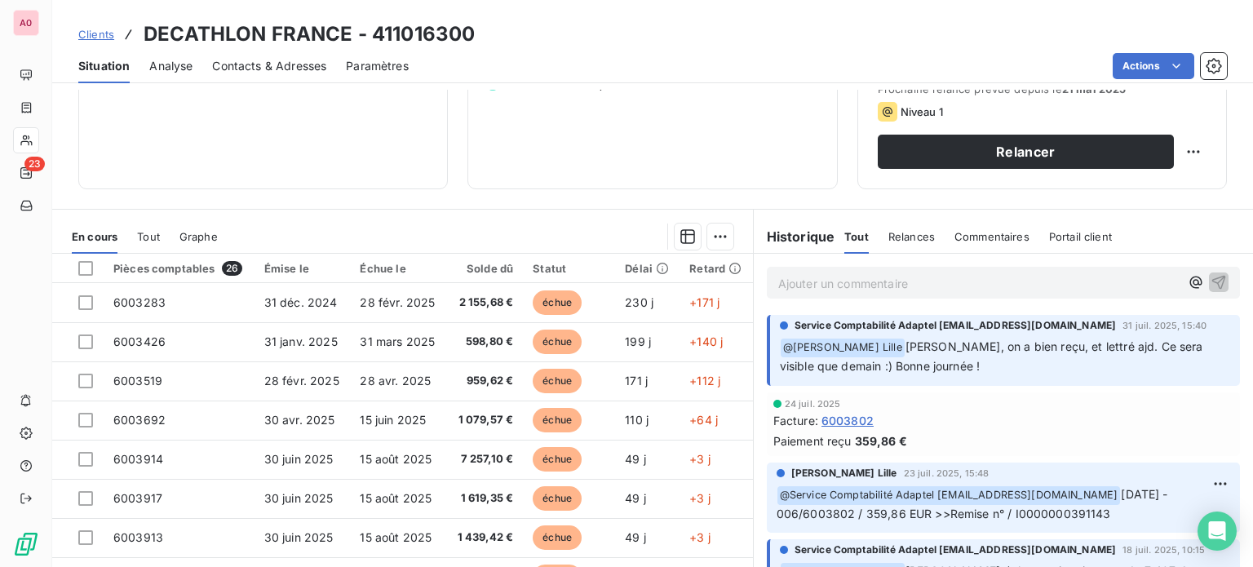
click at [878, 283] on p "Ajouter un commentaire ﻿" at bounding box center [978, 283] width 401 height 20
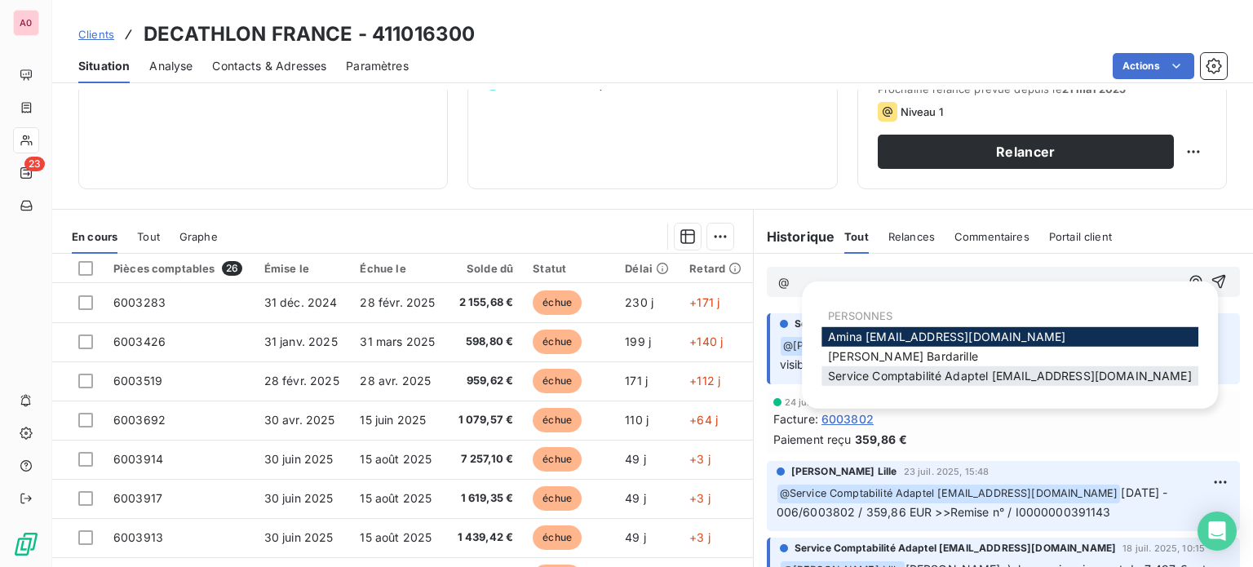
click at [852, 374] on span "Service Comptabilité Adaptel [EMAIL_ADDRESS][DOMAIN_NAME]" at bounding box center [1010, 376] width 364 height 14
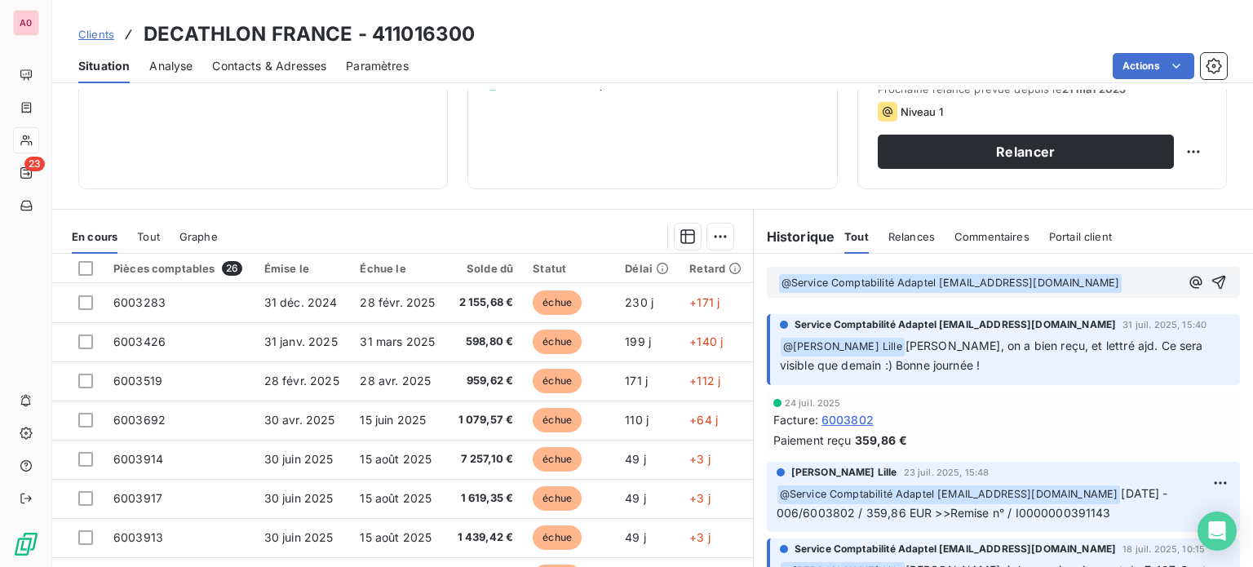
click at [1113, 406] on div "24 juil. 2025" at bounding box center [1003, 403] width 460 height 10
click at [1113, 279] on p "﻿ @ Service Comptabilité Adaptel [EMAIL_ADDRESS][DOMAIN_NAME] ﻿" at bounding box center [978, 283] width 401 height 20
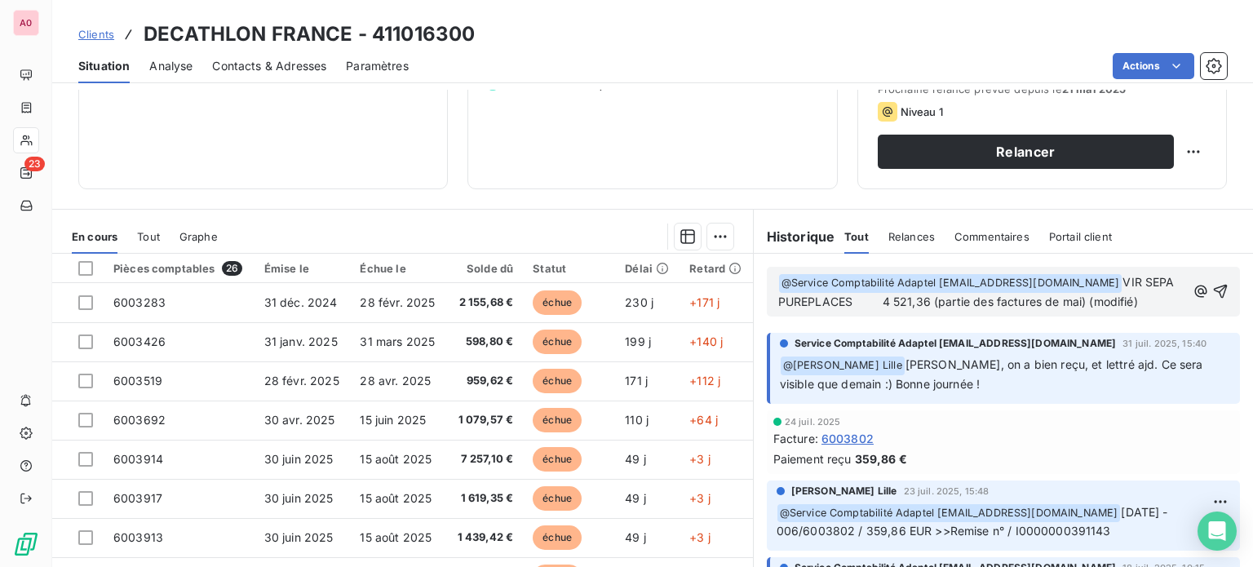
drag, startPoint x: 1139, startPoint y: 298, endPoint x: 1067, endPoint y: 279, distance: 75.0
click at [1067, 279] on p "﻿ @ Service Comptabilité Adaptel [EMAIL_ADDRESS][DOMAIN_NAME] ﻿ VIR SEPA PUREPL…" at bounding box center [982, 292] width 408 height 38
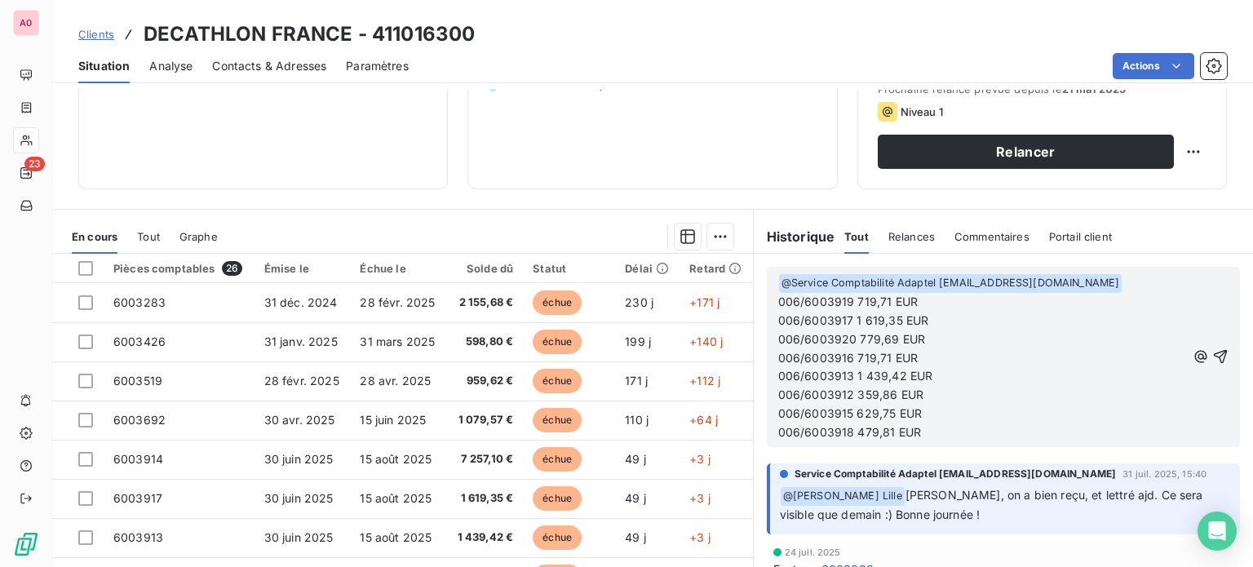
click at [917, 294] on span "006/6003919 719,71 EUR" at bounding box center [847, 301] width 139 height 14
click at [1023, 303] on p "﻿ @ Service Comptabilité Adaptel [EMAIL_ADDRESS][DOMAIN_NAME] ﻿ 006/6003919 719…" at bounding box center [982, 292] width 408 height 38
click at [917, 294] on span "006/6003919 719,71 EUR" at bounding box center [847, 301] width 139 height 14
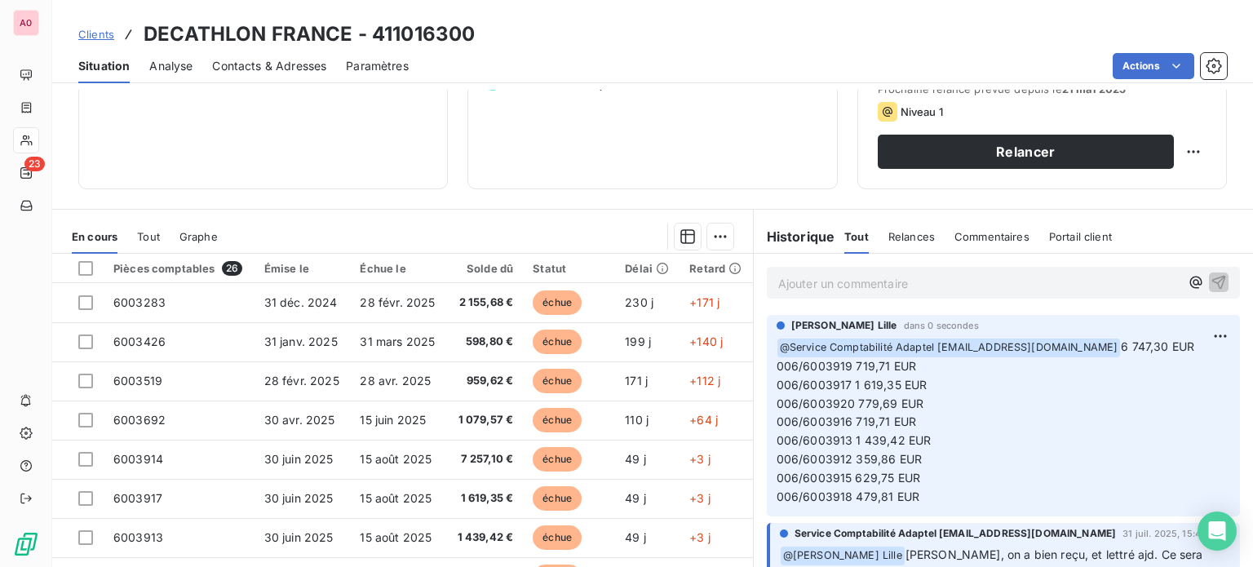
click at [196, 136] on div "Informations client Propriétés Client Tag GENERAL" at bounding box center [262, 22] width 369 height 334
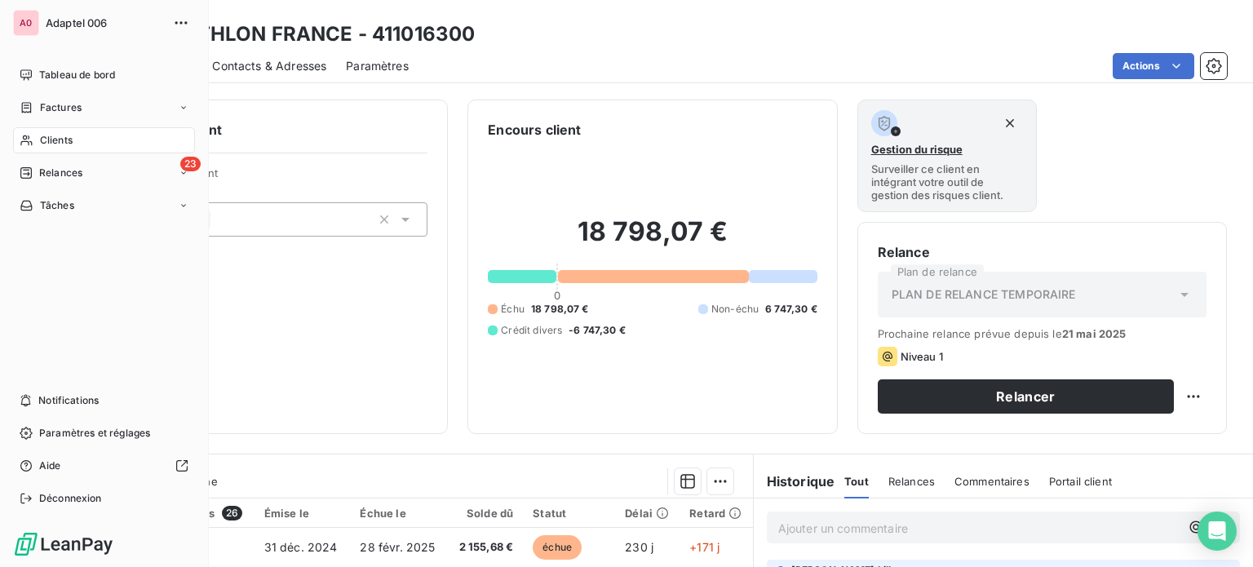
click at [35, 143] on div "Clients" at bounding box center [104, 140] width 182 height 26
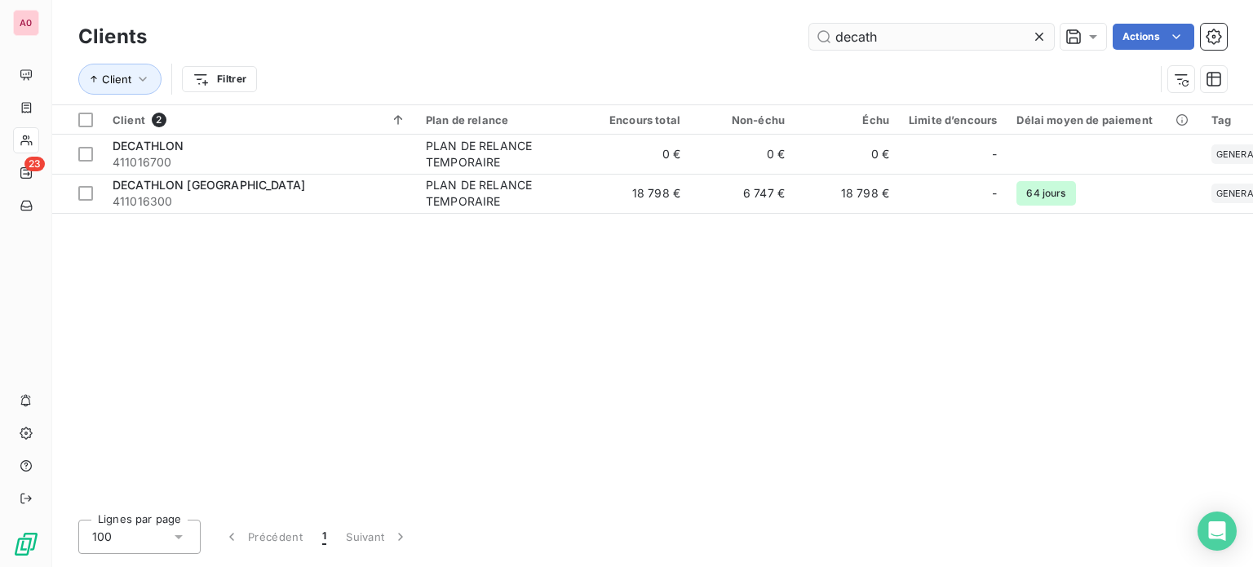
click at [888, 37] on input "decath" at bounding box center [931, 37] width 245 height 26
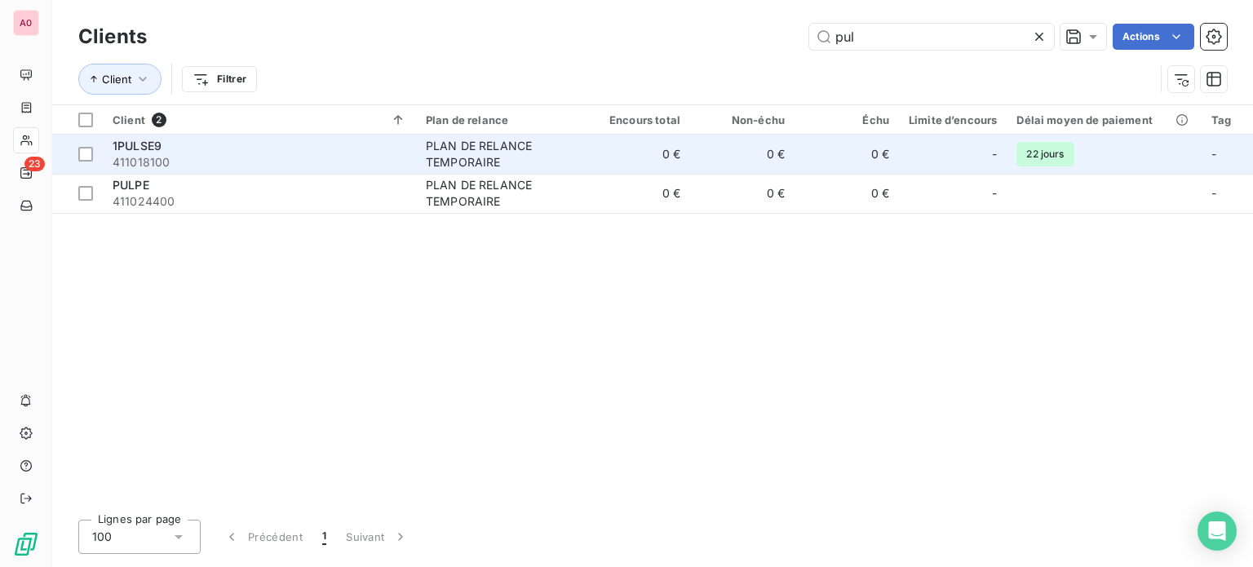
type input "pul"
click at [251, 163] on span "411018100" at bounding box center [260, 162] width 294 height 16
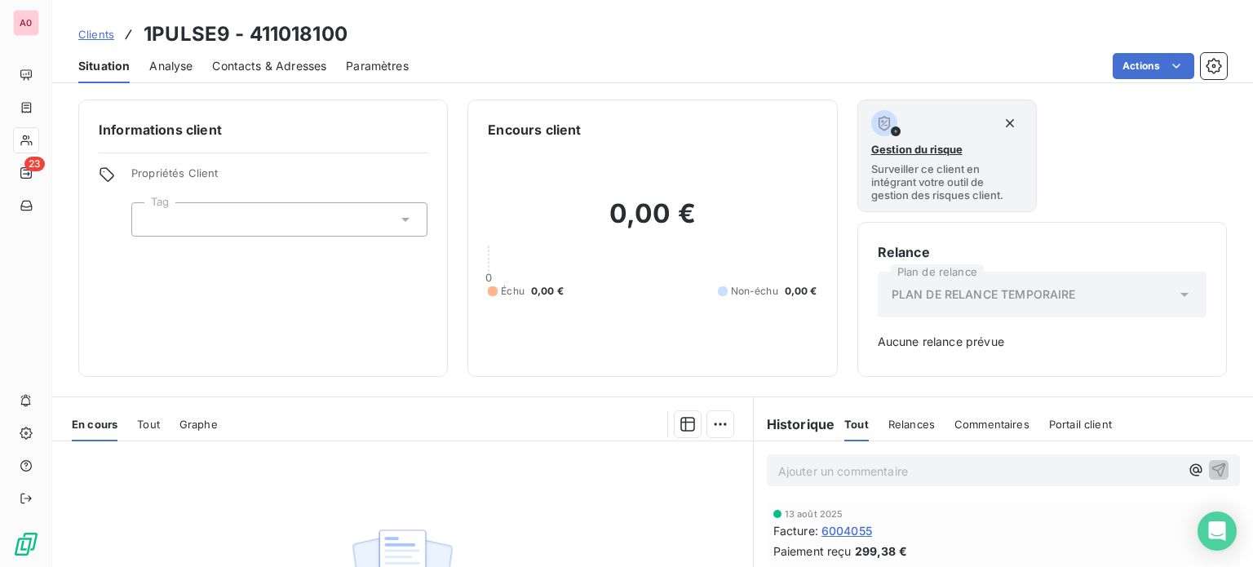
scroll to position [82, 0]
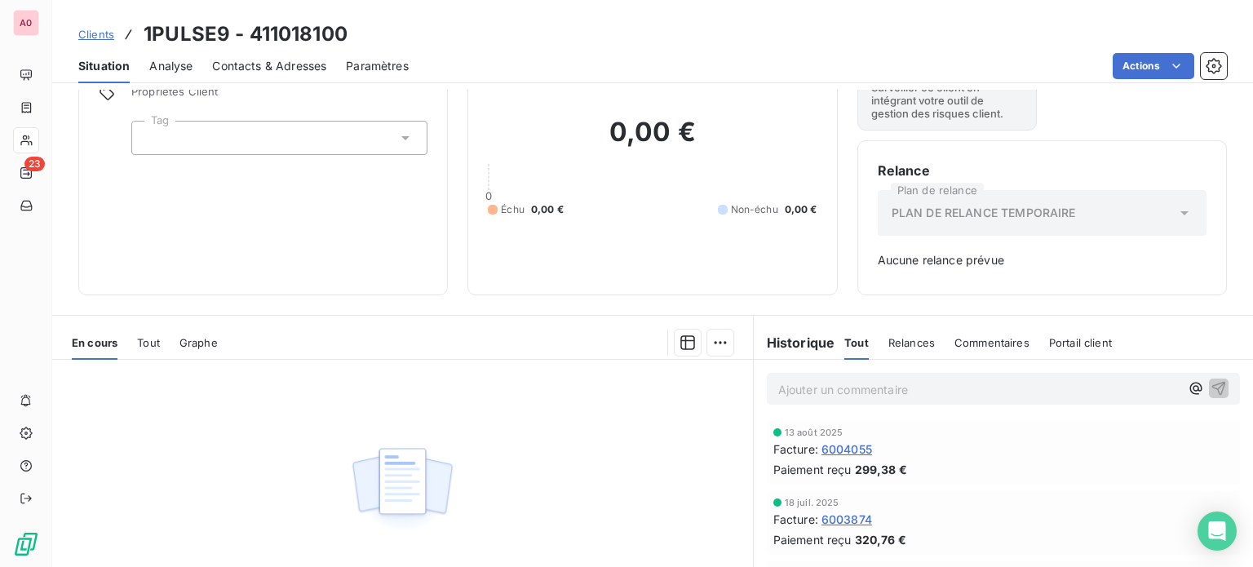
click at [892, 382] on p "Ajouter un commentaire ﻿" at bounding box center [978, 389] width 401 height 20
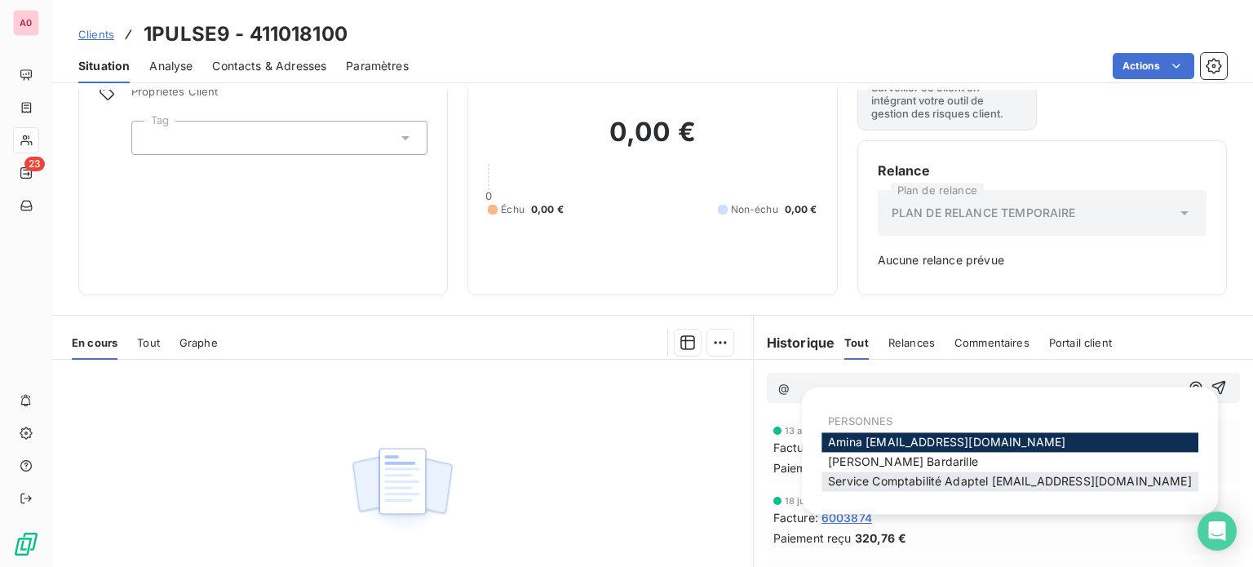
click at [902, 483] on span "Service Comptabilité Adaptel [EMAIL_ADDRESS][DOMAIN_NAME]" at bounding box center [1010, 481] width 364 height 14
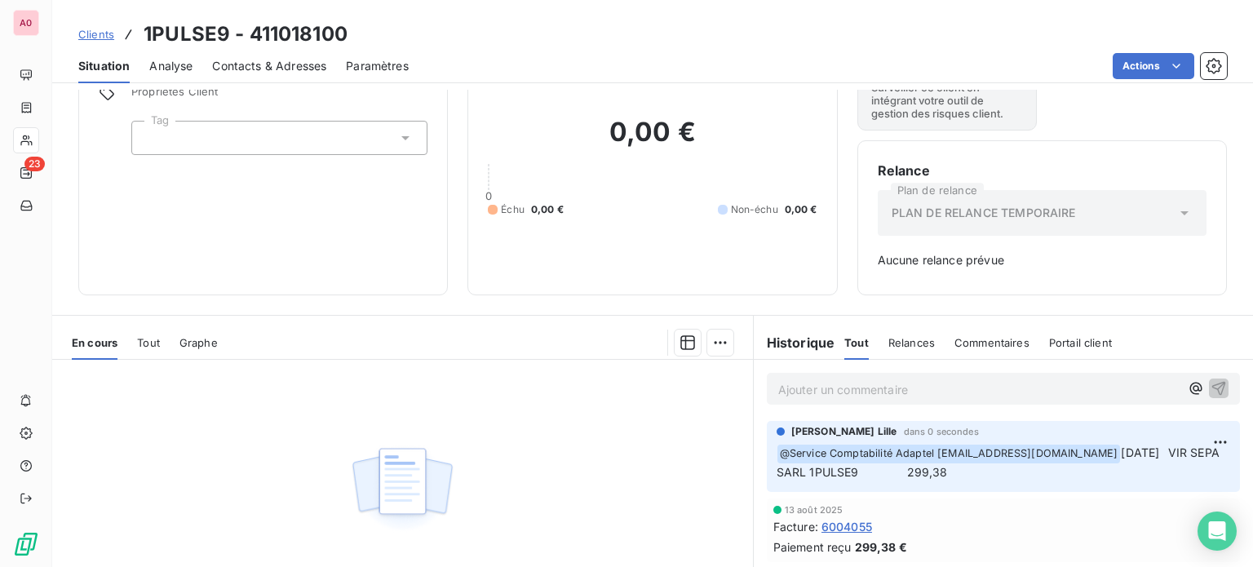
drag, startPoint x: 145, startPoint y: 205, endPoint x: 119, endPoint y: 184, distance: 33.1
click at [145, 205] on div "Informations client Propriétés Client Tag" at bounding box center [262, 156] width 369 height 277
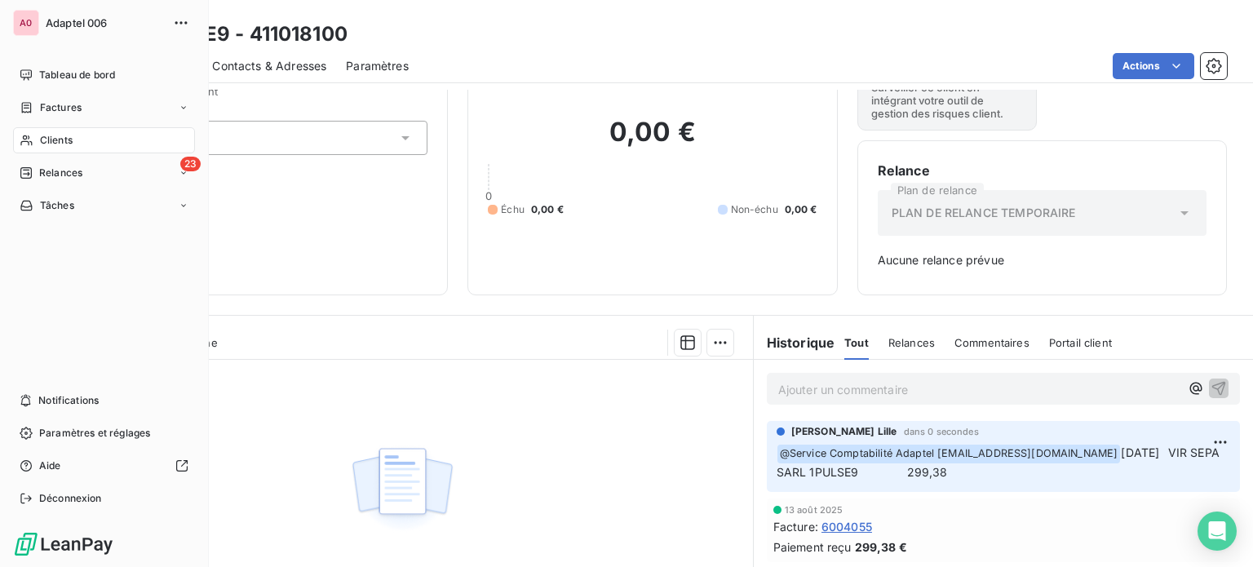
click at [35, 145] on div "Clients" at bounding box center [104, 140] width 182 height 26
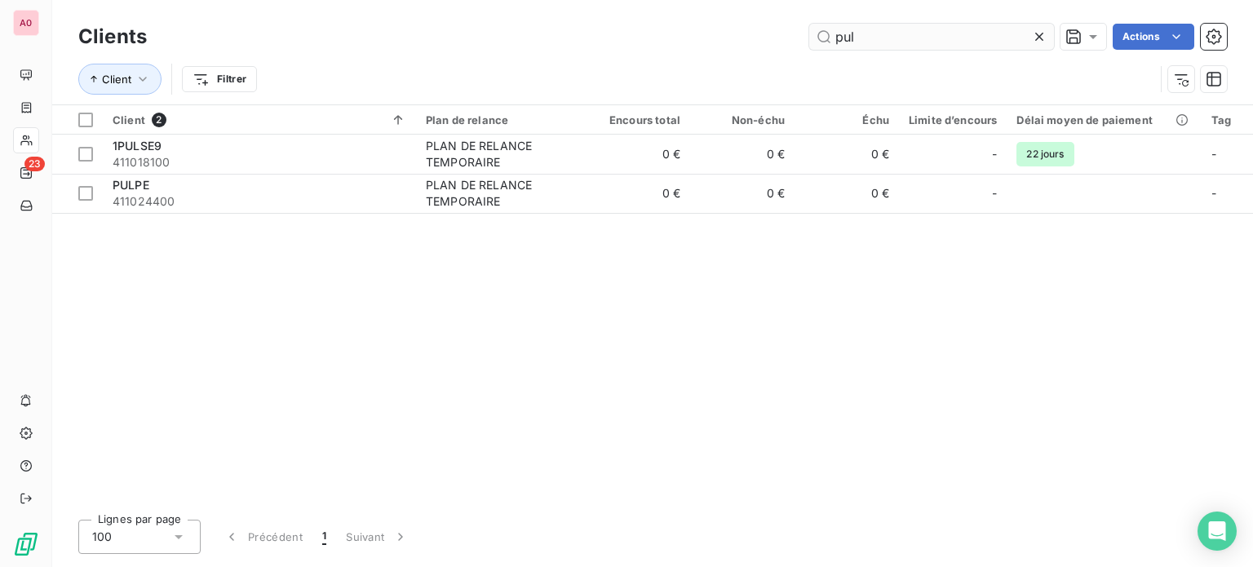
click at [872, 27] on input "pul" at bounding box center [931, 37] width 245 height 26
click at [873, 28] on input "pul" at bounding box center [931, 37] width 245 height 26
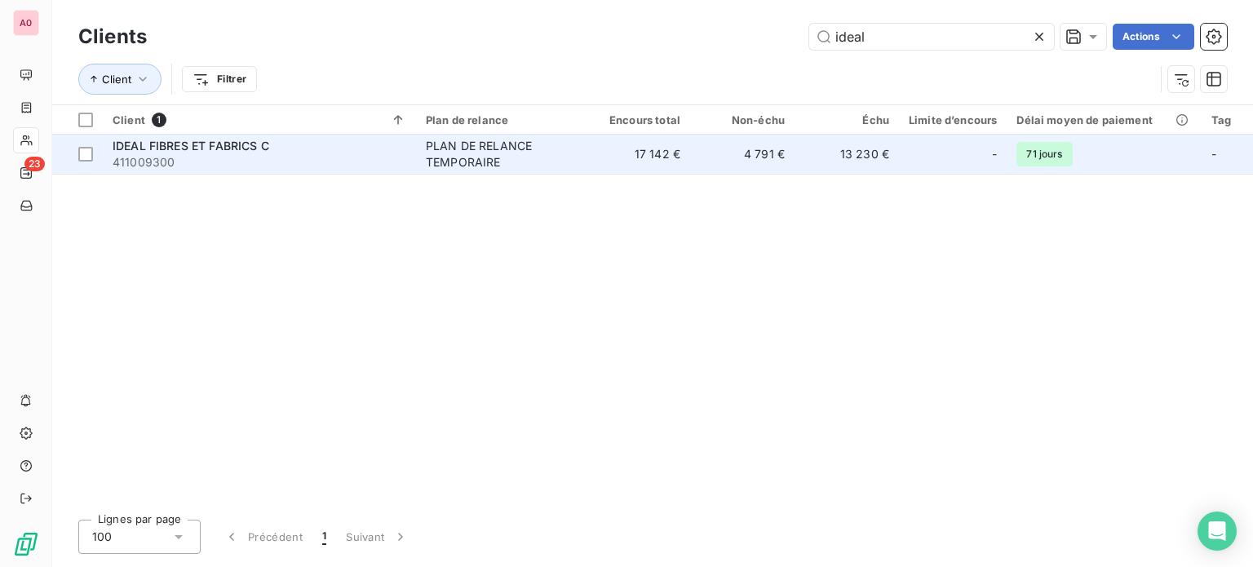
type input "ideal"
click at [290, 155] on span "411009300" at bounding box center [260, 162] width 294 height 16
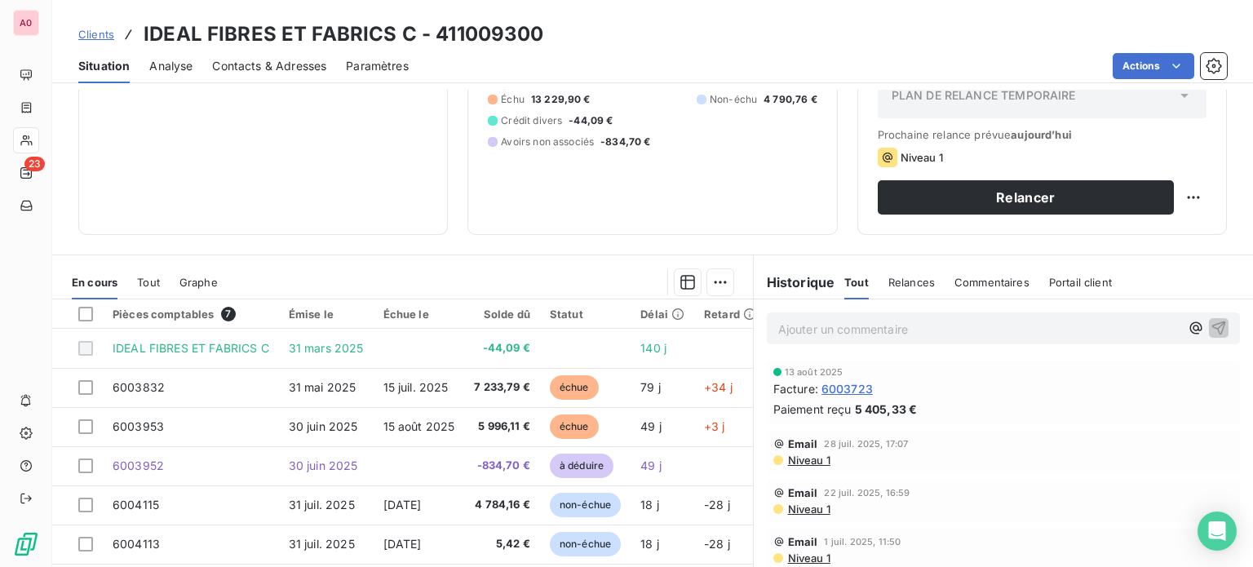
scroll to position [163, 0]
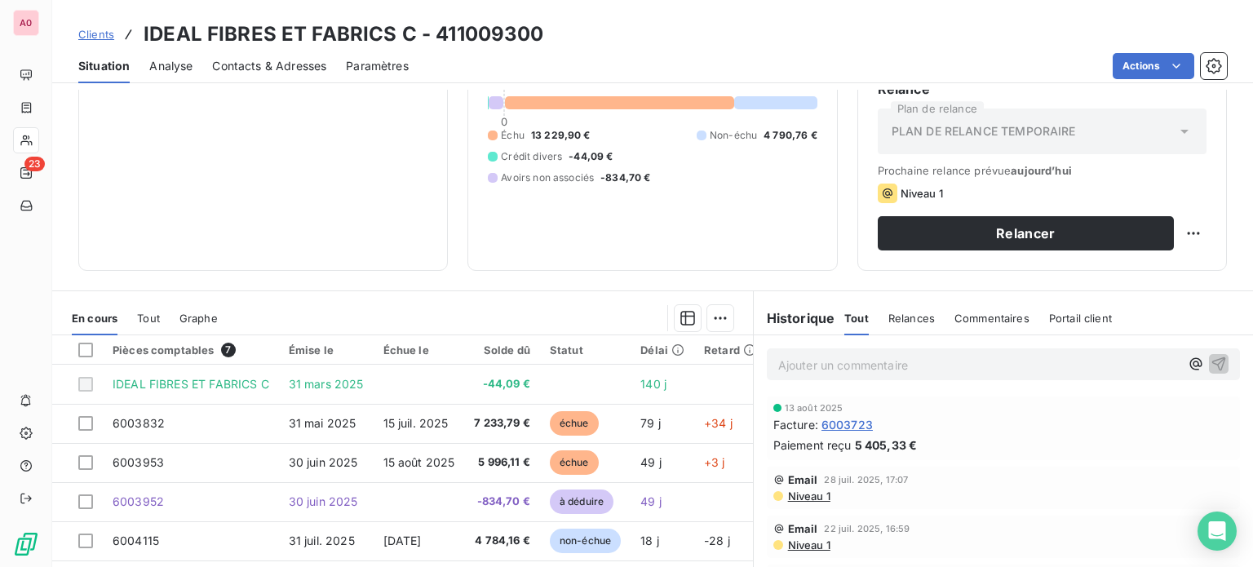
click at [1054, 365] on p "Ajouter un commentaire ﻿" at bounding box center [978, 365] width 401 height 20
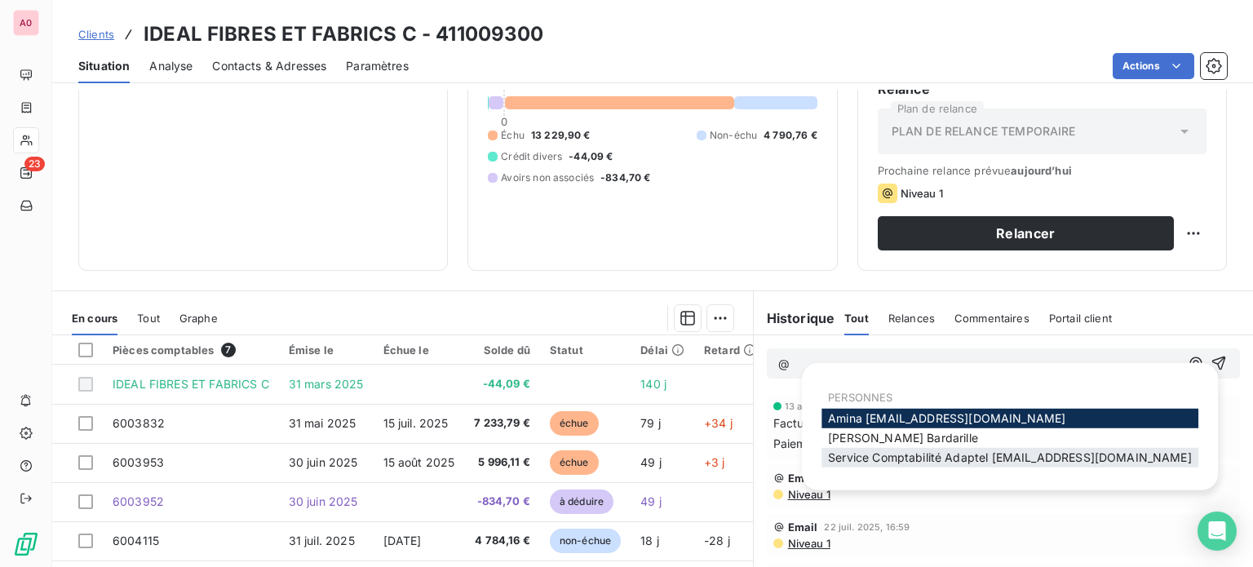
click at [1046, 459] on span "Service Comptabilité Adaptel [EMAIL_ADDRESS][DOMAIN_NAME]" at bounding box center [1010, 457] width 364 height 14
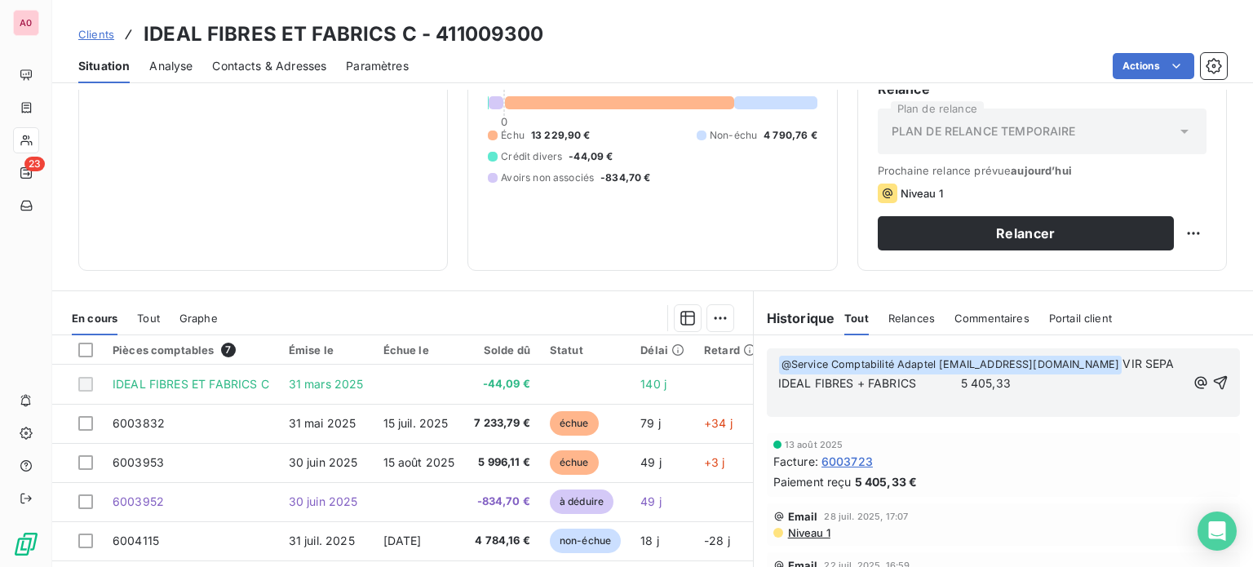
click at [923, 376] on span "VIR SEPA IDEAL FIBRES + FABRICS 5 405,33" at bounding box center [978, 372] width 400 height 33
click at [984, 379] on p "﻿ @ Service Comptabilité Adaptel [EMAIL_ADDRESS][DOMAIN_NAME] ﻿ VIR SEPA IDEAL …" at bounding box center [982, 374] width 408 height 38
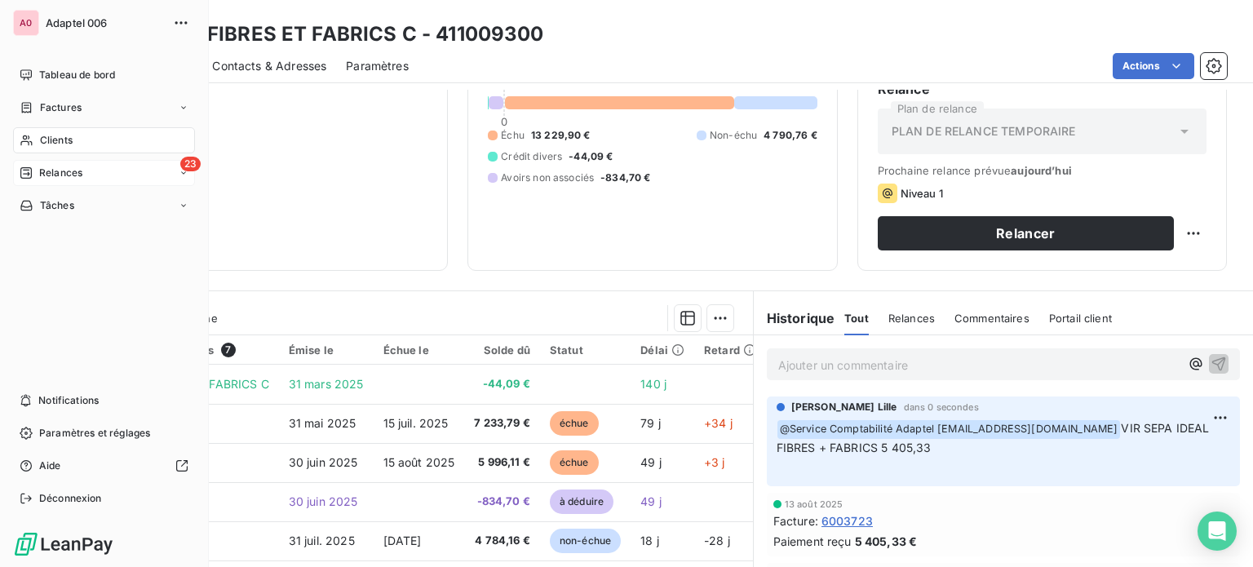
click at [42, 170] on span "Relances" at bounding box center [60, 173] width 43 height 15
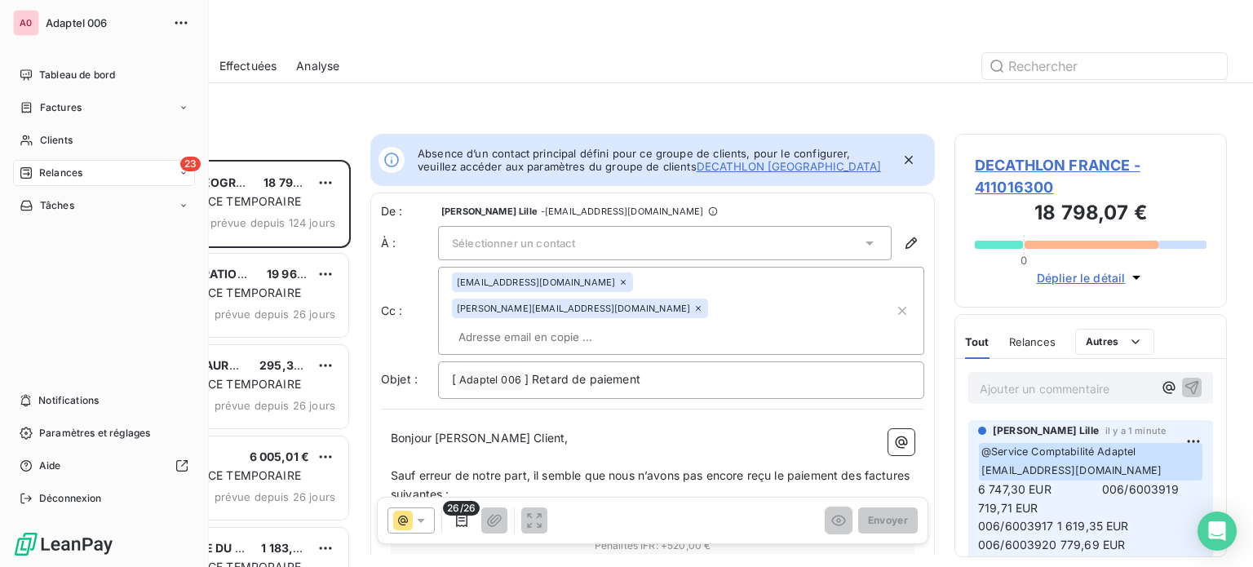
scroll to position [395, 259]
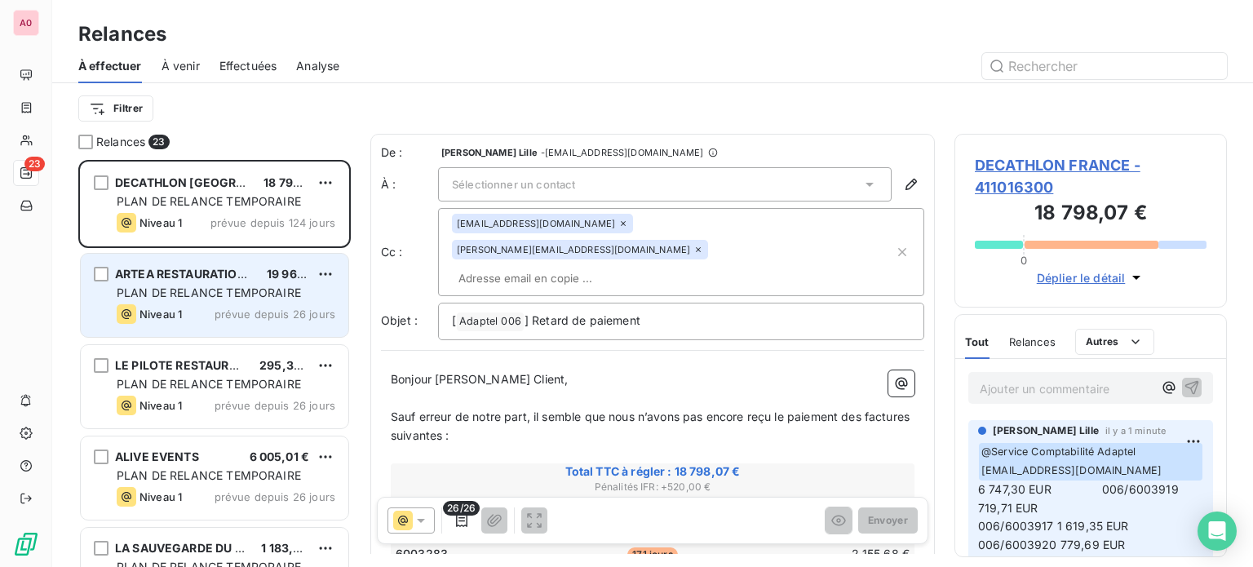
click at [215, 285] on div "PLAN DE RELANCE TEMPORAIRE" at bounding box center [226, 293] width 219 height 16
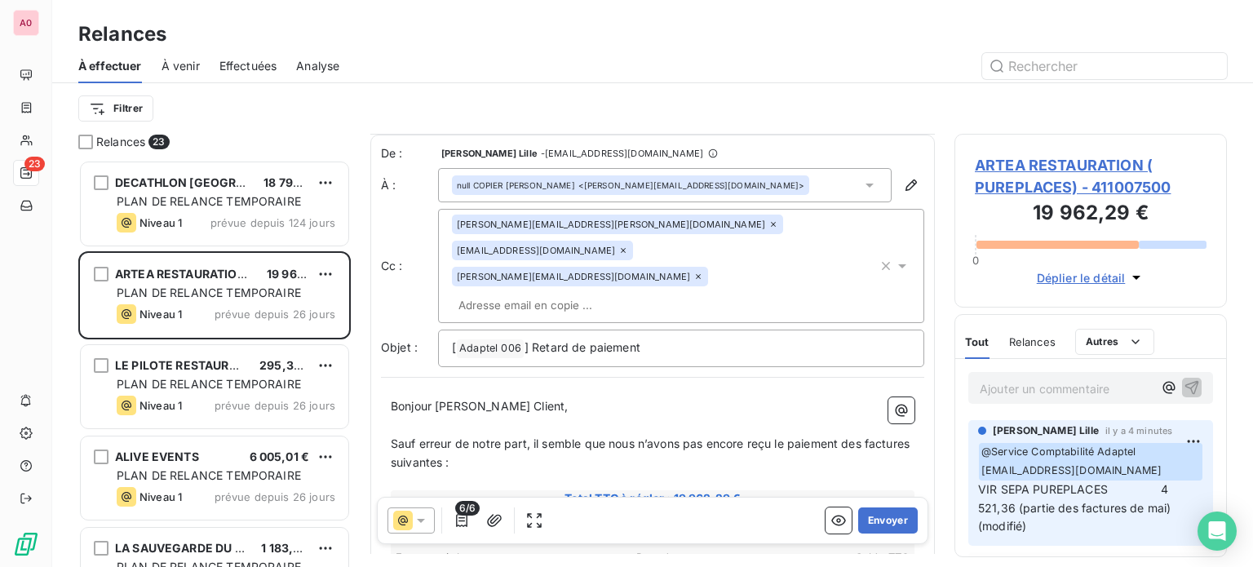
click at [626, 248] on icon at bounding box center [623, 250] width 5 height 5
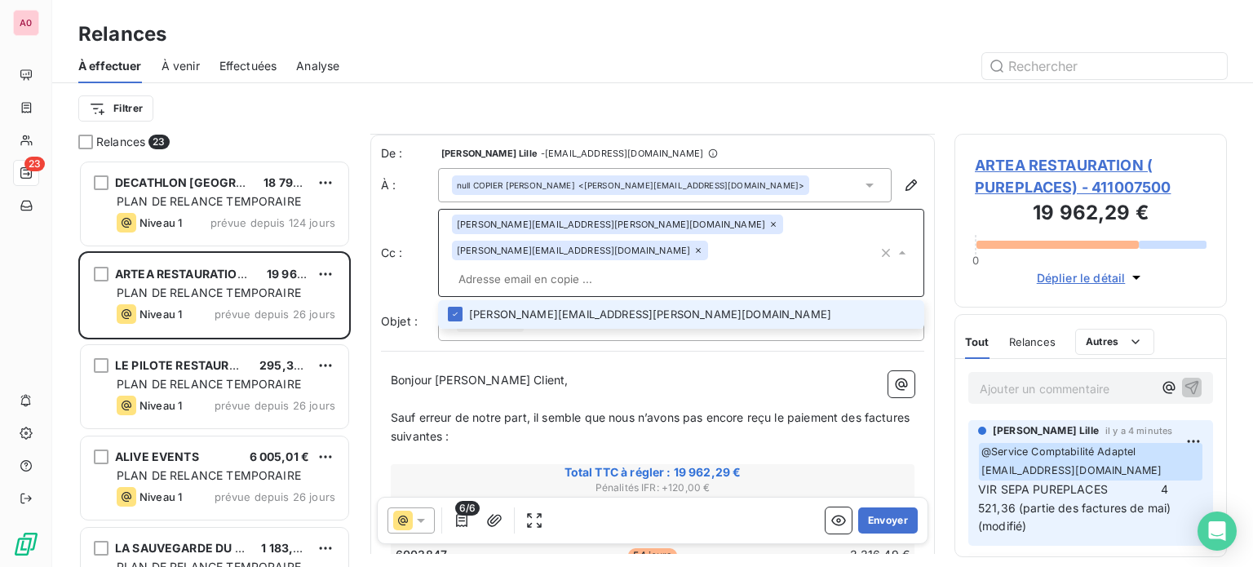
click at [701, 248] on icon at bounding box center [698, 250] width 5 height 5
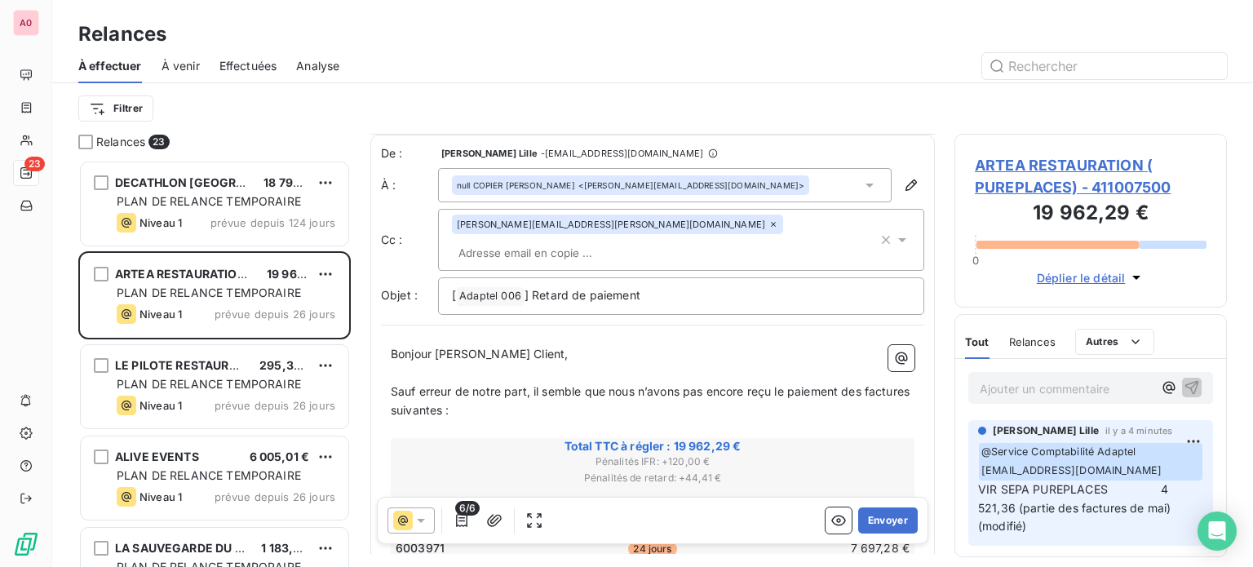
scroll to position [82, 0]
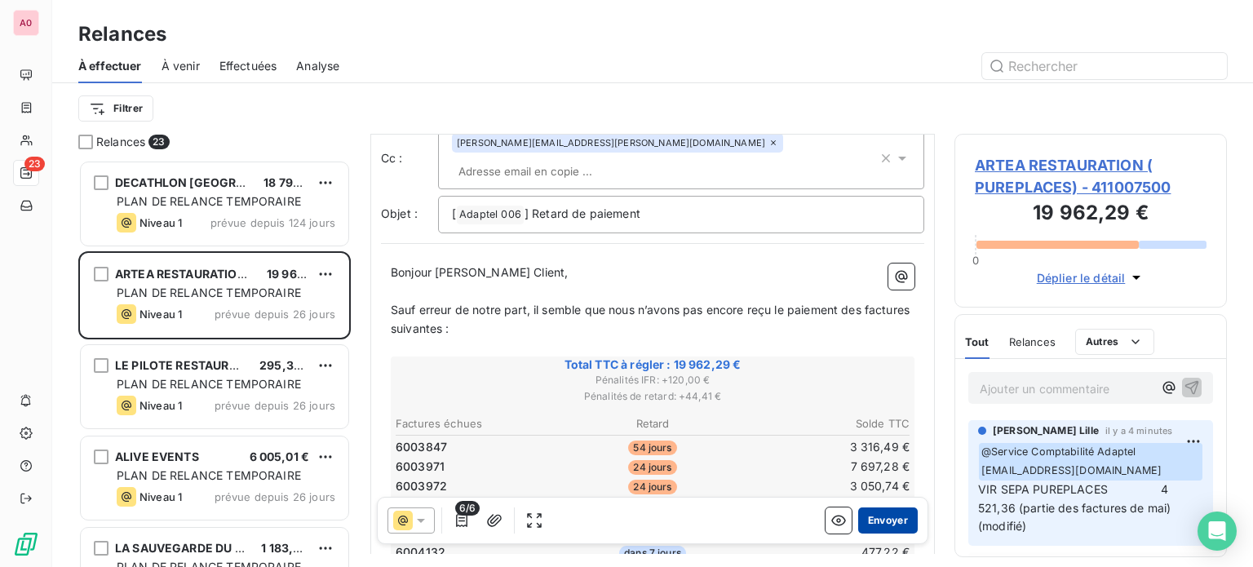
click at [869, 516] on button "Envoyer" at bounding box center [888, 520] width 60 height 26
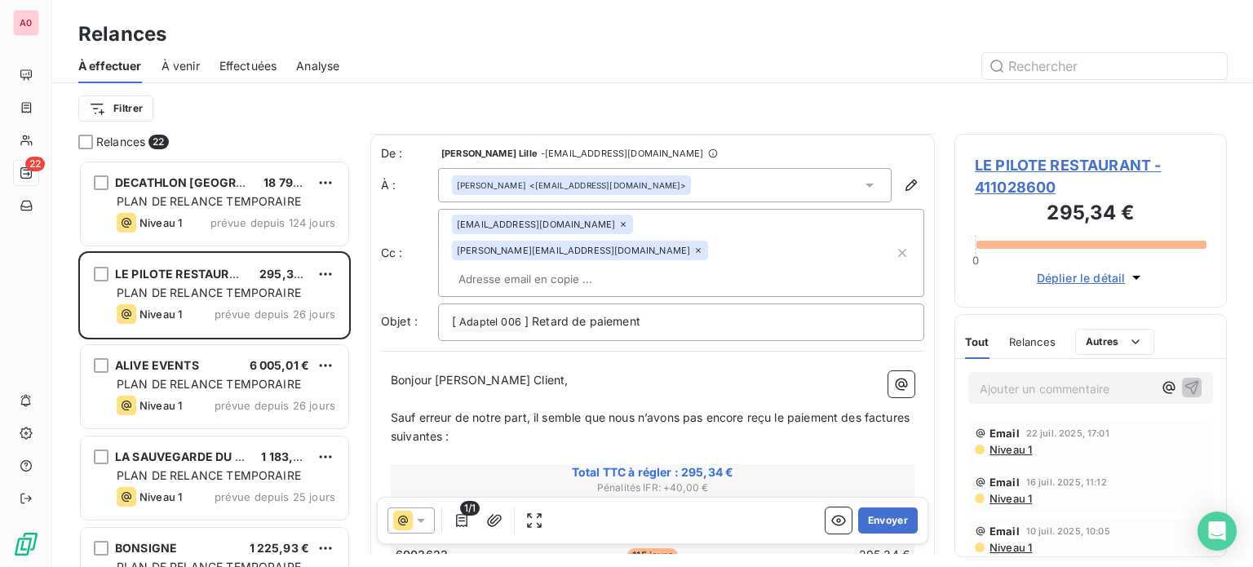
click at [621, 224] on icon at bounding box center [623, 224] width 5 height 5
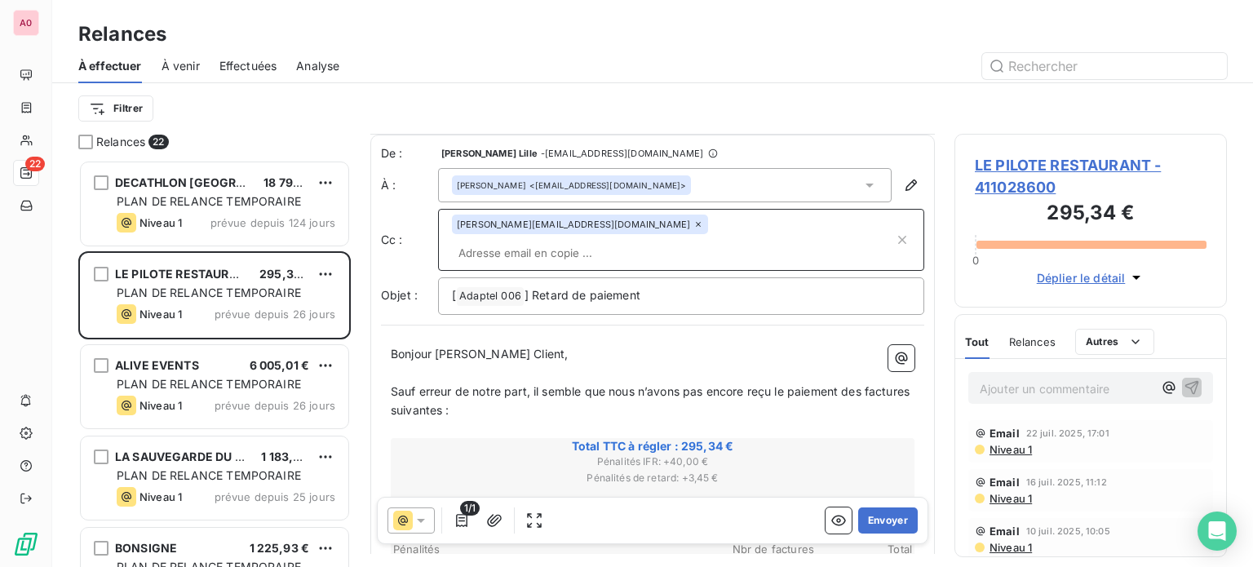
click at [693, 223] on icon at bounding box center [698, 224] width 10 height 10
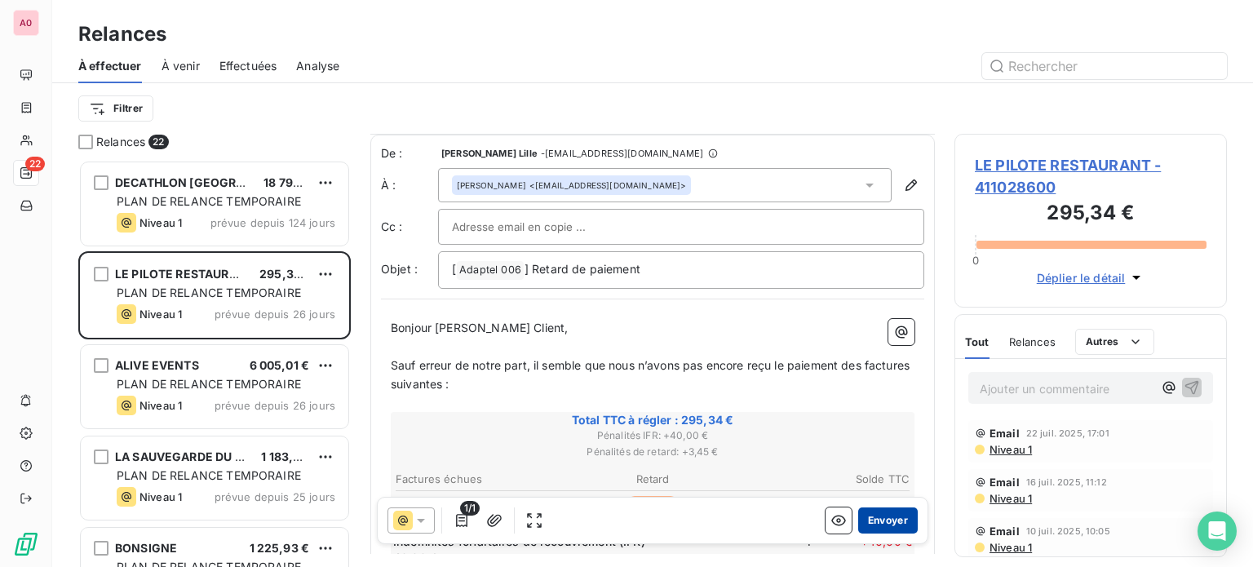
click at [894, 517] on button "Envoyer" at bounding box center [888, 520] width 60 height 26
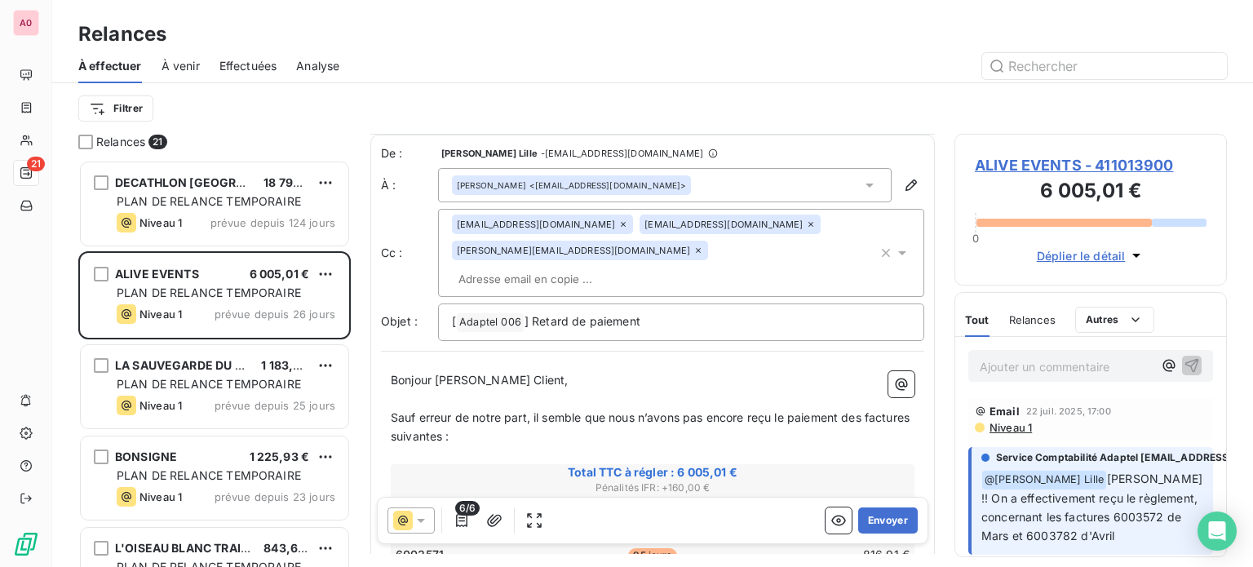
click at [808, 223] on icon at bounding box center [810, 224] width 5 height 5
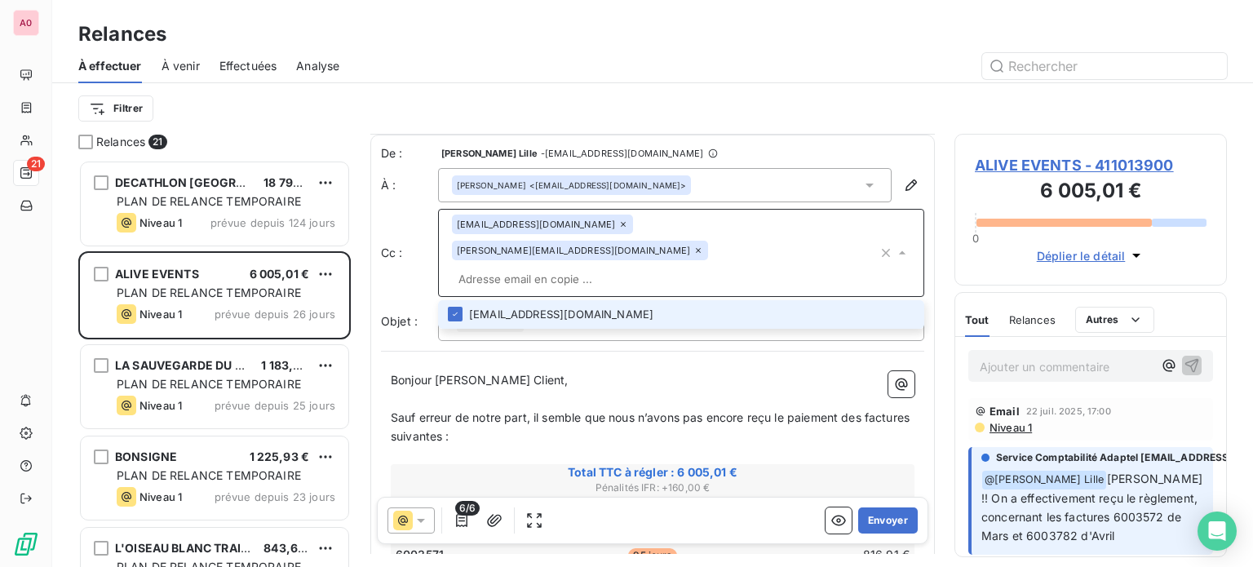
click at [701, 248] on icon at bounding box center [698, 250] width 5 height 5
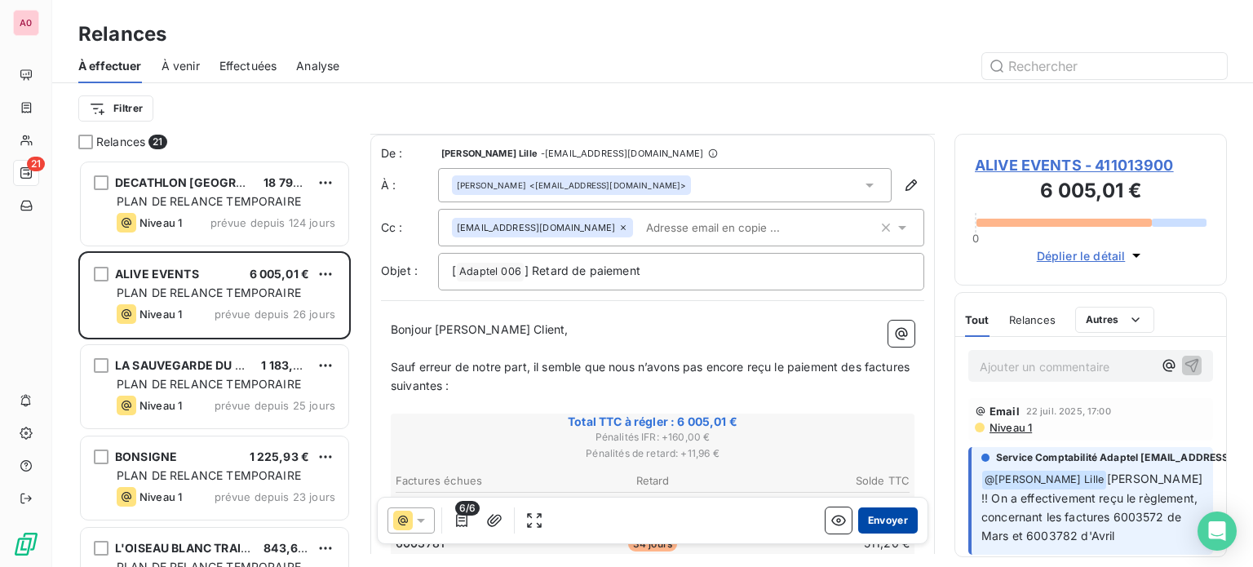
click at [871, 527] on button "Envoyer" at bounding box center [888, 520] width 60 height 26
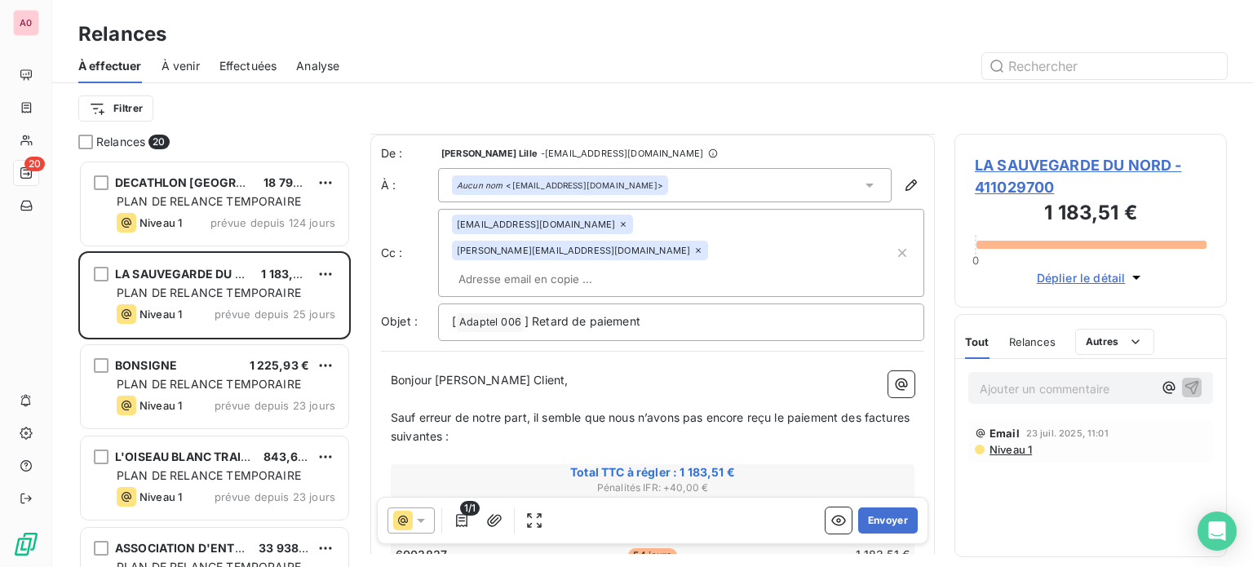
click at [618, 224] on icon at bounding box center [623, 224] width 10 height 10
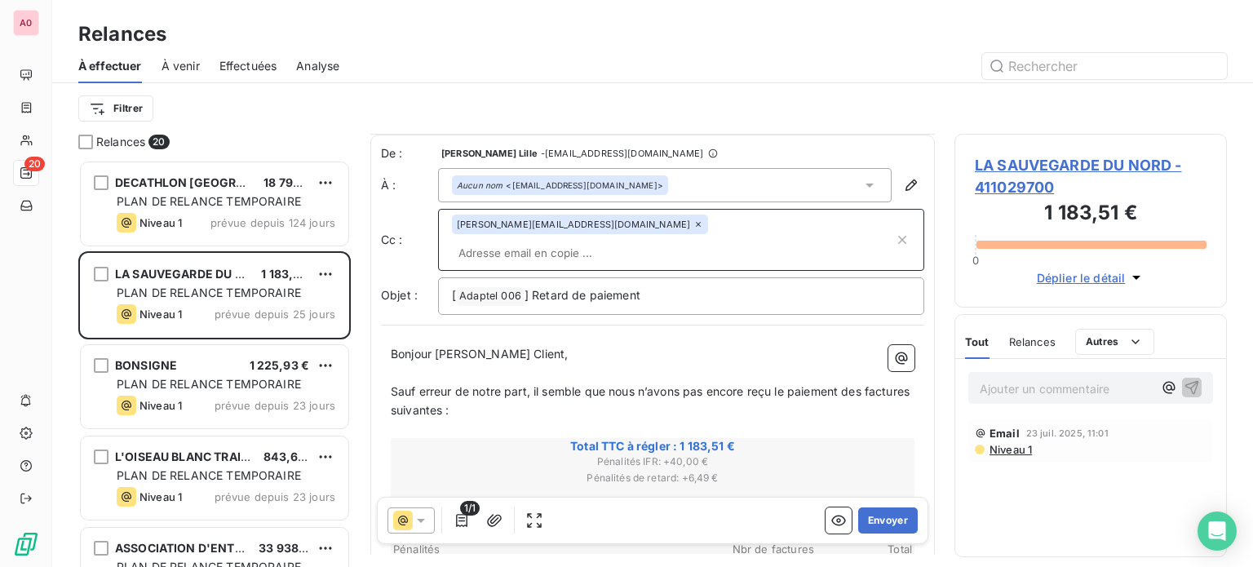
click at [693, 222] on icon at bounding box center [698, 224] width 10 height 10
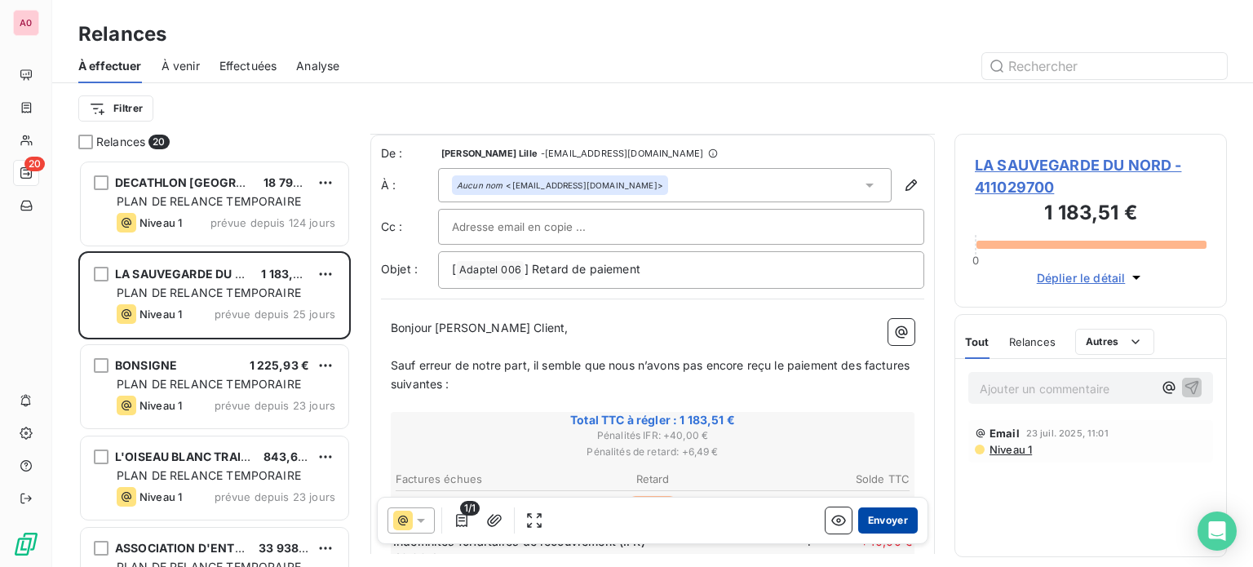
click at [871, 521] on button "Envoyer" at bounding box center [888, 520] width 60 height 26
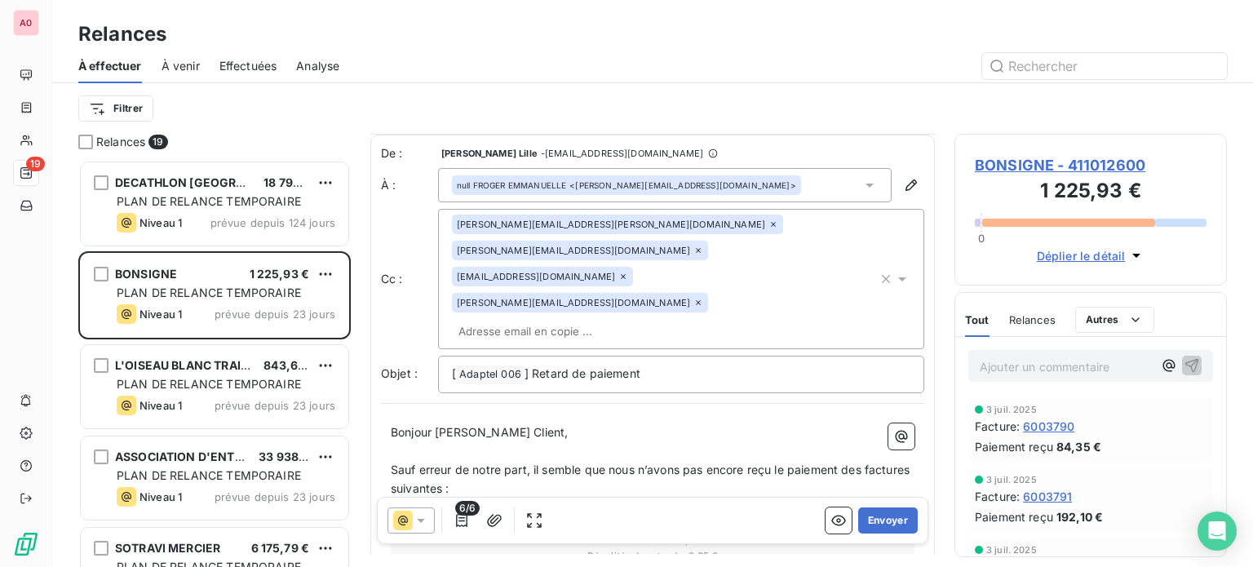
click at [626, 274] on icon at bounding box center [623, 276] width 5 height 5
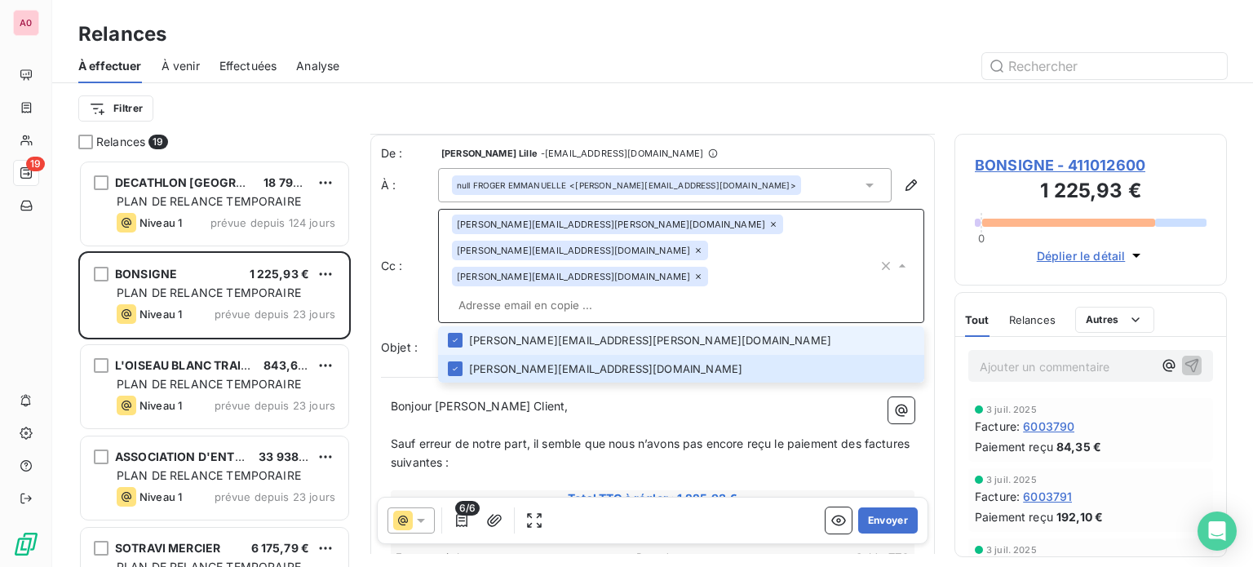
click at [696, 274] on icon at bounding box center [698, 276] width 5 height 5
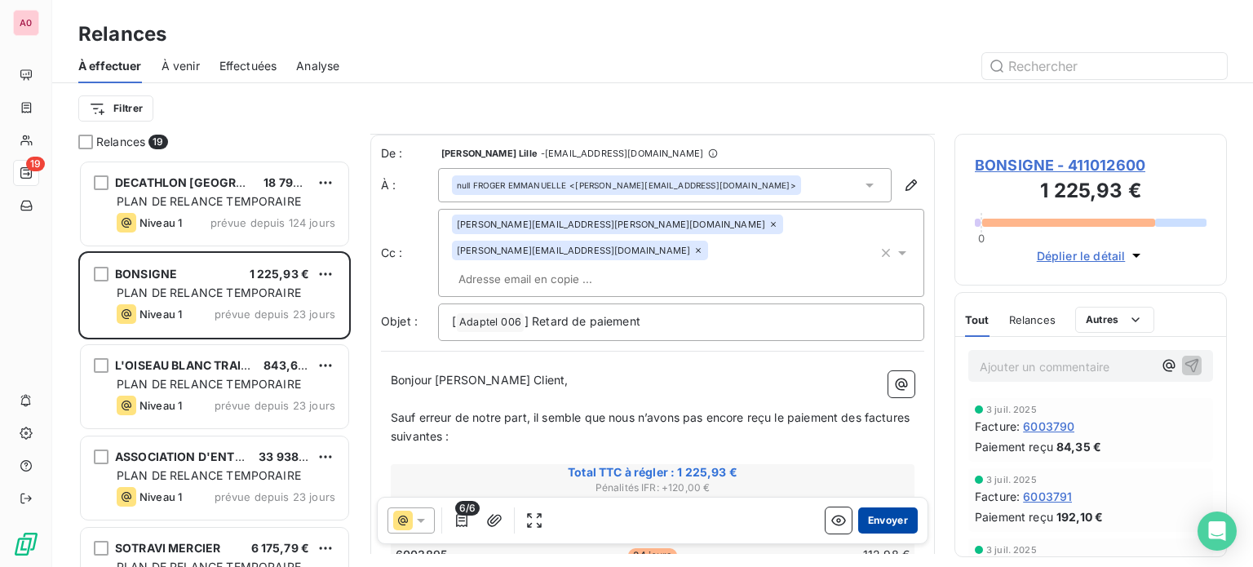
click at [865, 519] on button "Envoyer" at bounding box center [888, 520] width 60 height 26
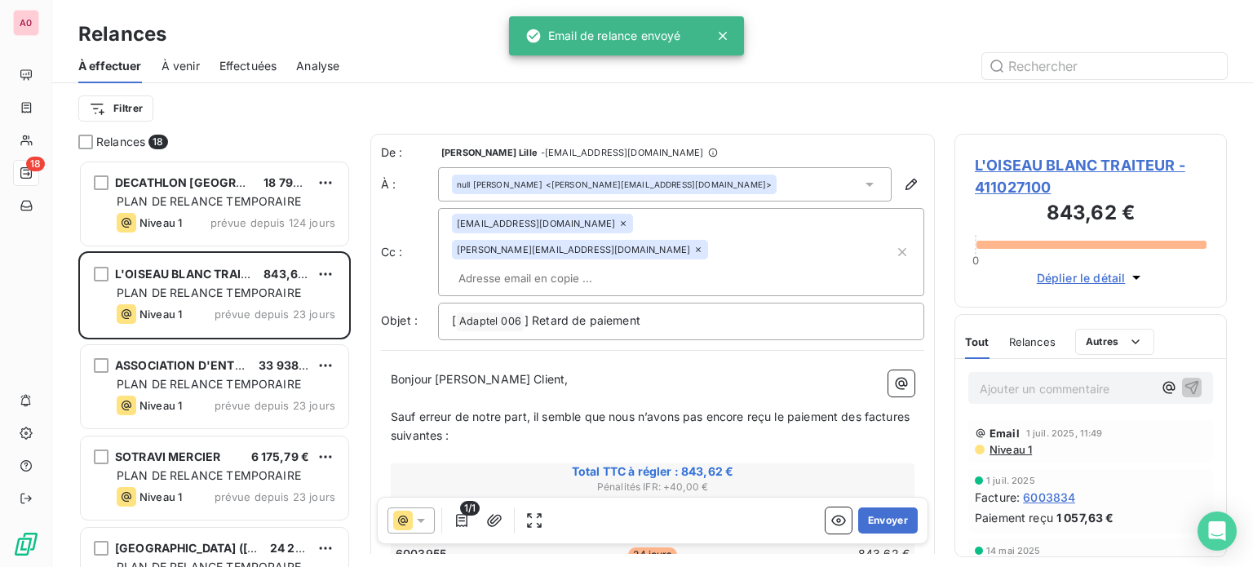
click at [618, 223] on icon at bounding box center [623, 224] width 10 height 10
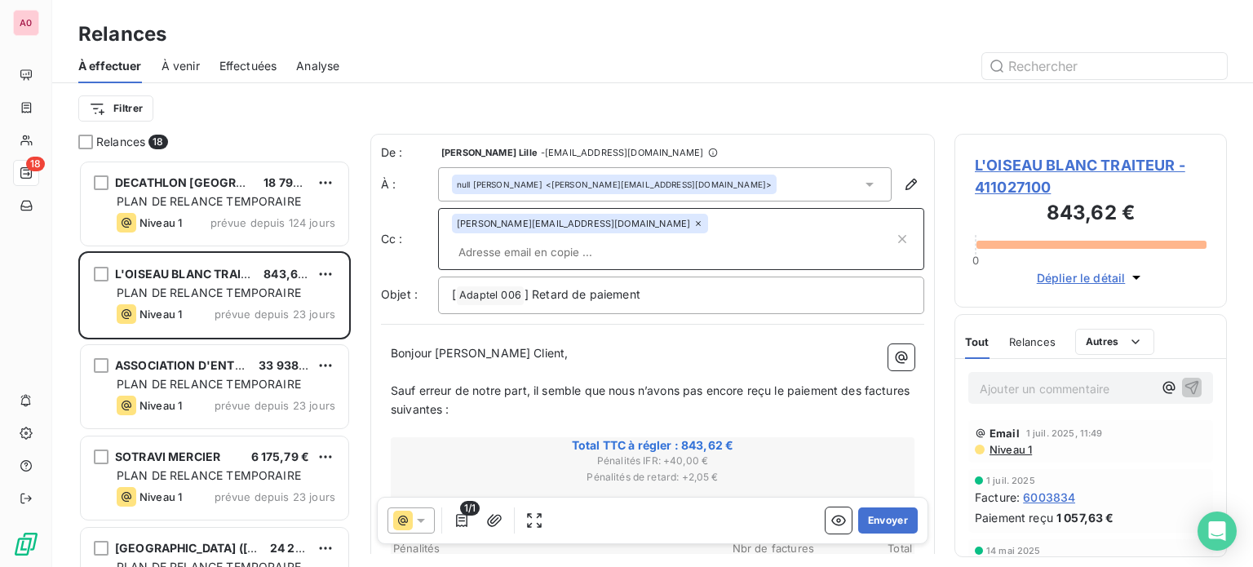
click at [693, 227] on icon at bounding box center [698, 224] width 10 height 10
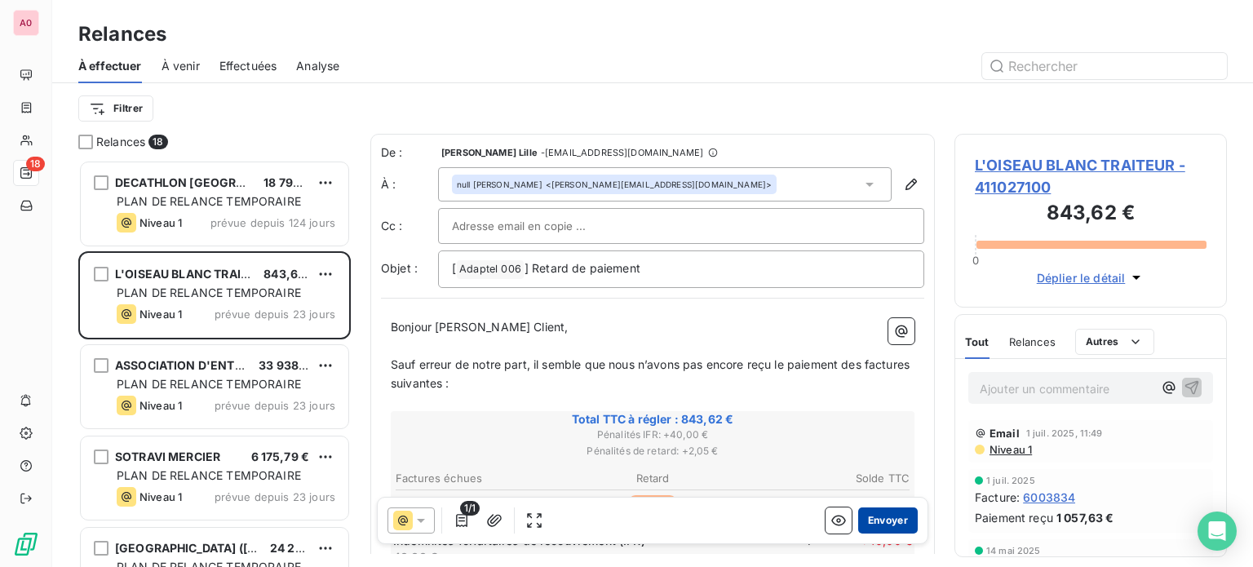
click at [887, 525] on button "Envoyer" at bounding box center [888, 520] width 60 height 26
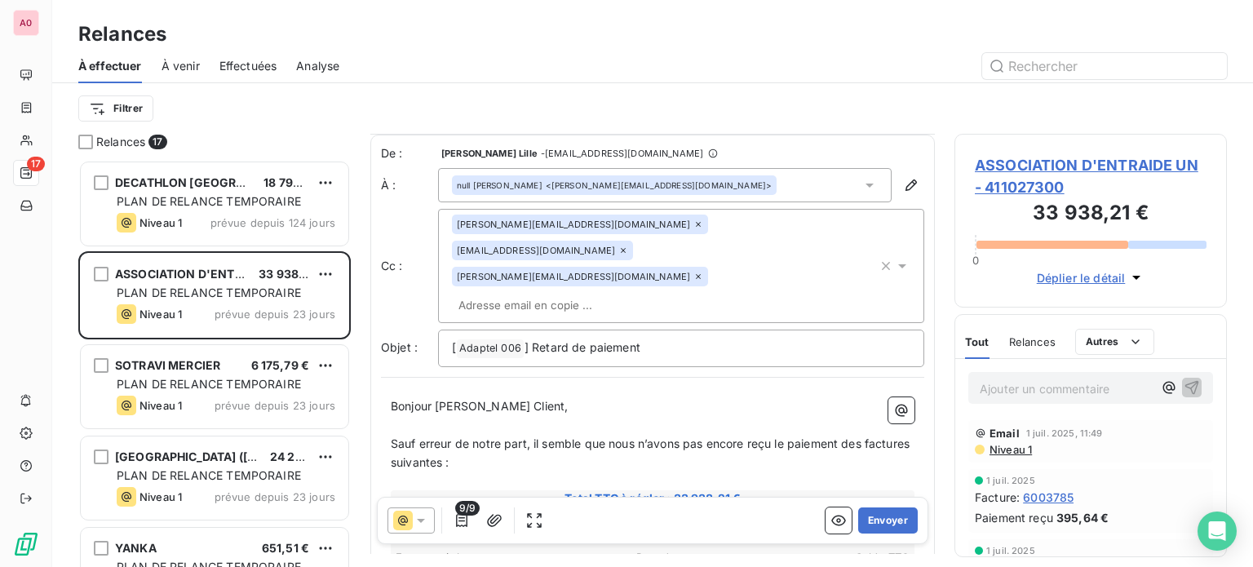
click at [628, 245] on icon at bounding box center [623, 250] width 10 height 10
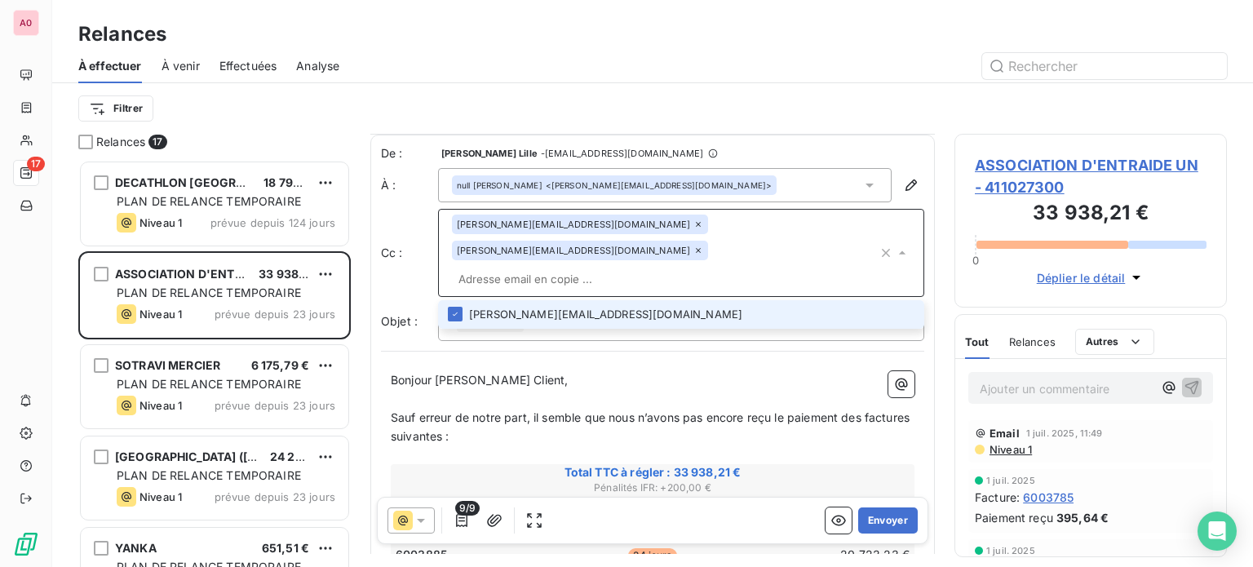
click at [703, 245] on icon at bounding box center [698, 250] width 10 height 10
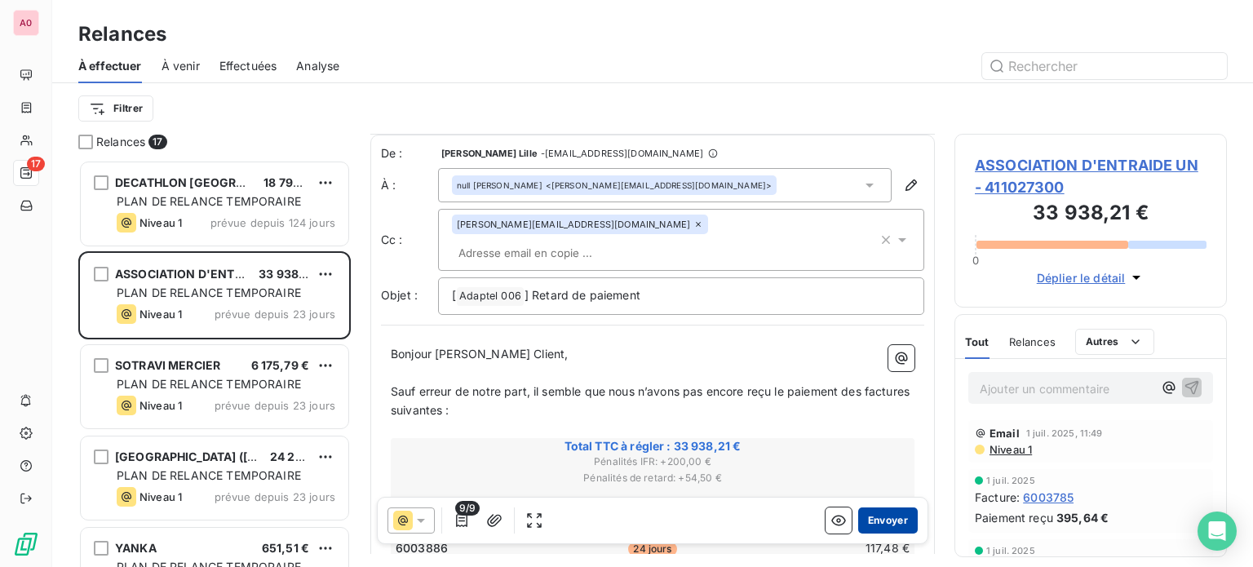
click at [864, 525] on button "Envoyer" at bounding box center [888, 520] width 60 height 26
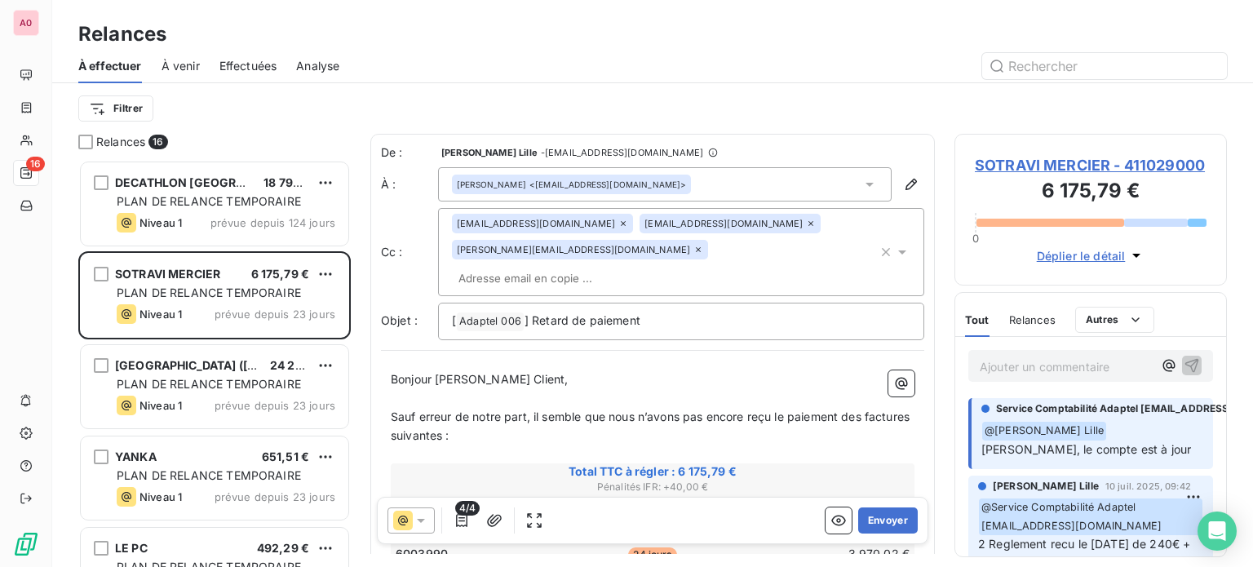
click at [808, 224] on icon at bounding box center [810, 223] width 5 height 5
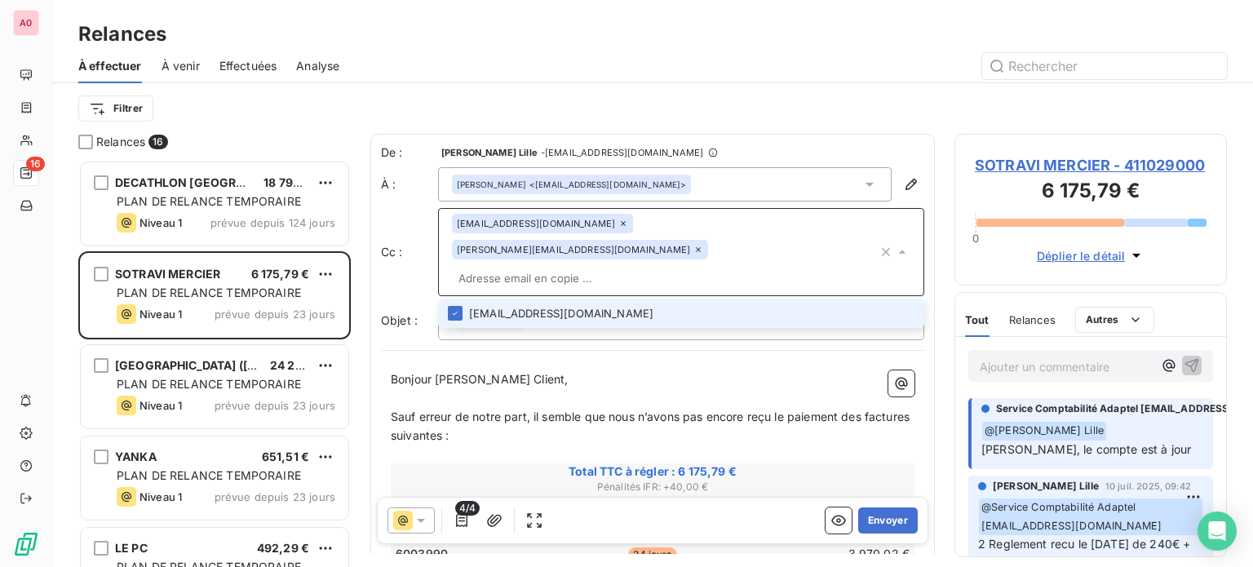
click at [703, 245] on icon at bounding box center [698, 250] width 10 height 10
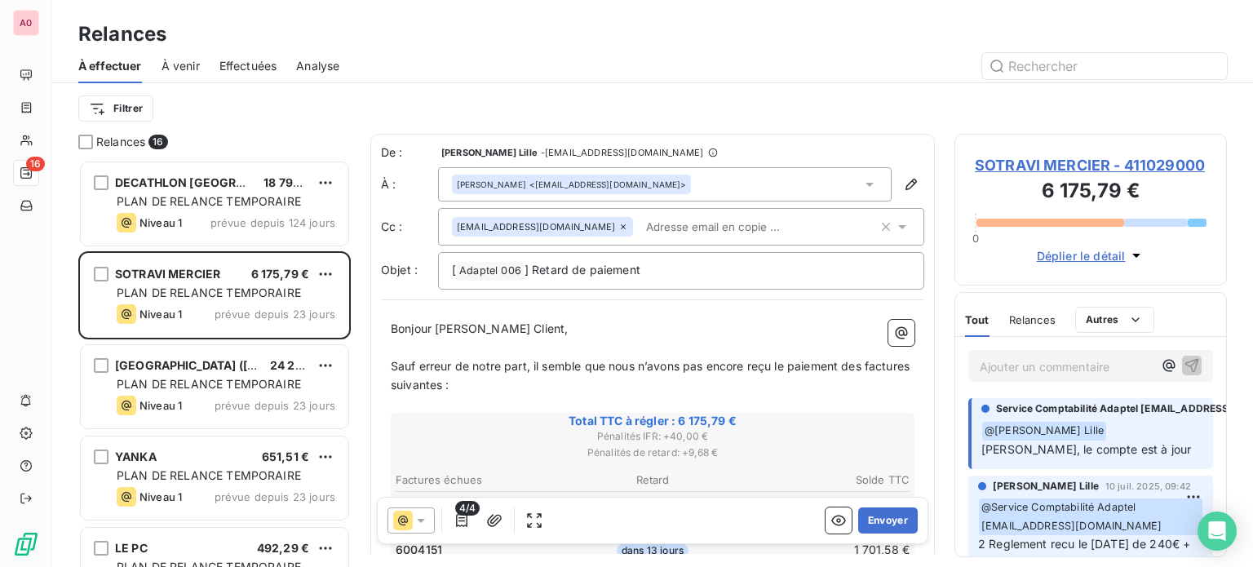
click at [618, 228] on icon at bounding box center [623, 227] width 10 height 10
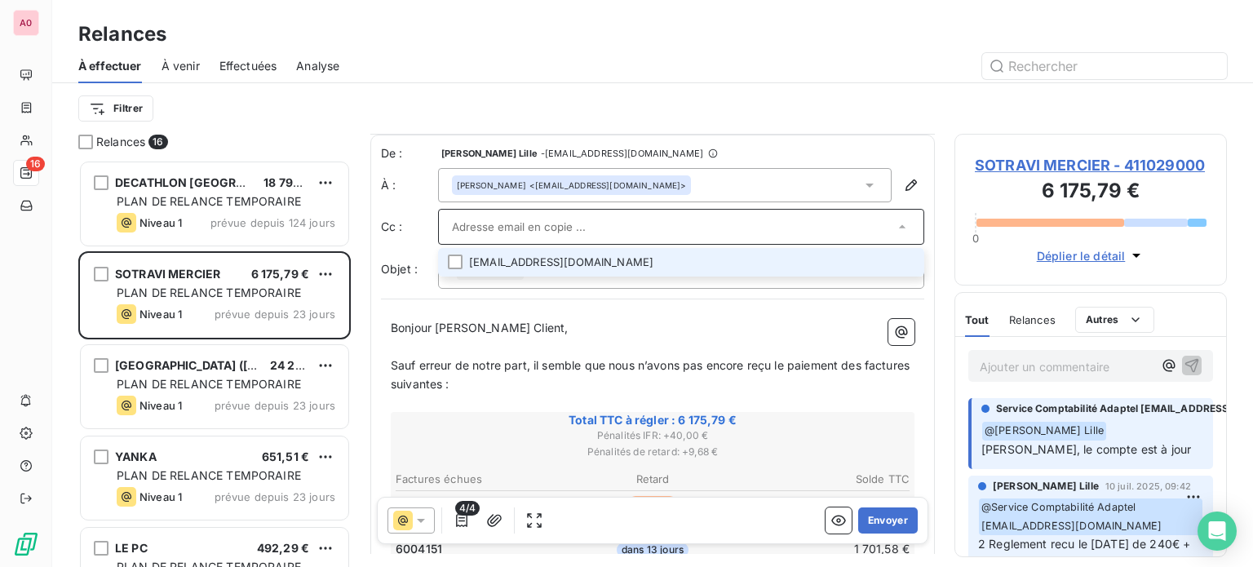
scroll to position [82, 0]
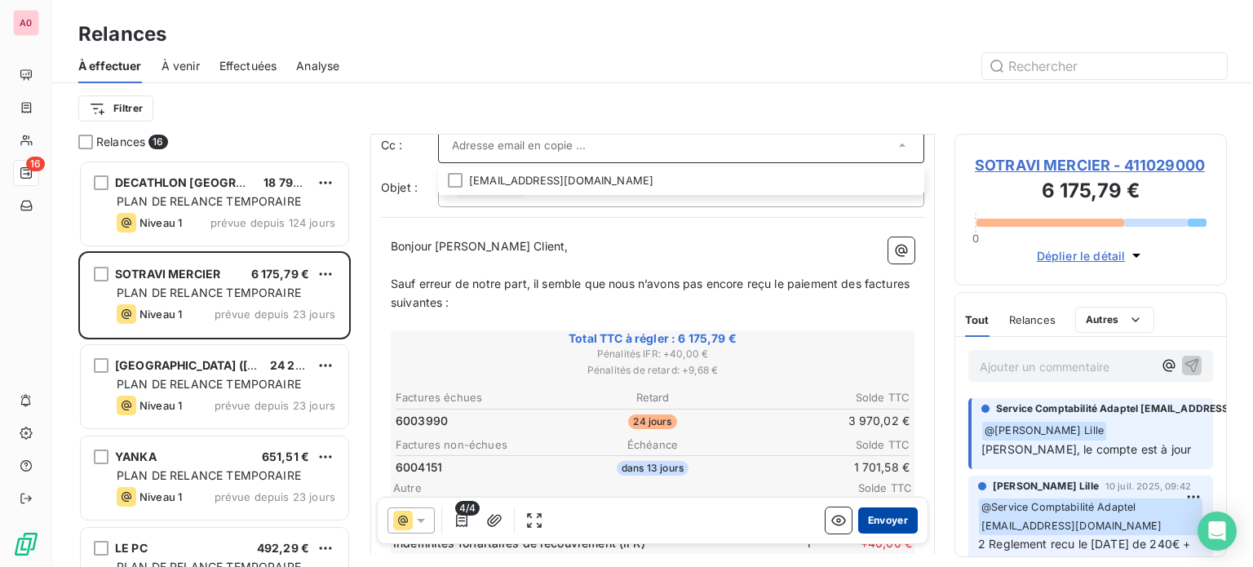
click at [893, 524] on button "Envoyer" at bounding box center [888, 520] width 60 height 26
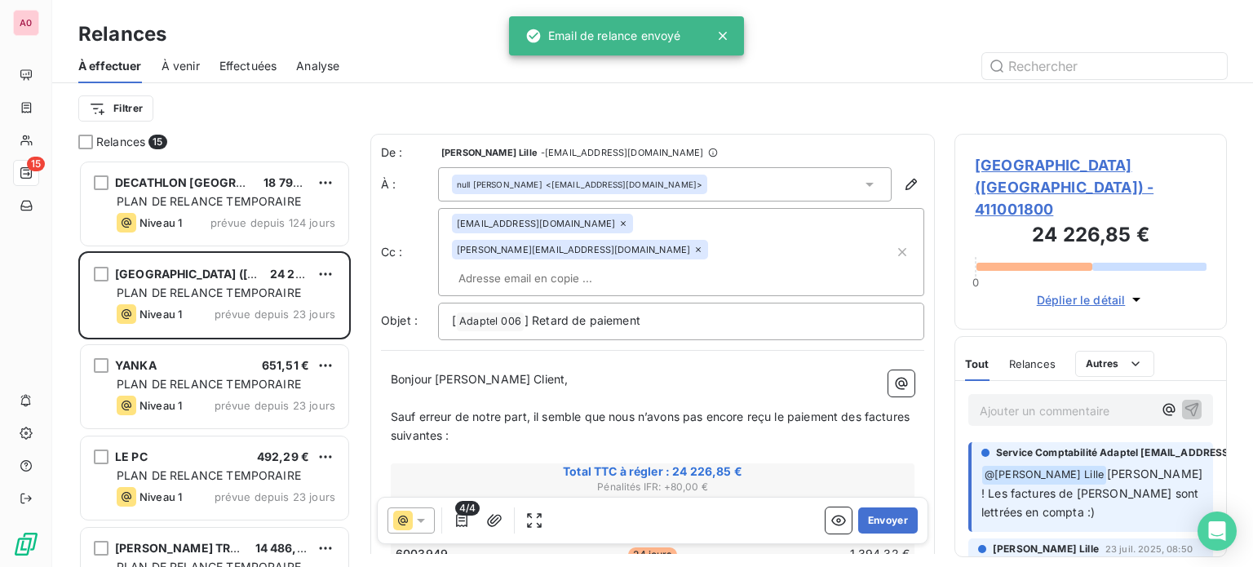
click at [618, 223] on icon at bounding box center [623, 224] width 10 height 10
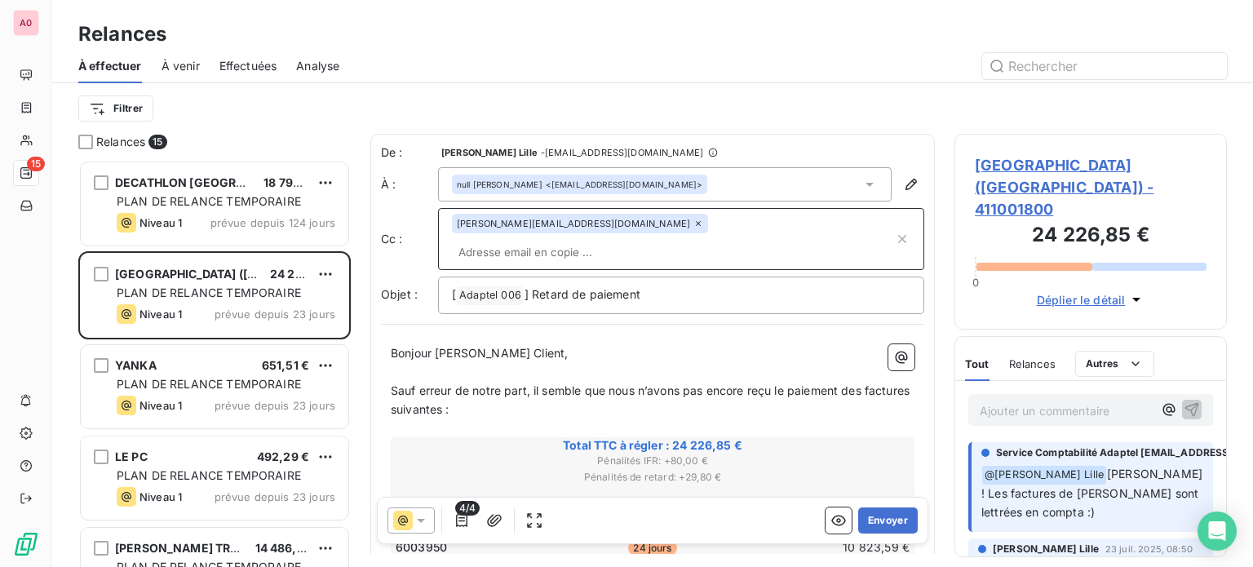
click at [696, 225] on icon at bounding box center [698, 223] width 5 height 5
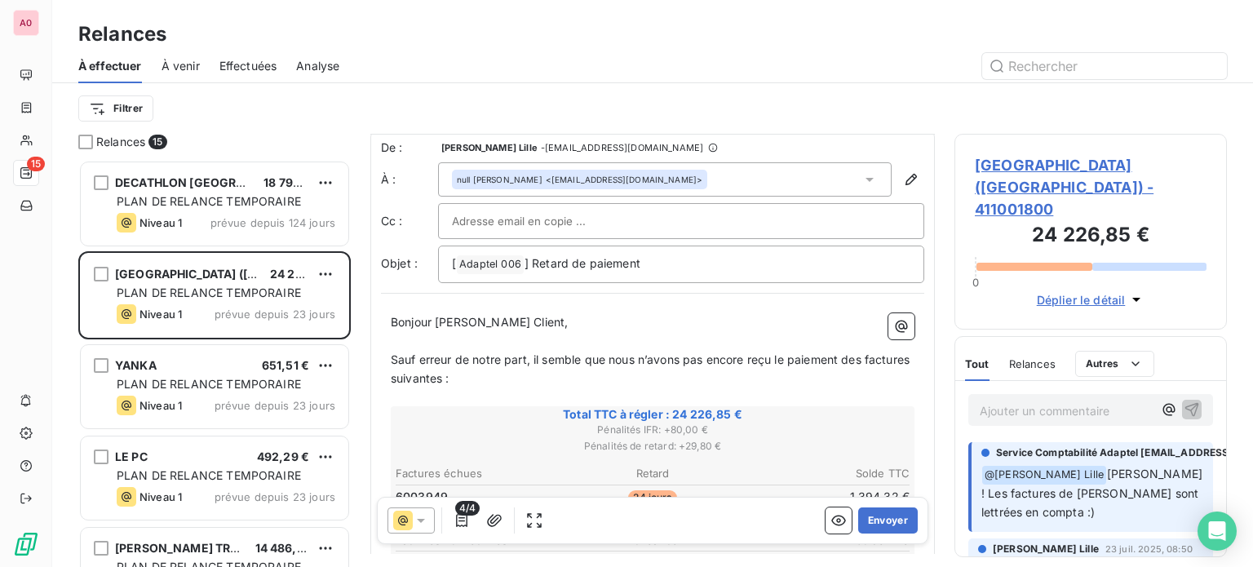
scroll to position [2, 0]
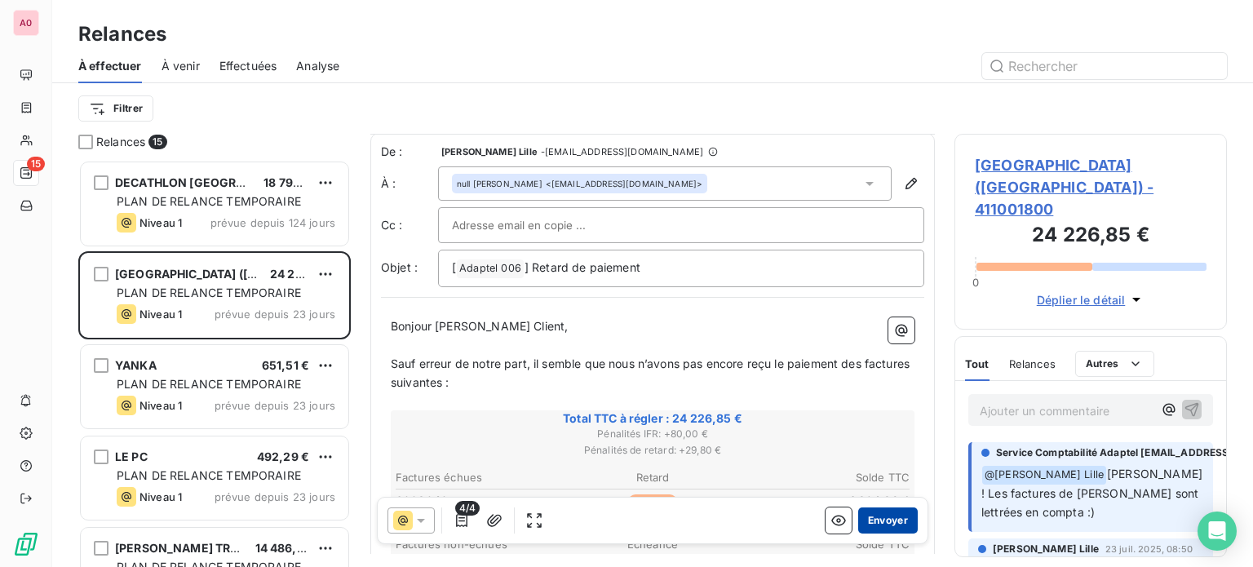
click at [882, 518] on button "Envoyer" at bounding box center [888, 520] width 60 height 26
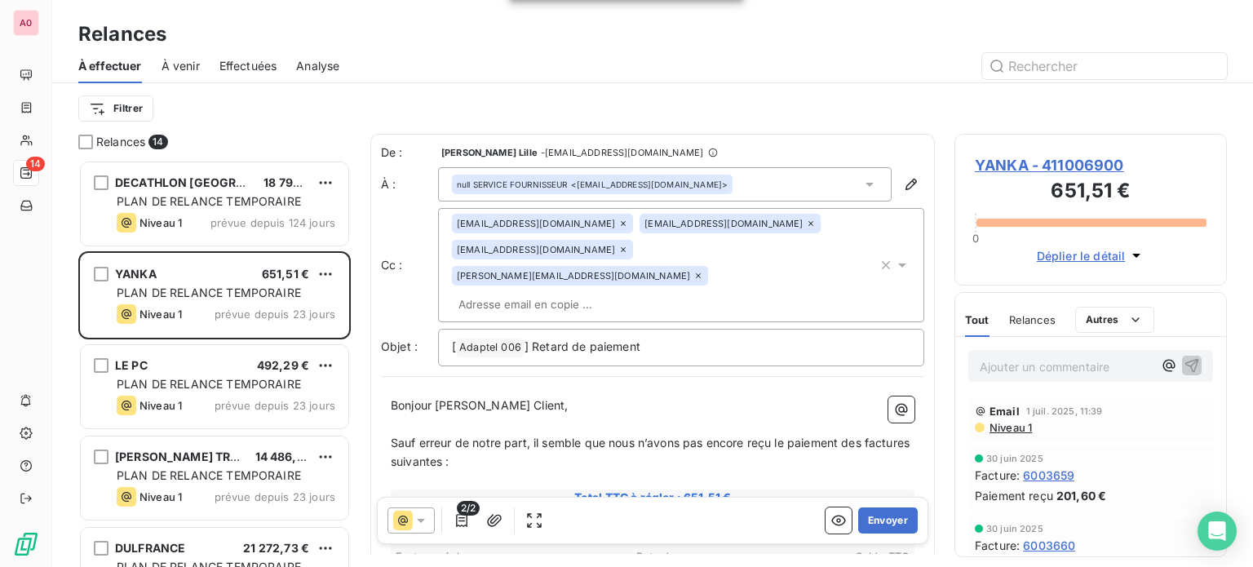
click at [628, 245] on icon at bounding box center [623, 250] width 10 height 10
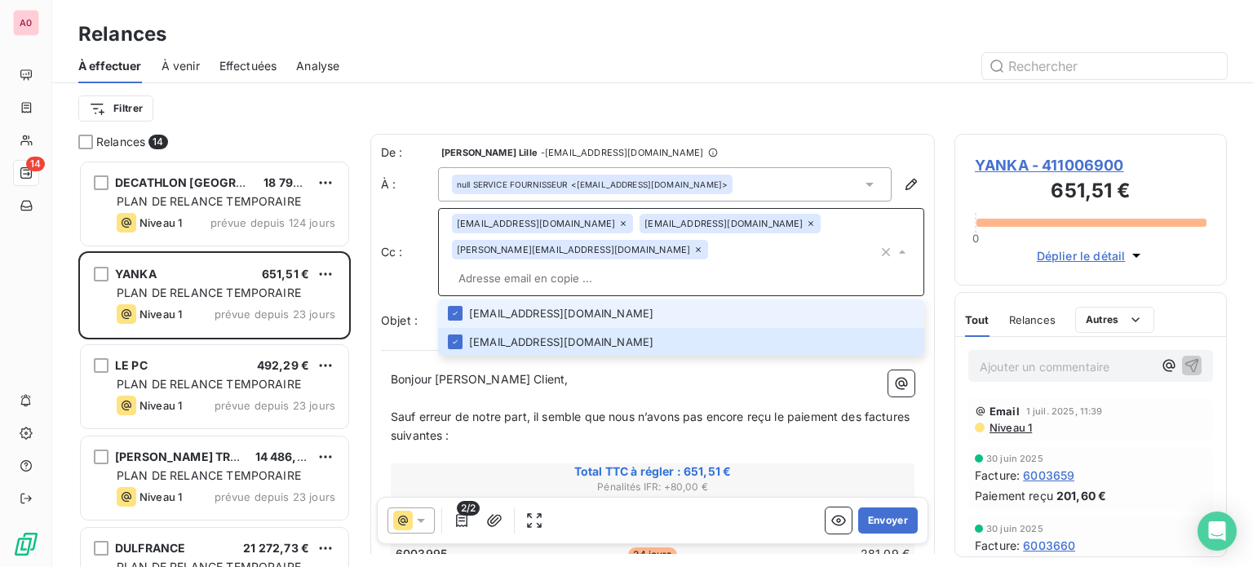
click at [693, 253] on icon at bounding box center [698, 250] width 10 height 10
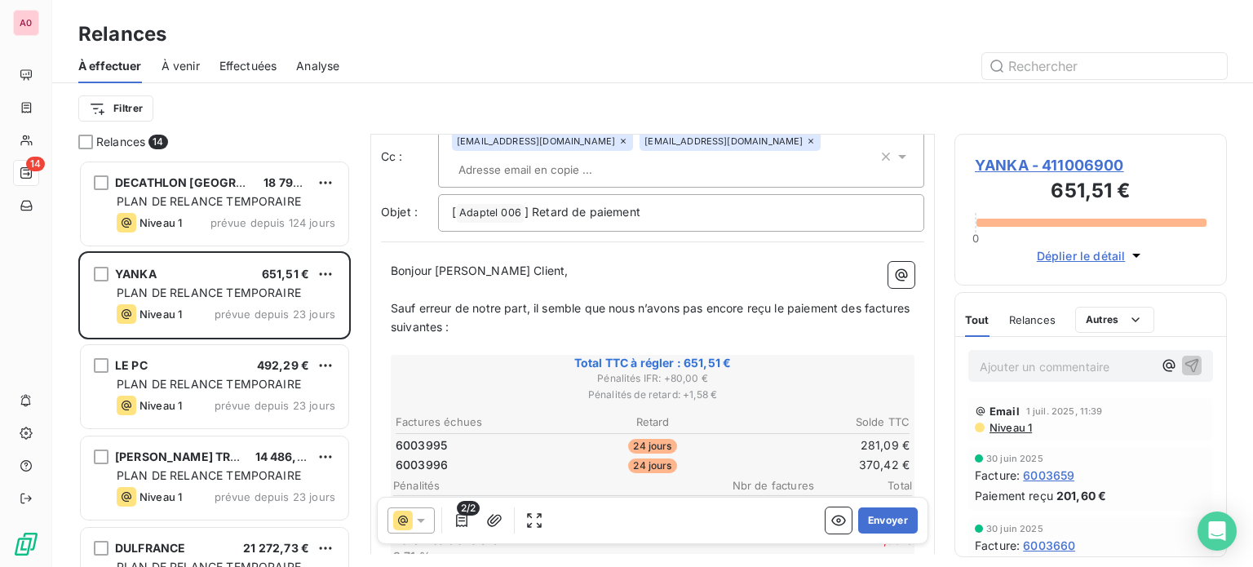
scroll to position [165, 0]
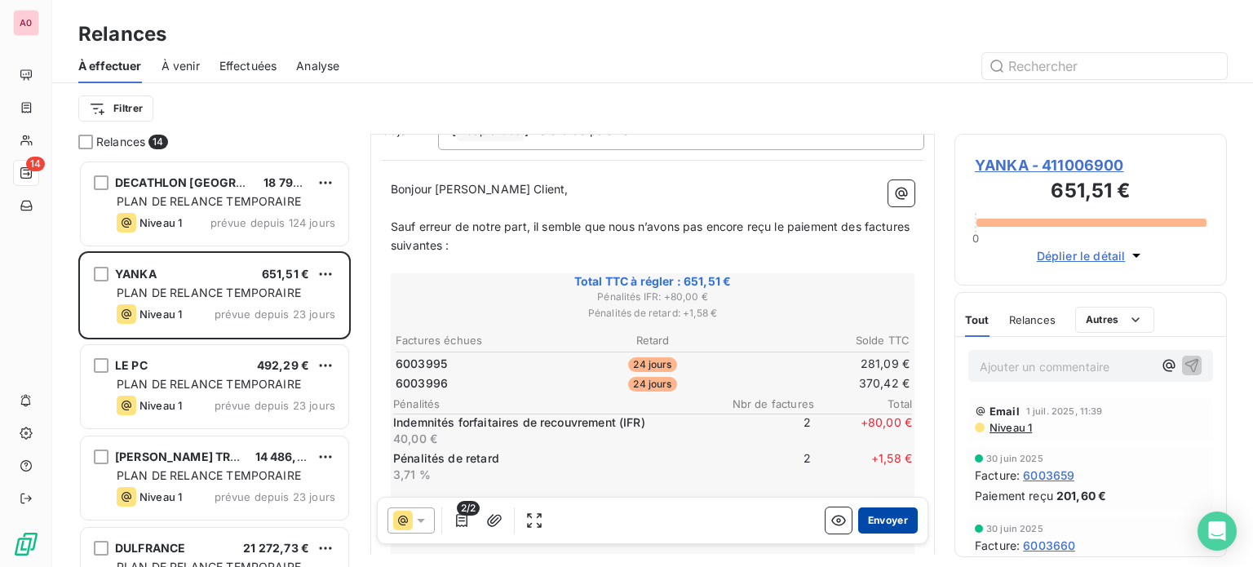
click at [891, 519] on button "Envoyer" at bounding box center [888, 520] width 60 height 26
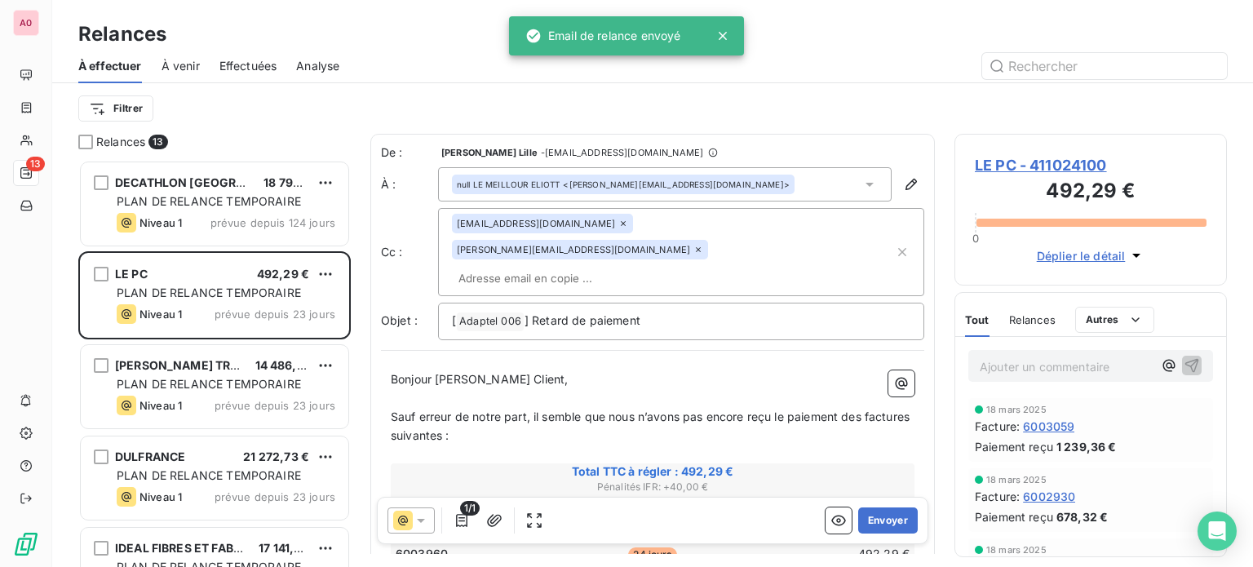
click at [618, 223] on icon at bounding box center [623, 224] width 10 height 10
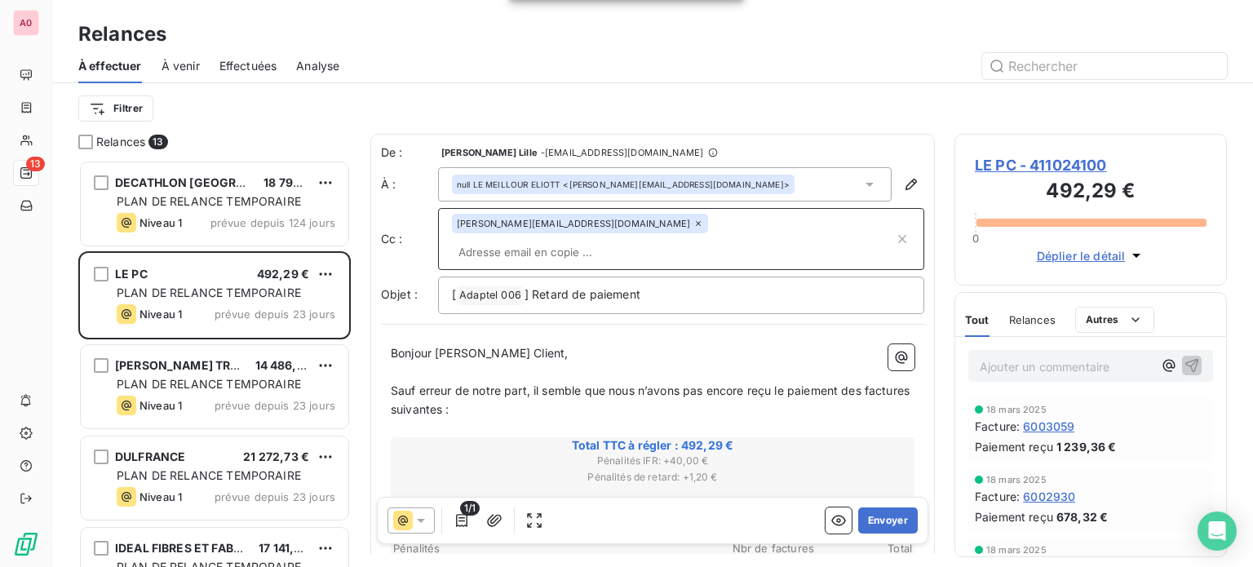
click at [693, 228] on icon at bounding box center [698, 224] width 10 height 10
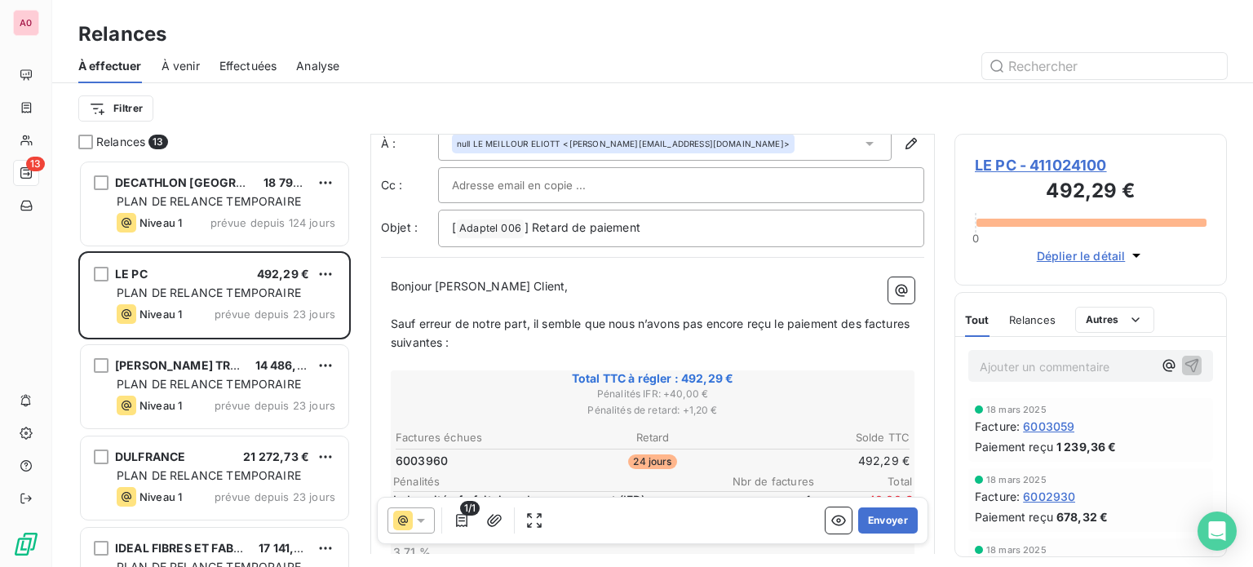
scroll to position [82, 0]
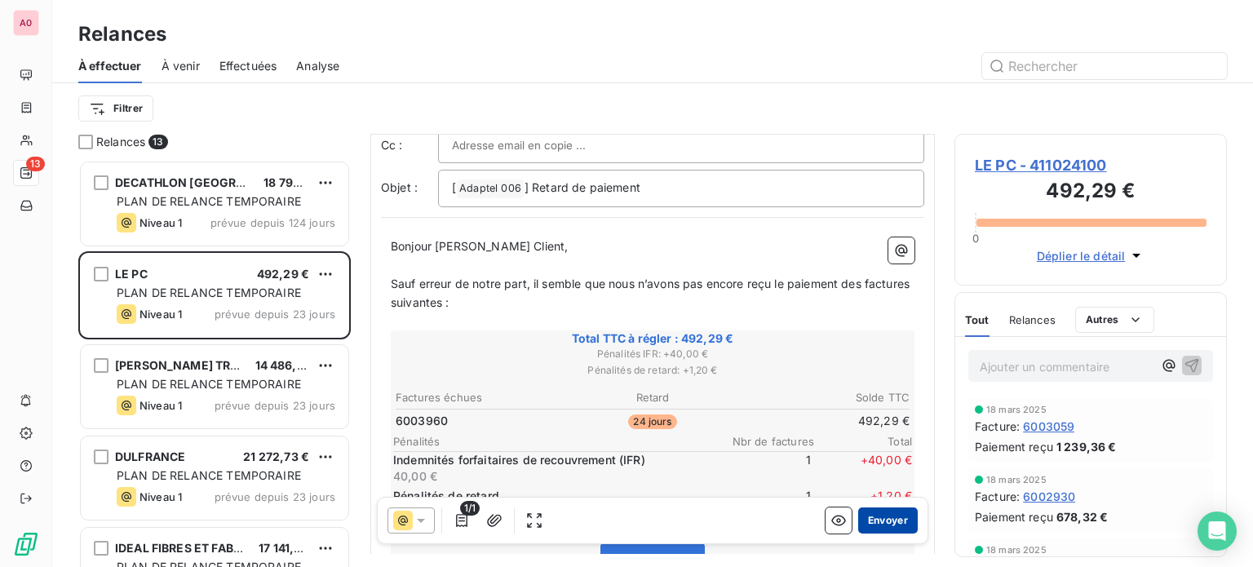
click at [886, 524] on button "Envoyer" at bounding box center [888, 520] width 60 height 26
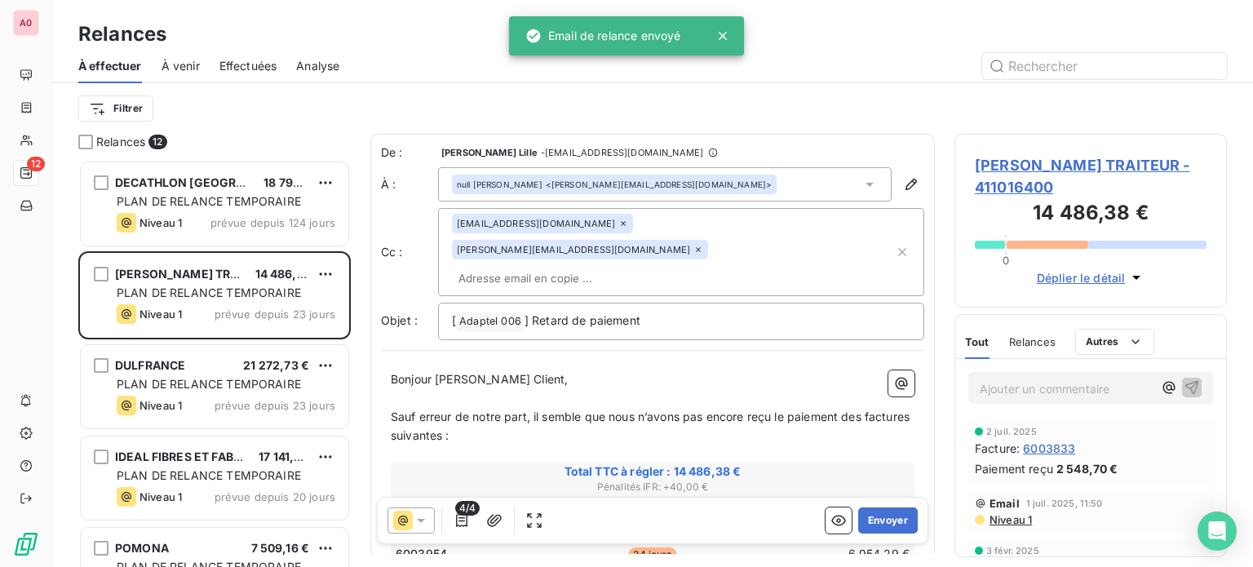
click at [618, 224] on icon at bounding box center [623, 224] width 10 height 10
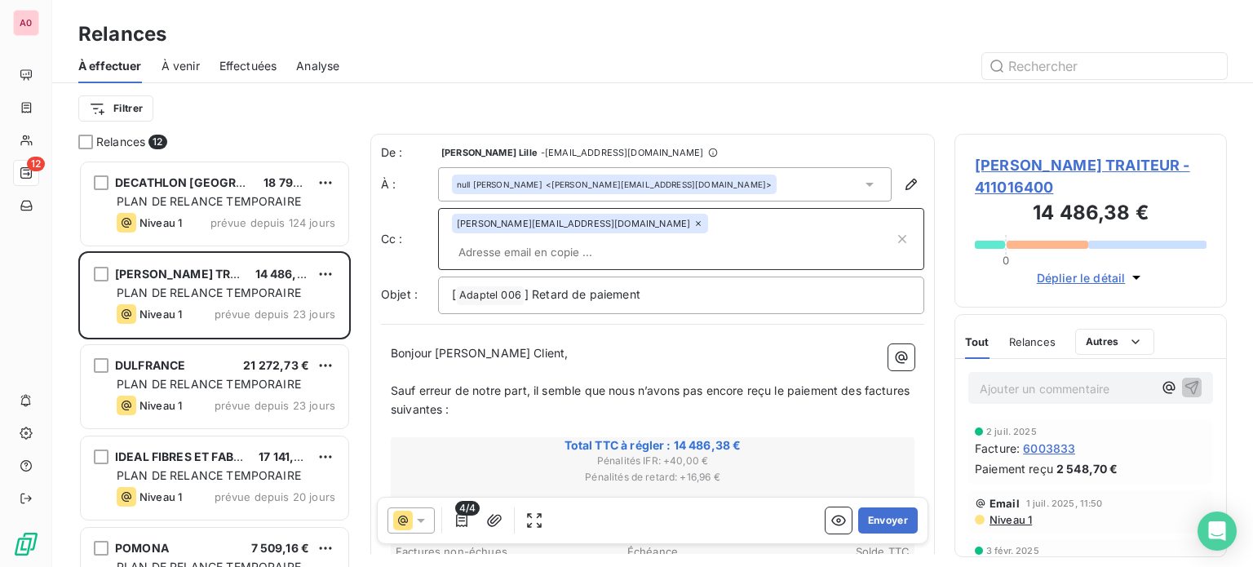
click at [693, 227] on icon at bounding box center [698, 224] width 10 height 10
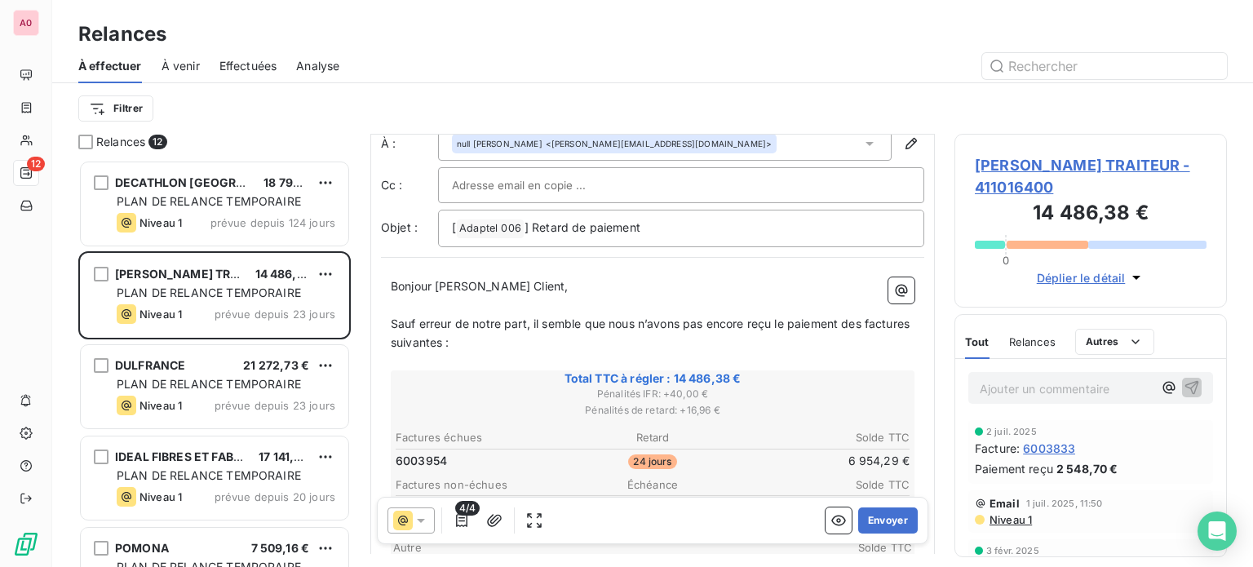
scroll to position [82, 0]
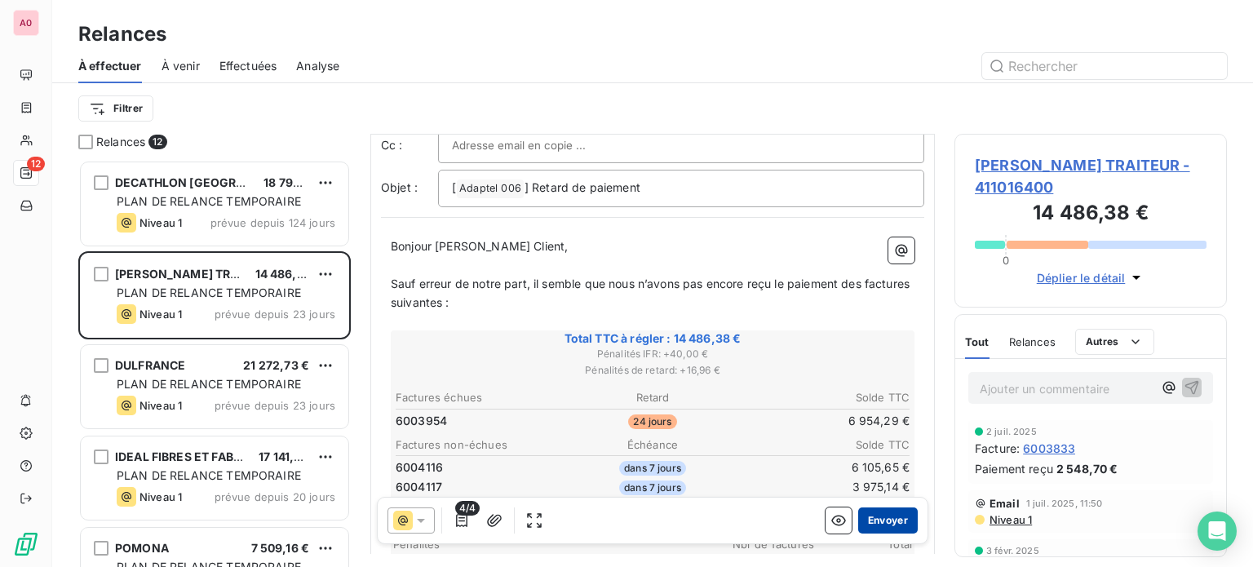
click at [867, 524] on button "Envoyer" at bounding box center [888, 520] width 60 height 26
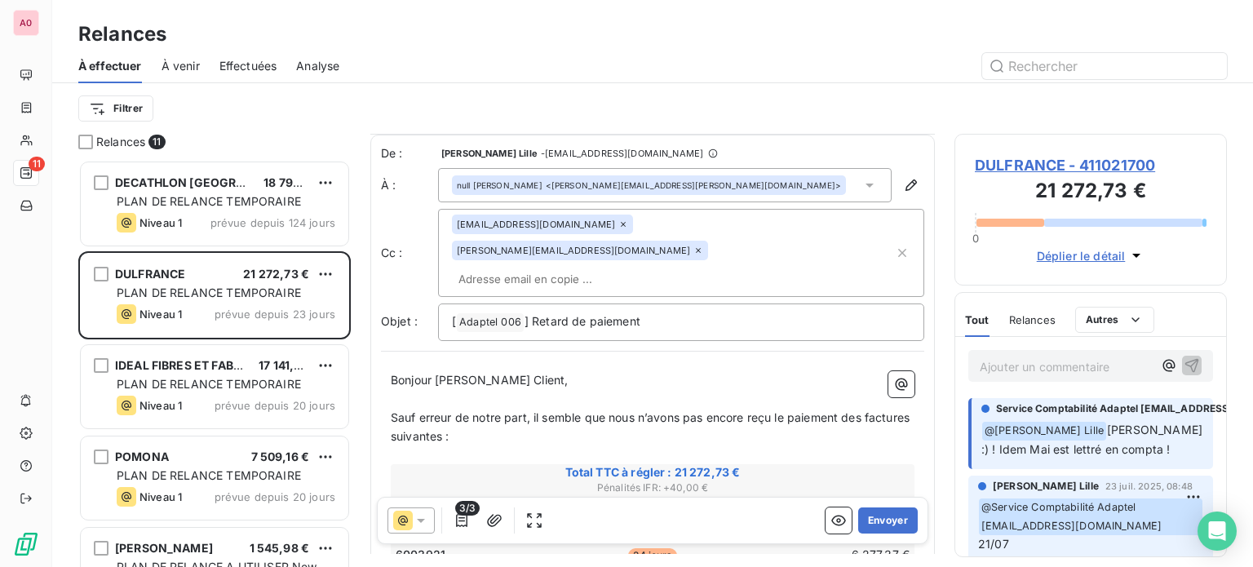
click at [618, 226] on icon at bounding box center [623, 224] width 10 height 10
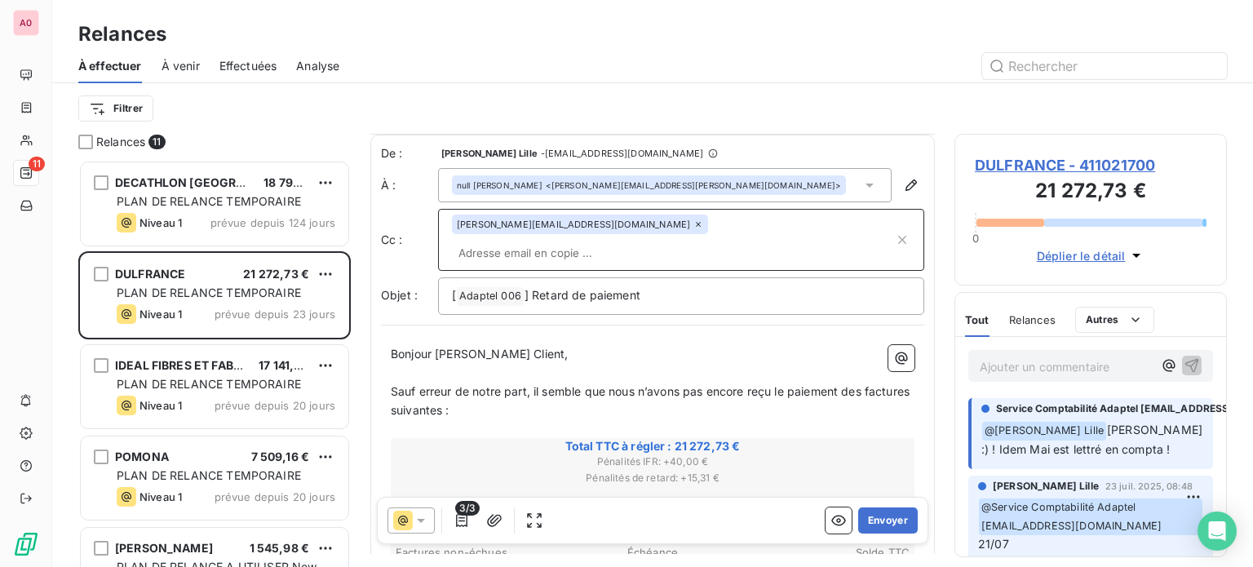
click at [693, 225] on icon at bounding box center [698, 224] width 10 height 10
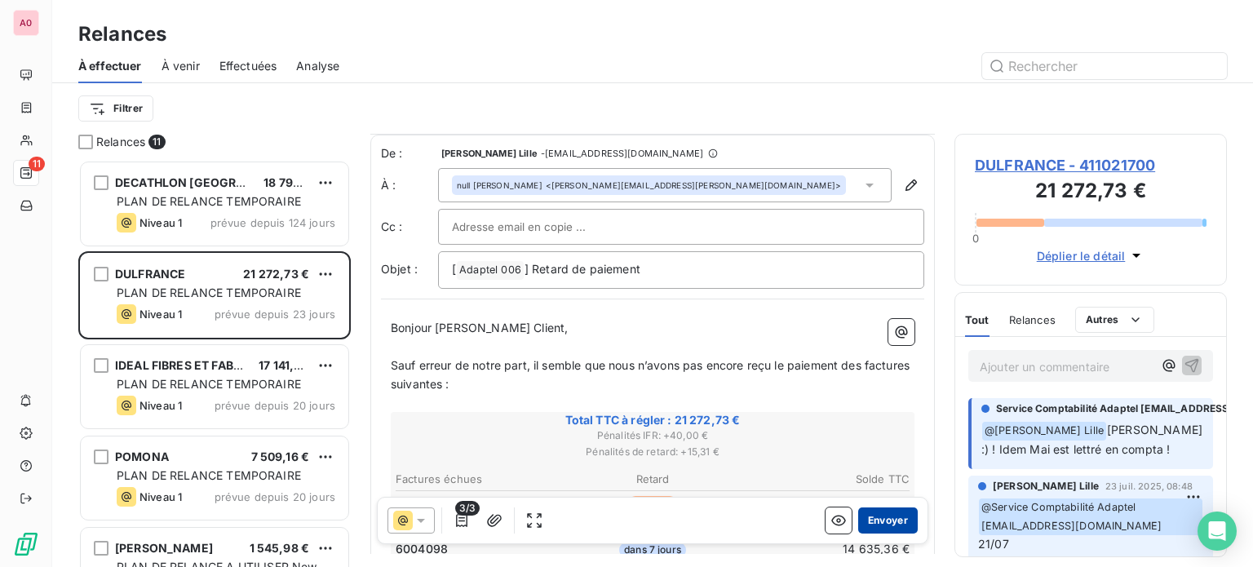
click at [882, 519] on button "Envoyer" at bounding box center [888, 520] width 60 height 26
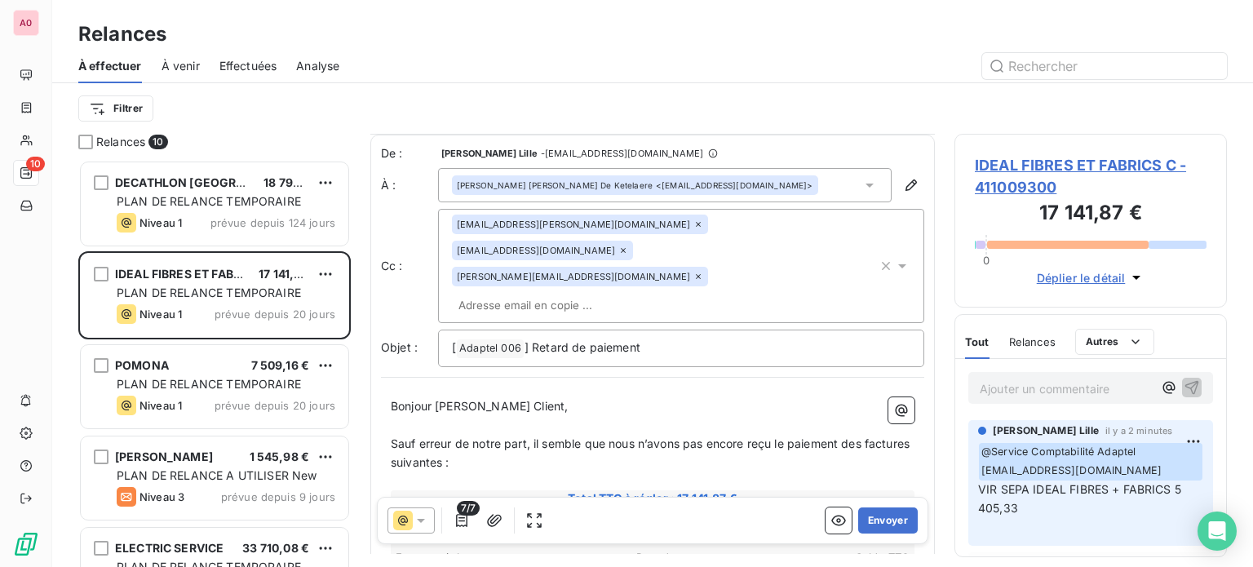
click at [696, 223] on icon at bounding box center [698, 224] width 5 height 5
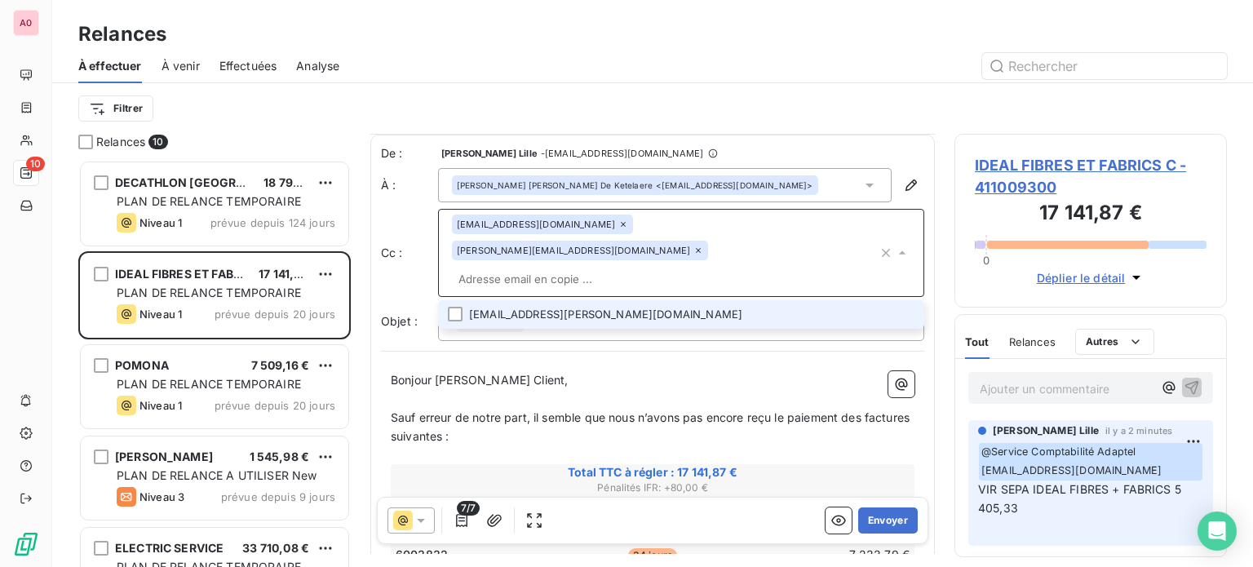
click at [618, 228] on icon at bounding box center [623, 224] width 10 height 10
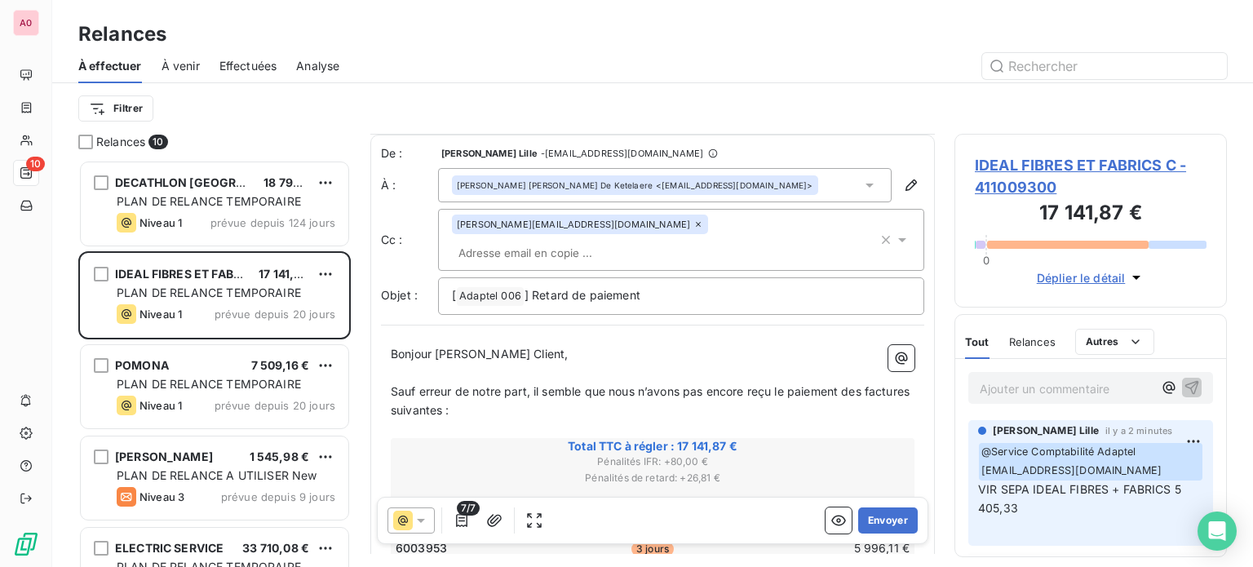
click at [693, 223] on icon at bounding box center [698, 224] width 10 height 10
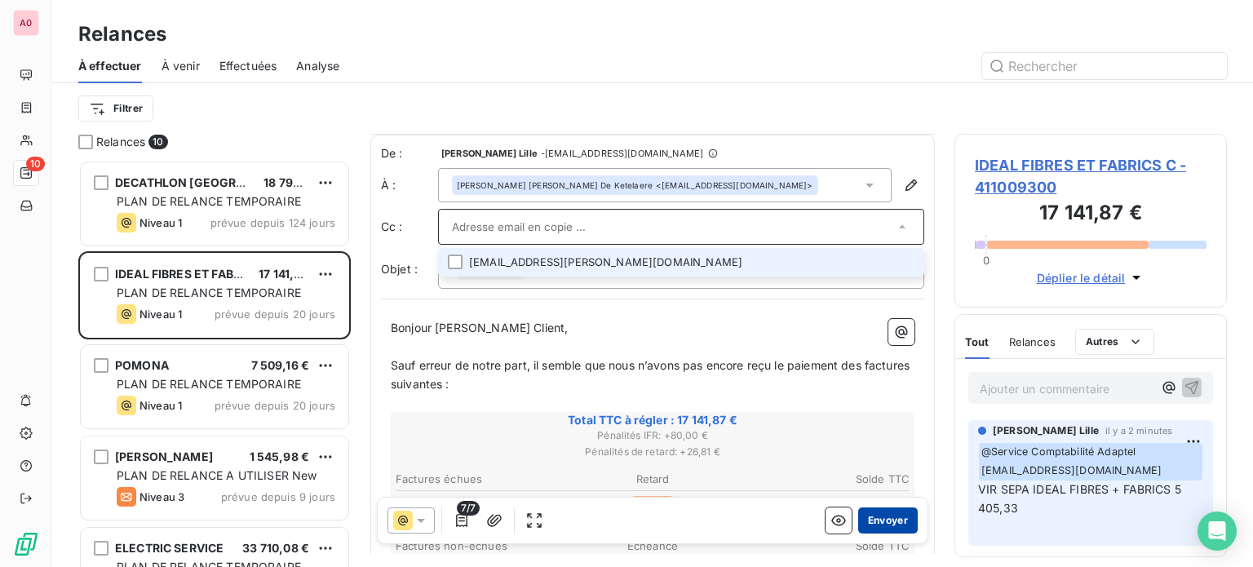
click at [864, 521] on button "Envoyer" at bounding box center [888, 520] width 60 height 26
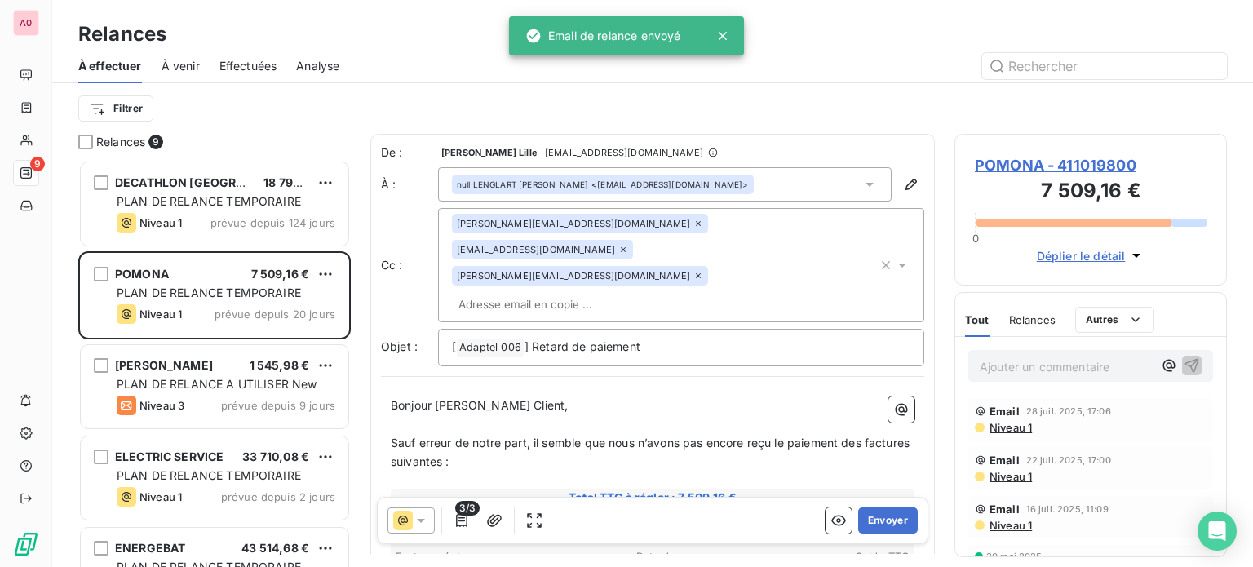
click at [693, 219] on icon at bounding box center [698, 224] width 10 height 10
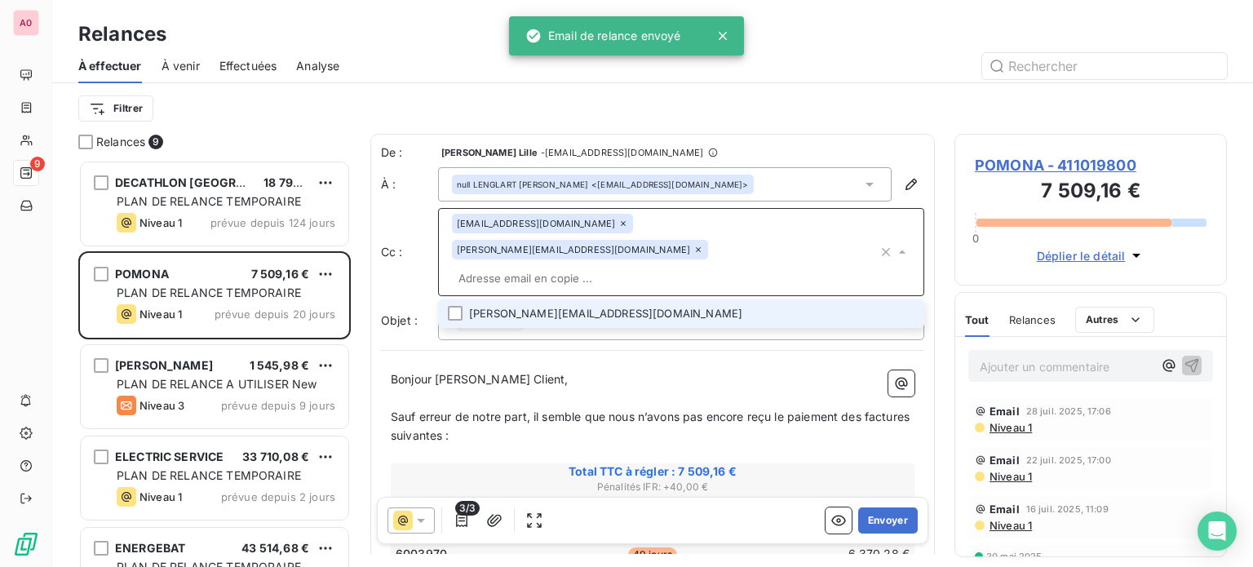
click at [618, 225] on icon at bounding box center [623, 224] width 10 height 10
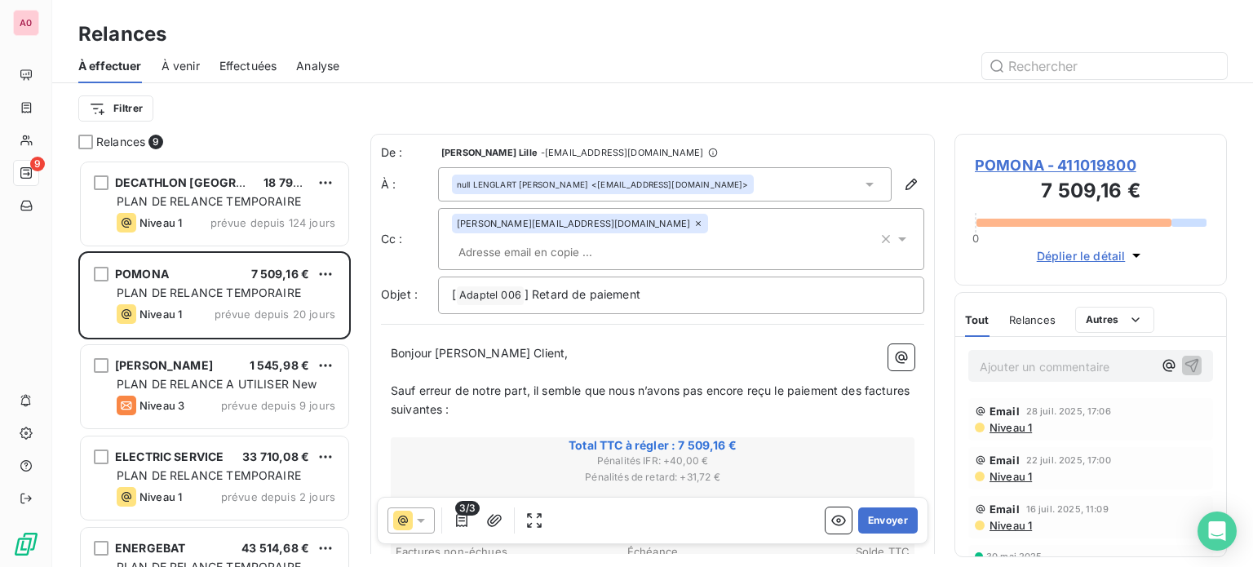
click at [693, 228] on icon at bounding box center [698, 224] width 10 height 10
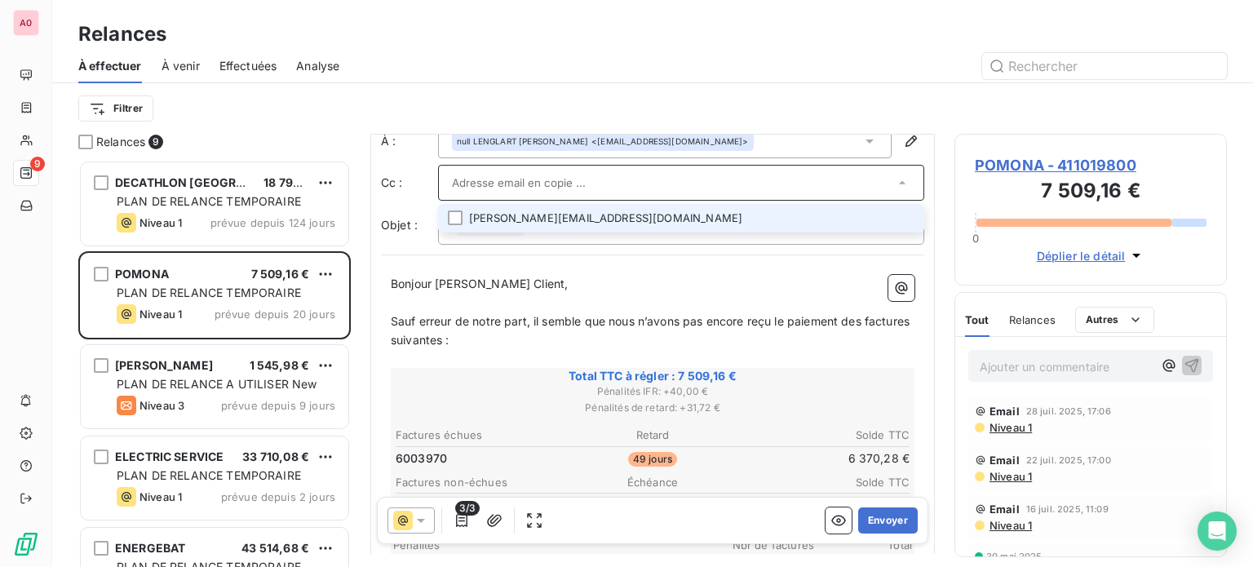
scroll to position [83, 0]
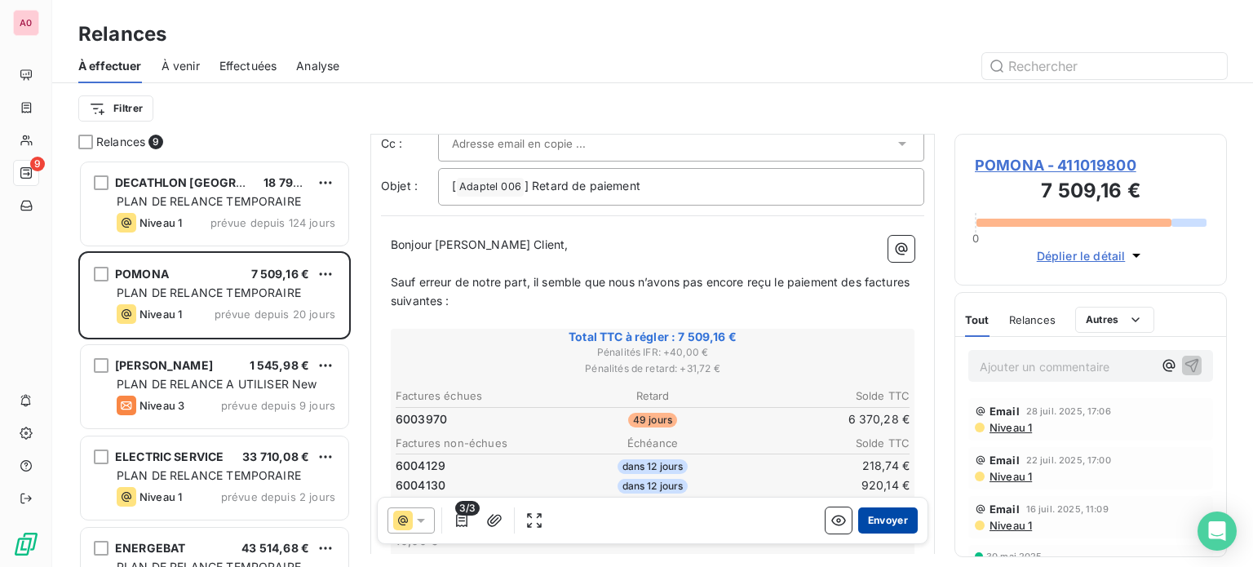
click at [881, 522] on button "Envoyer" at bounding box center [888, 520] width 60 height 26
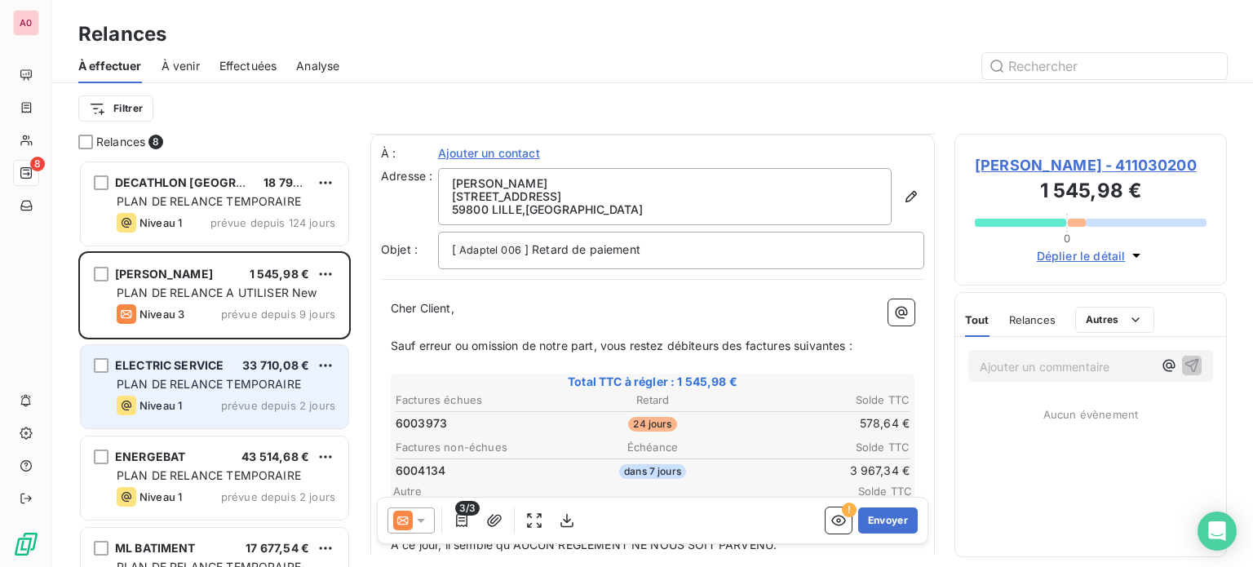
click at [232, 374] on div "ELECTRIC SERVICE 33 710,08 € PLAN DE RELANCE TEMPORAIRE Niveau 1 prévue depuis …" at bounding box center [214, 386] width 267 height 83
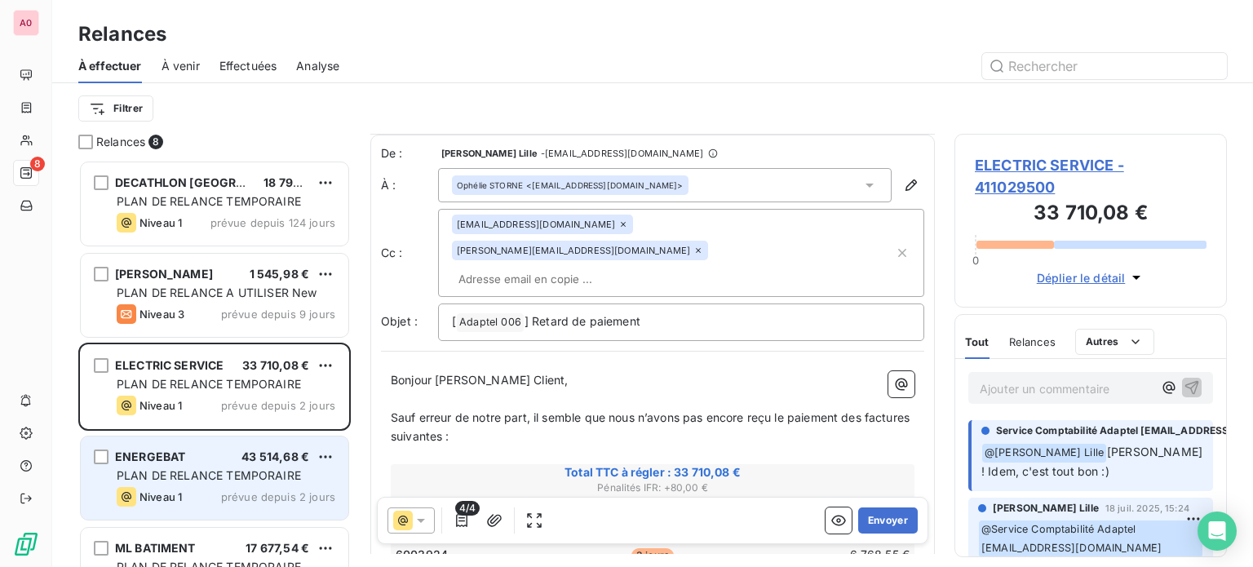
click at [192, 472] on span "PLAN DE RELANCE TEMPORAIRE" at bounding box center [209, 475] width 184 height 14
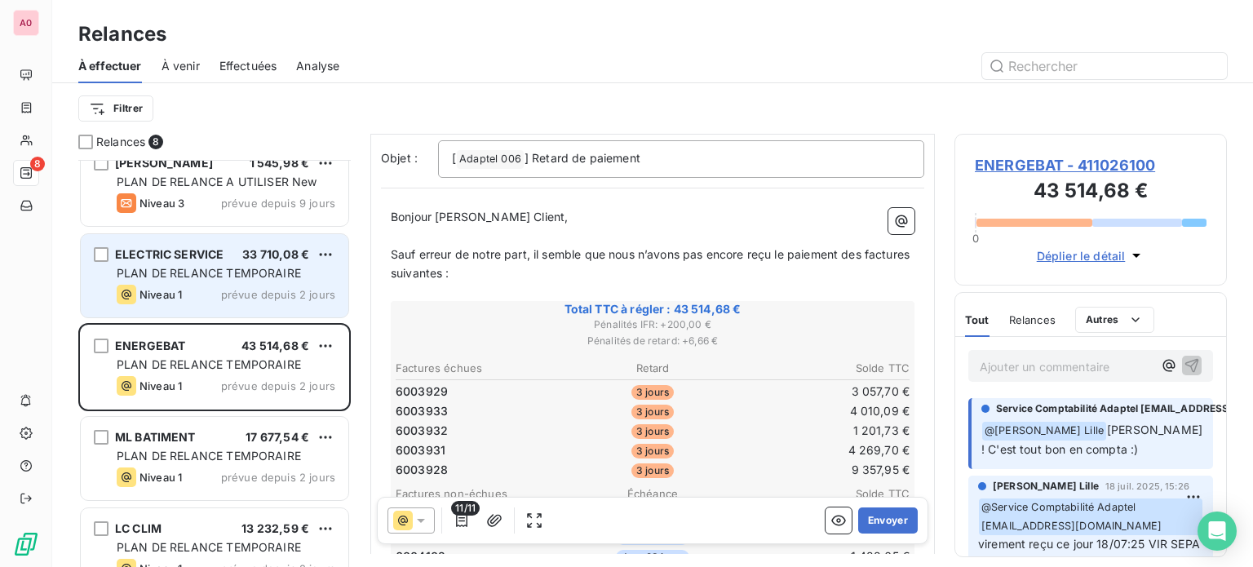
scroll to position [163, 0]
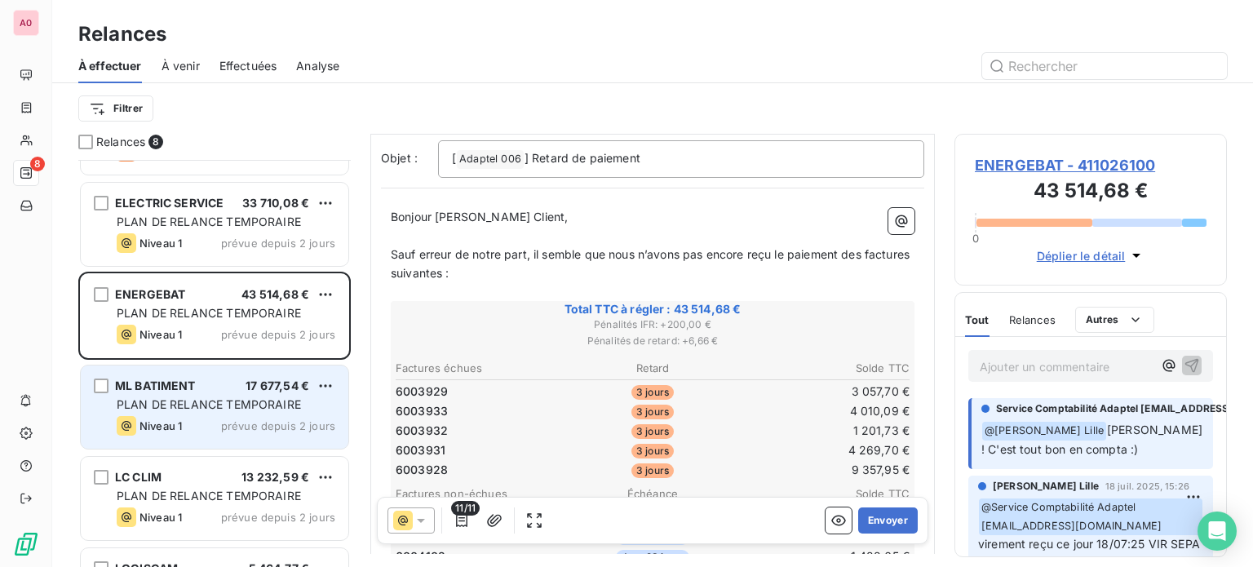
click at [214, 410] on div "PLAN DE RELANCE TEMPORAIRE" at bounding box center [226, 404] width 219 height 16
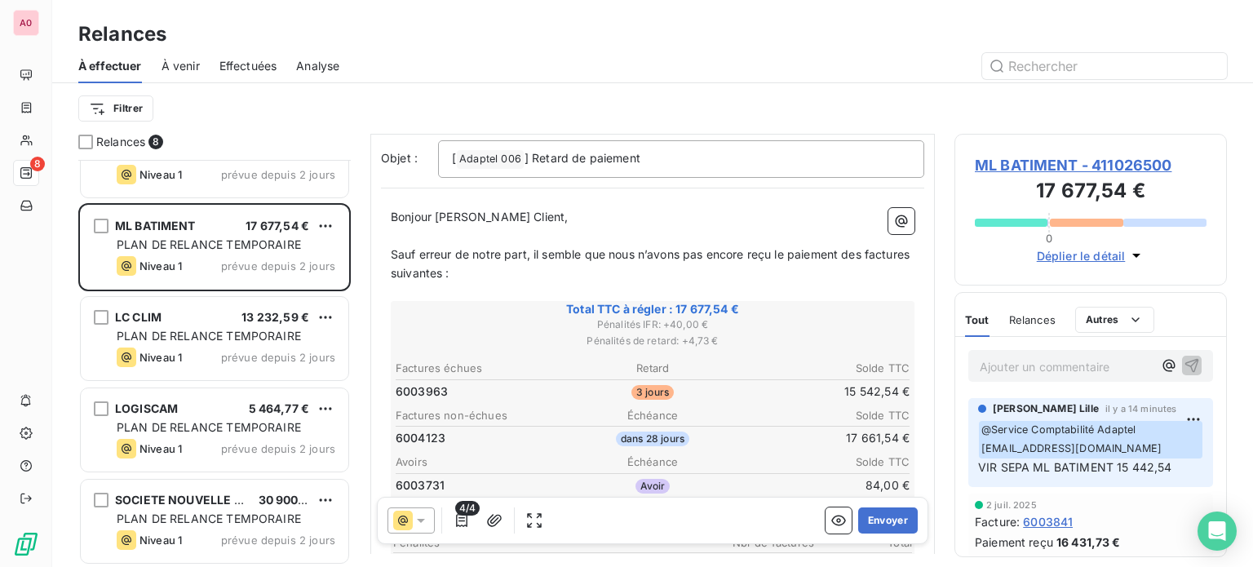
scroll to position [324, 0]
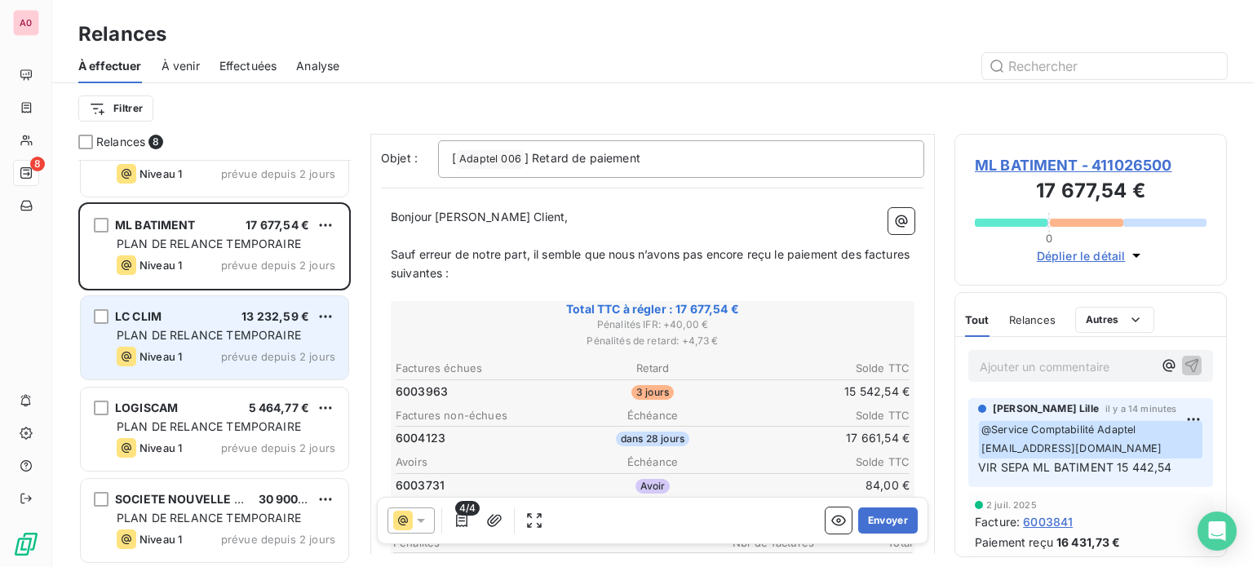
click at [223, 328] on span "PLAN DE RELANCE TEMPORAIRE" at bounding box center [209, 335] width 184 height 14
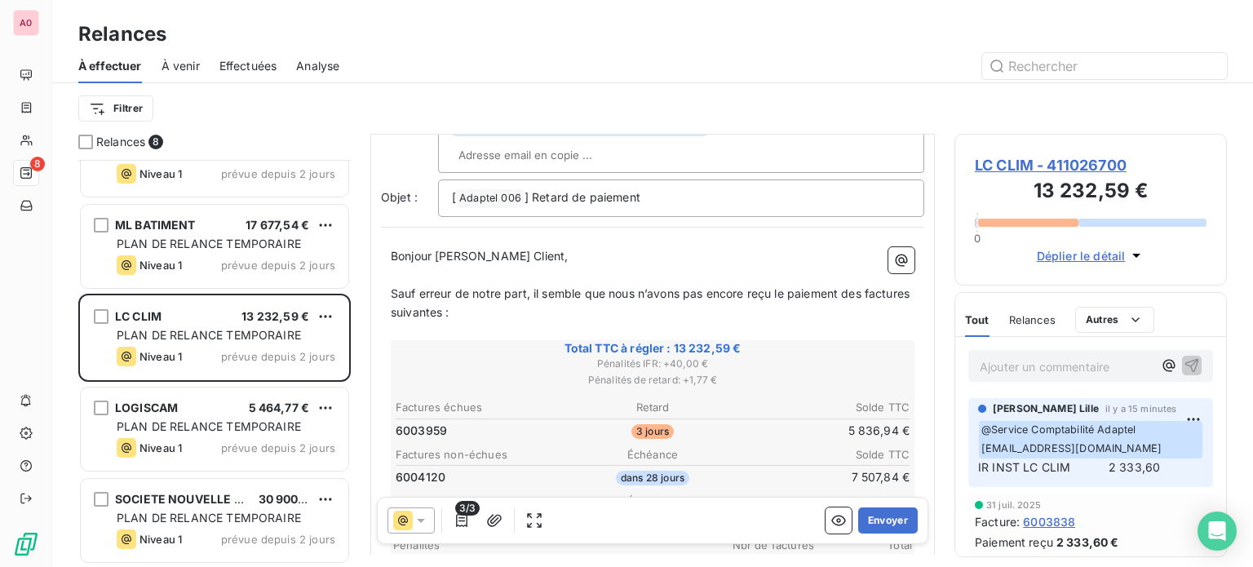
scroll to position [163, 0]
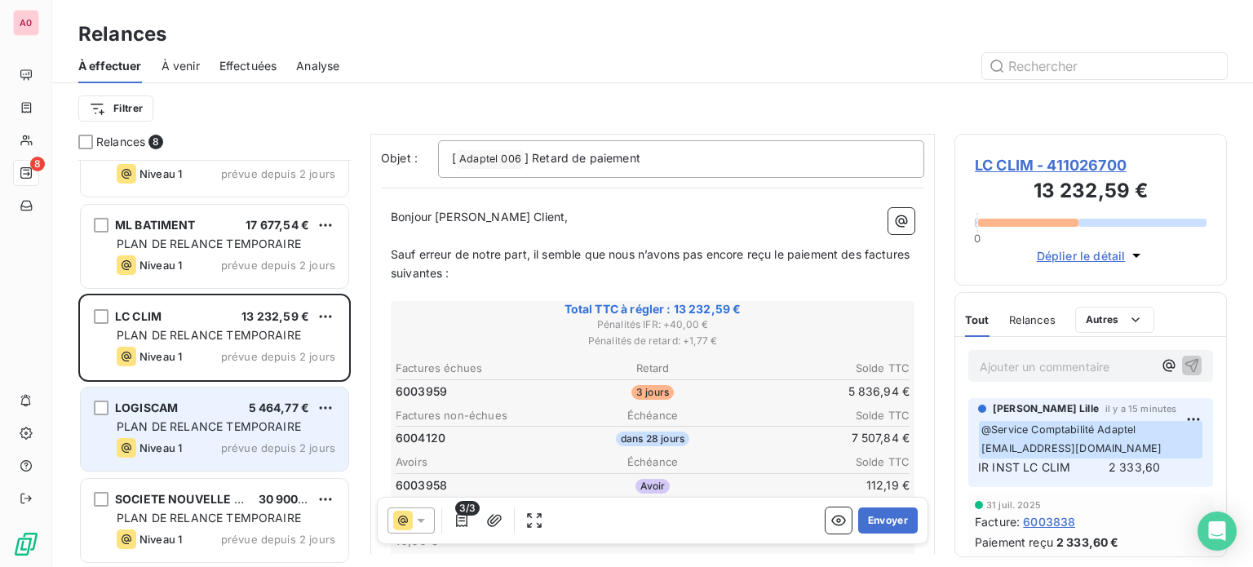
click at [167, 422] on span "PLAN DE RELANCE TEMPORAIRE" at bounding box center [209, 426] width 184 height 14
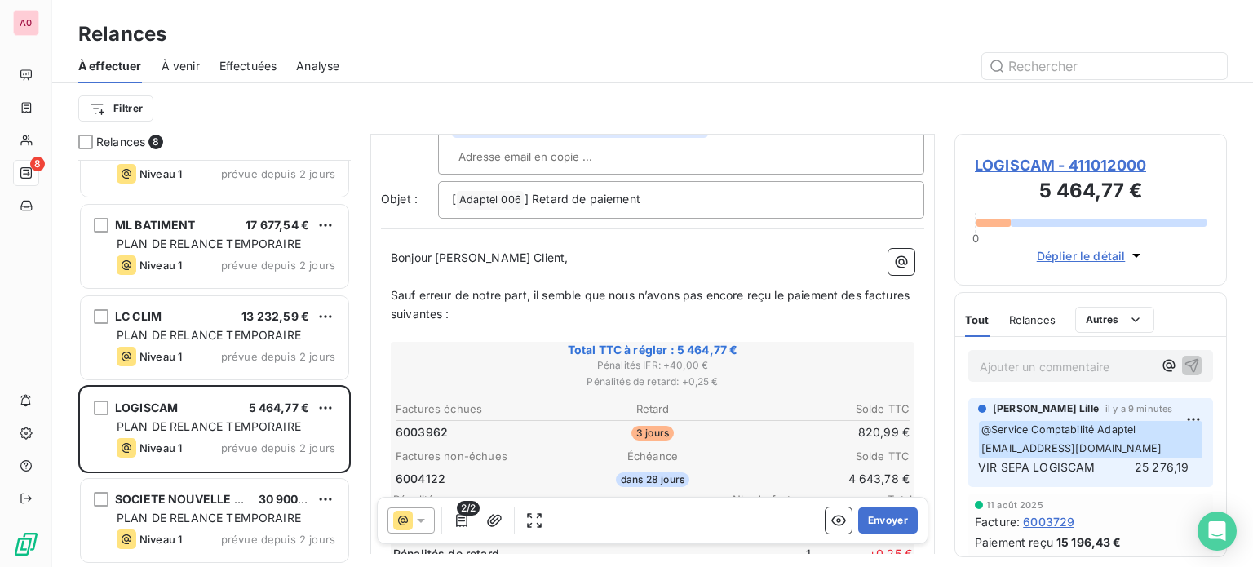
scroll to position [163, 0]
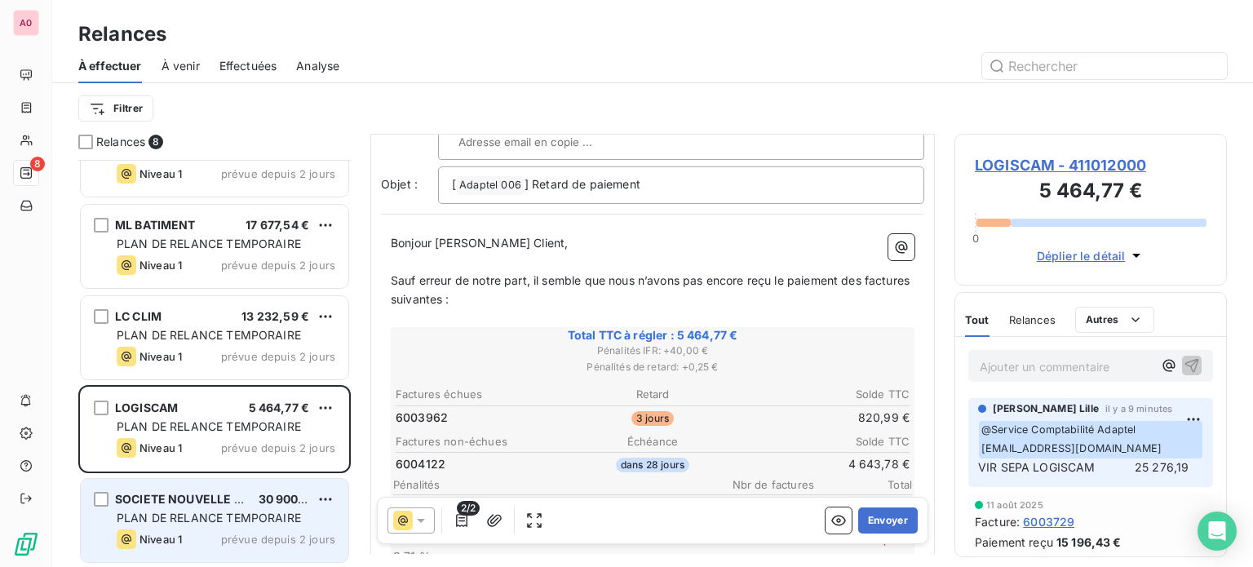
click at [223, 492] on span "SOCIETE NOUVELLE NORD FOR" at bounding box center [204, 499] width 179 height 14
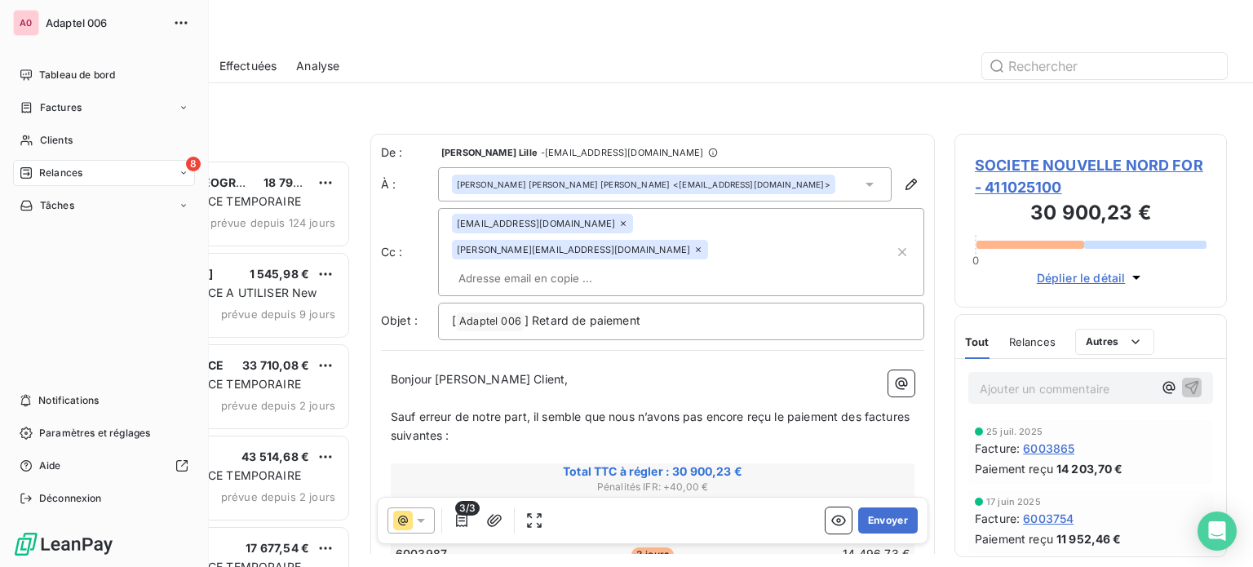
click at [63, 170] on span "Relances" at bounding box center [60, 173] width 43 height 15
click at [72, 71] on span "Tableau de bord" at bounding box center [77, 75] width 76 height 15
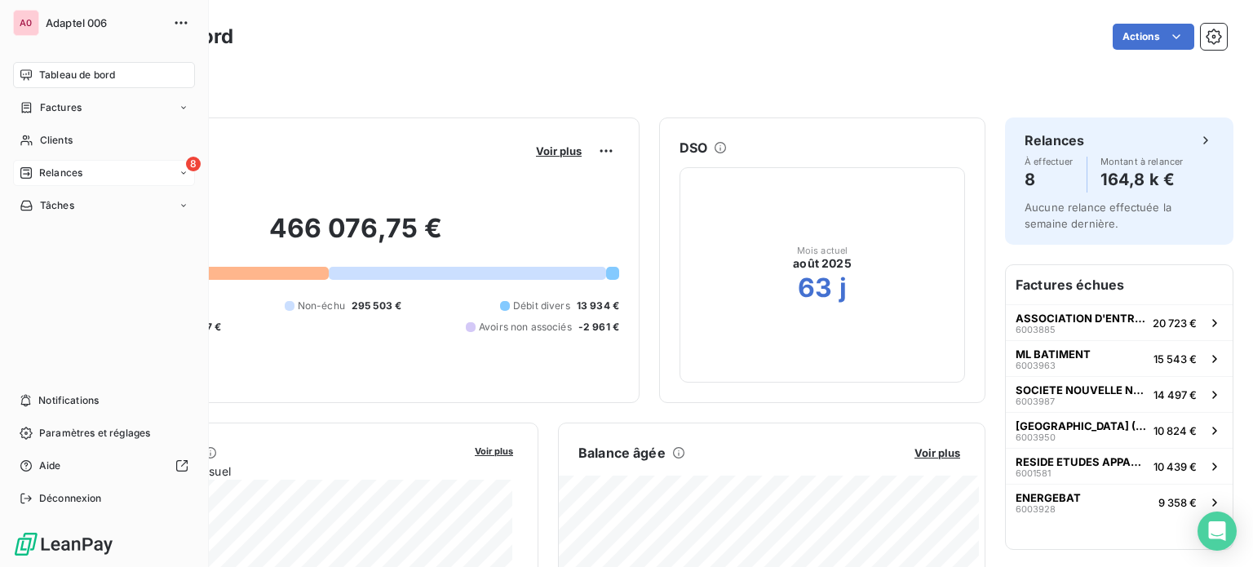
click at [21, 166] on icon at bounding box center [26, 172] width 13 height 13
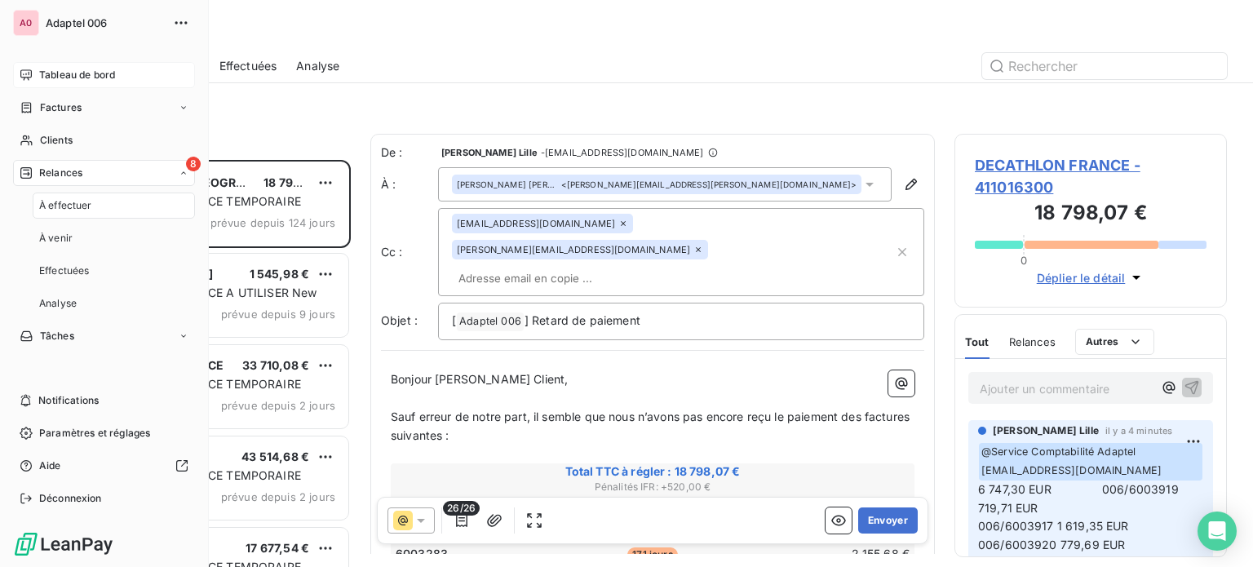
scroll to position [395, 259]
